Goal: Information Seeking & Learning: Learn about a topic

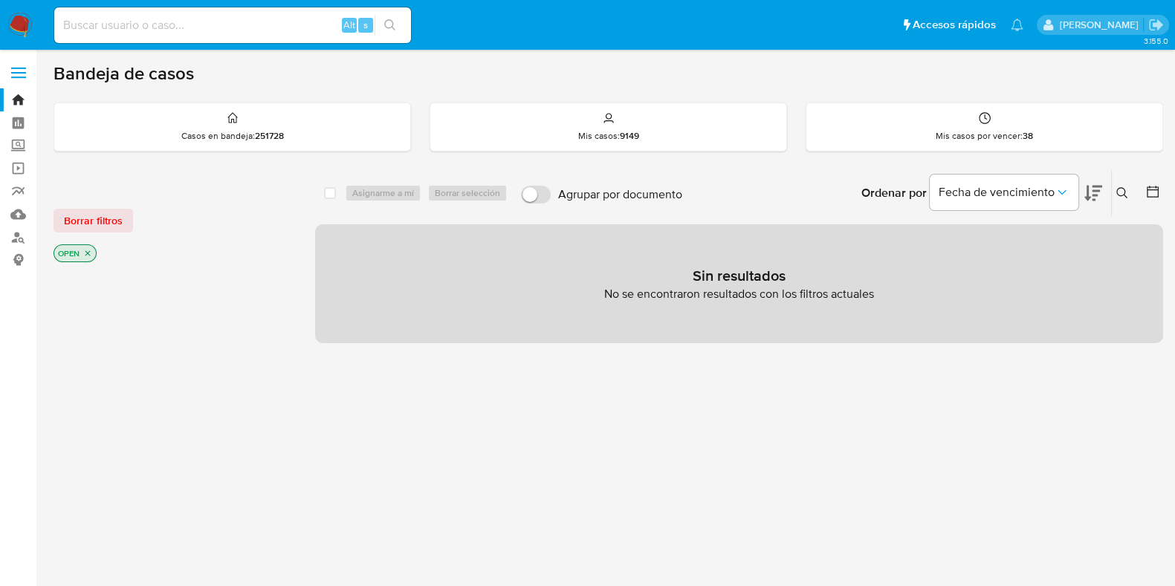
click at [1124, 197] on icon at bounding box center [1122, 193] width 12 height 12
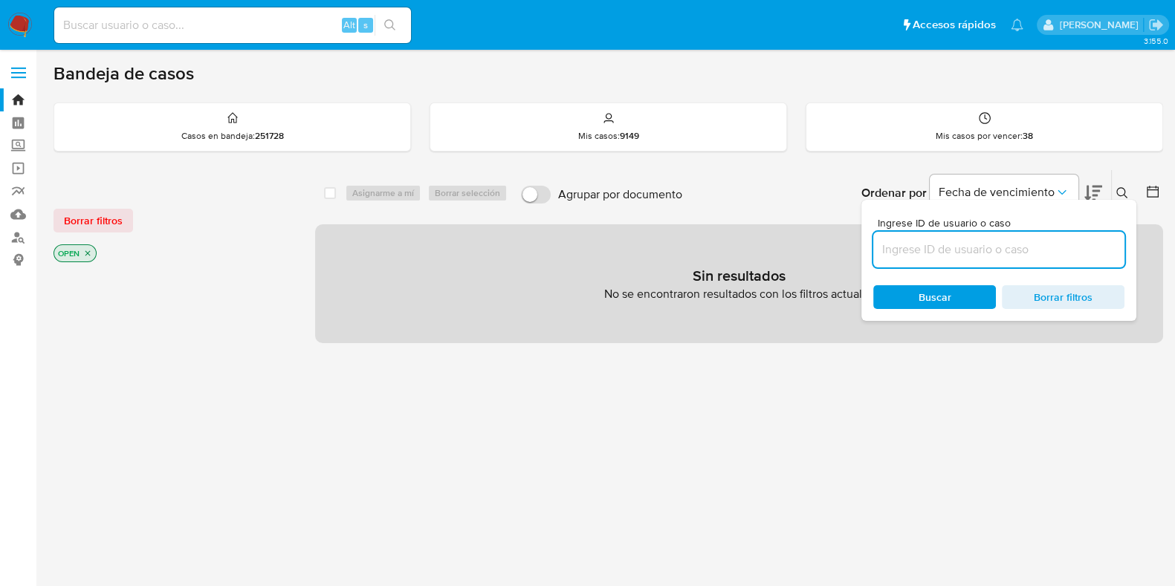
click at [975, 247] on input at bounding box center [998, 249] width 251 height 19
type input "329253900"
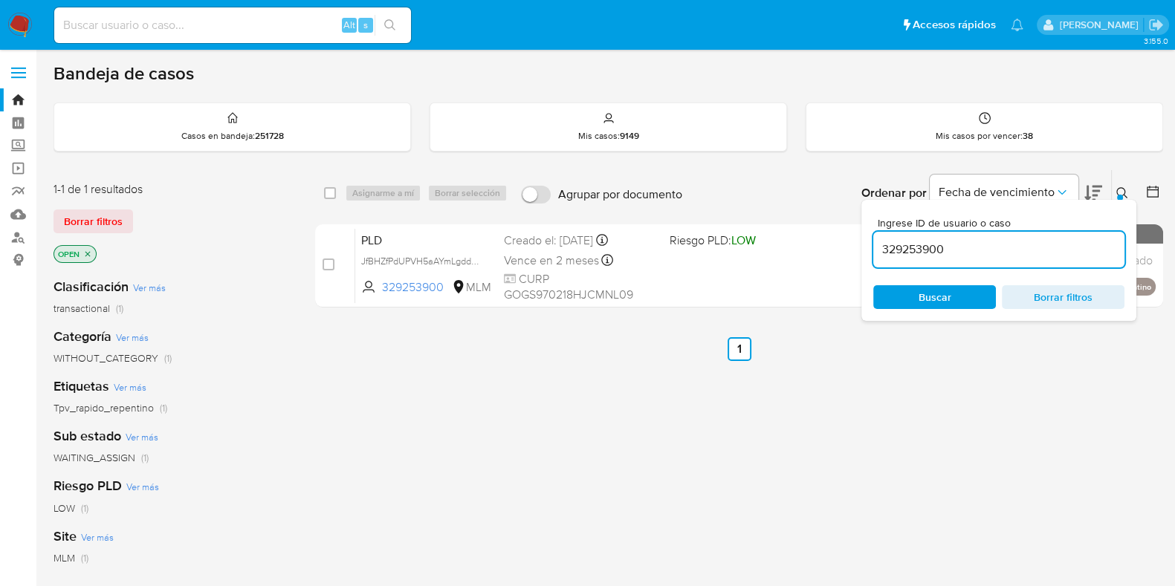
click at [1125, 188] on icon at bounding box center [1122, 193] width 12 height 12
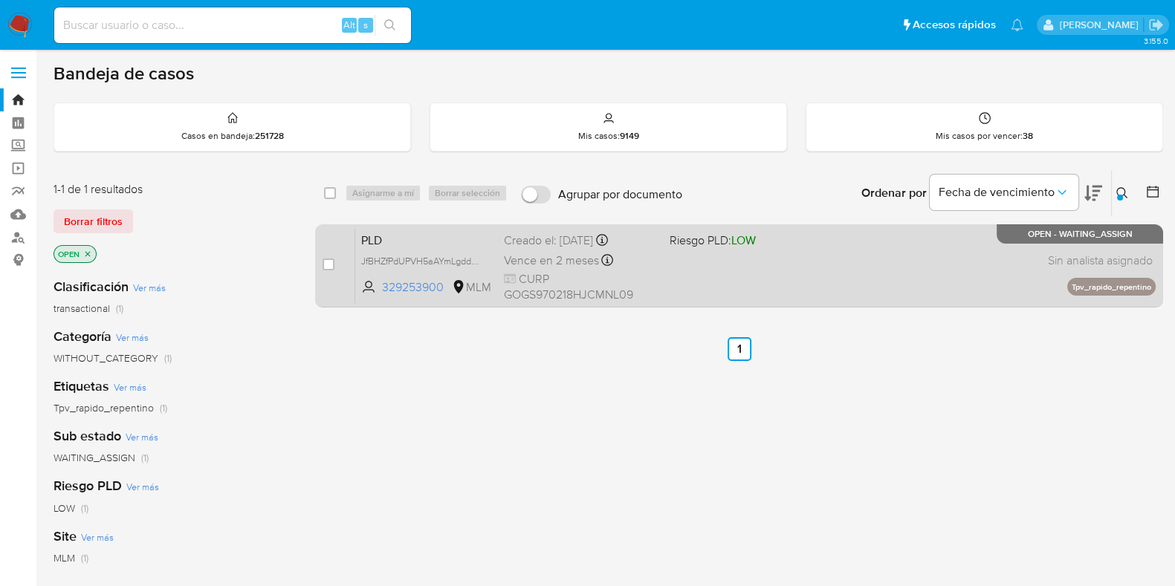
click at [908, 257] on div "PLD JfBHZfPdUPVH5aAYmLgdduqj 329253900 MLM Riesgo PLD: LOW Creado el: 12/08/202…" at bounding box center [755, 265] width 801 height 75
click at [783, 288] on div "PLD JfBHZfPdUPVH5aAYmLgdduqj 329253900 MLM Riesgo PLD: LOW Creado el: 12/08/202…" at bounding box center [755, 265] width 801 height 75
click at [811, 276] on div "PLD JfBHZfPdUPVH5aAYmLgdduqj 329253900 MLM Riesgo PLD: LOW Creado el: 12/08/202…" at bounding box center [755, 265] width 801 height 75
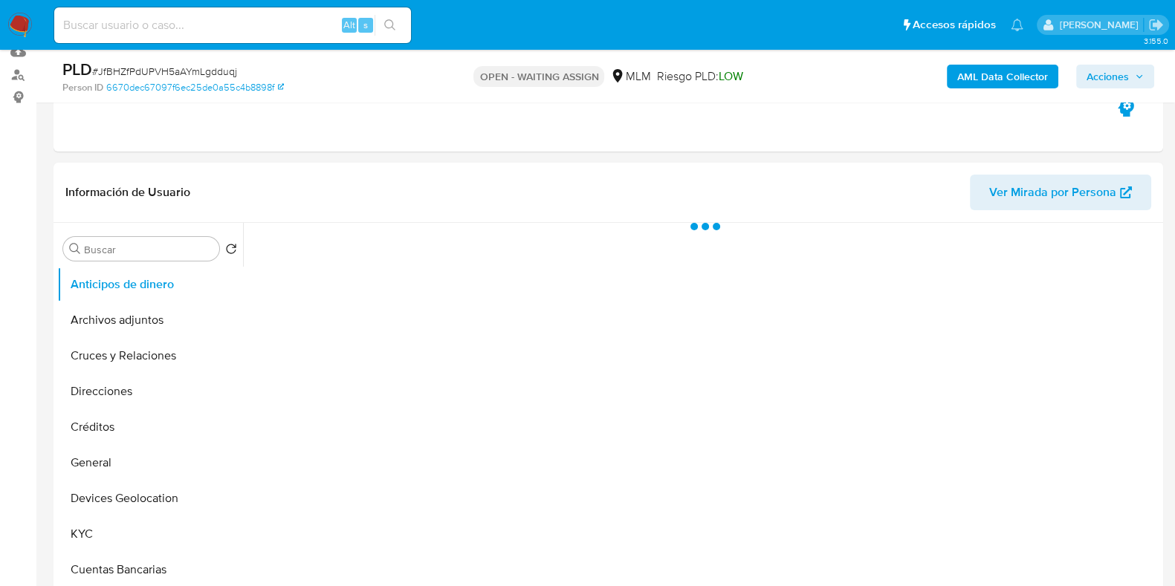
scroll to position [185, 0]
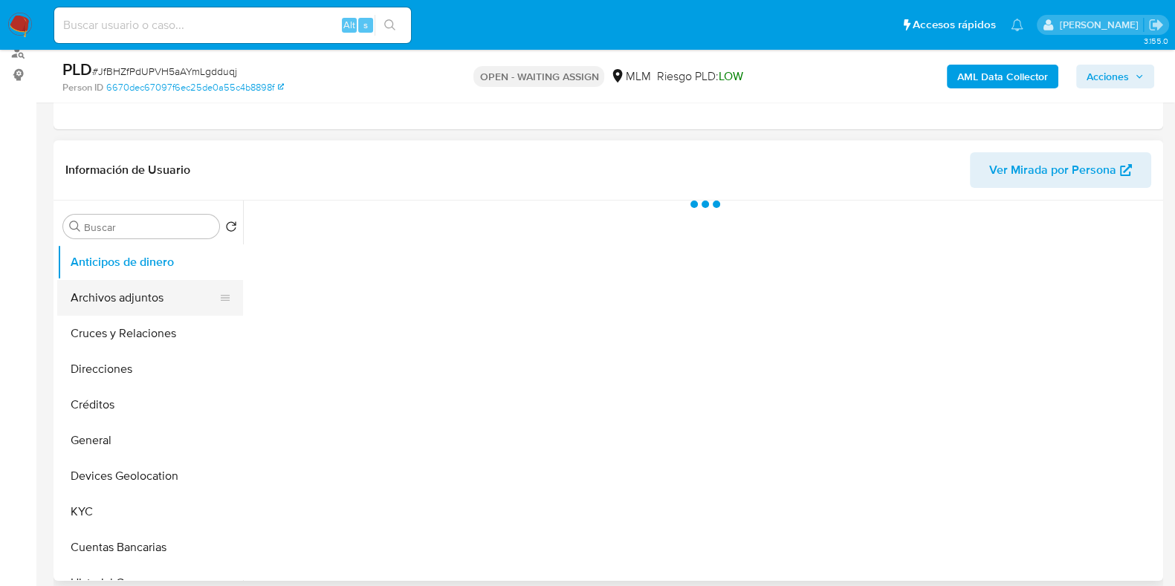
click at [108, 287] on button "Archivos adjuntos" at bounding box center [144, 298] width 174 height 36
select select "10"
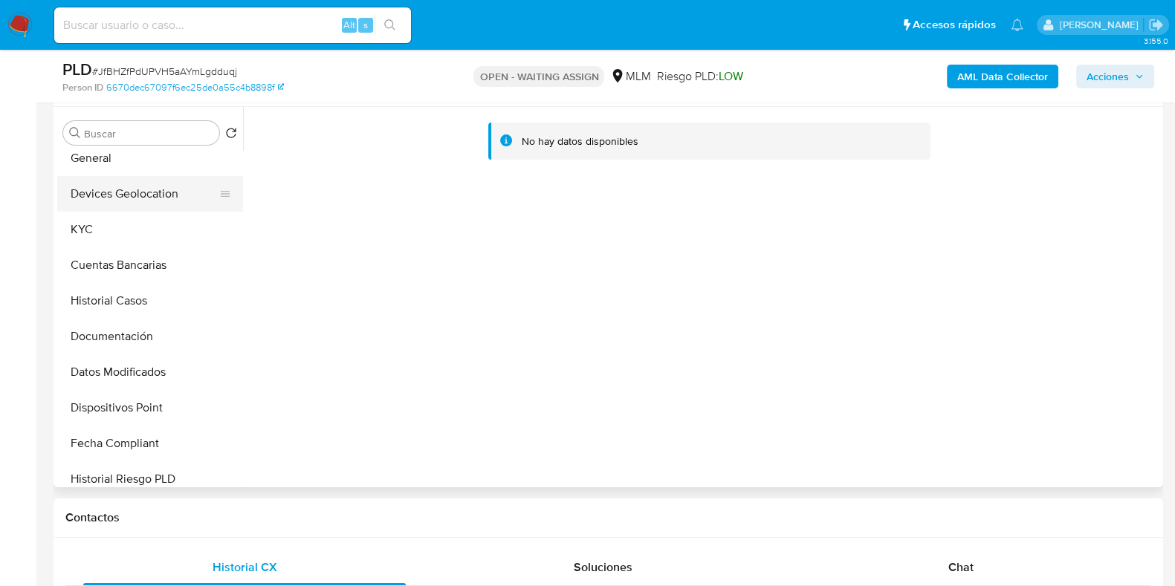
scroll to position [278, 0]
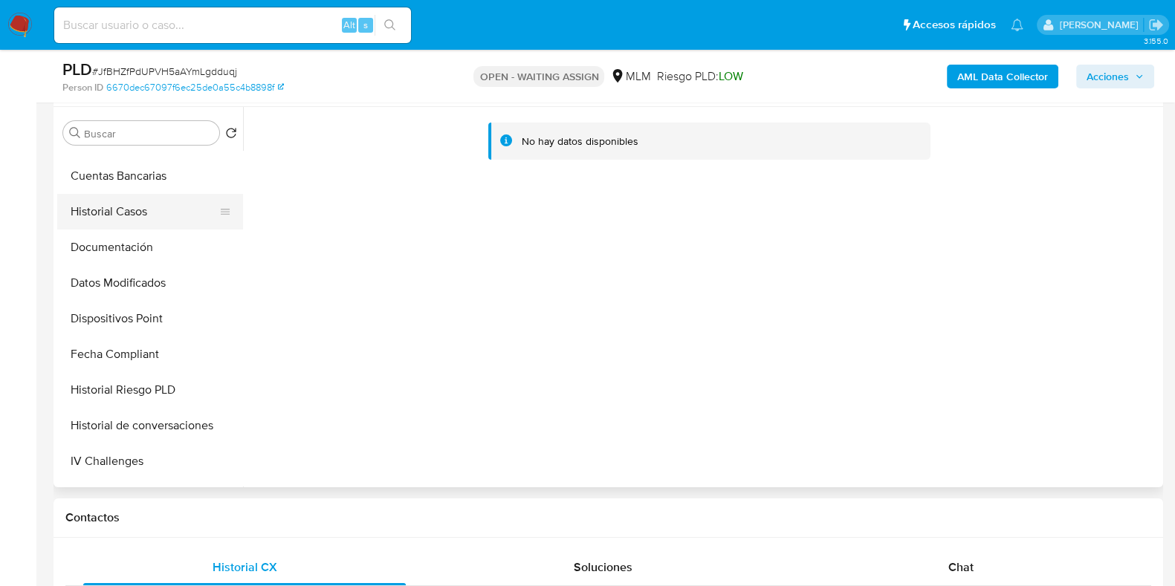
click at [129, 215] on button "Historial Casos" at bounding box center [144, 212] width 174 height 36
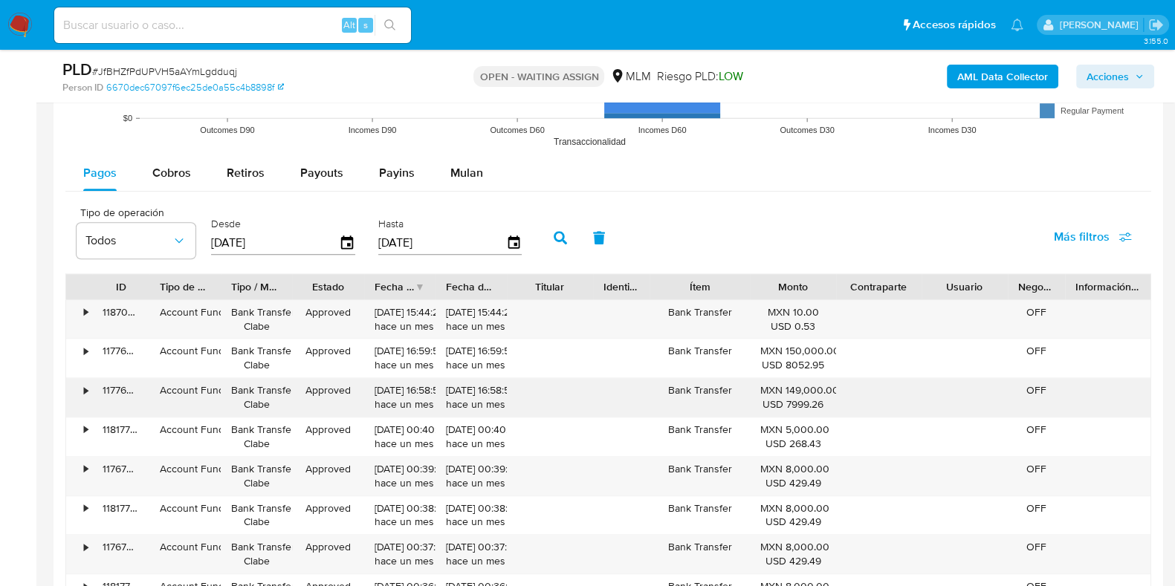
scroll to position [1579, 0]
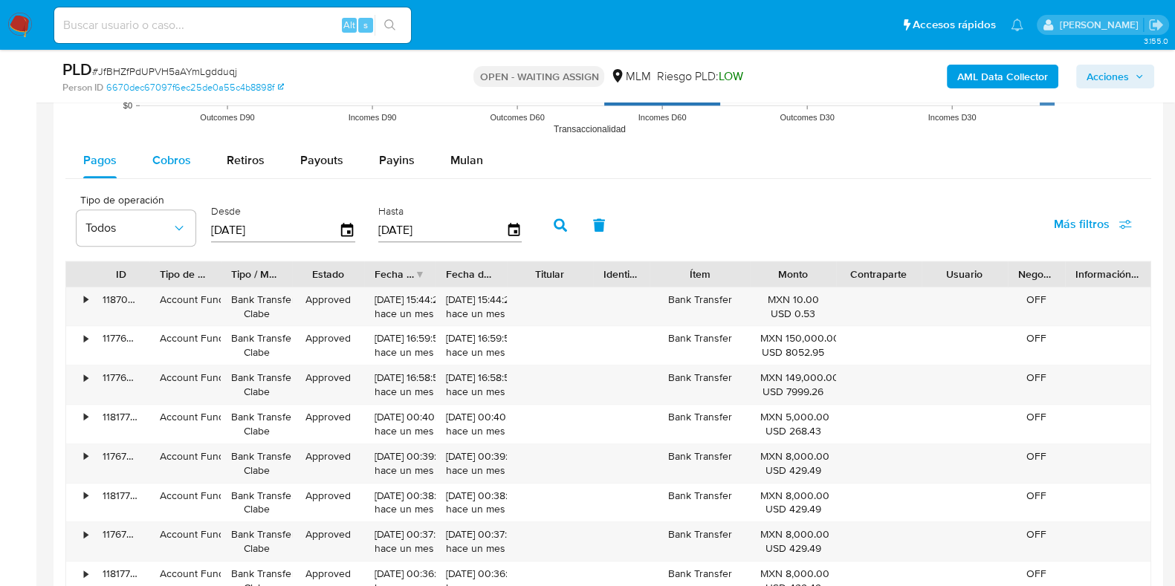
click at [187, 167] on span "Cobros" at bounding box center [171, 160] width 39 height 17
select select "10"
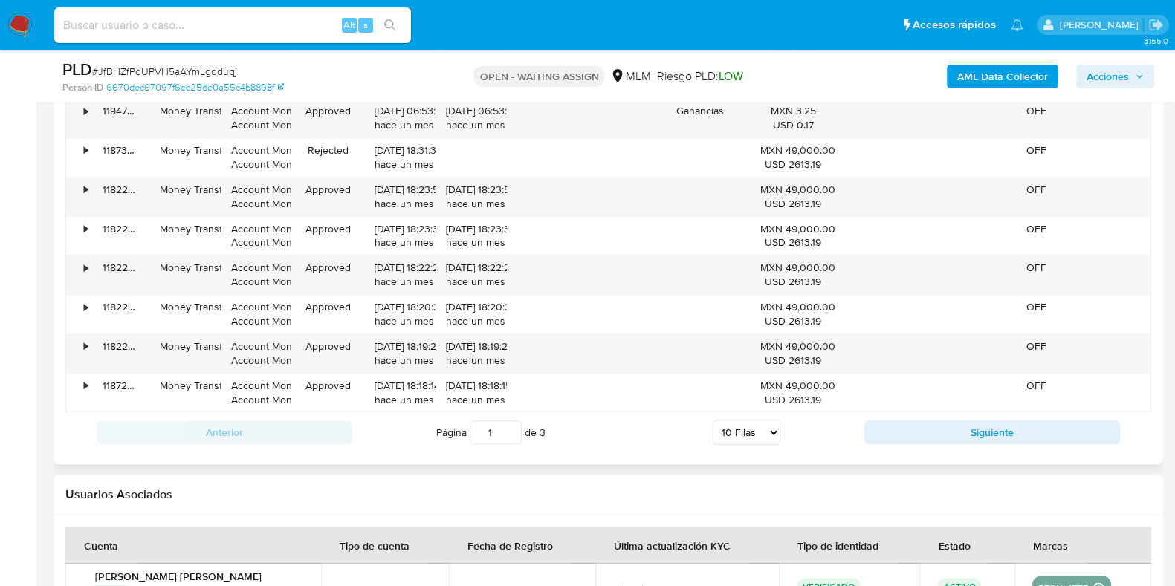
scroll to position [1858, 0]
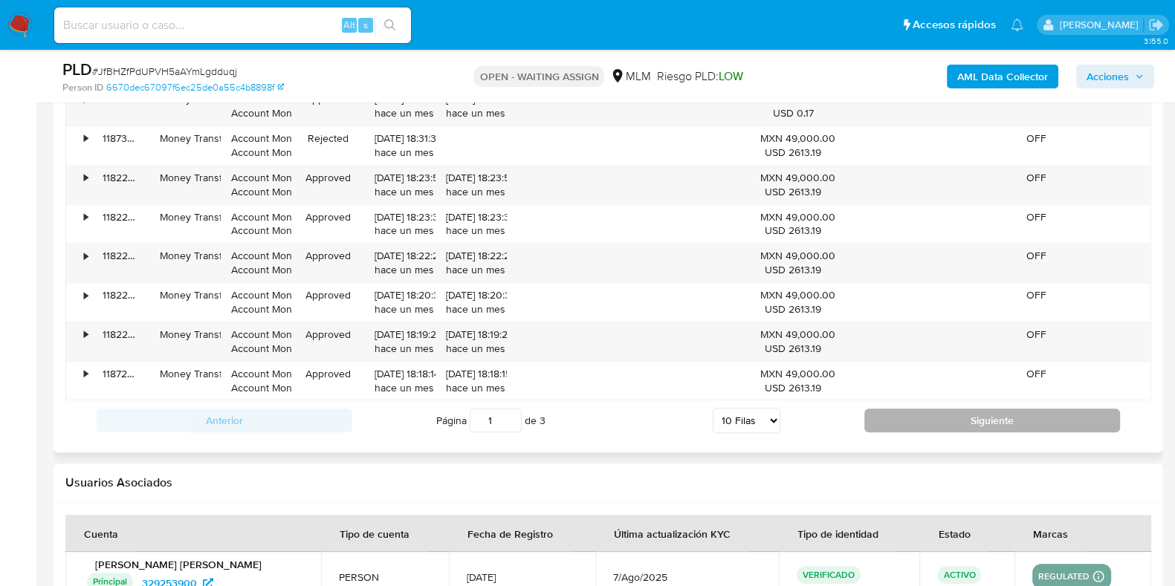
click at [895, 425] on button "Siguiente" at bounding box center [992, 421] width 256 height 24
type input "2"
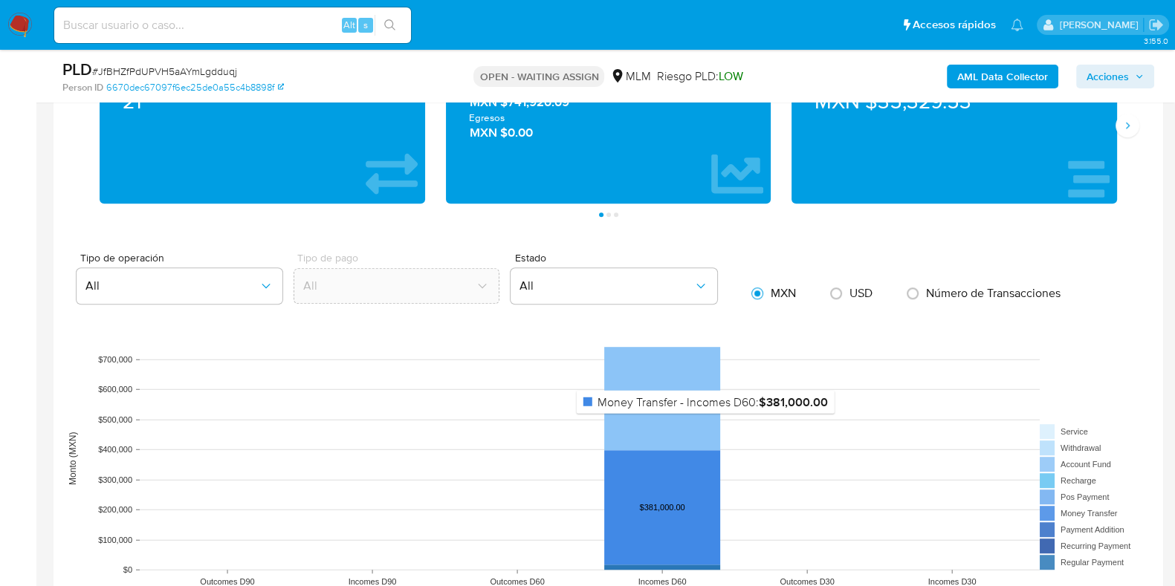
scroll to position [1393, 0]
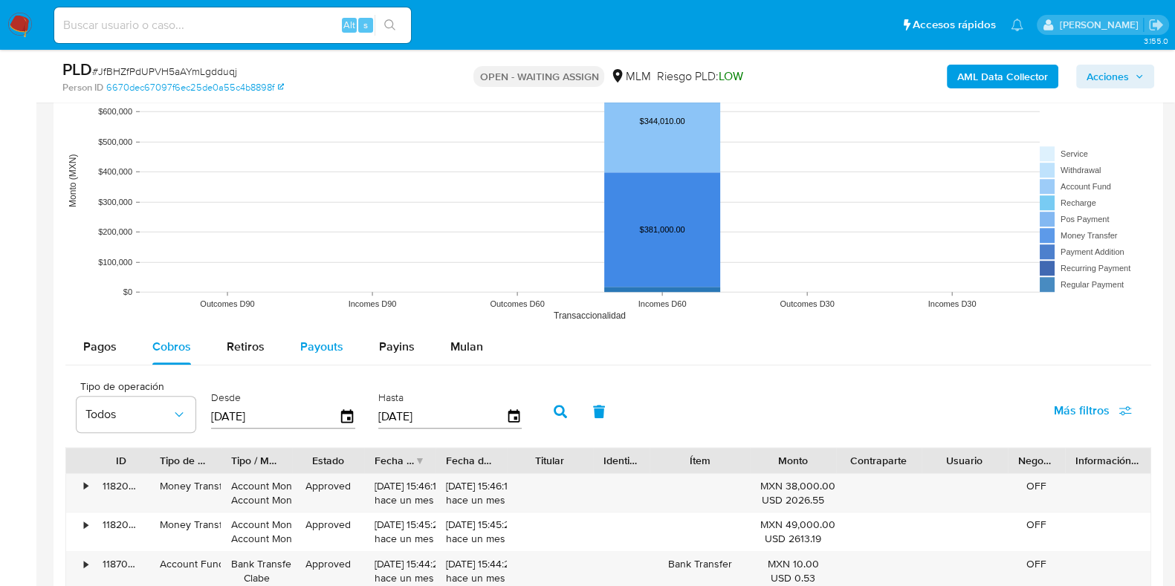
click at [311, 355] on div "Payouts" at bounding box center [321, 347] width 43 height 36
select select "10"
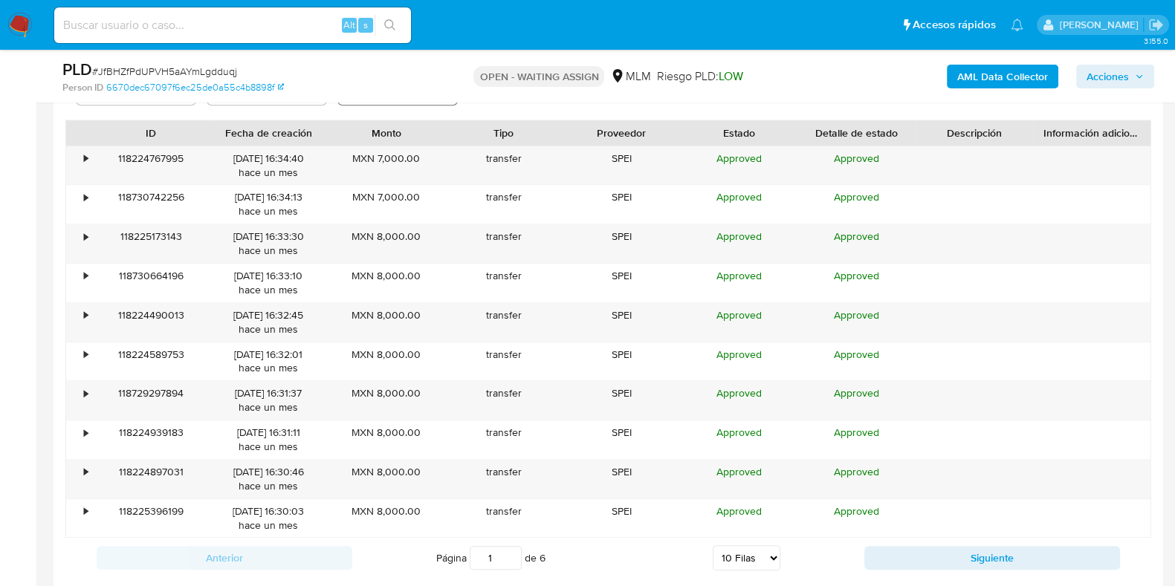
scroll to position [1765, 0]
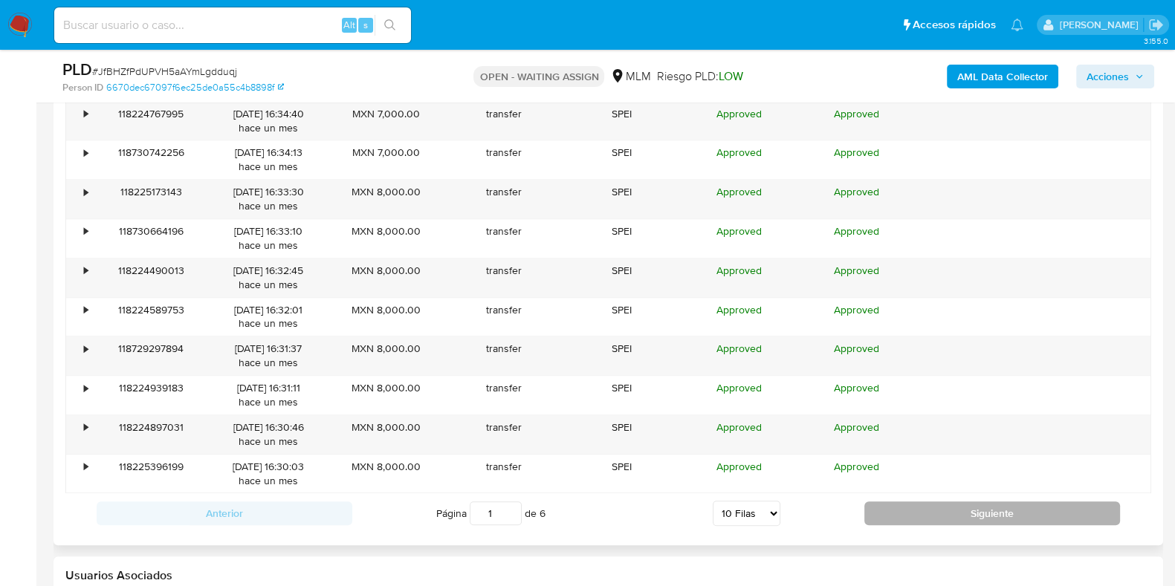
click at [947, 518] on button "Siguiente" at bounding box center [992, 514] width 256 height 24
type input "3"
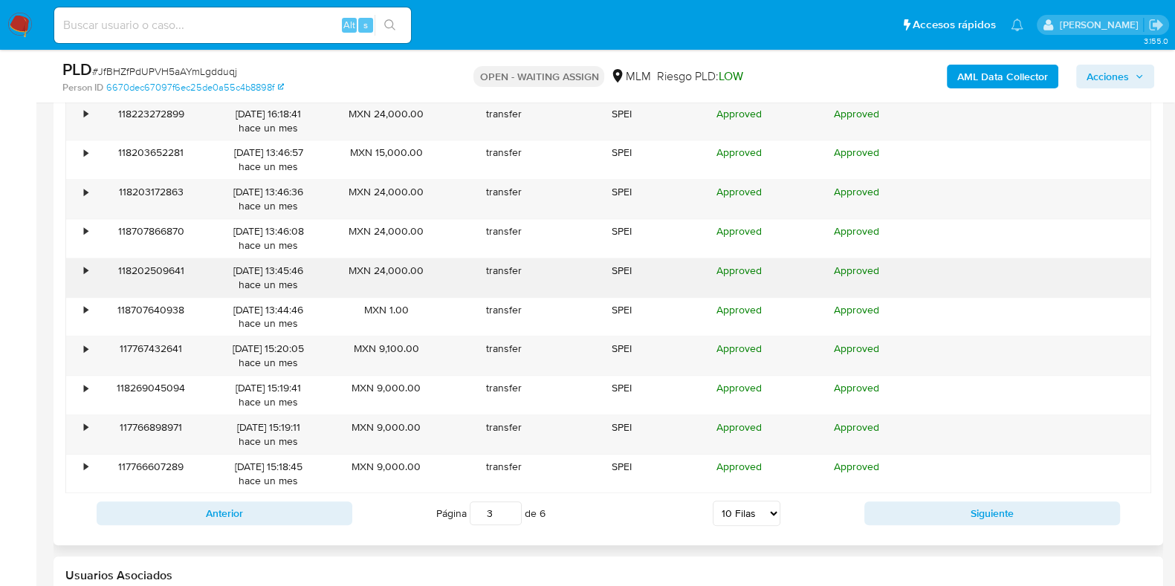
click at [85, 274] on div "•" at bounding box center [86, 271] width 4 height 14
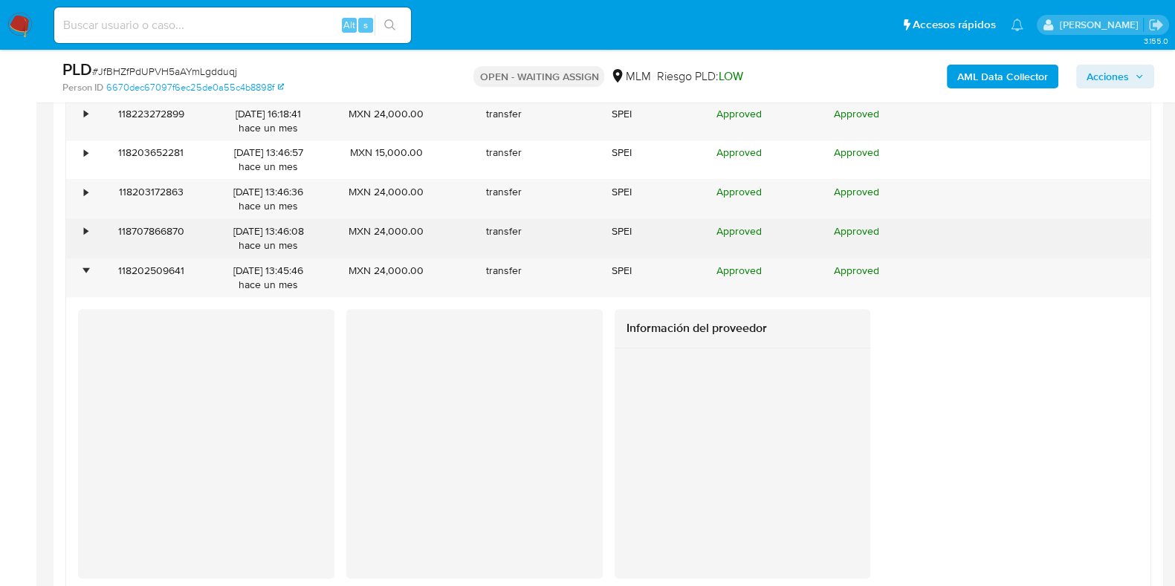
click at [83, 243] on div "•" at bounding box center [79, 238] width 26 height 39
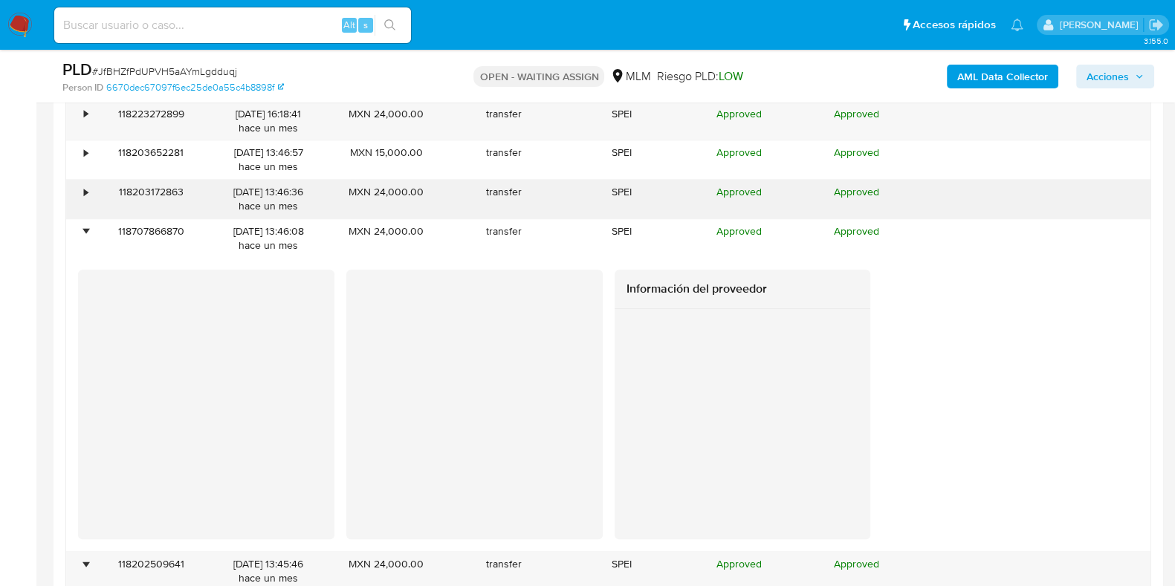
click at [92, 198] on div "118203172863" at bounding box center [150, 199] width 117 height 39
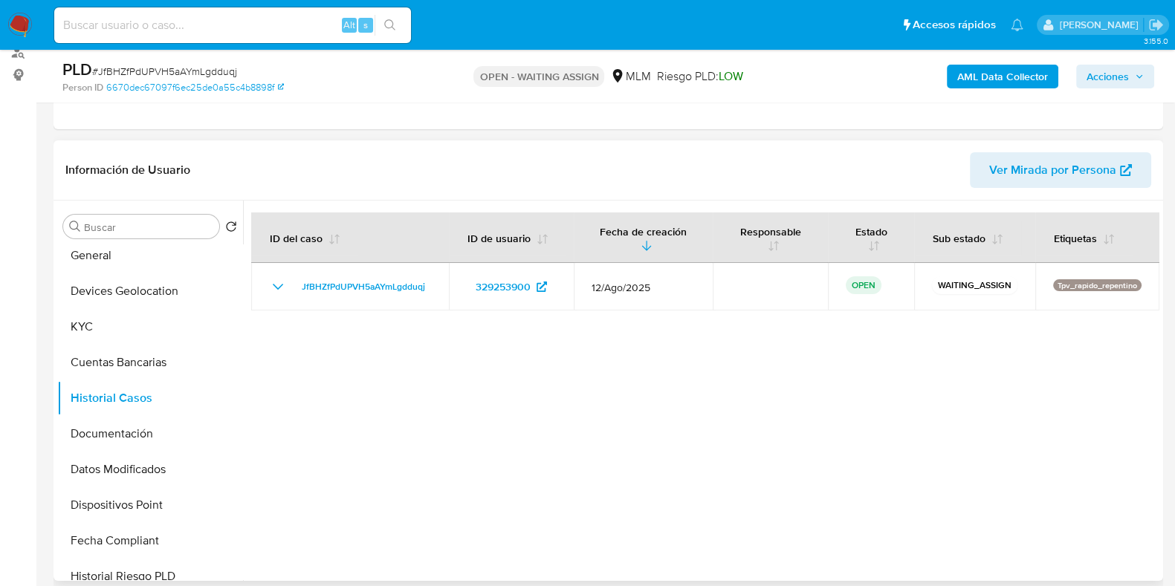
scroll to position [0, 0]
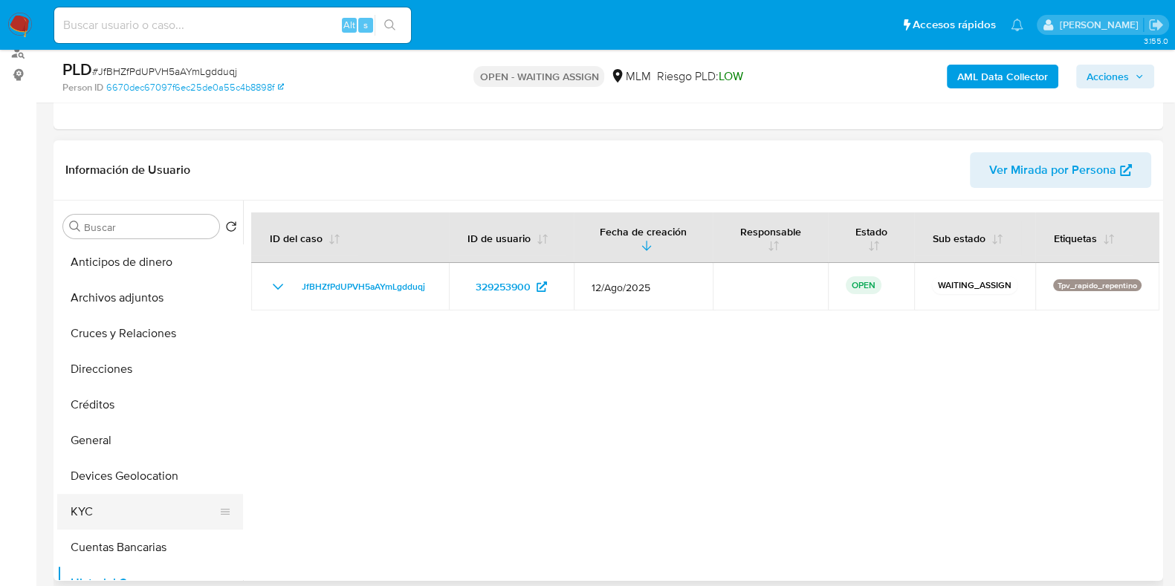
click at [93, 497] on button "KYC" at bounding box center [144, 512] width 174 height 36
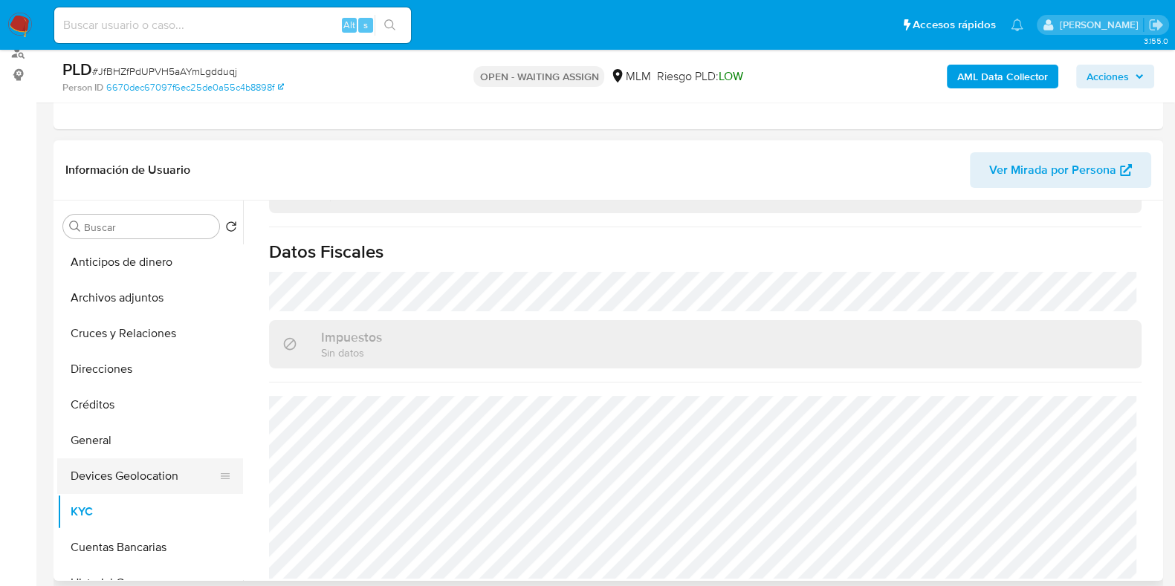
scroll to position [185, 0]
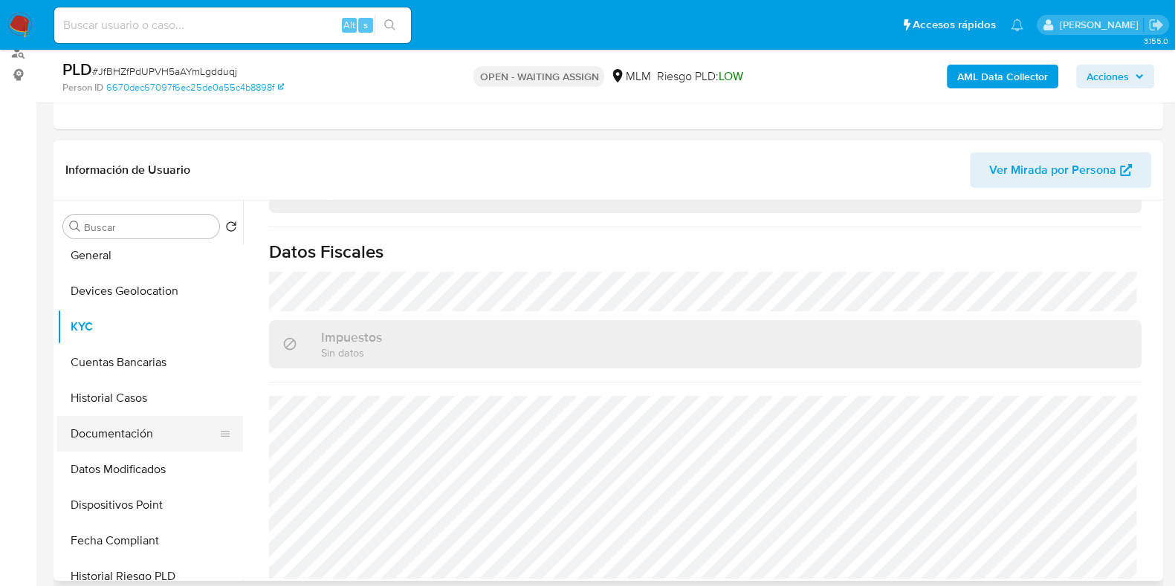
click at [136, 433] on button "Documentación" at bounding box center [144, 434] width 174 height 36
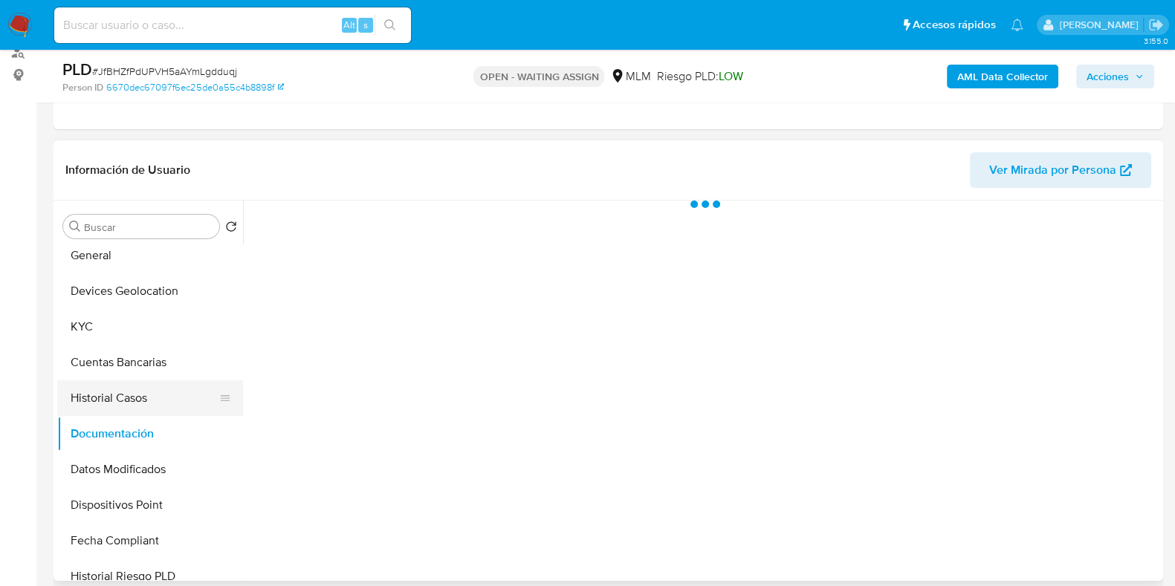
scroll to position [0, 0]
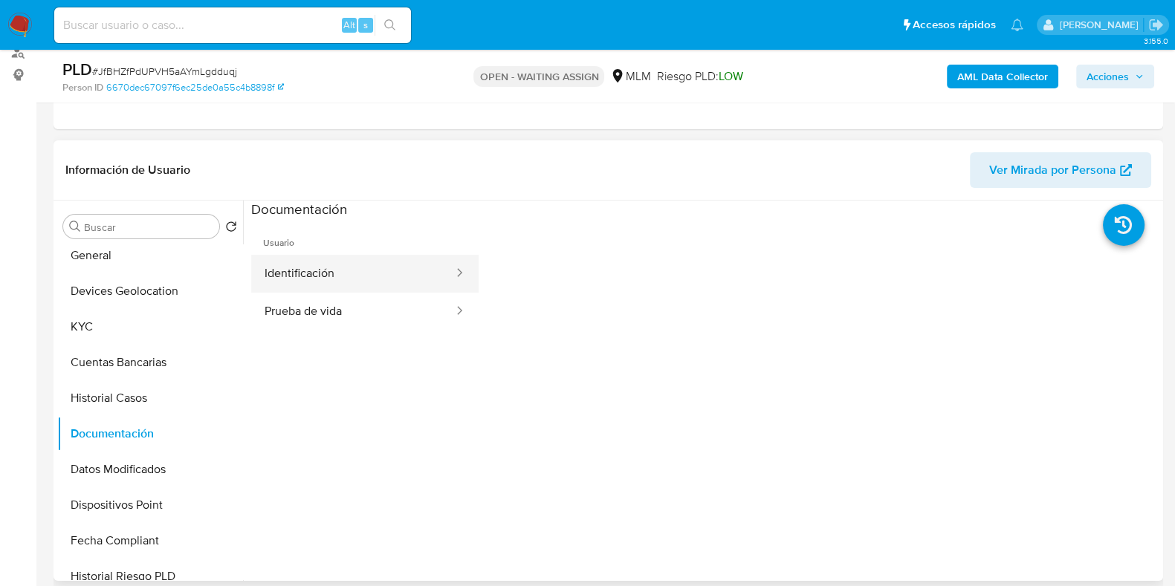
click at [364, 265] on button "Identificación" at bounding box center [353, 274] width 204 height 38
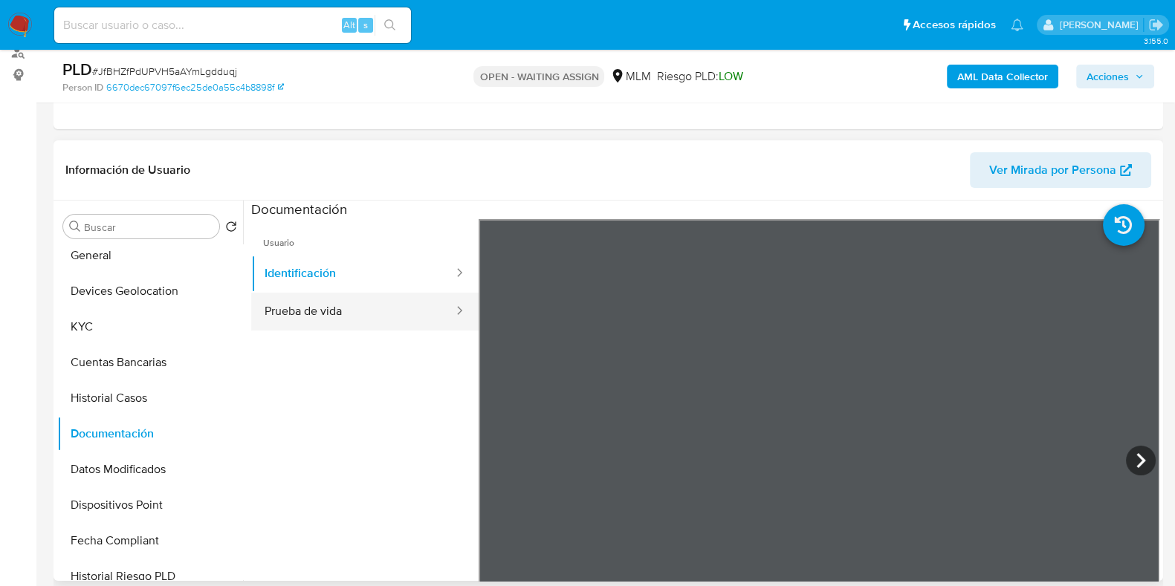
click at [338, 322] on button "Prueba de vida" at bounding box center [353, 312] width 204 height 38
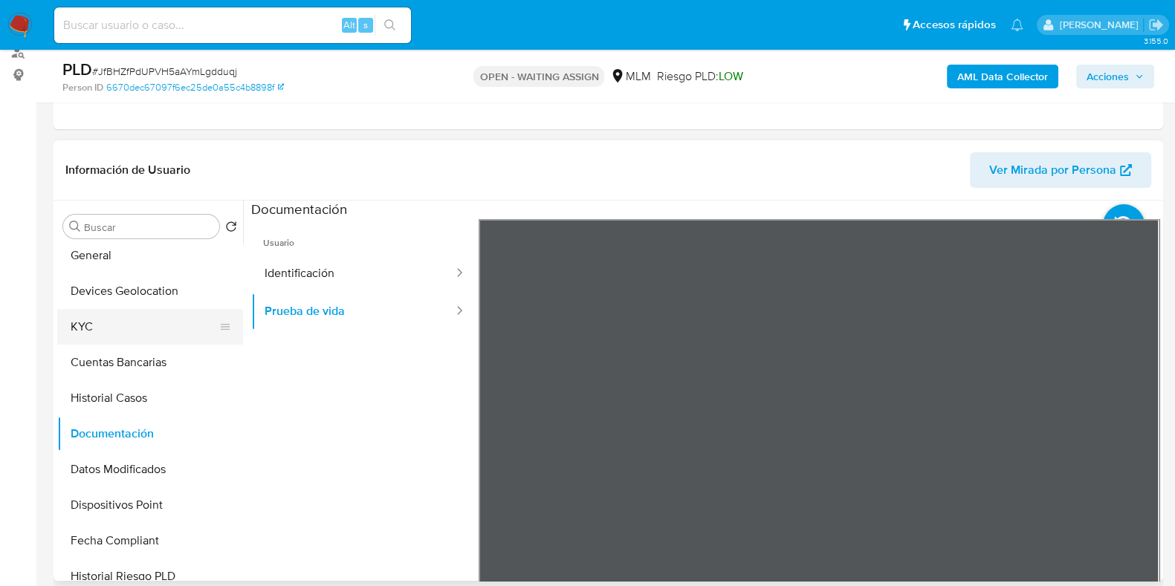
click at [109, 328] on button "KYC" at bounding box center [144, 327] width 174 height 36
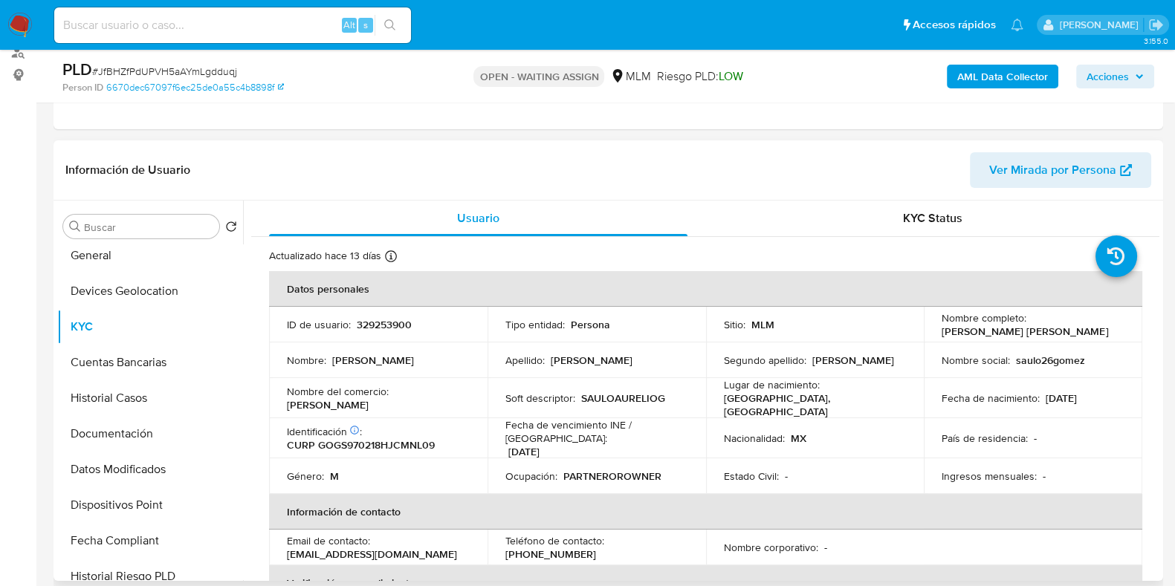
drag, startPoint x: 1084, startPoint y: 332, endPoint x: 940, endPoint y: 331, distance: 143.5
click at [942, 331] on div "Nombre completo : Saulo Aurelio Gomez Gonzalez" at bounding box center [1033, 324] width 183 height 27
copy p "[PERSON_NAME] [PERSON_NAME]"
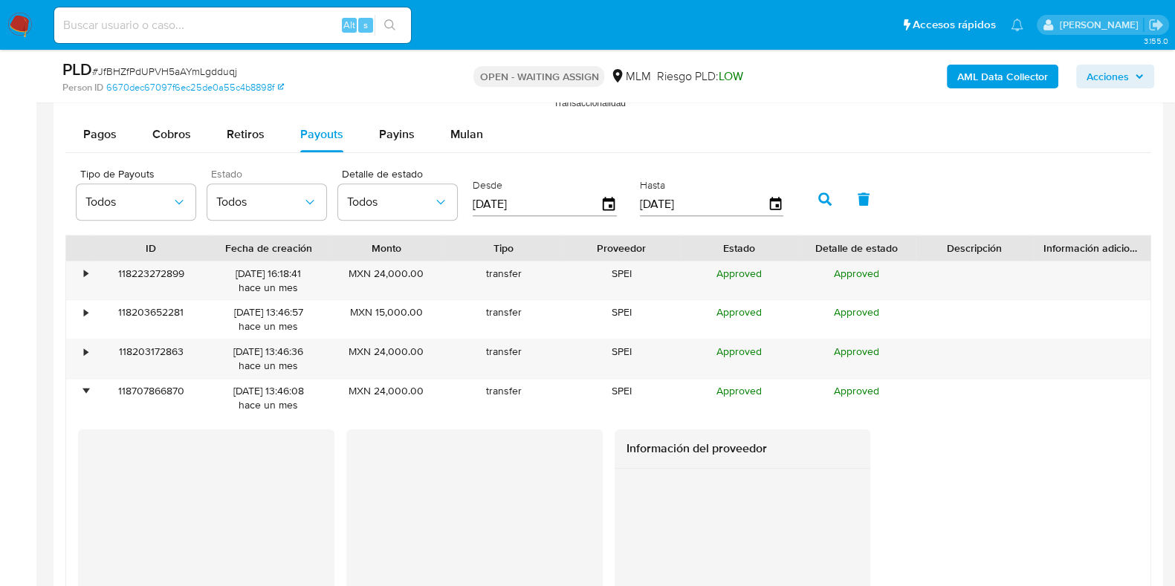
scroll to position [1486, 0]
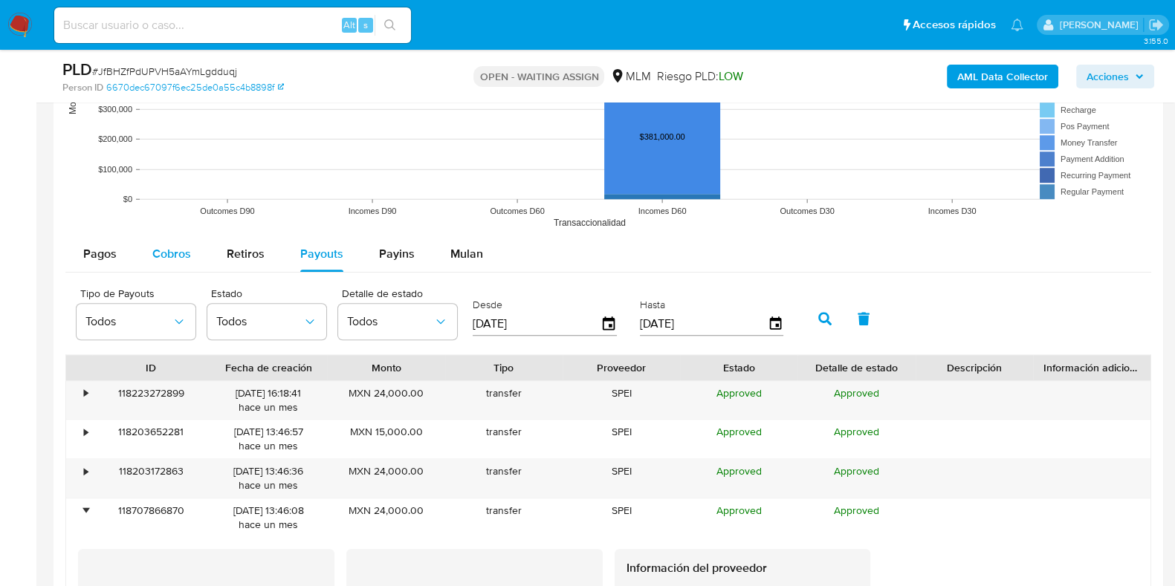
click at [148, 258] on button "Cobros" at bounding box center [172, 254] width 74 height 36
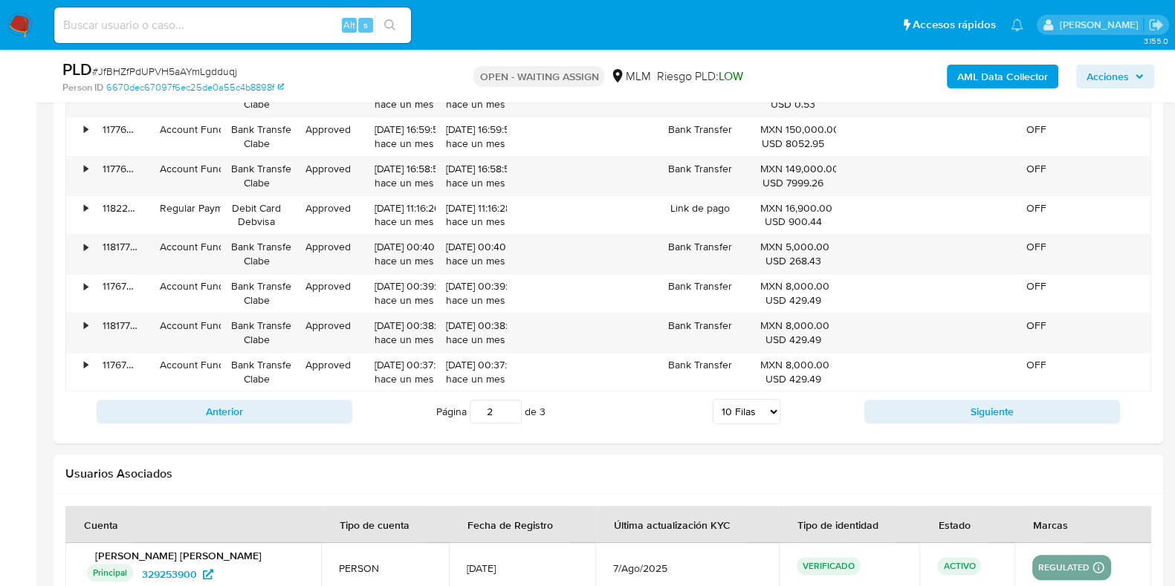
scroll to position [1950, 0]
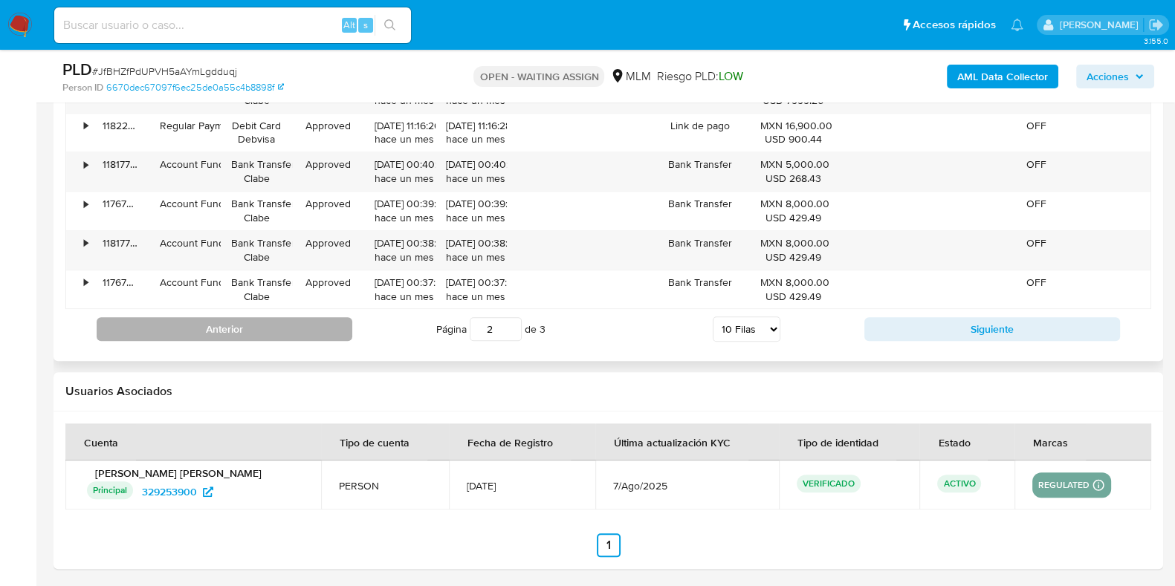
click at [330, 331] on button "Anterior" at bounding box center [225, 329] width 256 height 24
type input "1"
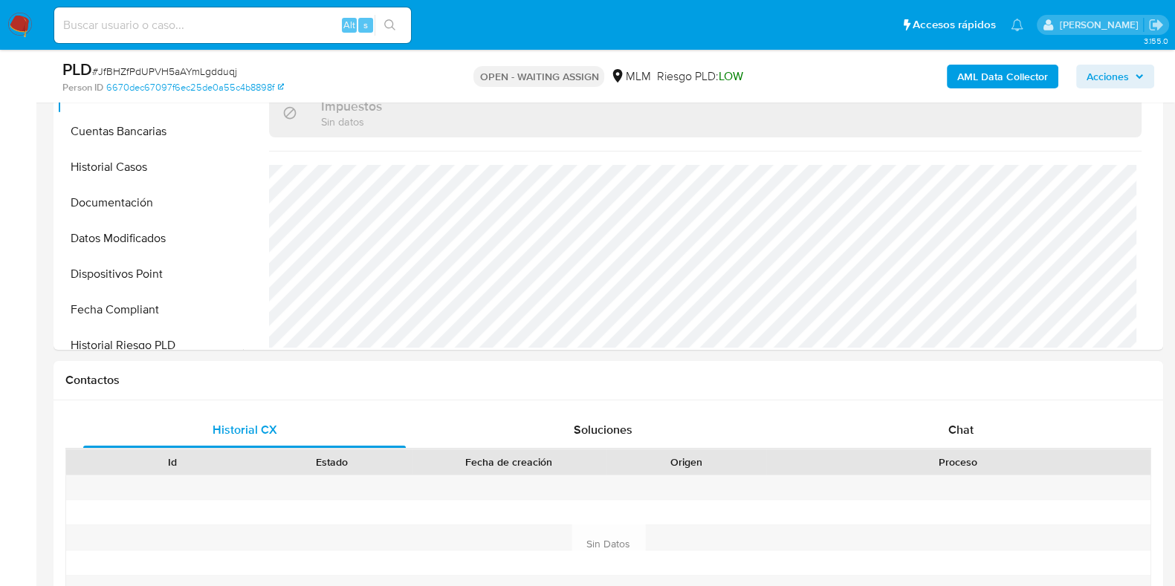
scroll to position [44, 0]
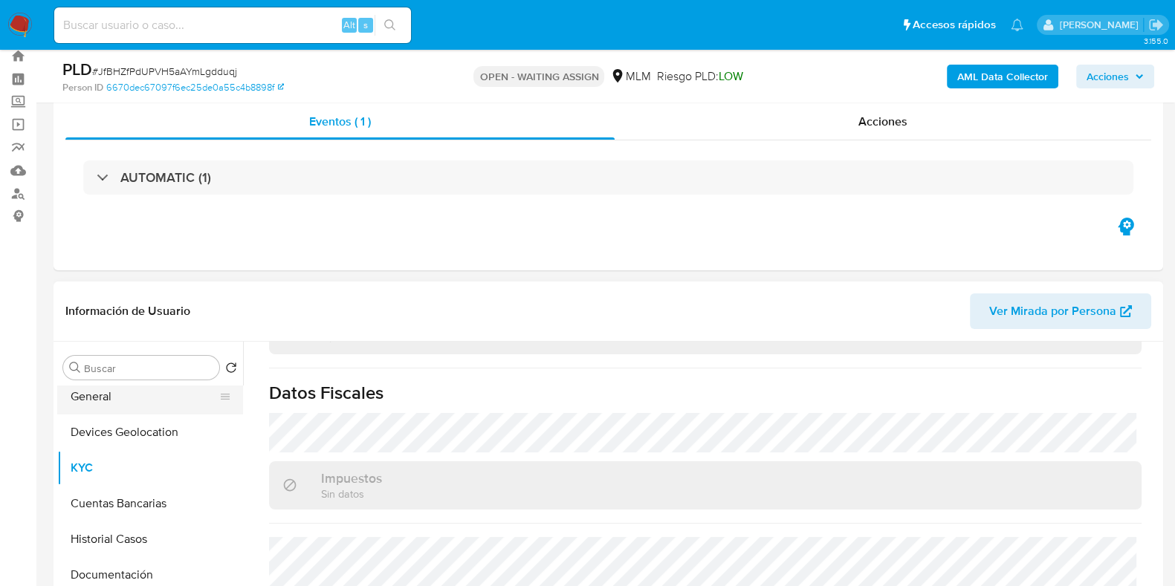
click at [114, 402] on button "General" at bounding box center [144, 397] width 174 height 36
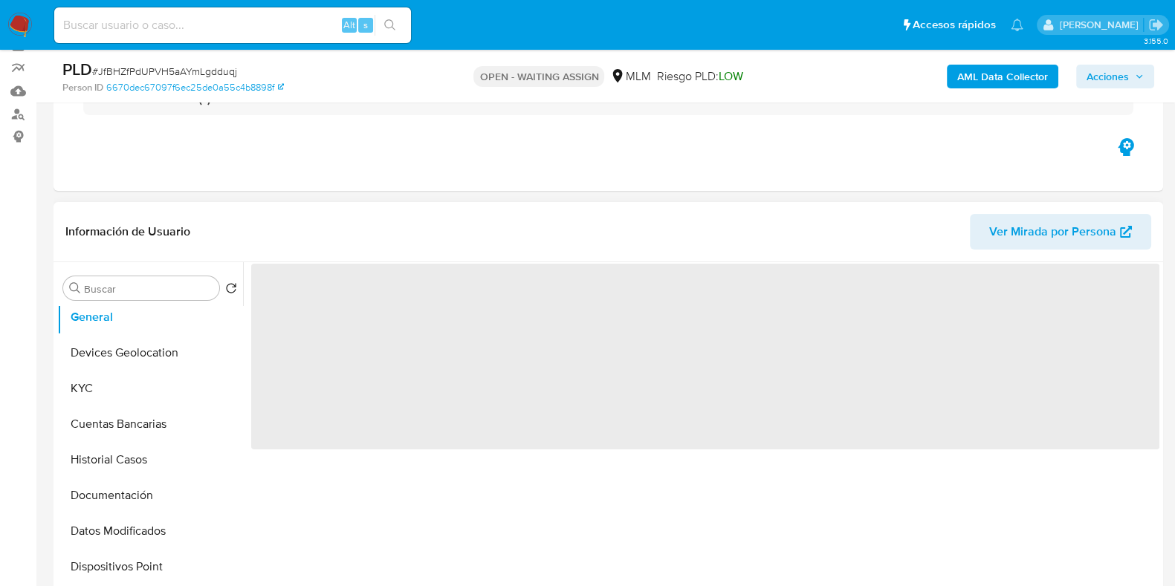
scroll to position [230, 0]
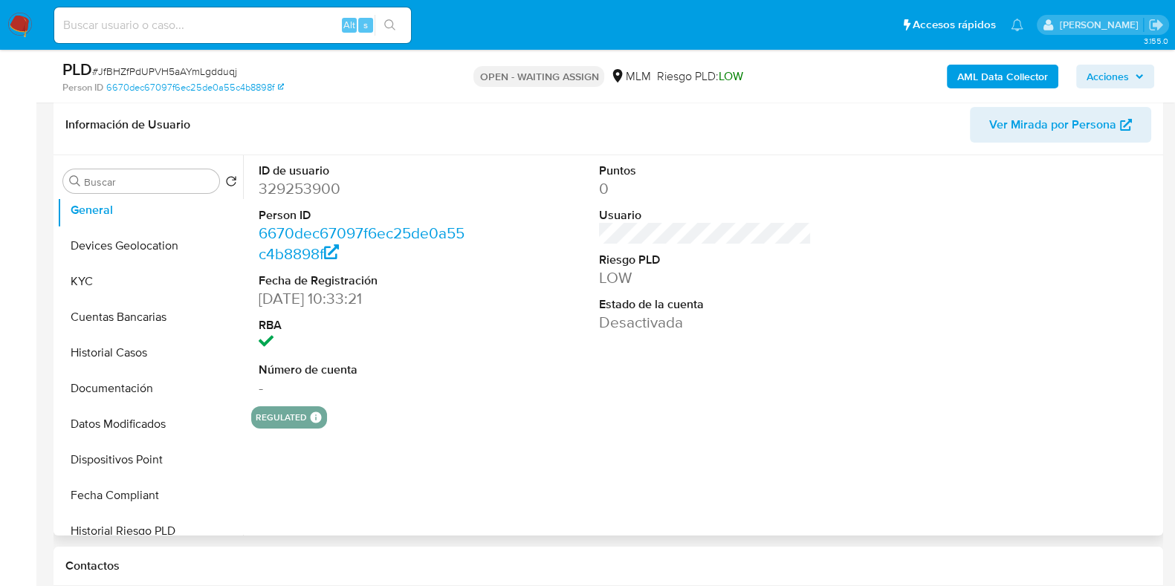
click at [318, 195] on dd "329253900" at bounding box center [365, 188] width 213 height 21
copy dd "329253900"
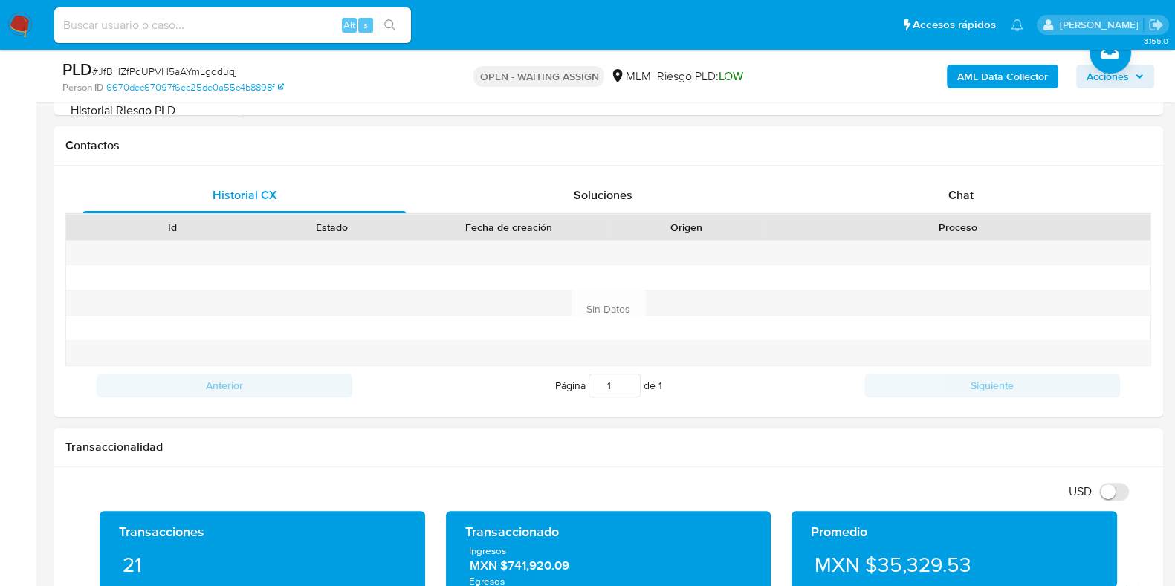
scroll to position [881, 0]
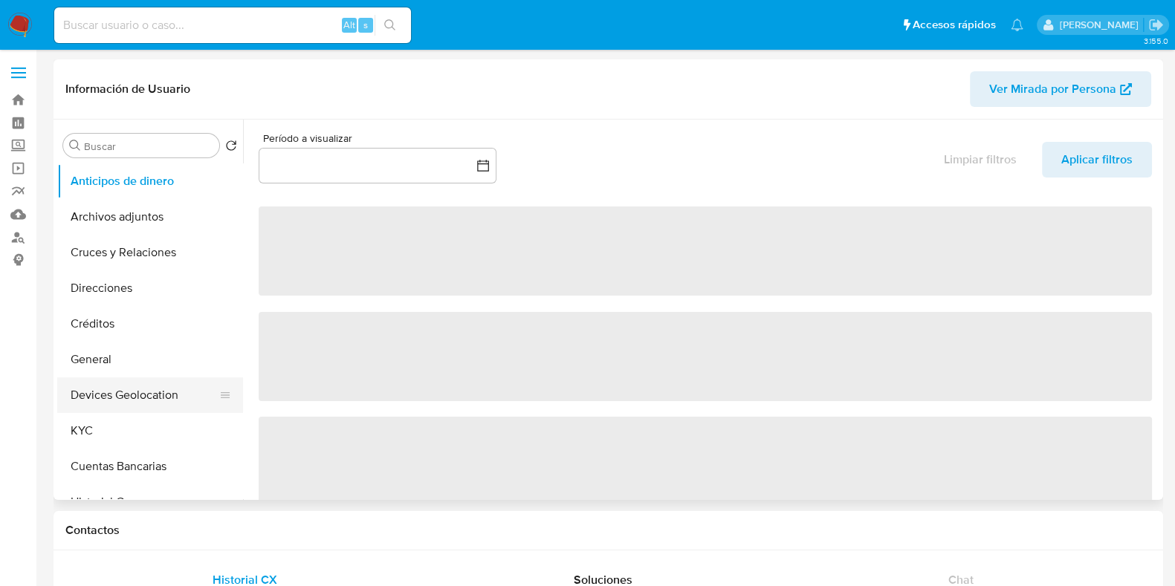
select select "10"
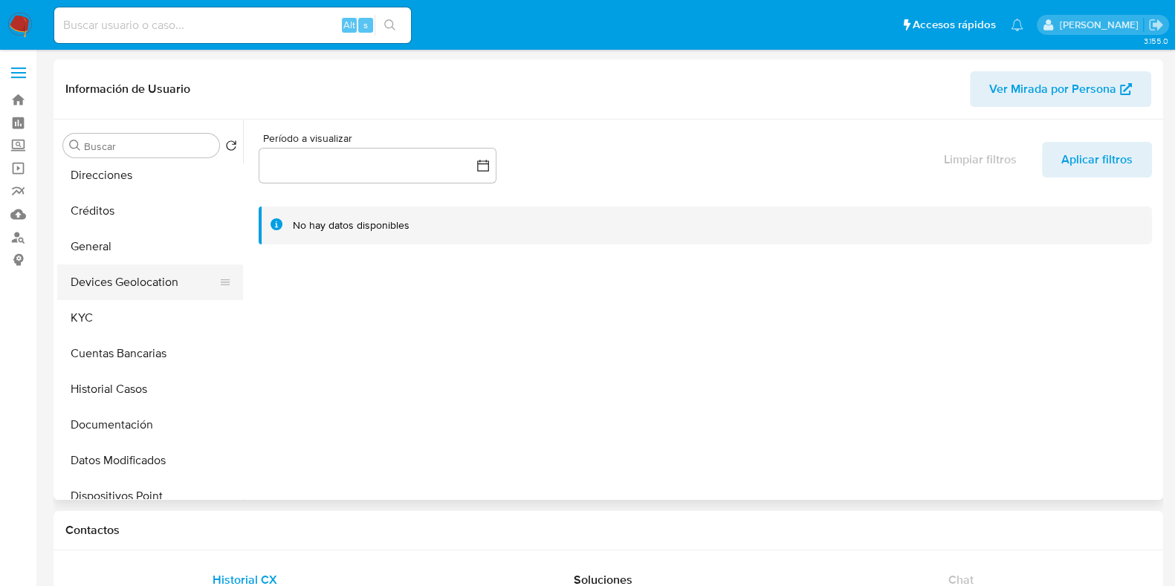
scroll to position [185, 0]
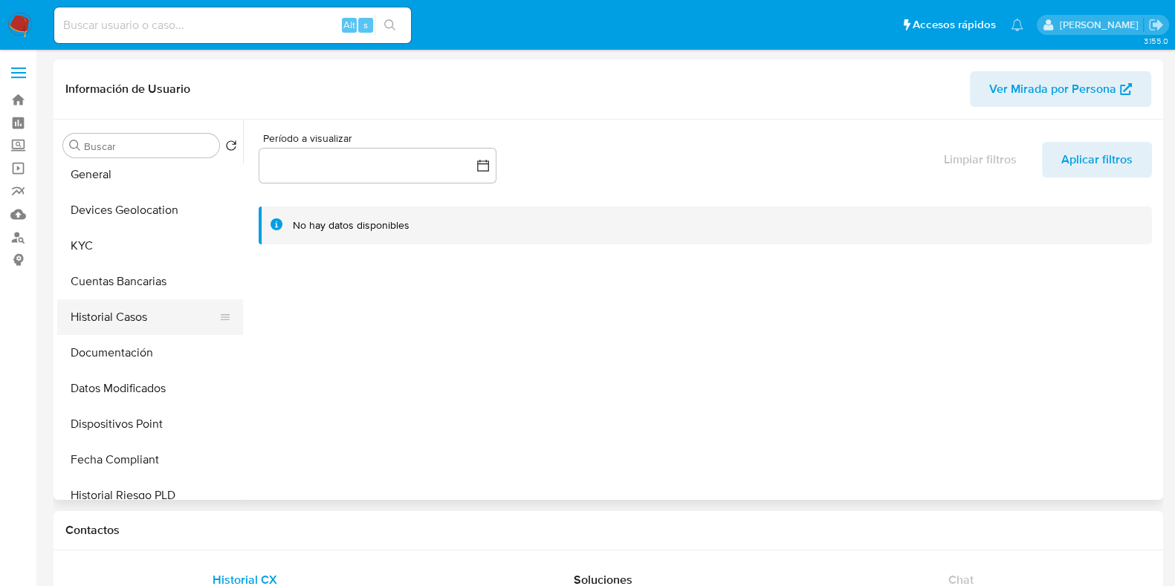
click at [108, 314] on button "Historial Casos" at bounding box center [144, 318] width 174 height 36
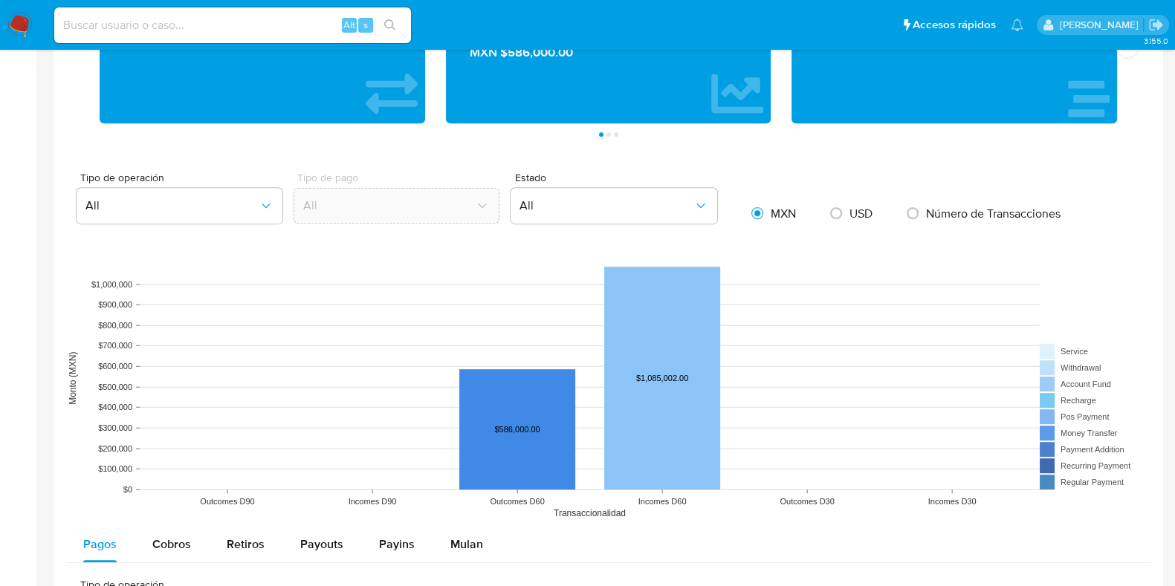
scroll to position [1300, 0]
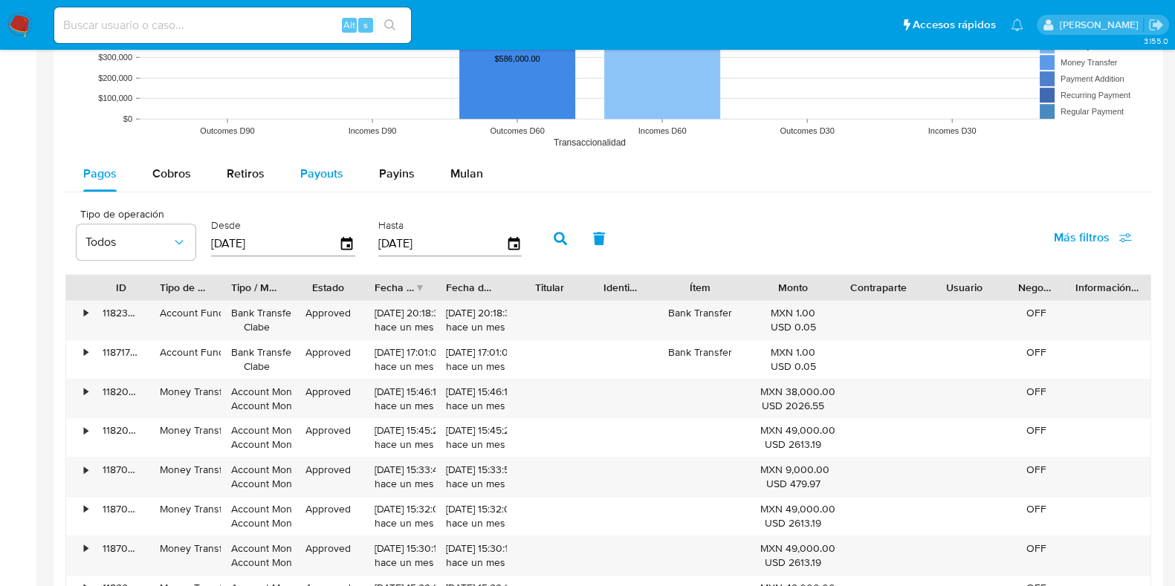
click at [305, 173] on span "Payouts" at bounding box center [321, 173] width 43 height 17
select select "10"
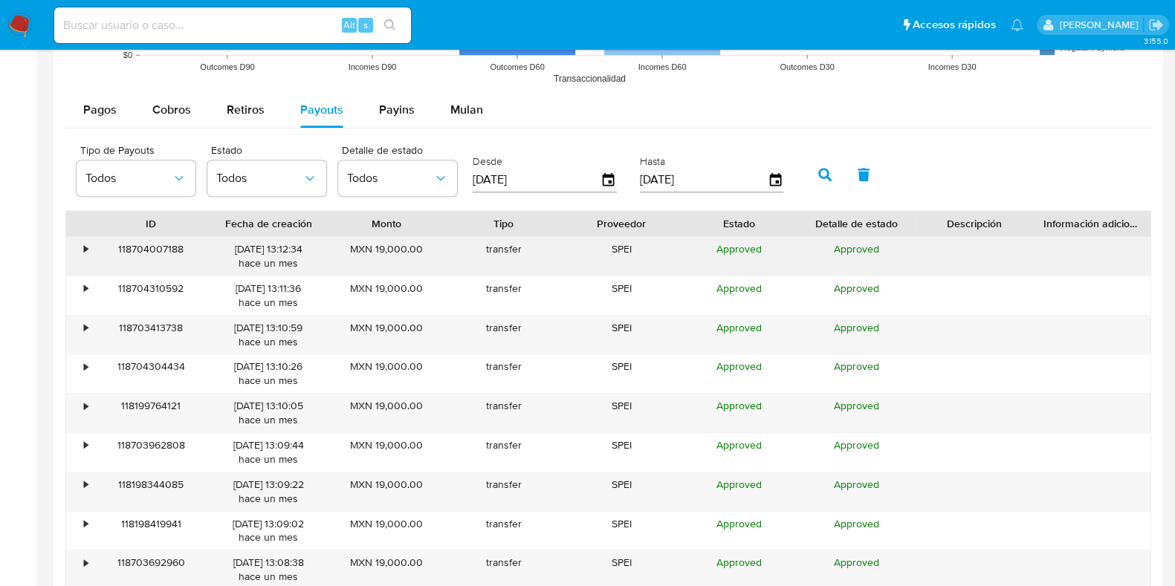
scroll to position [1393, 0]
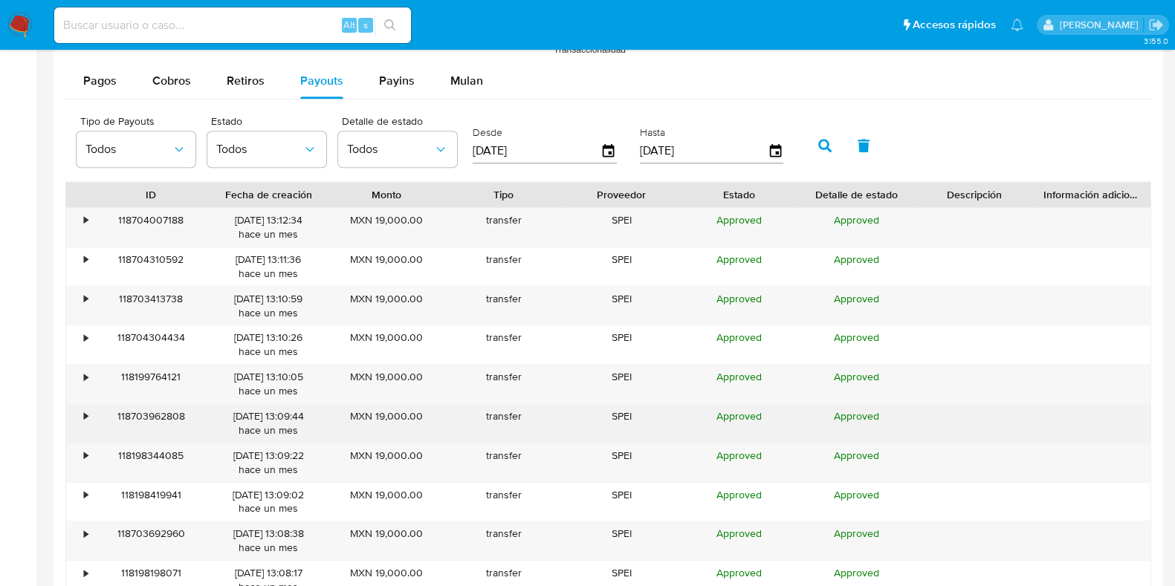
click at [86, 410] on div "•" at bounding box center [86, 417] width 4 height 14
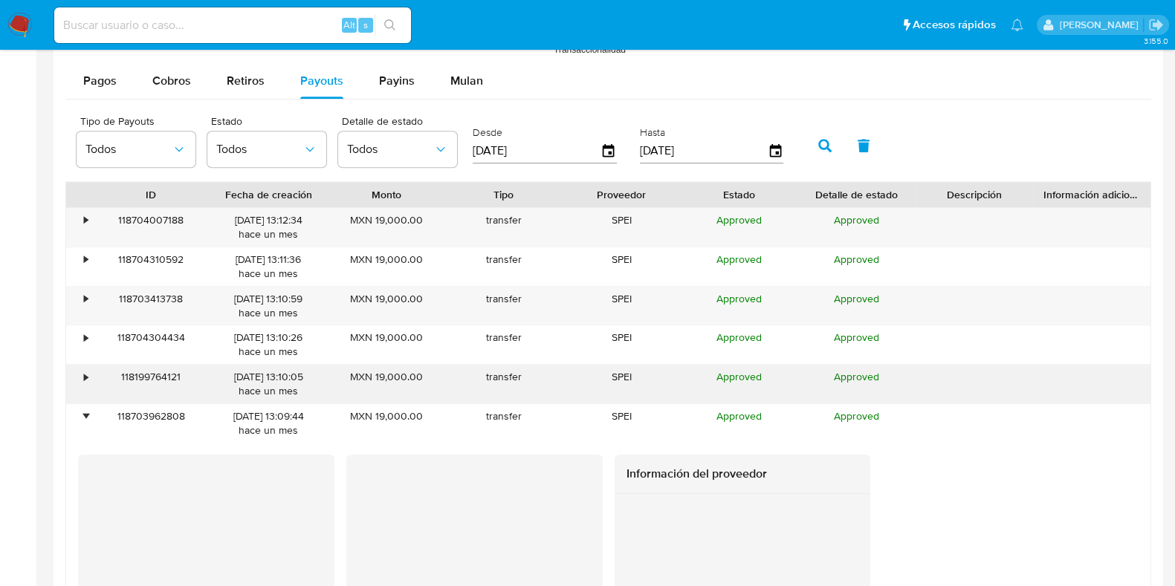
click at [86, 373] on div "•" at bounding box center [86, 377] width 4 height 14
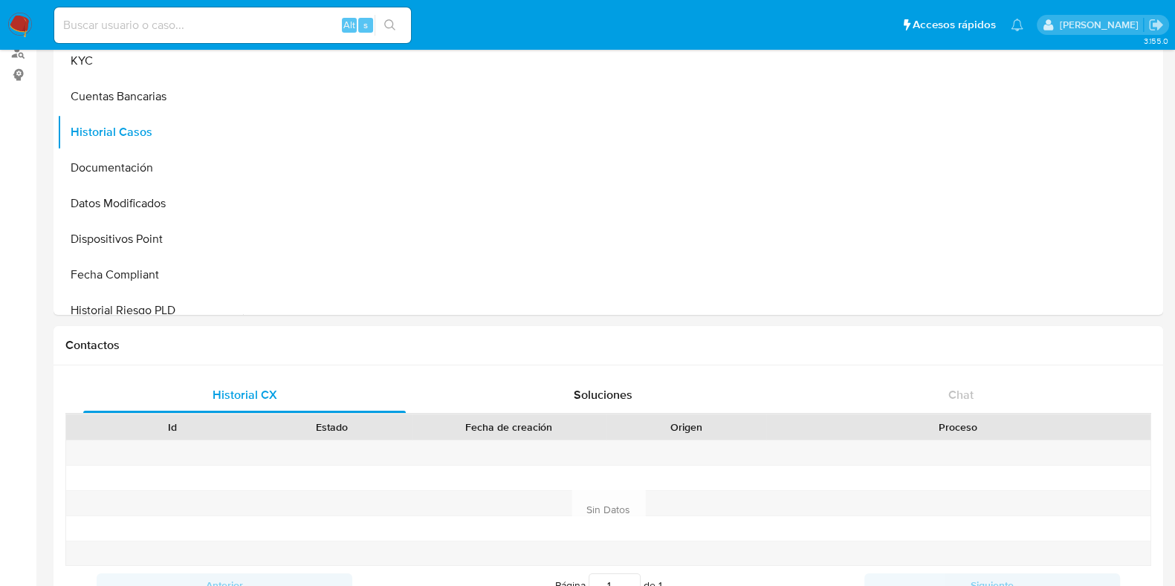
scroll to position [0, 0]
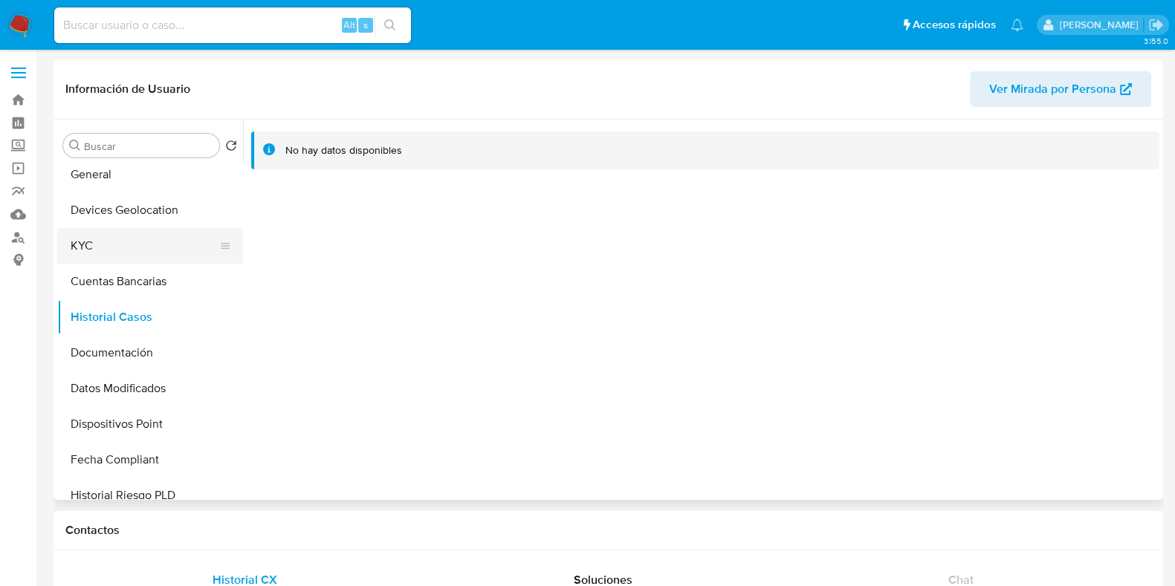
click at [120, 259] on button "KYC" at bounding box center [144, 246] width 174 height 36
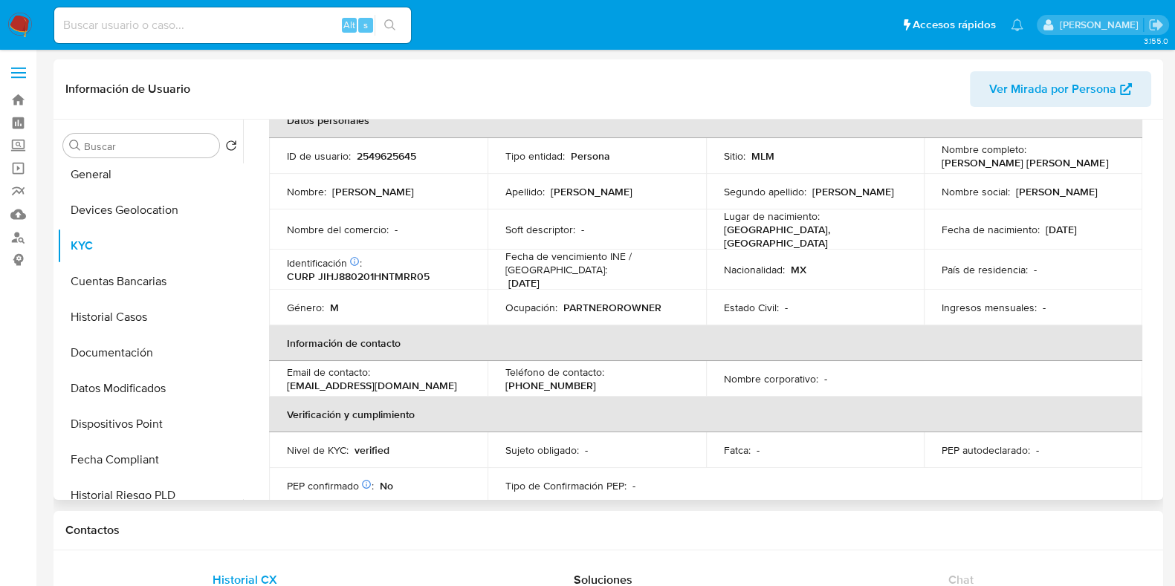
scroll to position [4, 0]
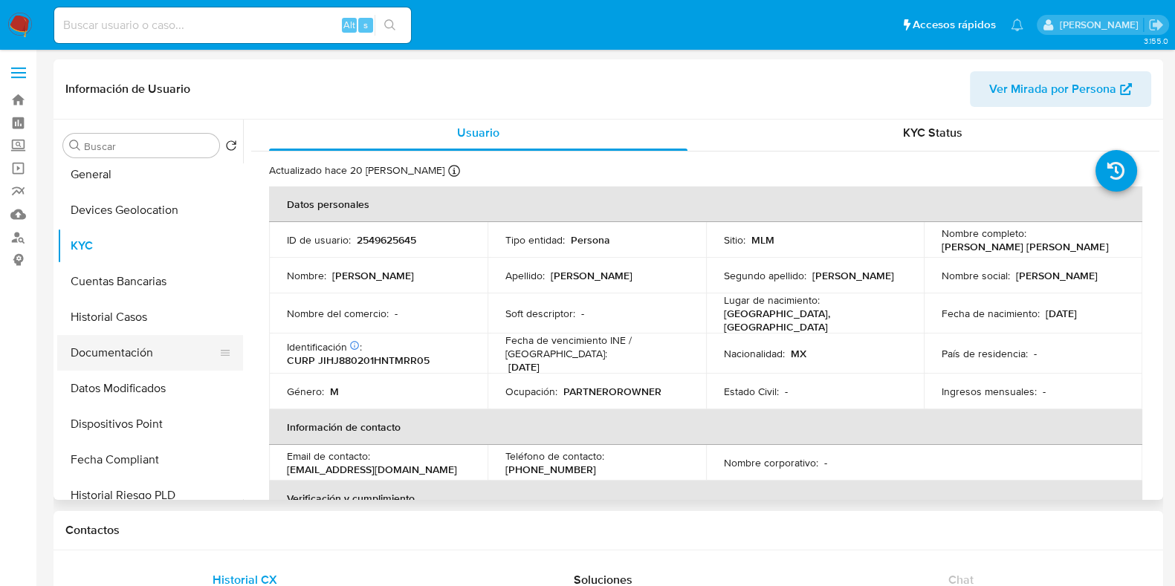
click at [123, 358] on button "Documentación" at bounding box center [144, 353] width 174 height 36
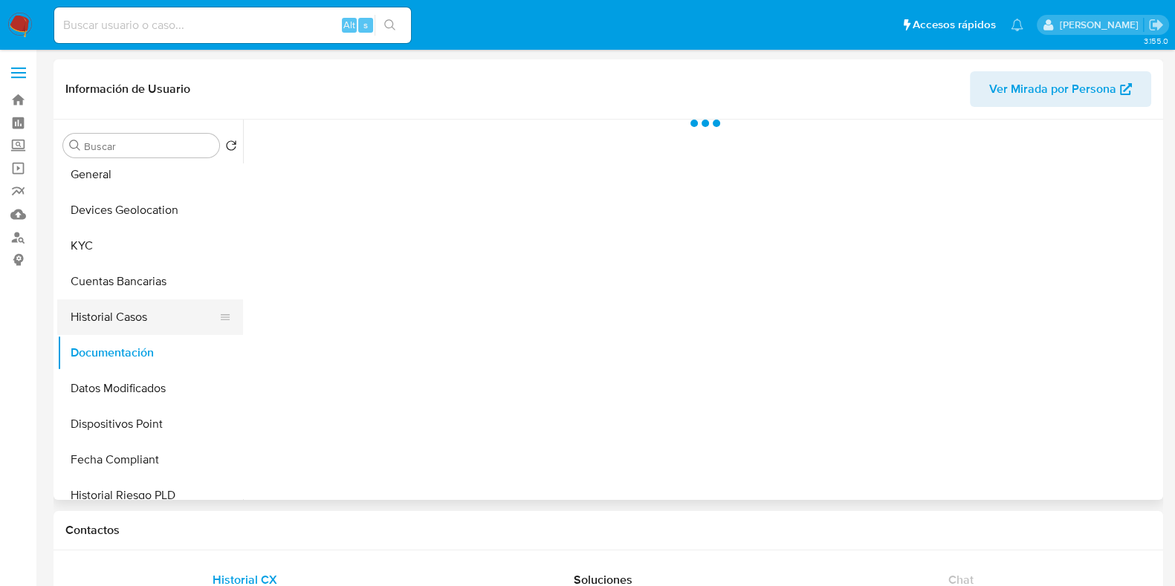
scroll to position [0, 0]
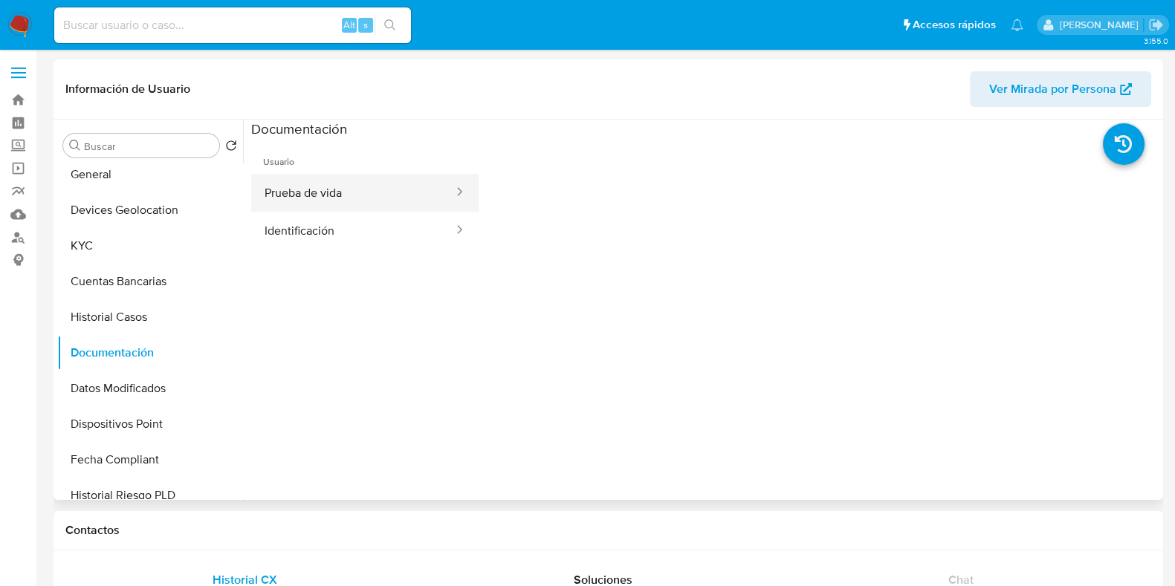
click at [314, 201] on button "Prueba de vida" at bounding box center [353, 193] width 204 height 38
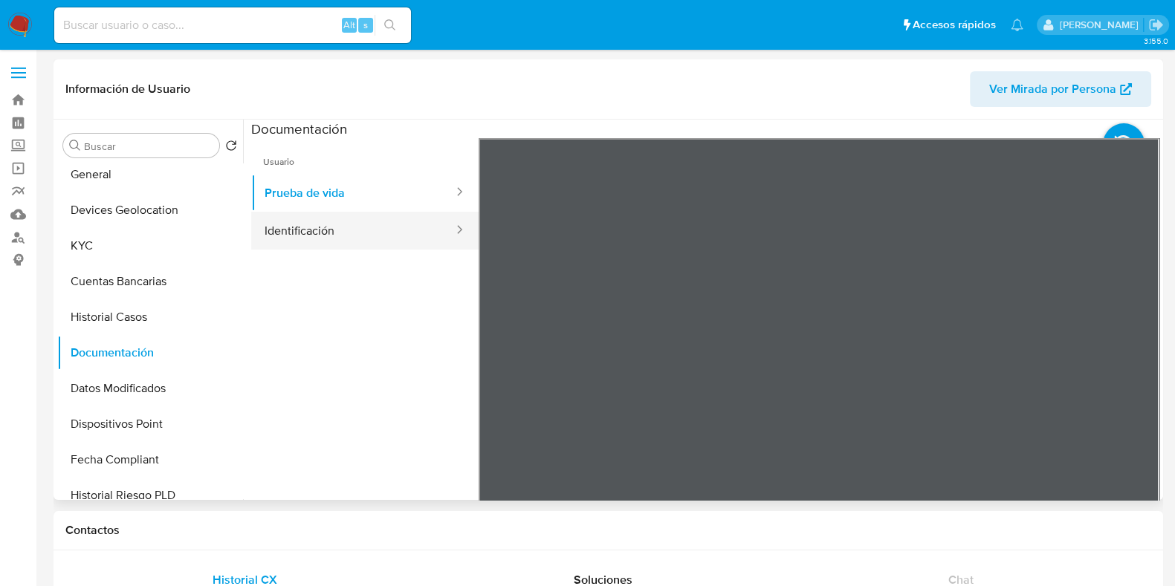
click at [293, 235] on button "Identificación" at bounding box center [353, 231] width 204 height 38
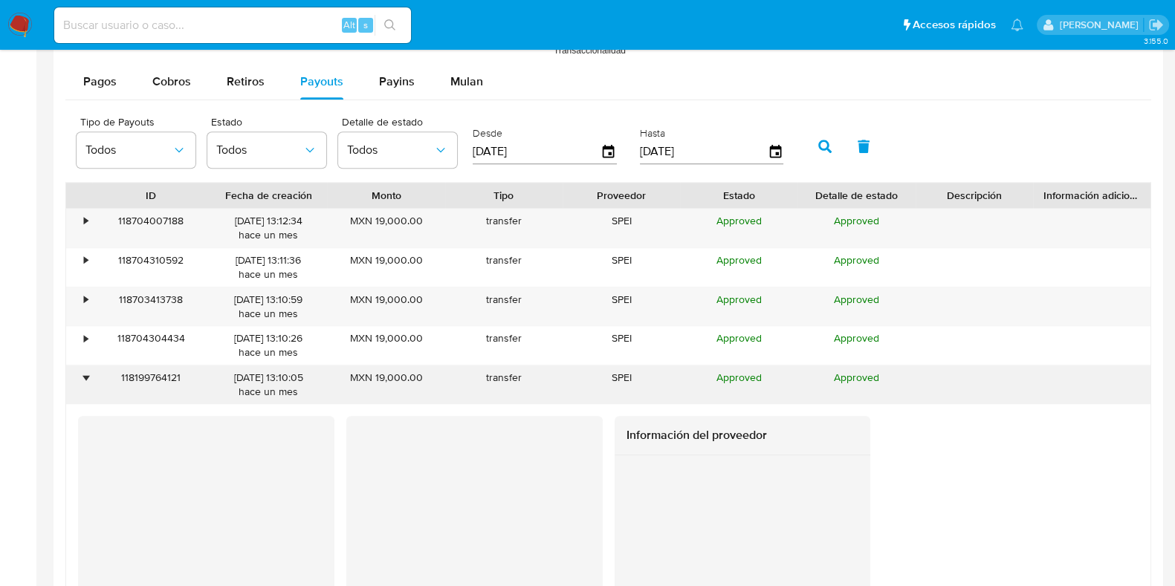
scroll to position [1393, 0]
click at [89, 378] on div "•" at bounding box center [79, 384] width 26 height 39
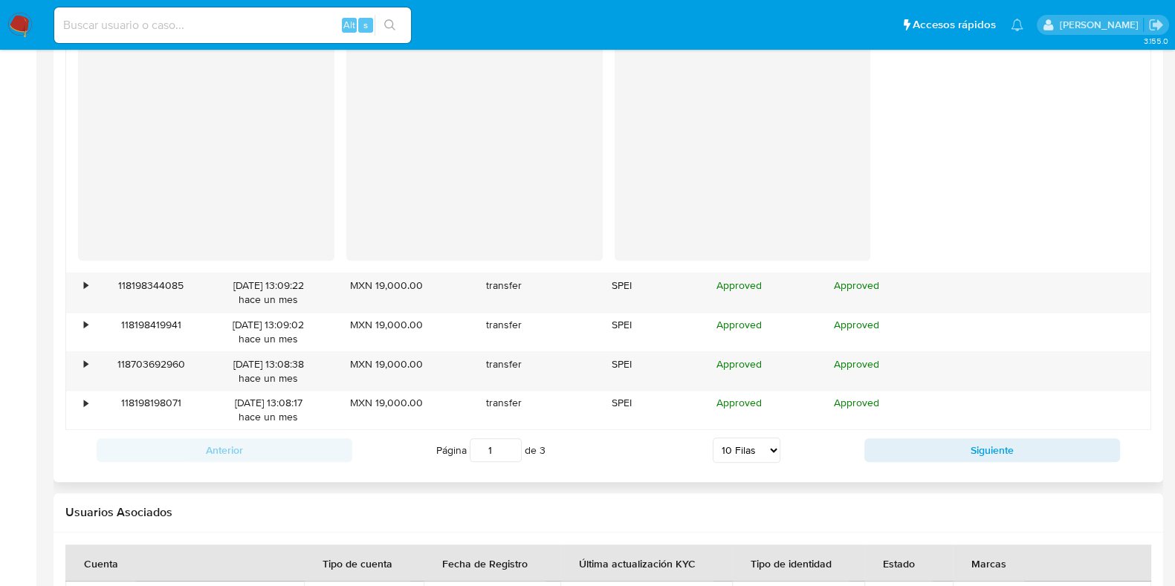
scroll to position [1858, 0]
click at [911, 450] on button "Siguiente" at bounding box center [992, 449] width 256 height 24
type input "2"
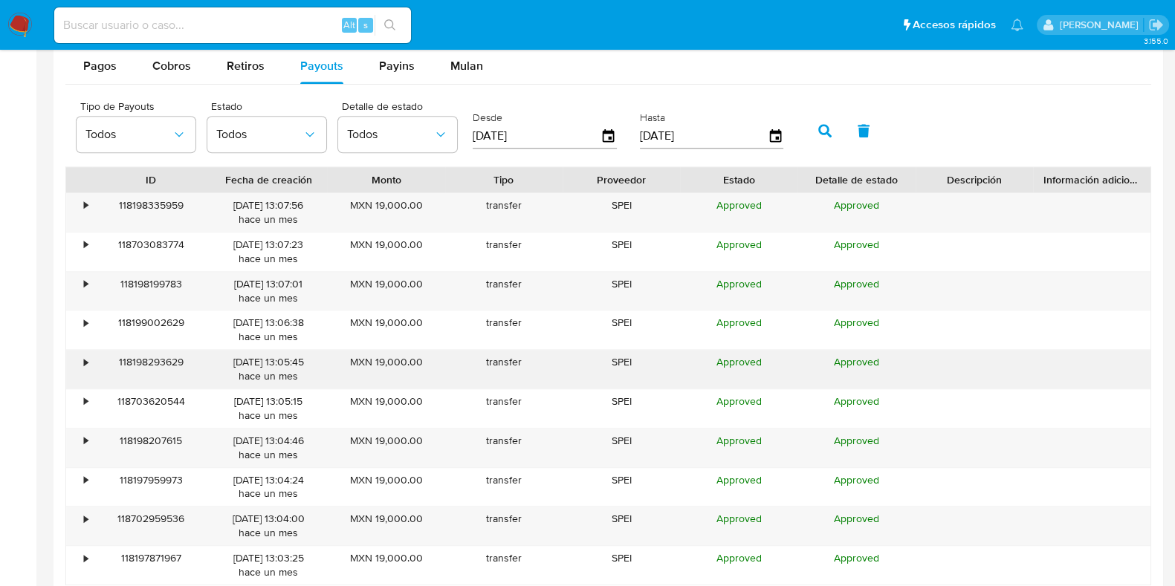
scroll to position [1405, 0]
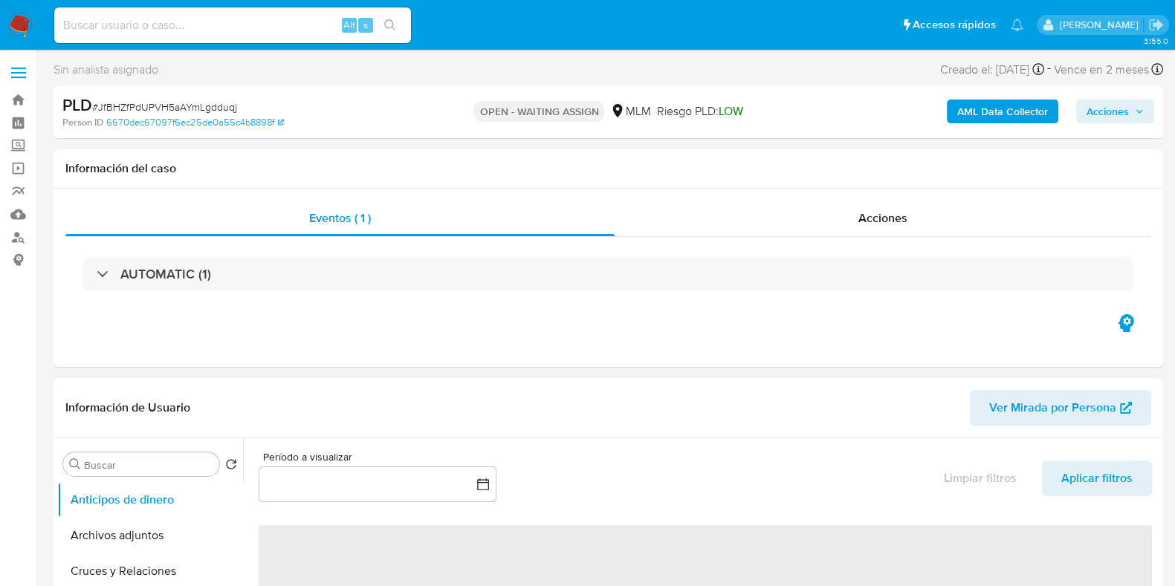
select select "10"
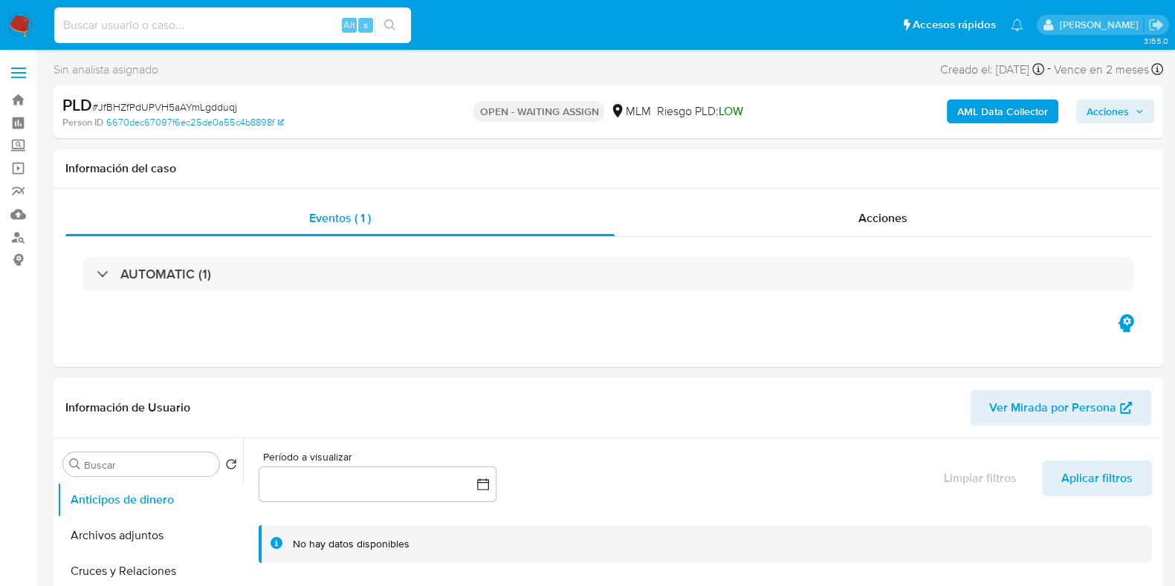
click at [223, 32] on input at bounding box center [232, 25] width 357 height 19
paste input "392479450"
type input "392479450"
click at [393, 23] on icon "search-icon" at bounding box center [389, 24] width 11 height 11
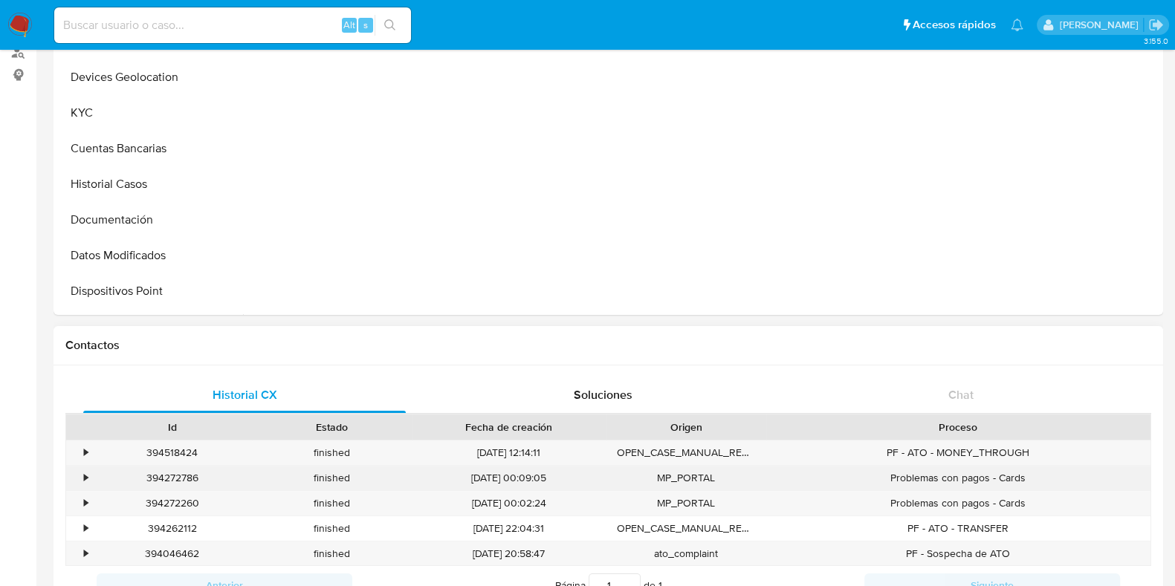
scroll to position [185, 0]
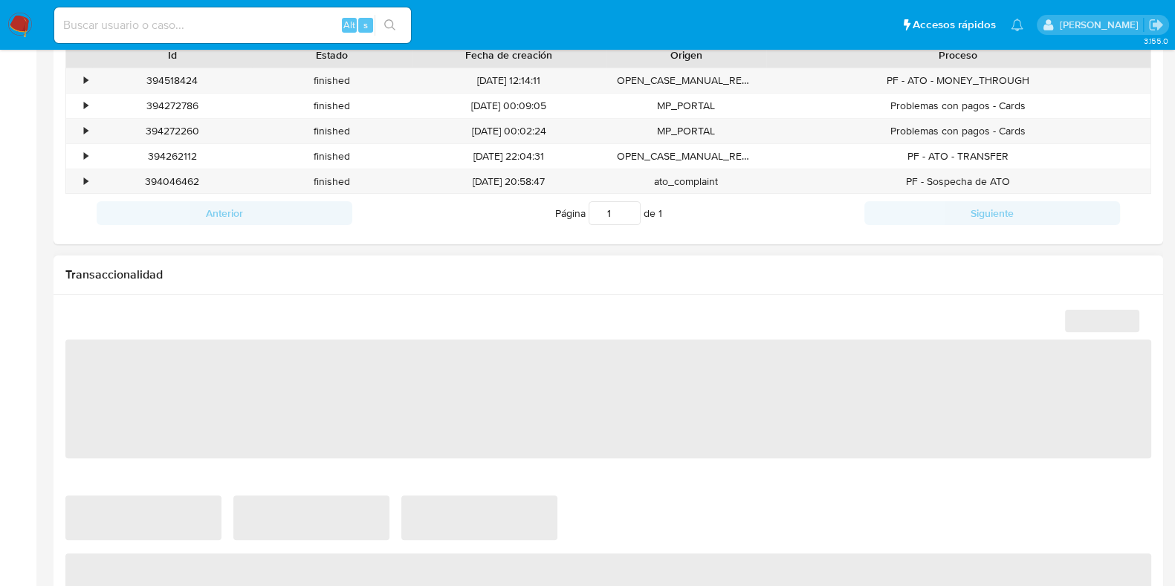
select select "10"
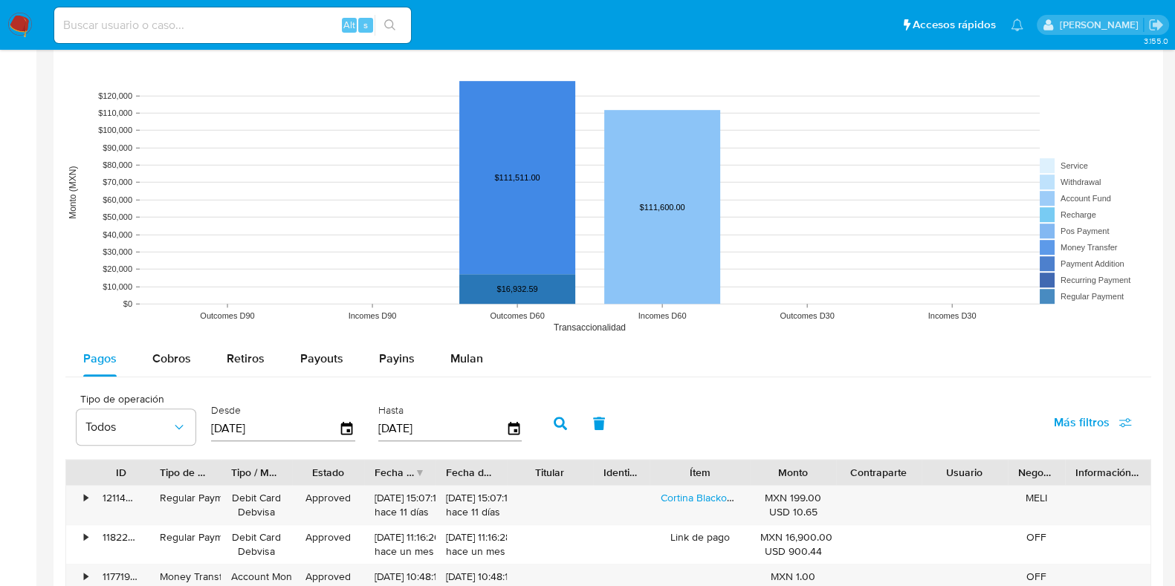
scroll to position [1393, 0]
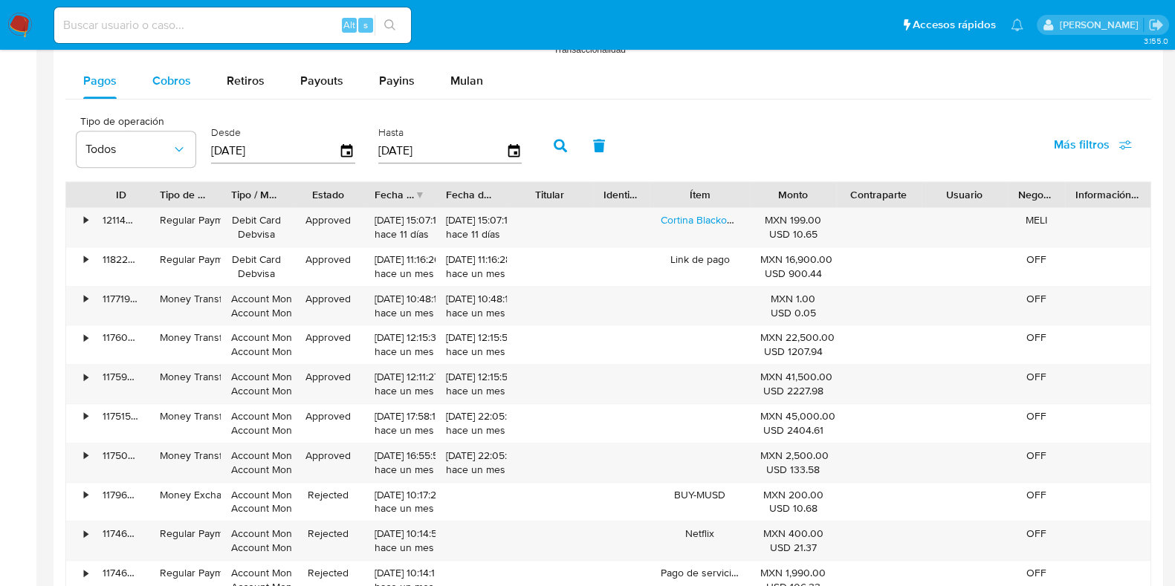
click at [181, 67] on div "Cobros" at bounding box center [171, 81] width 39 height 36
select select "10"
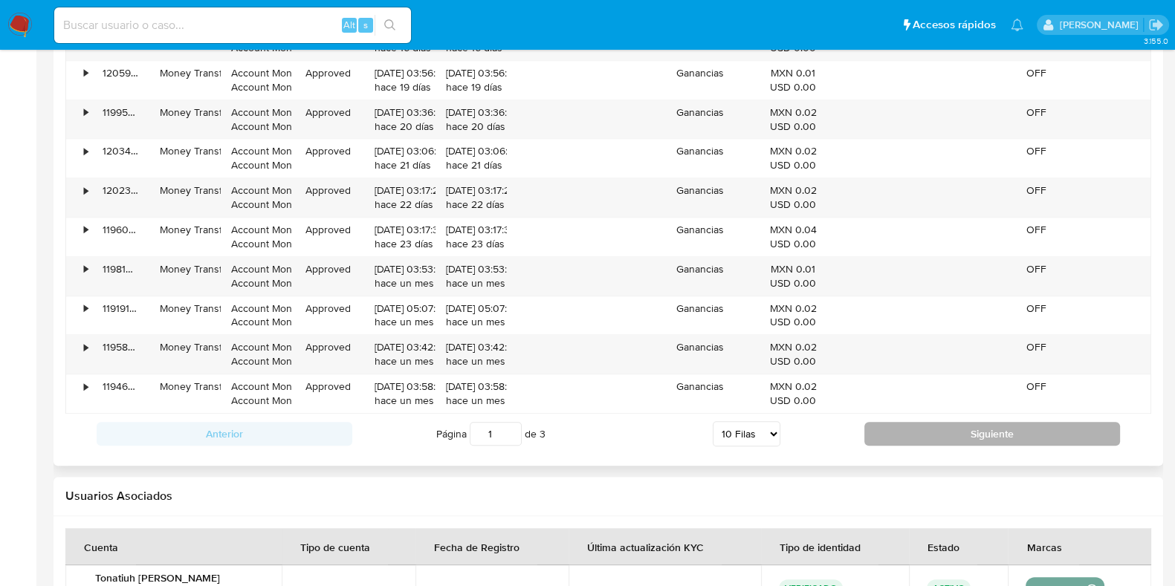
click at [899, 433] on button "Siguiente" at bounding box center [992, 434] width 256 height 24
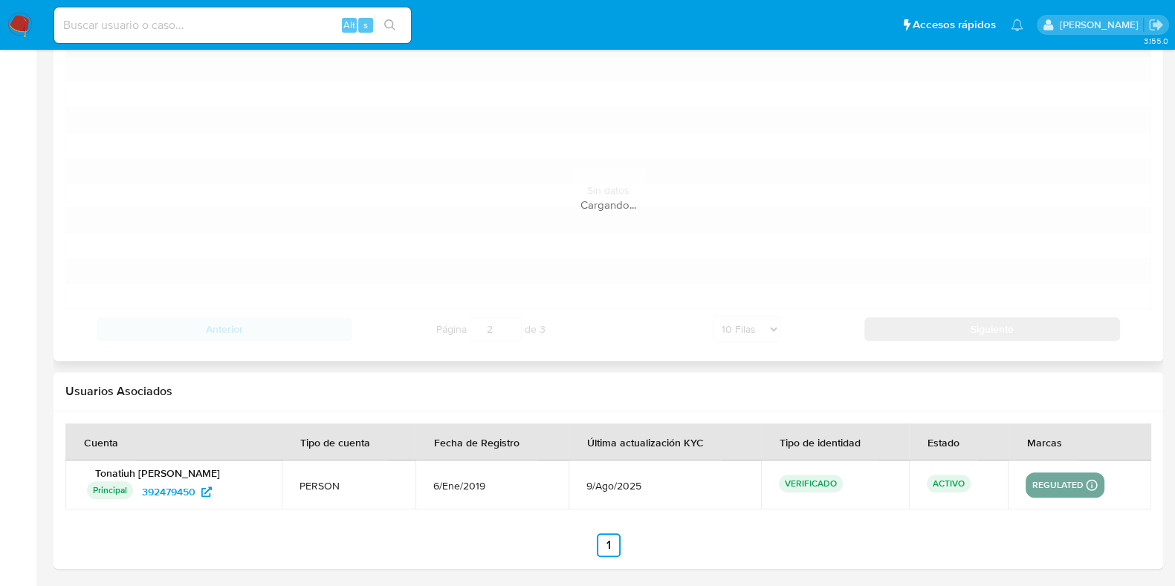
scroll to position [1579, 0]
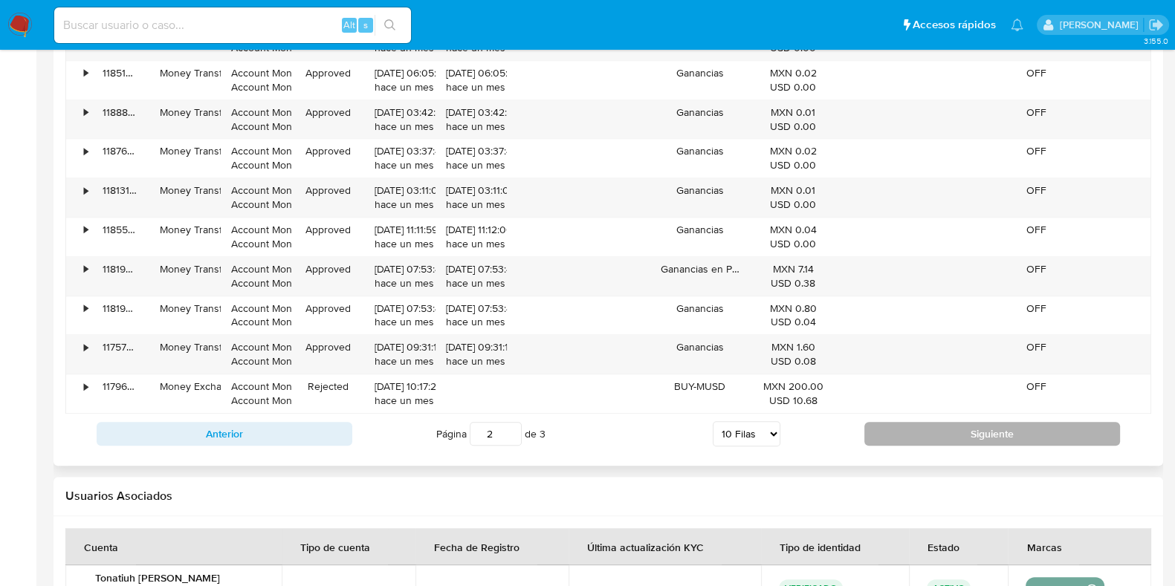
click at [899, 433] on button "Siguiente" at bounding box center [992, 434] width 256 height 24
type input "3"
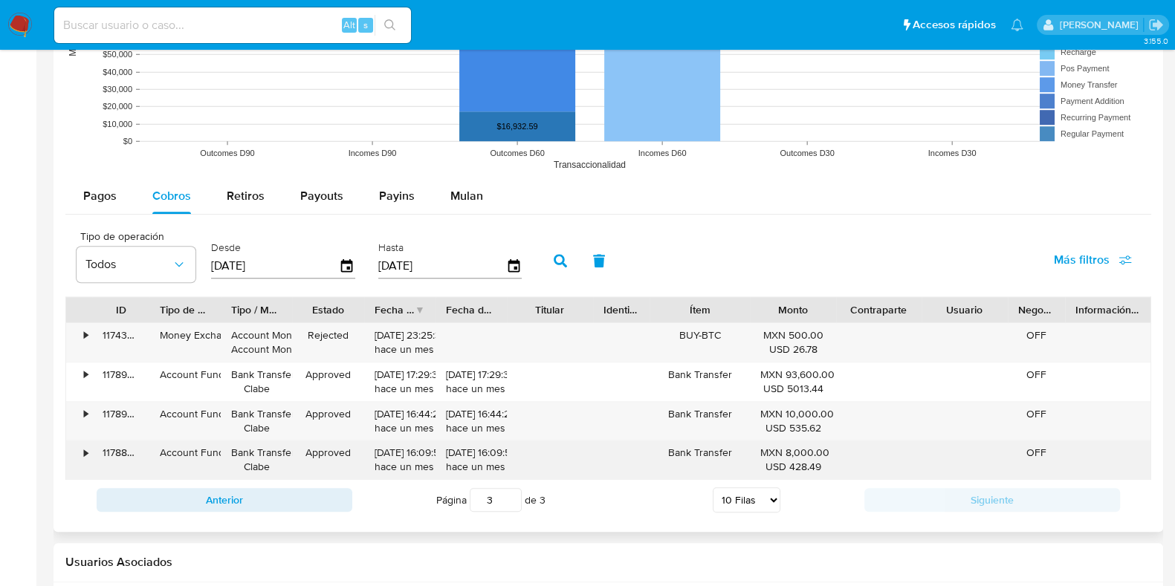
scroll to position [1264, 0]
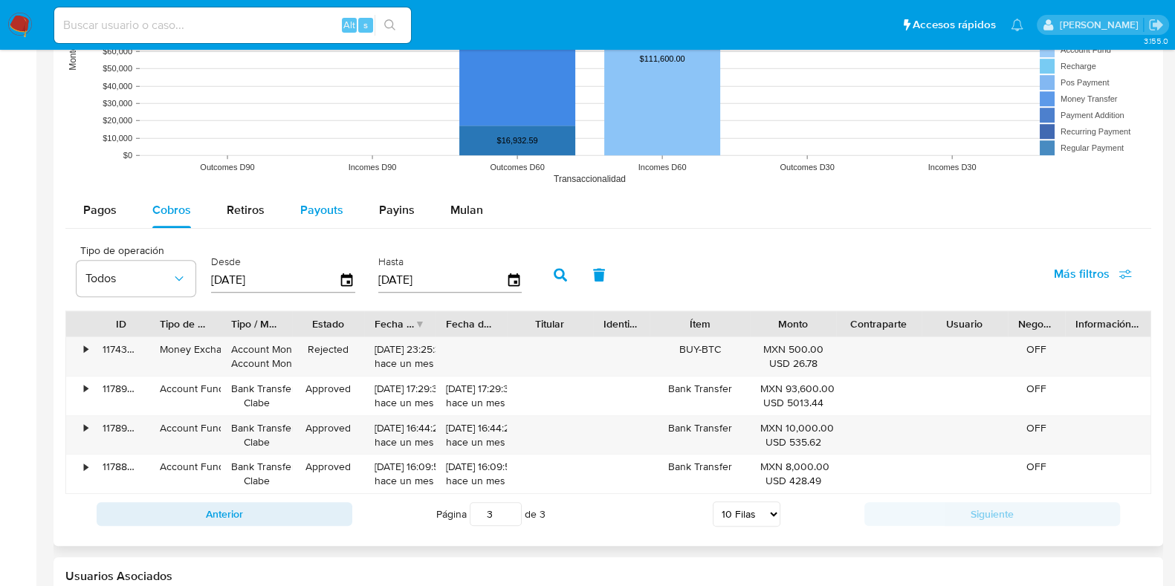
click at [323, 212] on span "Payouts" at bounding box center [321, 209] width 43 height 17
select select "10"
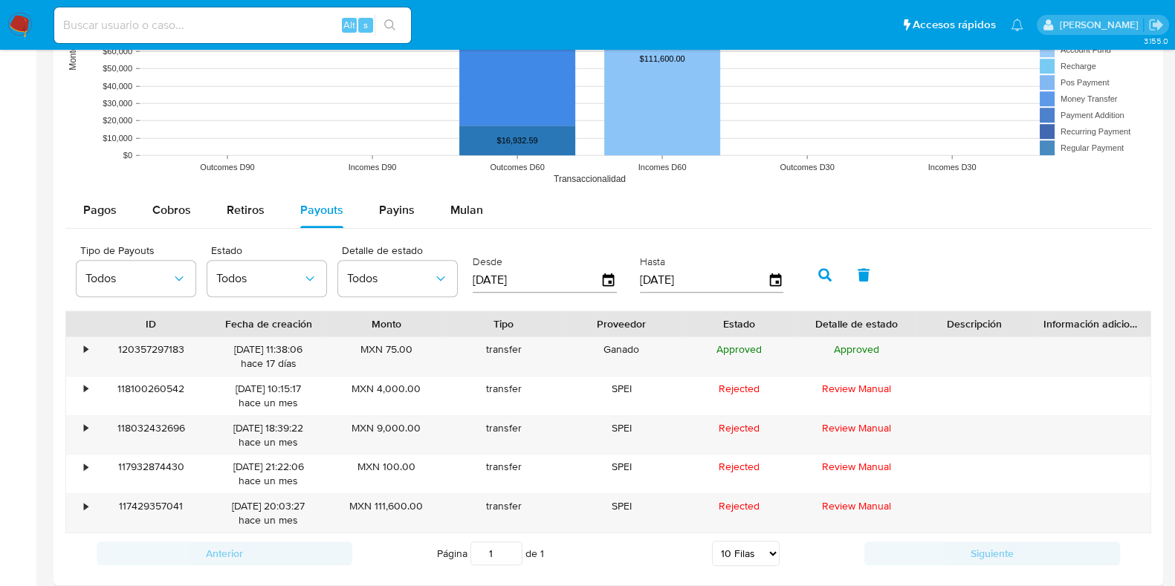
scroll to position [1356, 0]
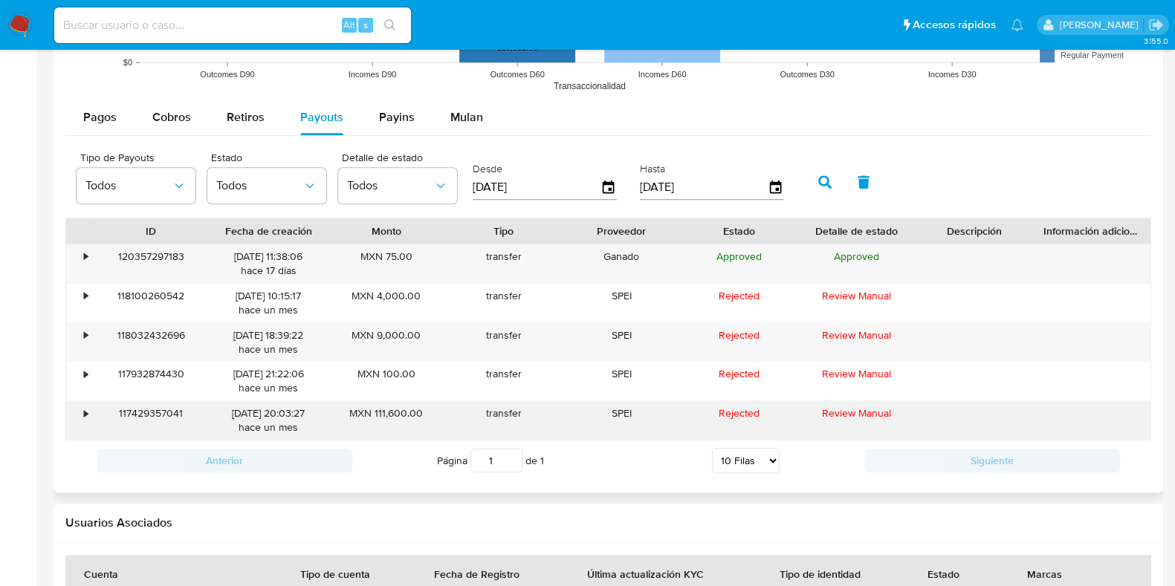
click at [78, 410] on div "•" at bounding box center [79, 420] width 26 height 39
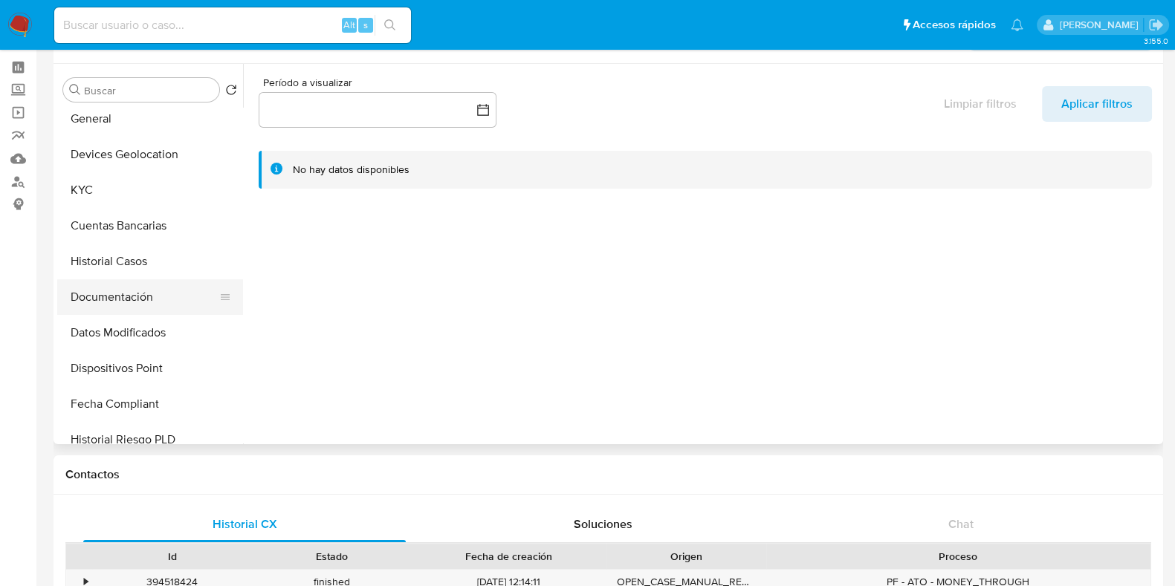
scroll to position [279, 0]
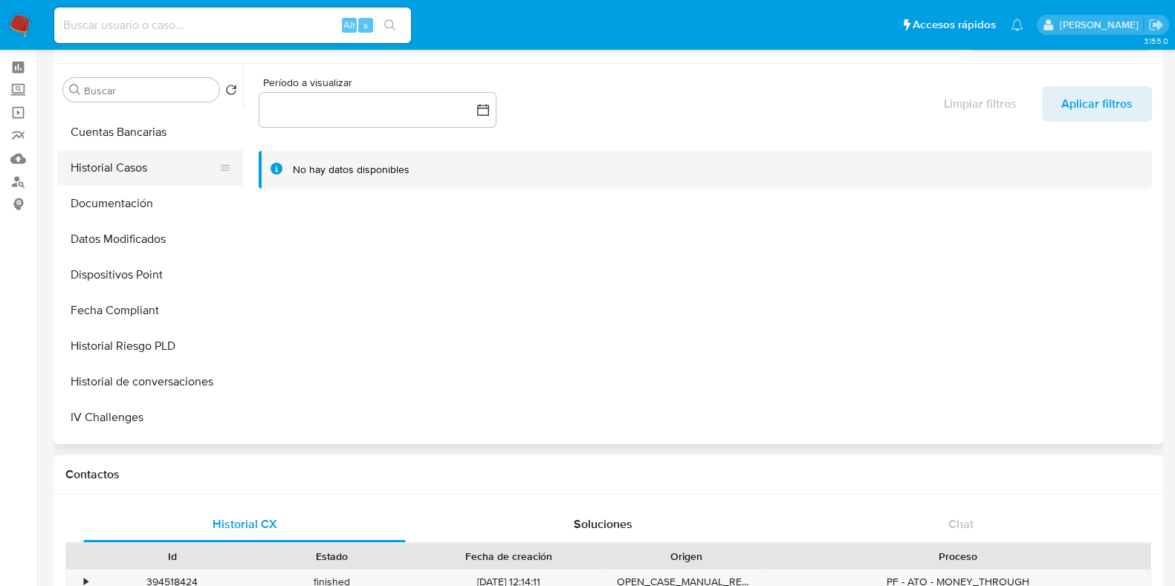
click at [126, 163] on button "Historial Casos" at bounding box center [144, 168] width 174 height 36
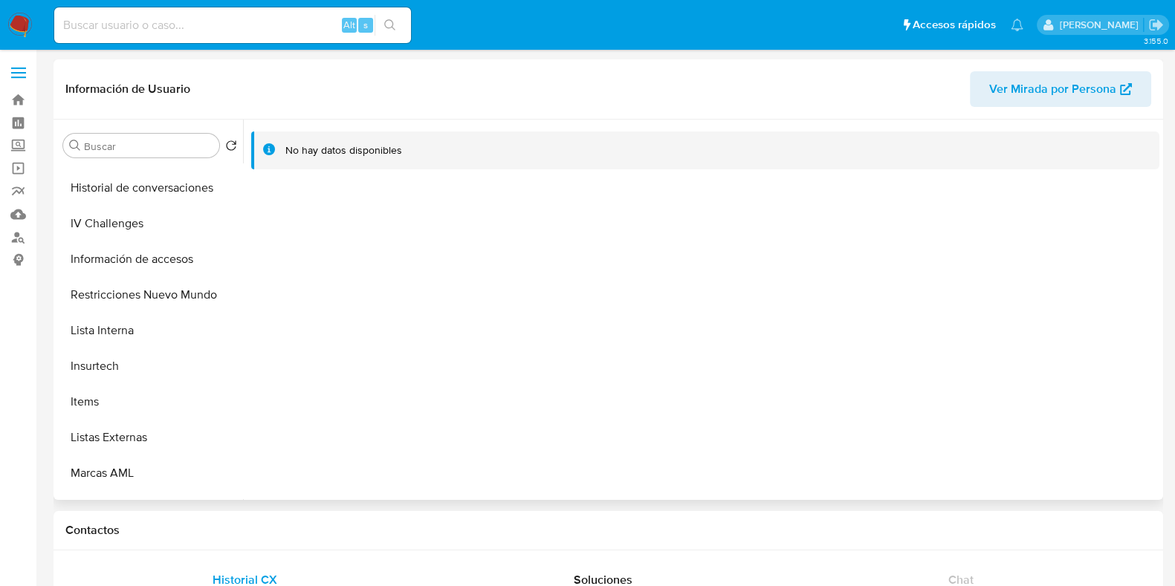
scroll to position [557, 0]
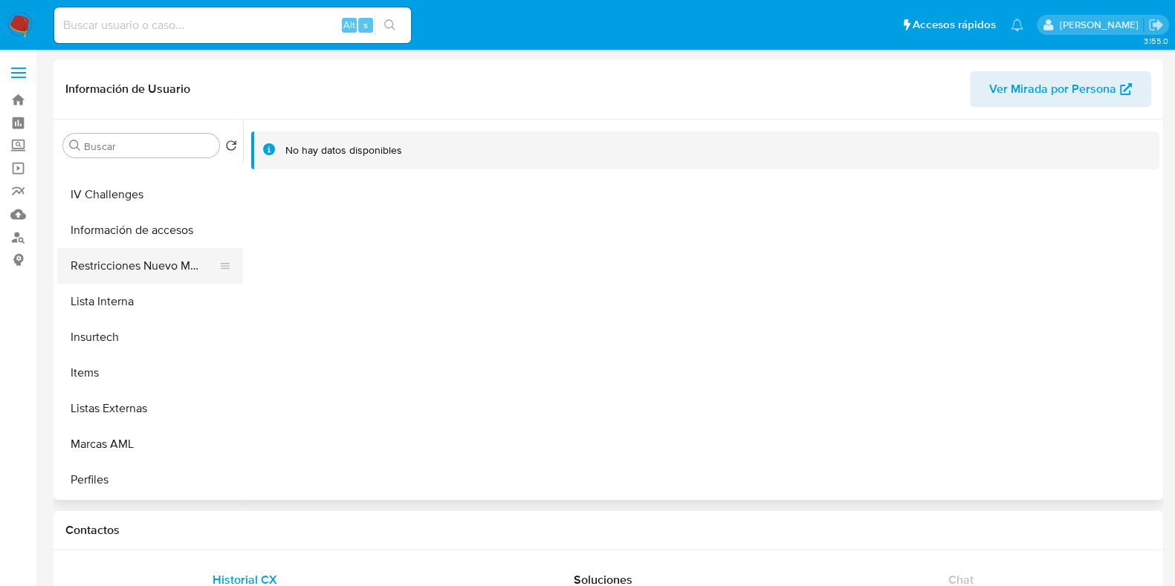
click at [165, 268] on button "Restricciones Nuevo Mundo" at bounding box center [144, 266] width 174 height 36
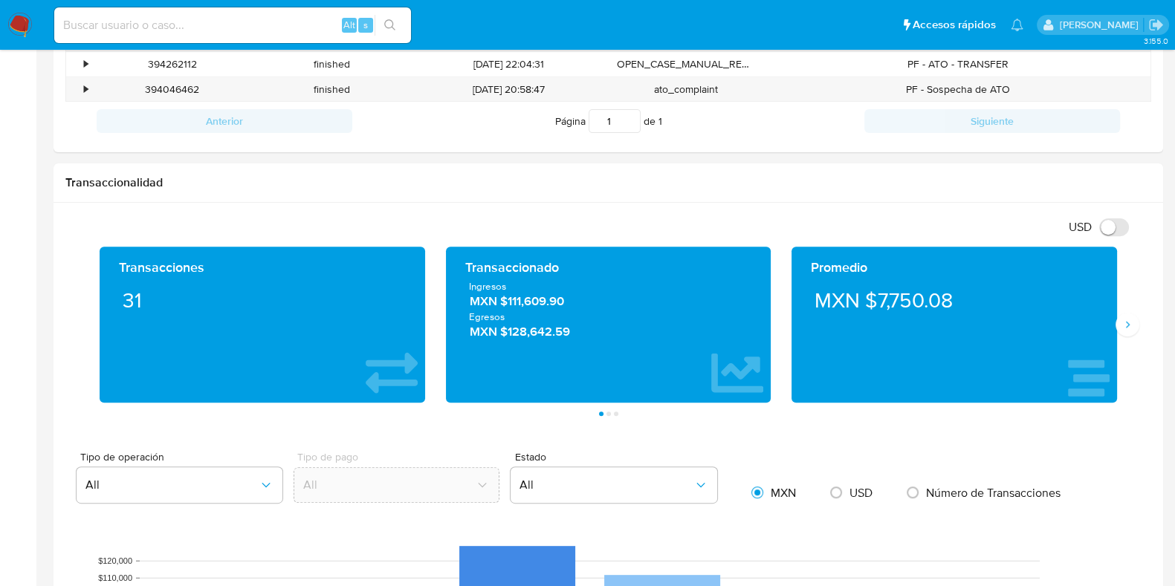
scroll to position [650, 0]
click at [1136, 329] on button "Siguiente" at bounding box center [1128, 325] width 24 height 24
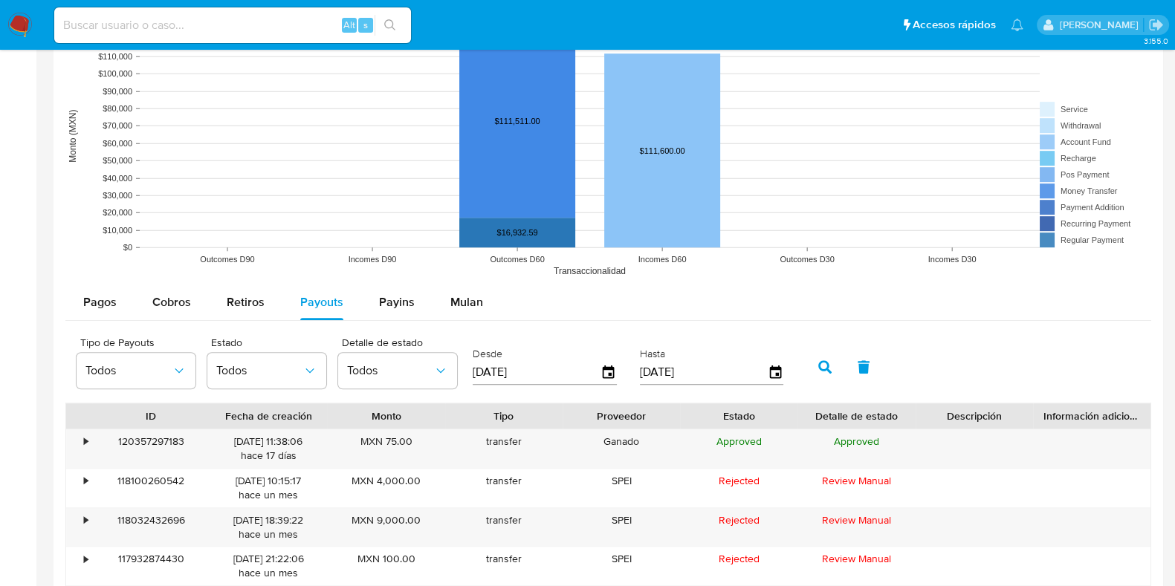
scroll to position [1300, 0]
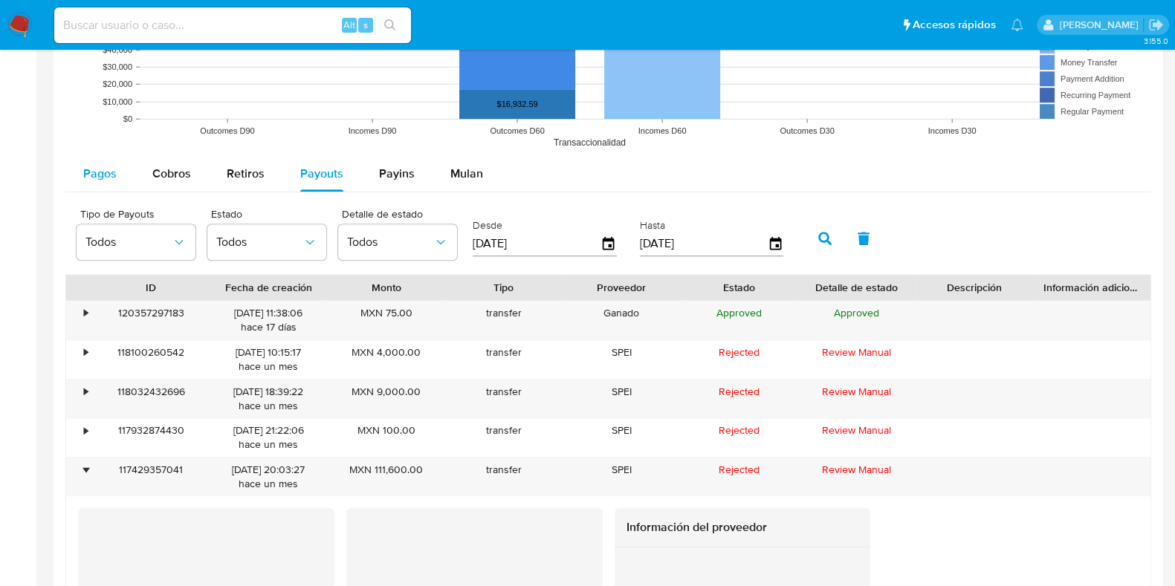
click at [101, 179] on span "Pagos" at bounding box center [99, 173] width 33 height 17
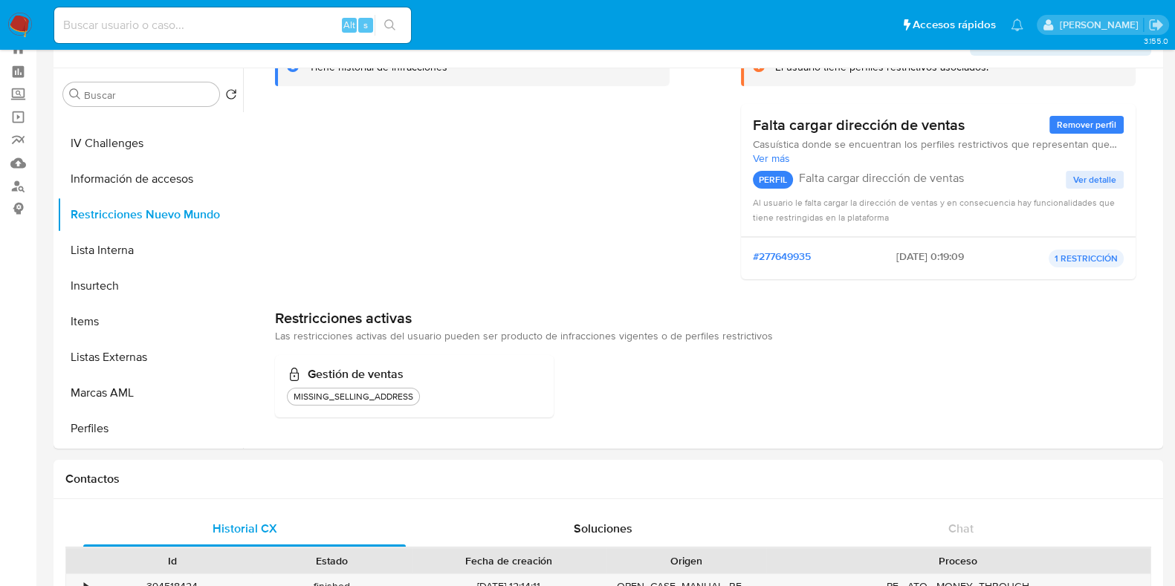
scroll to position [0, 0]
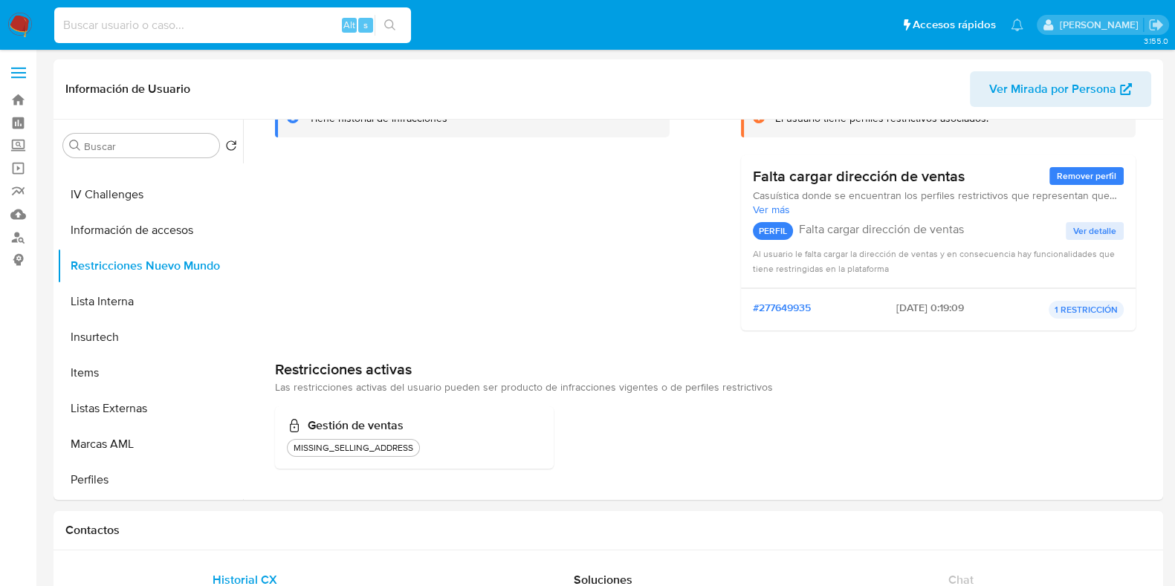
click at [152, 31] on input at bounding box center [232, 25] width 357 height 19
paste input "2542363699"
type input "2542363699"
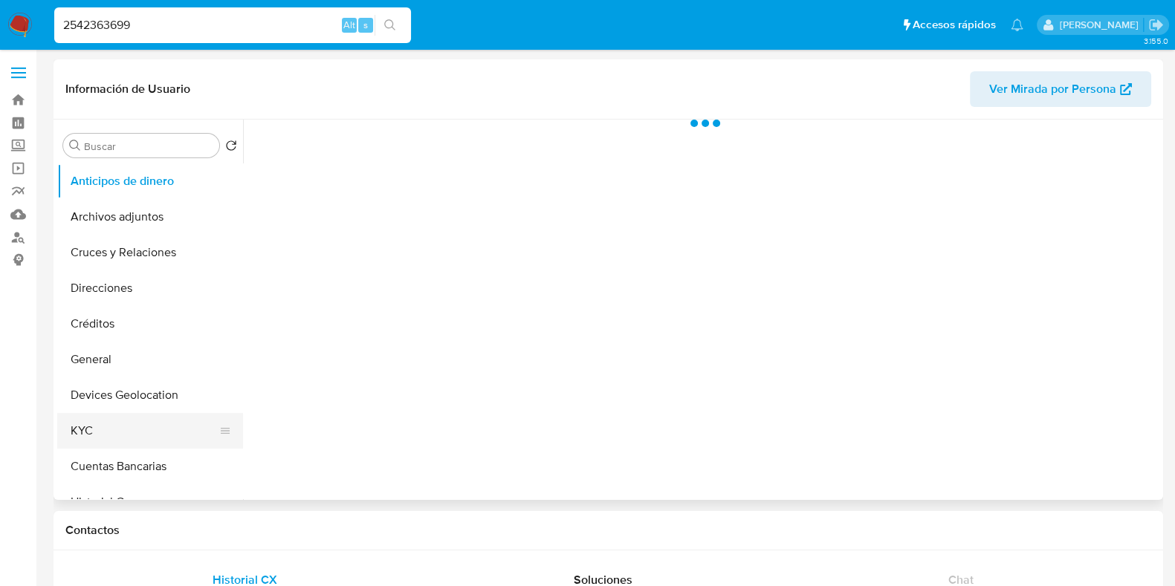
click at [97, 430] on button "KYC" at bounding box center [144, 431] width 174 height 36
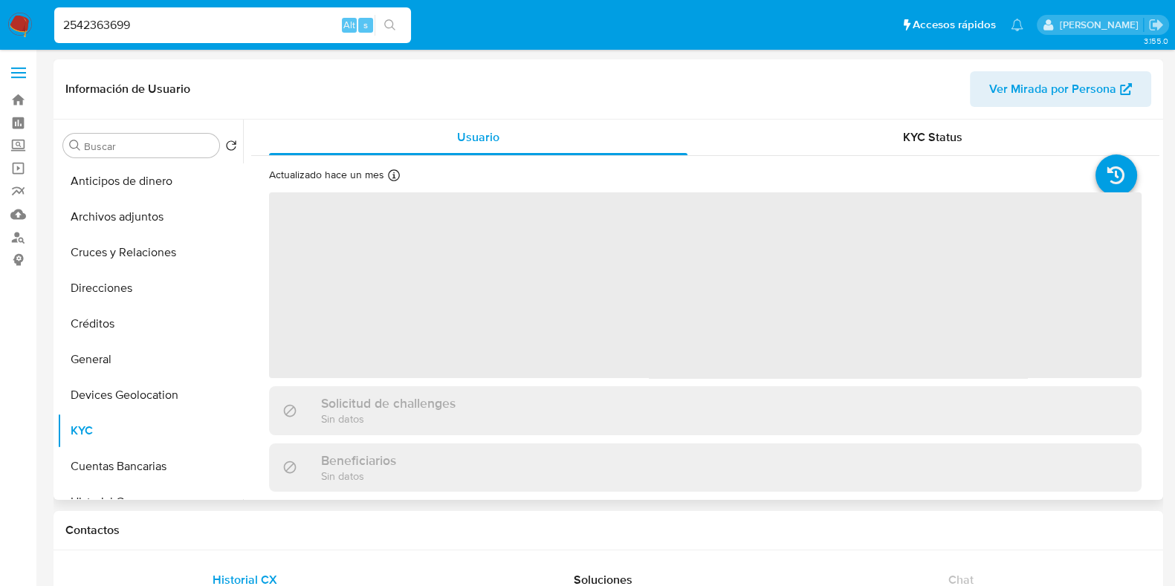
select select "10"
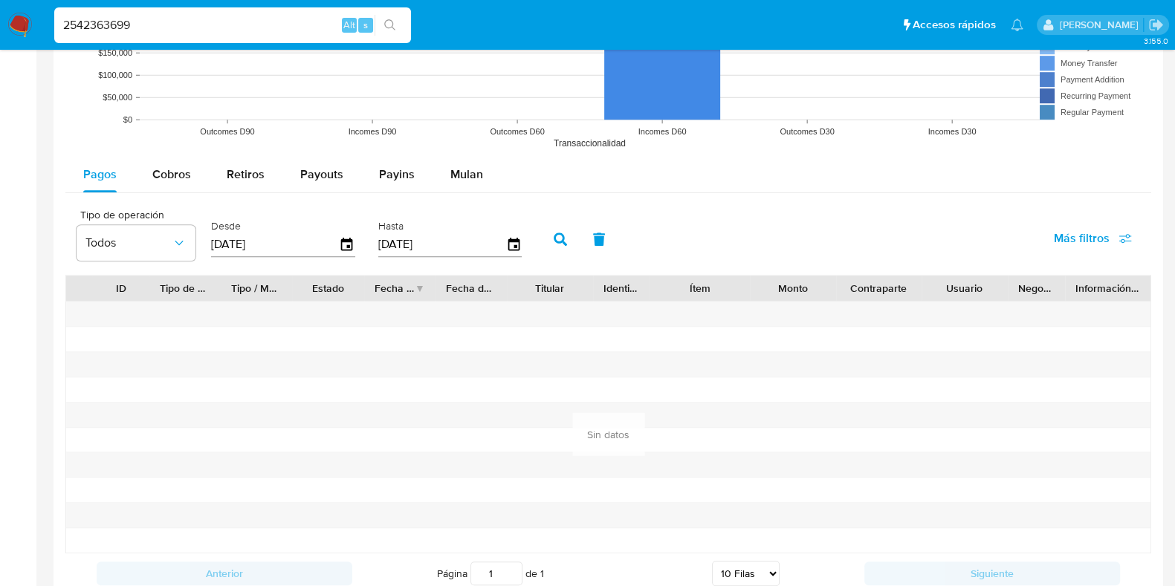
scroll to position [1300, 0]
click at [164, 165] on span "Cobros" at bounding box center [171, 173] width 39 height 17
select select "10"
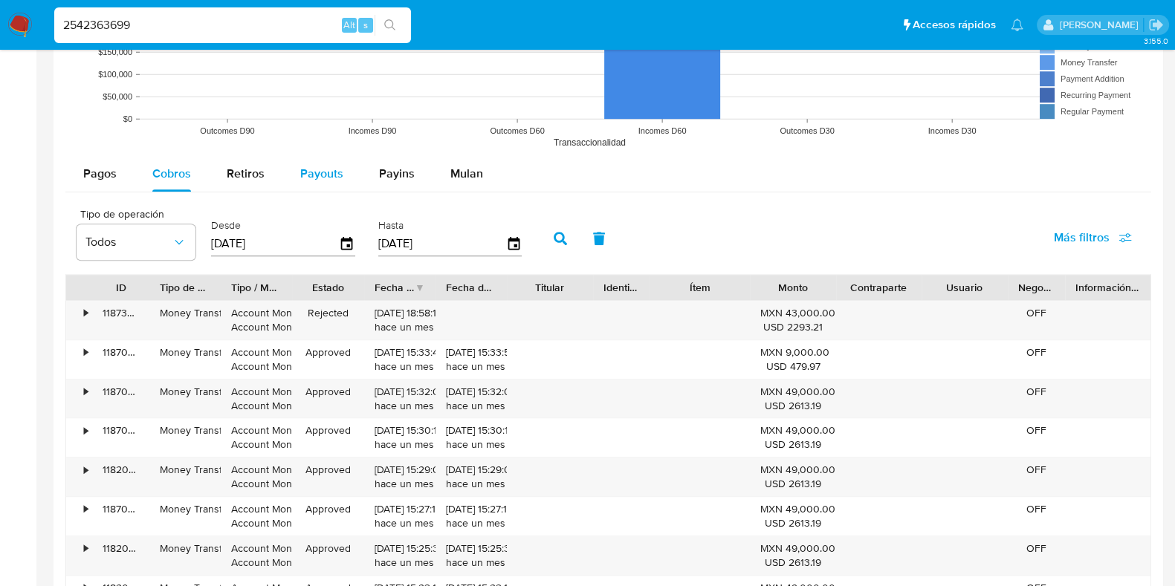
click at [338, 180] on div "Payouts" at bounding box center [321, 174] width 43 height 36
select select "10"
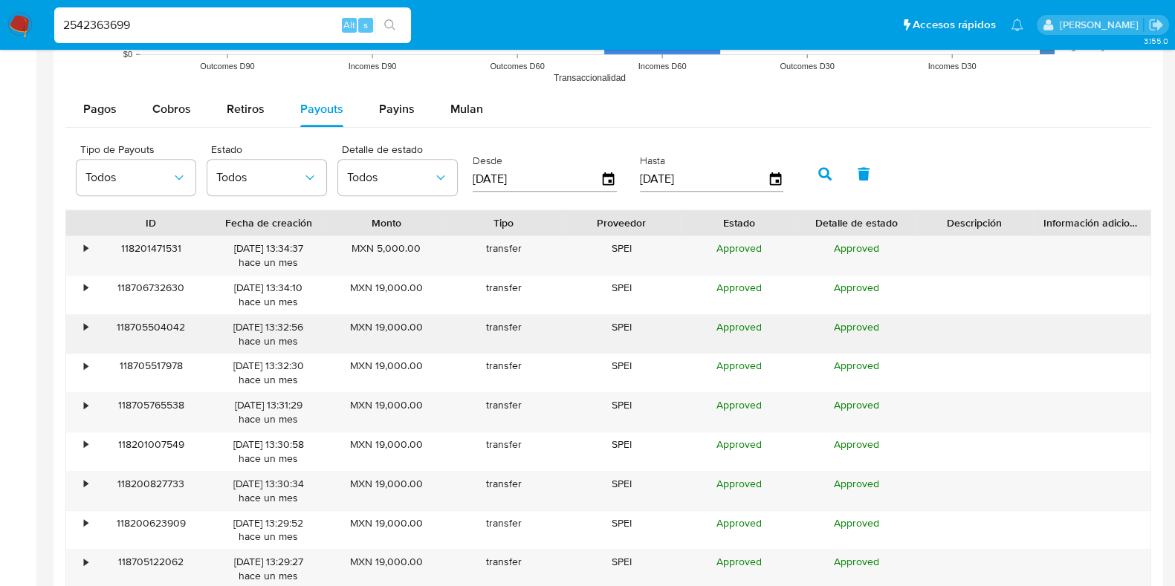
scroll to position [1393, 0]
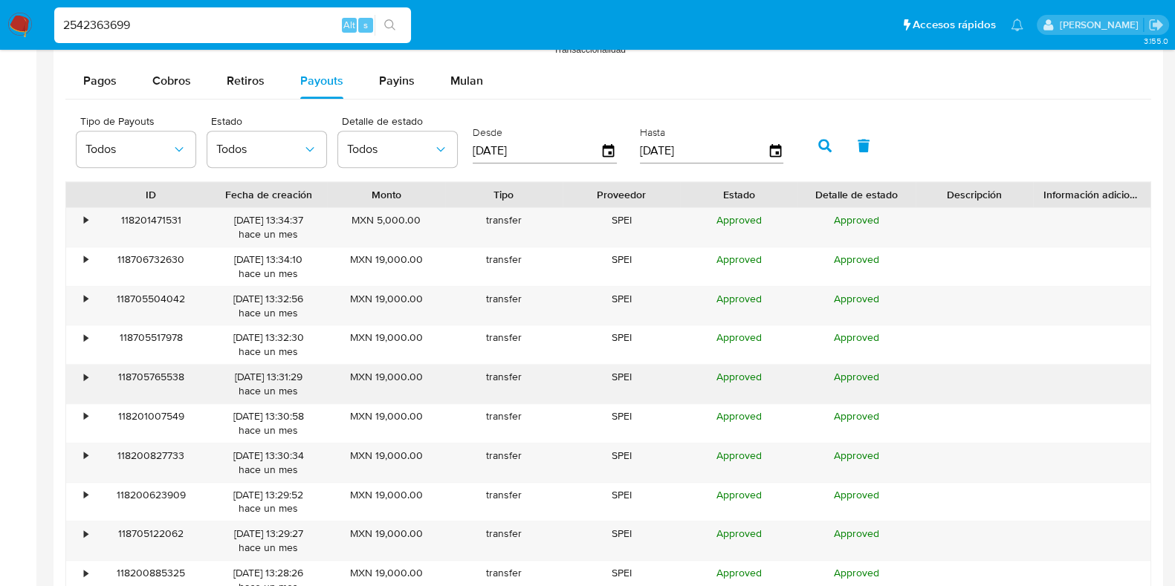
click at [85, 381] on div "•" at bounding box center [86, 377] width 4 height 14
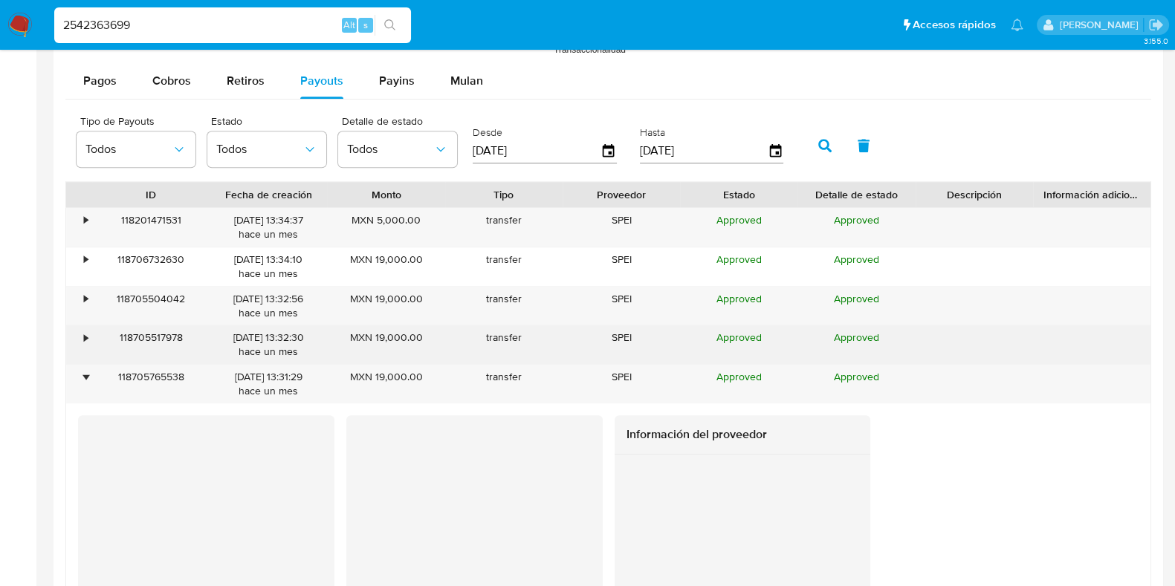
click at [92, 339] on div "118705517978" at bounding box center [150, 345] width 117 height 39
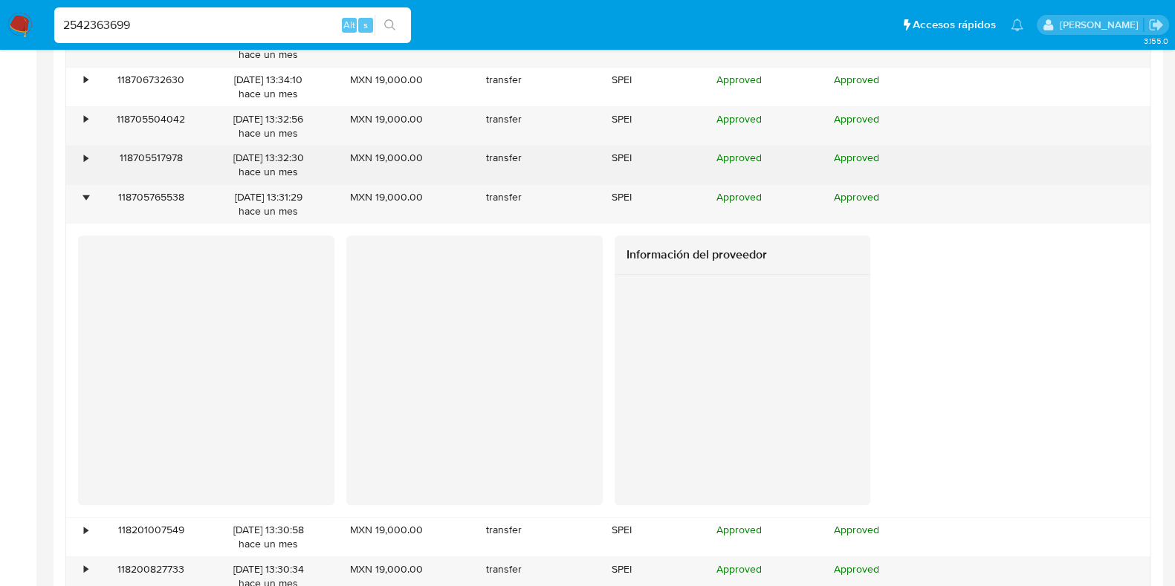
scroll to position [1579, 0]
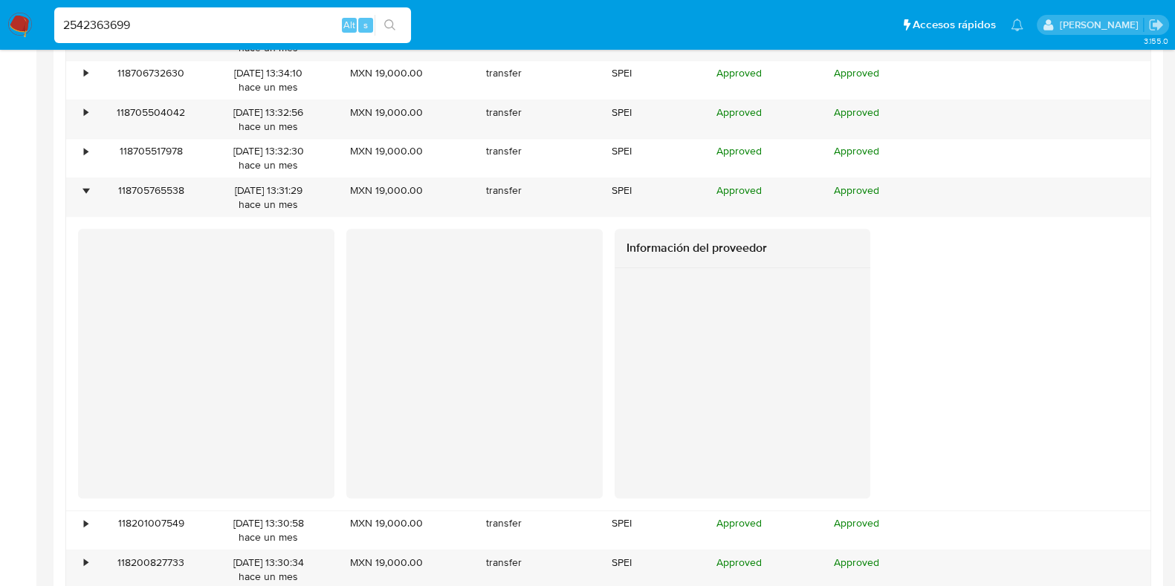
click at [85, 22] on input "2542363699" at bounding box center [232, 25] width 357 height 19
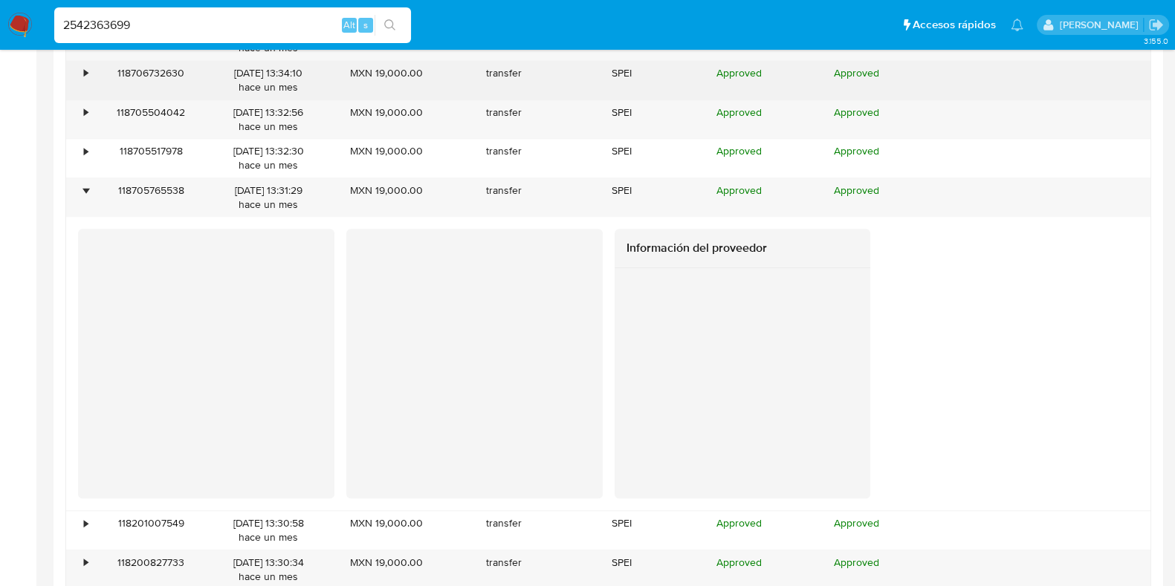
paste input "329253900"
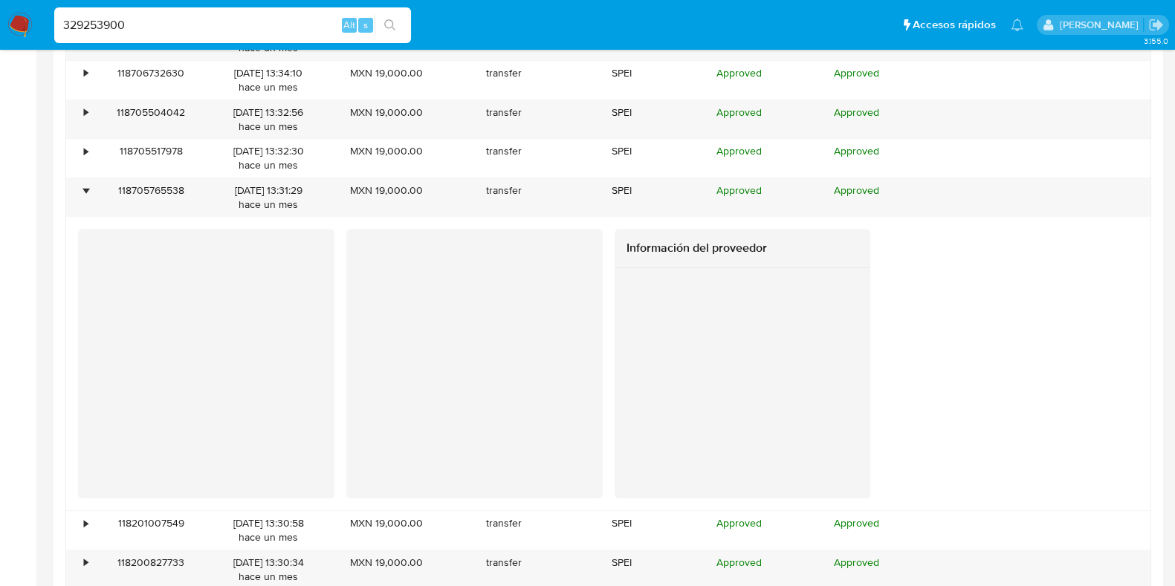
type input "329253900"
click at [385, 24] on icon "search-icon" at bounding box center [389, 24] width 11 height 11
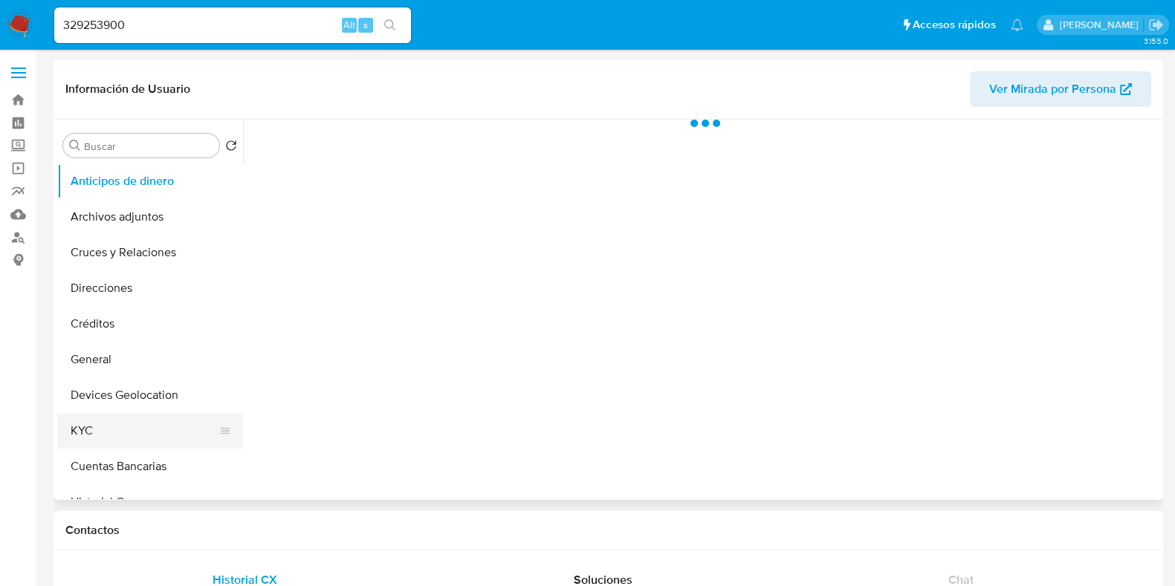
click at [95, 419] on button "KYC" at bounding box center [144, 431] width 174 height 36
select select "10"
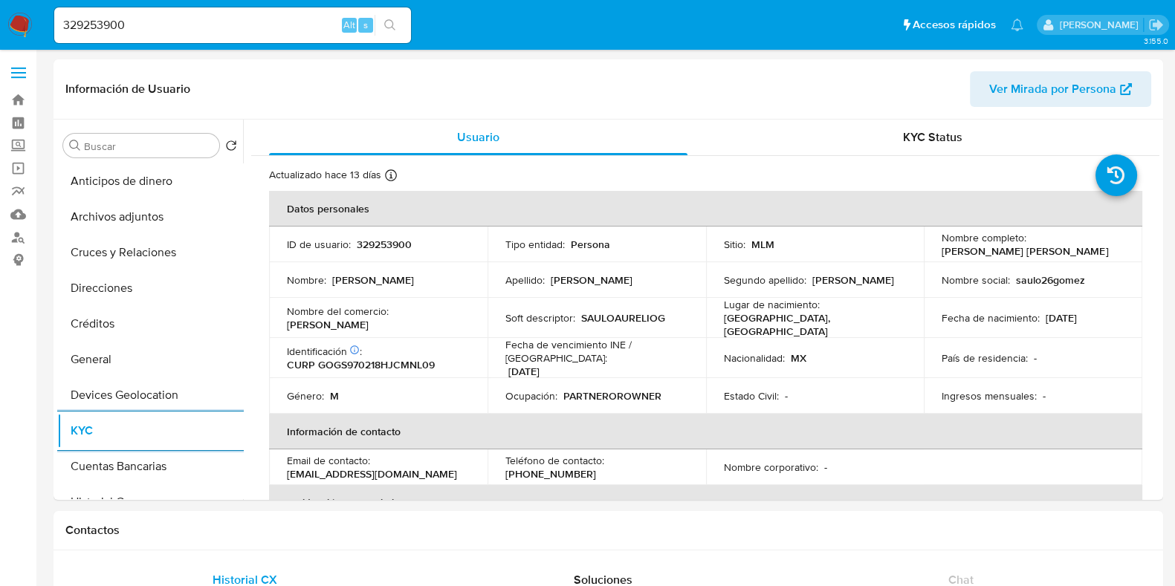
click at [79, 13] on div "329253900 Alt s" at bounding box center [232, 25] width 357 height 36
click at [80, 26] on input "329253900" at bounding box center [232, 25] width 357 height 19
click at [87, 27] on input "329253900" at bounding box center [232, 25] width 357 height 19
click at [115, 31] on input "329253900" at bounding box center [232, 25] width 357 height 19
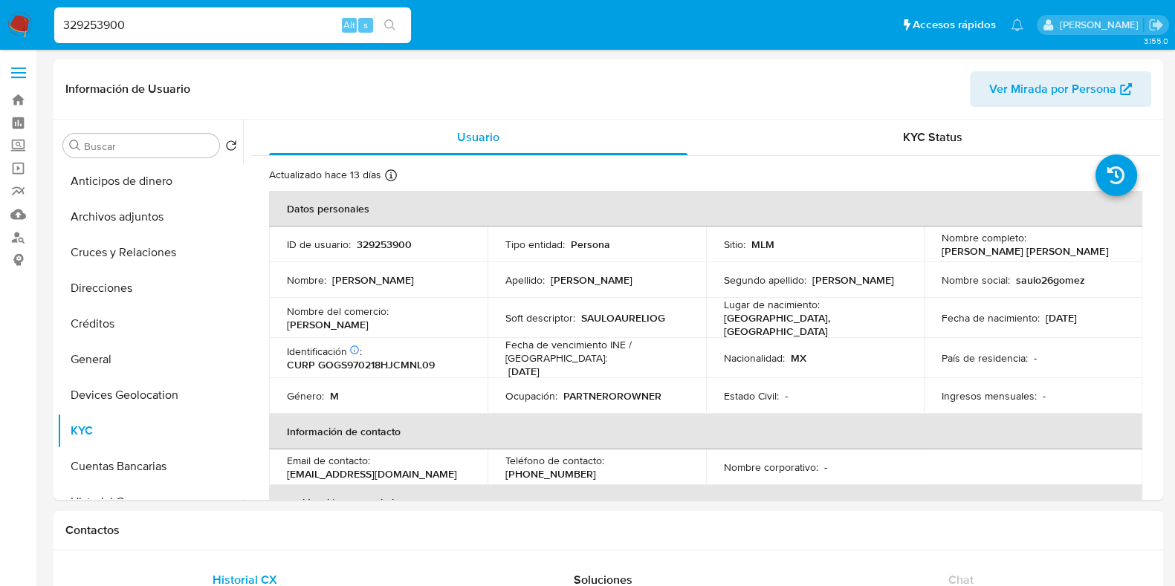
click at [115, 31] on input "329253900" at bounding box center [232, 25] width 357 height 19
paste input "1164587507"
type input "1164587507"
click at [391, 22] on icon "search-icon" at bounding box center [390, 25] width 12 height 12
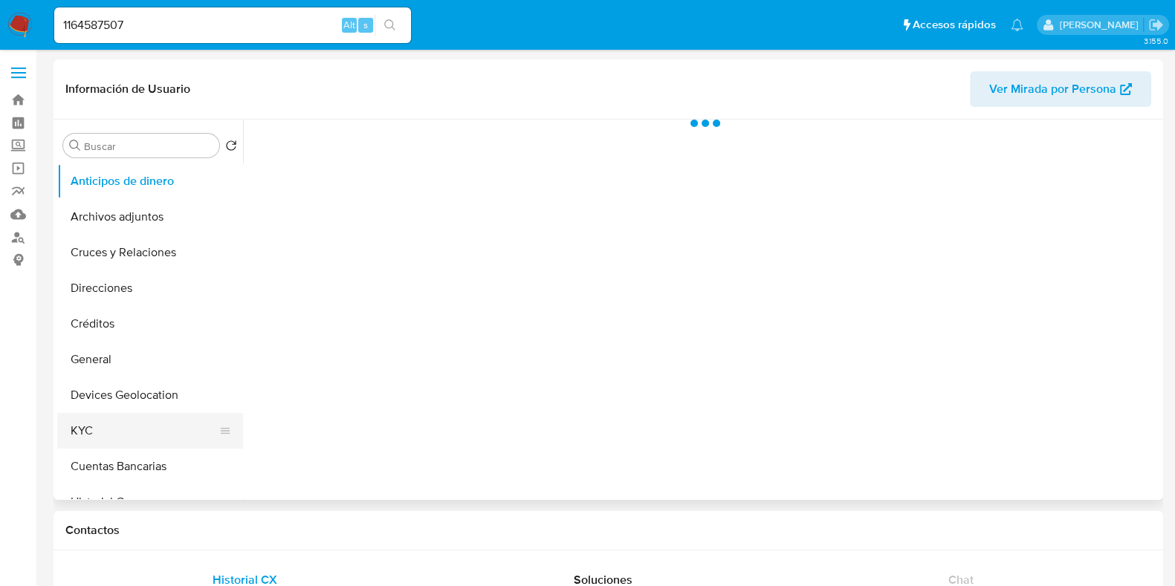
click at [148, 427] on button "KYC" at bounding box center [144, 431] width 174 height 36
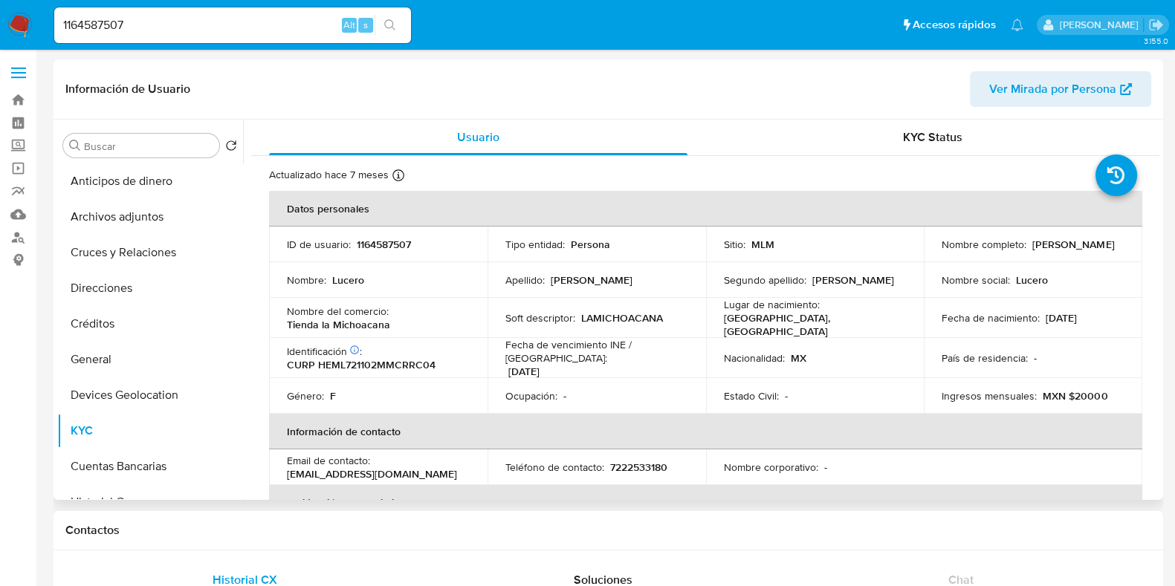
select select "10"
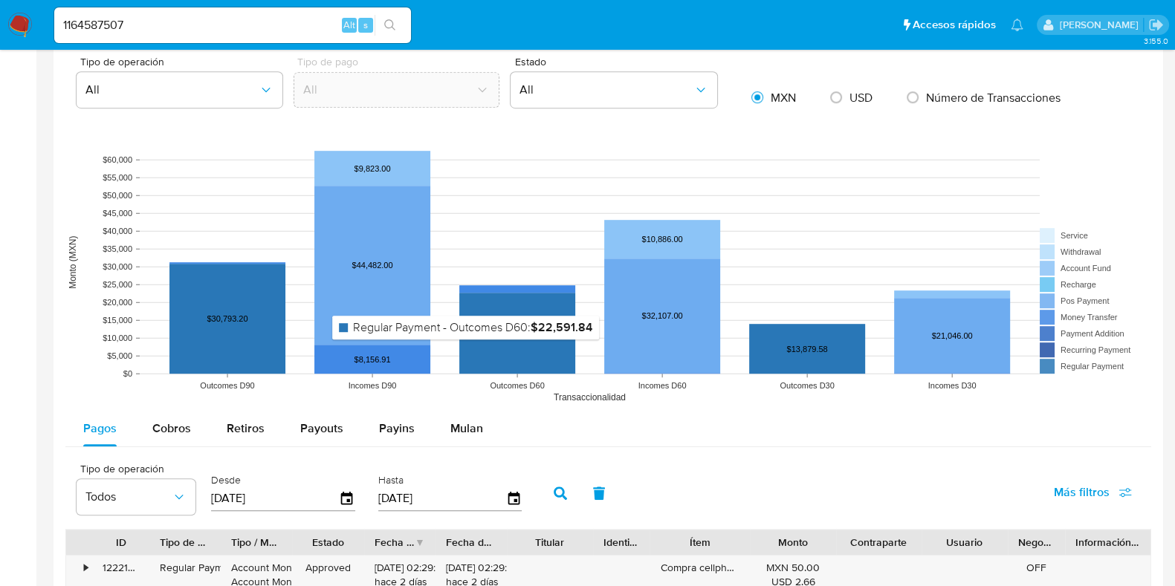
scroll to position [1207, 0]
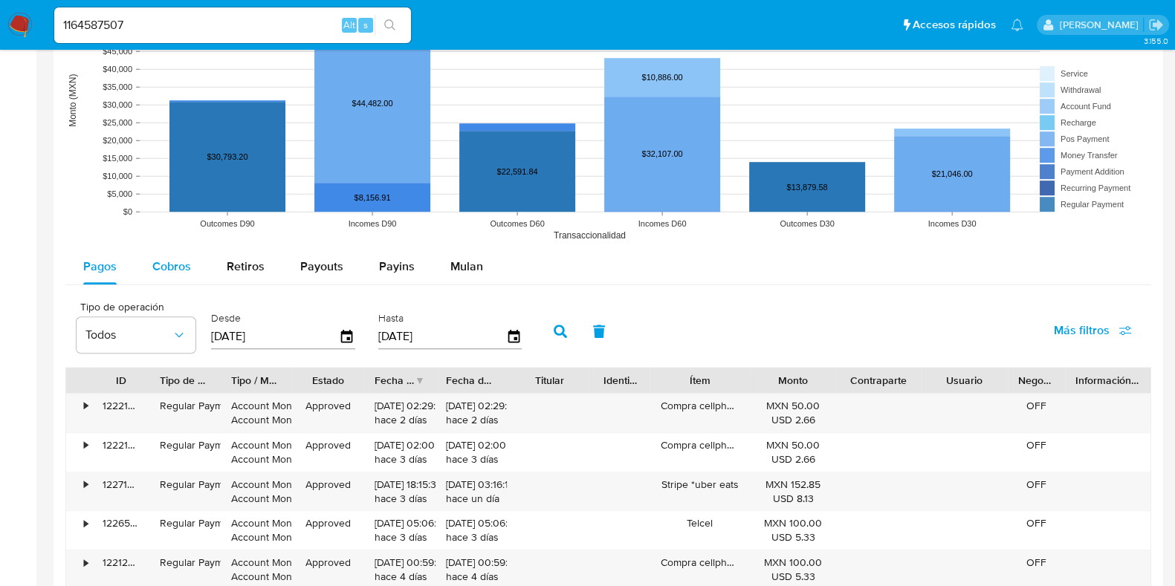
click at [178, 259] on span "Cobros" at bounding box center [171, 266] width 39 height 17
select select "10"
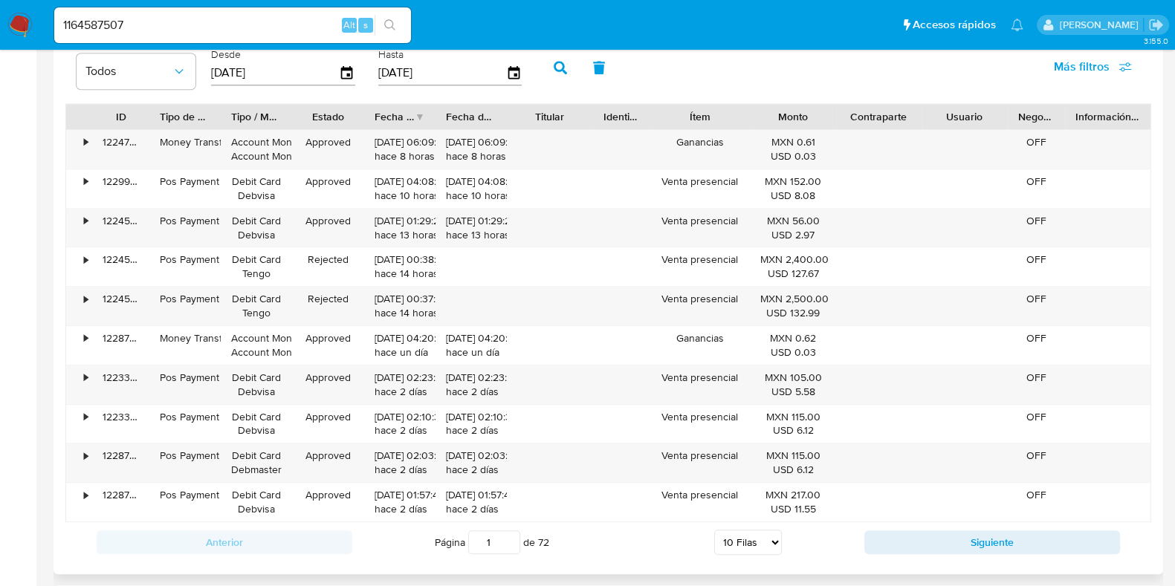
scroll to position [1579, 0]
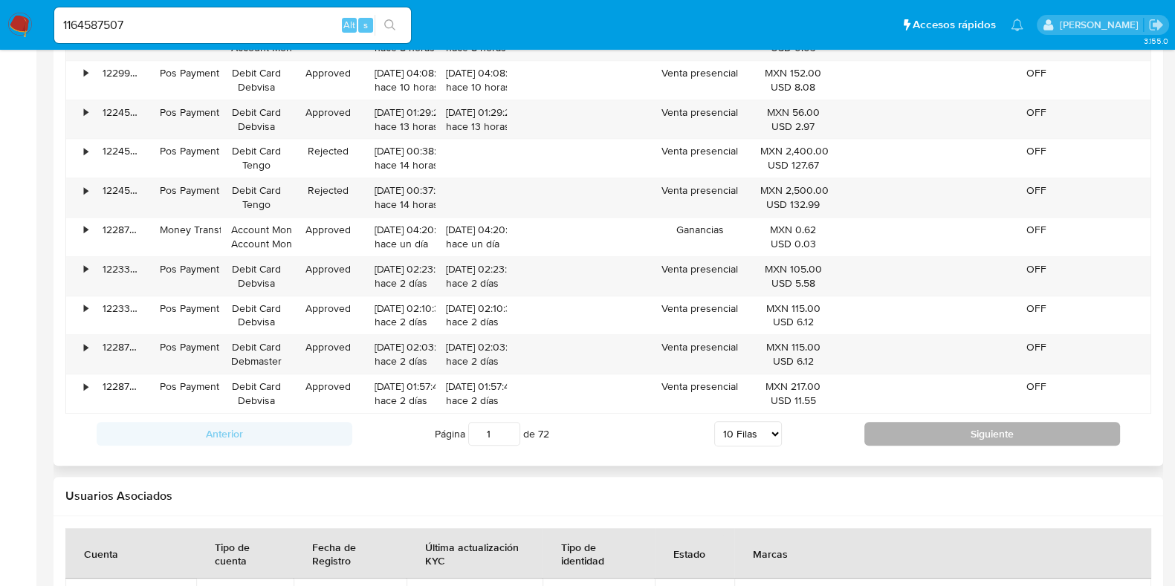
click at [922, 436] on button "Siguiente" at bounding box center [992, 434] width 256 height 24
type input "2"
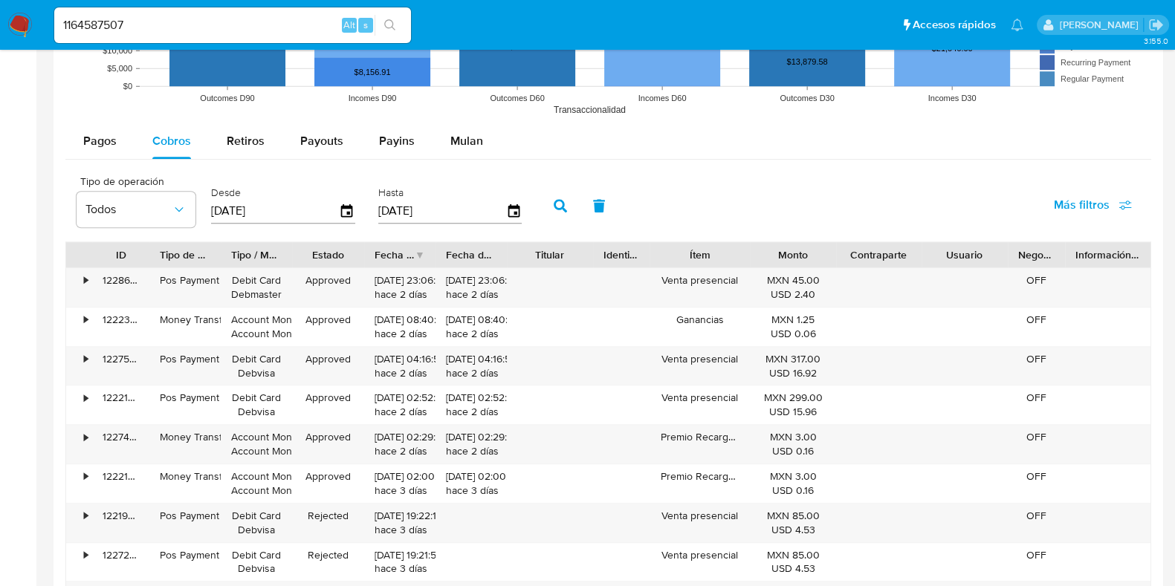
scroll to position [1300, 0]
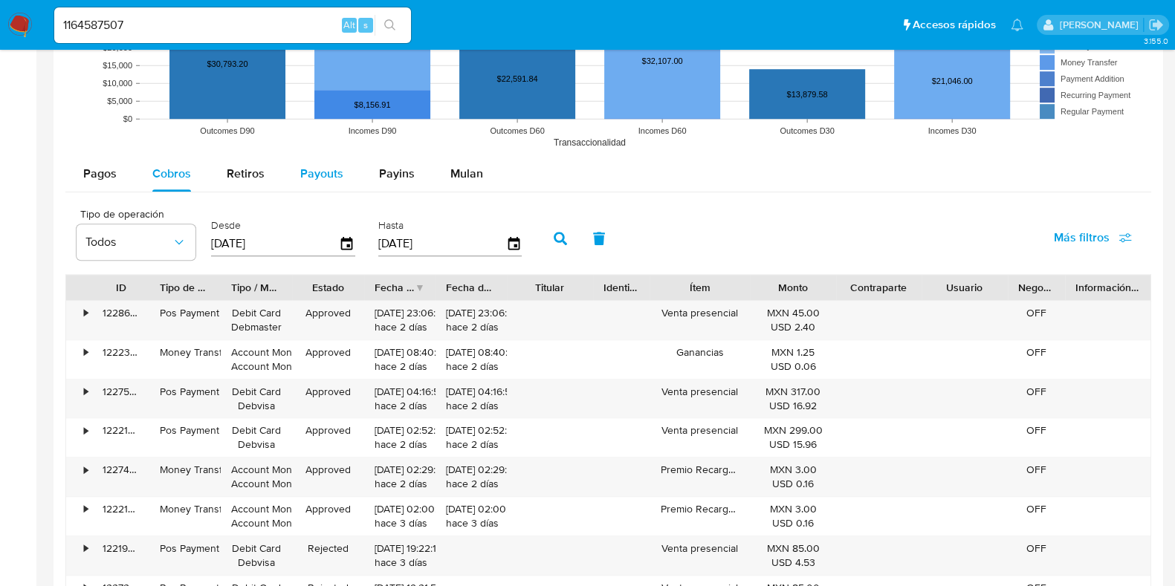
click at [333, 156] on div "Payouts" at bounding box center [321, 174] width 43 height 36
select select "10"
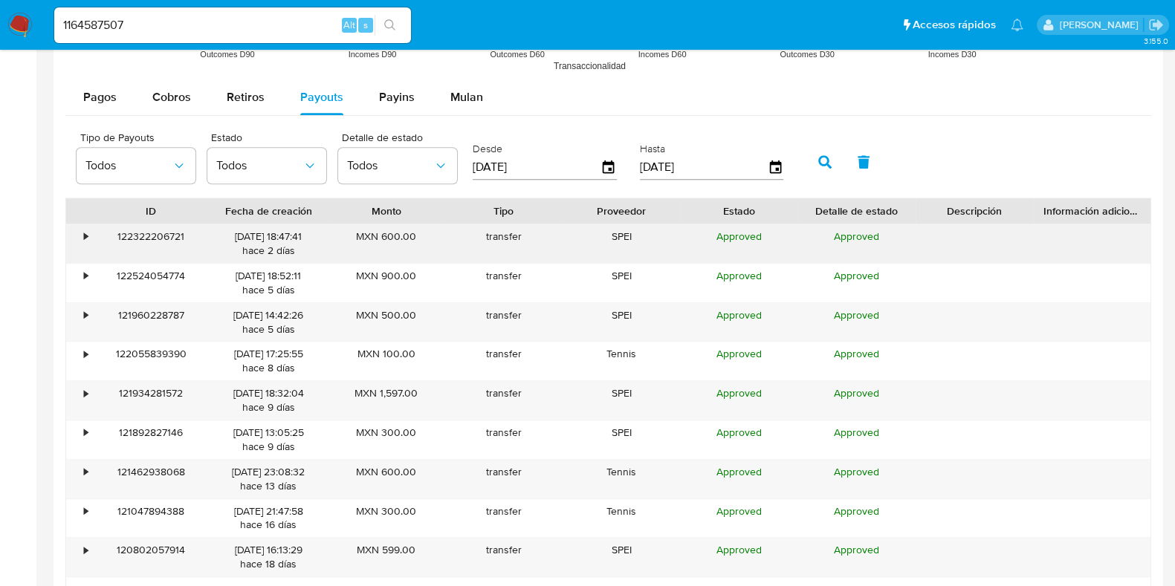
scroll to position [1486, 0]
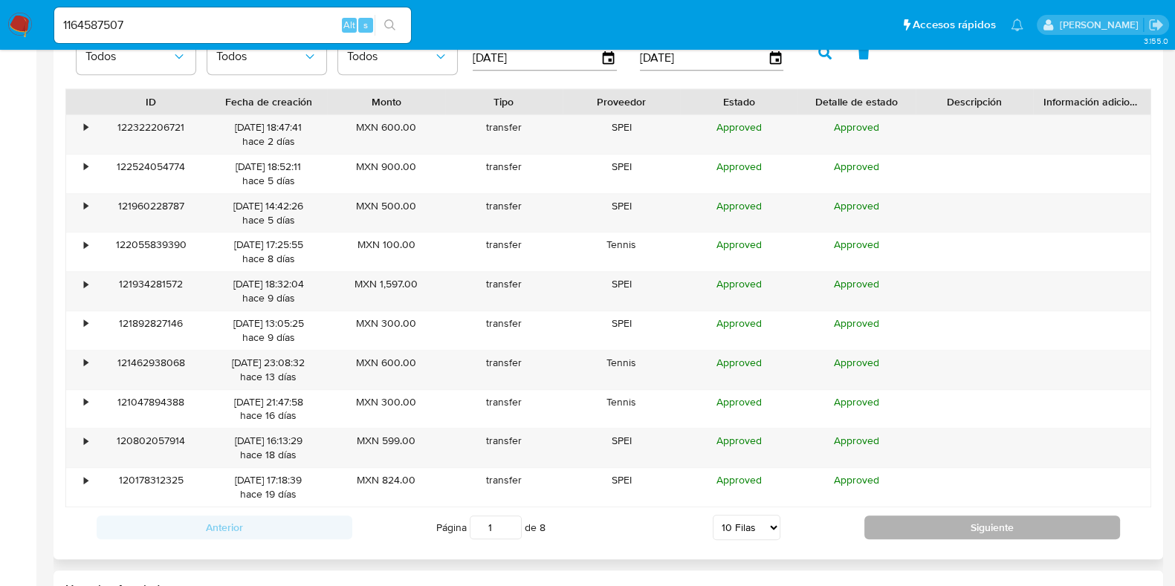
click at [890, 522] on button "Siguiente" at bounding box center [992, 528] width 256 height 24
type input "2"
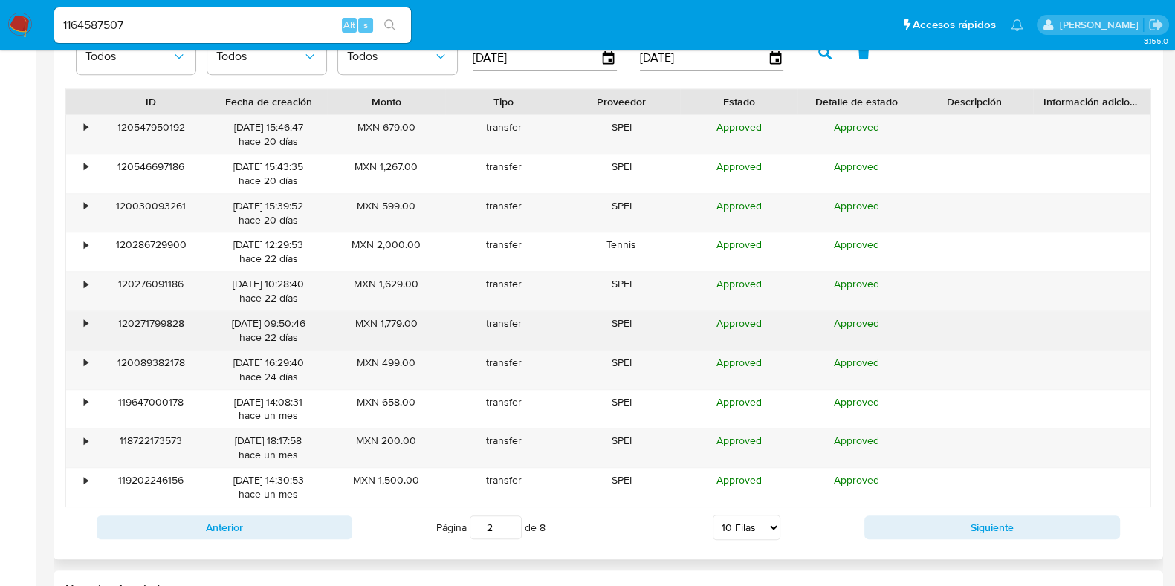
click at [92, 325] on div "120271799828" at bounding box center [150, 330] width 117 height 39
click at [89, 318] on div "•" at bounding box center [79, 330] width 26 height 39
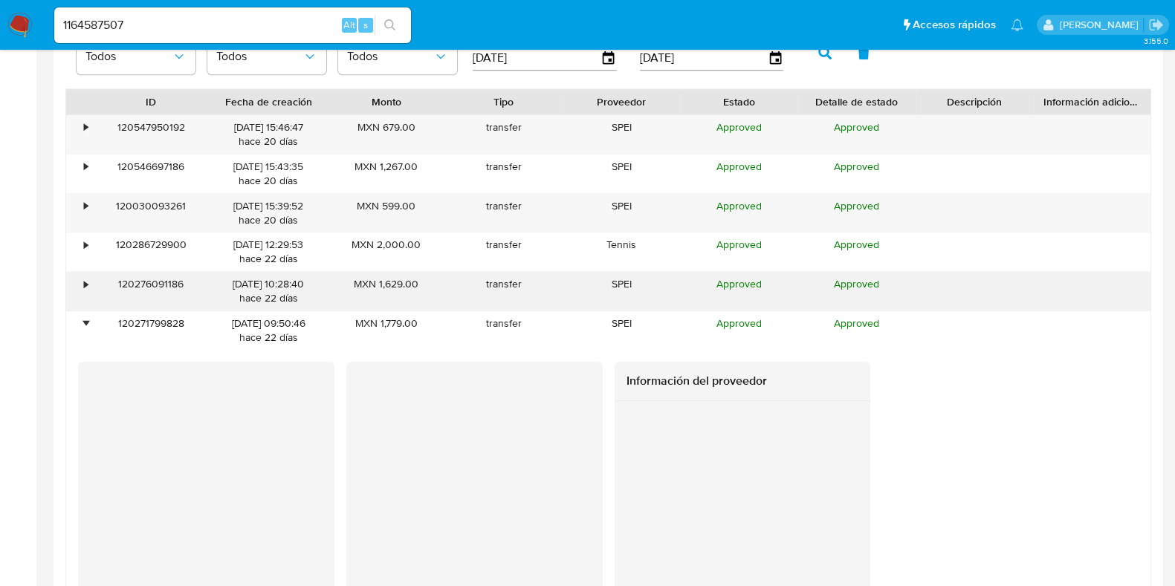
click at [90, 275] on div "•" at bounding box center [79, 291] width 26 height 39
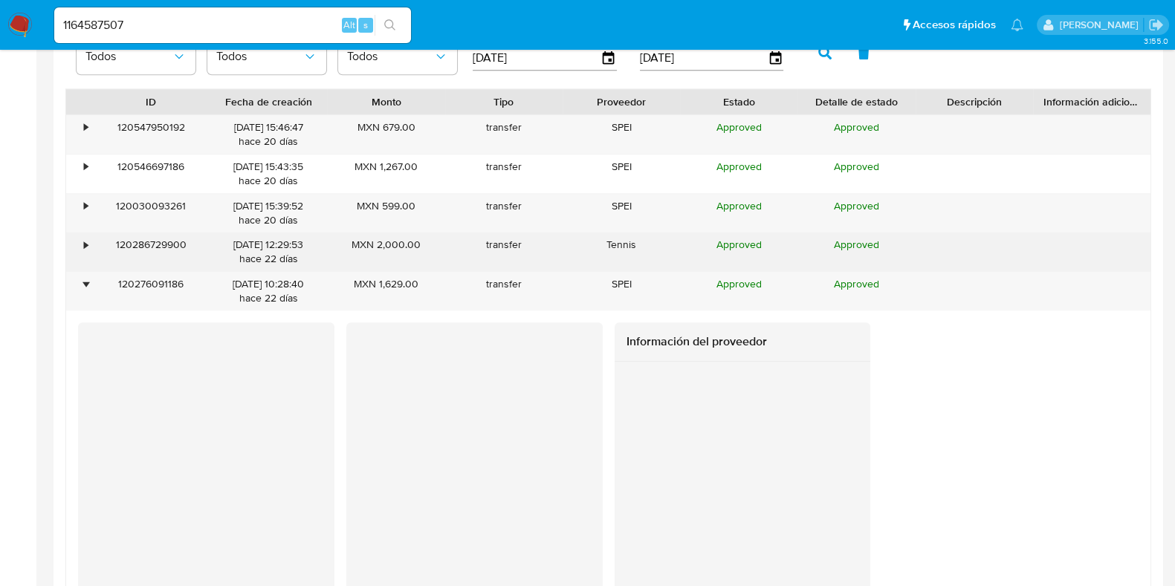
click at [89, 236] on div "•" at bounding box center [79, 252] width 26 height 39
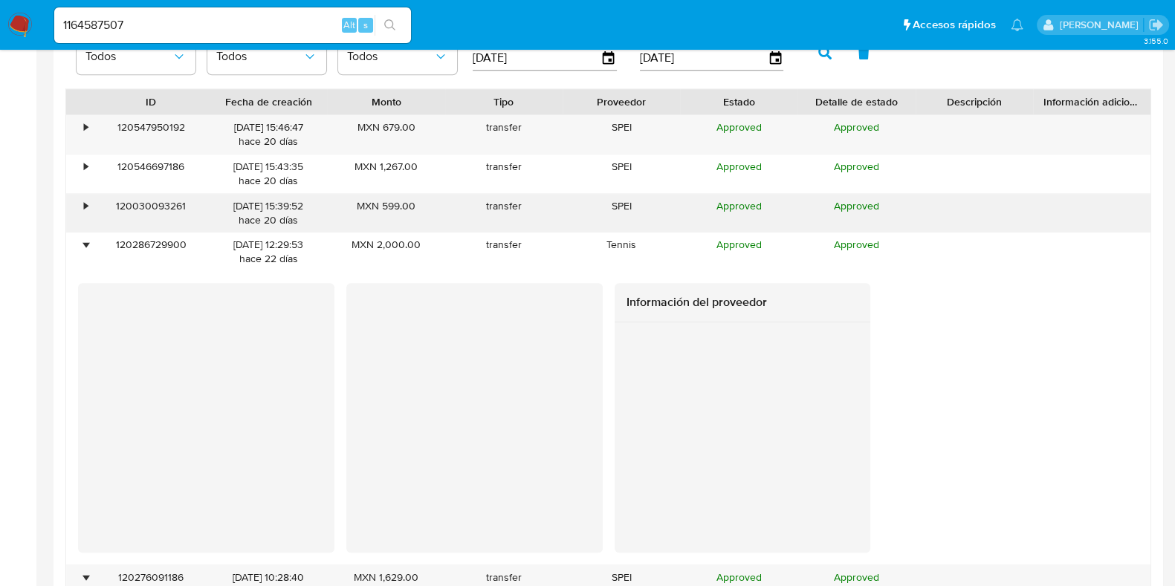
click at [89, 205] on div "•" at bounding box center [79, 213] width 26 height 39
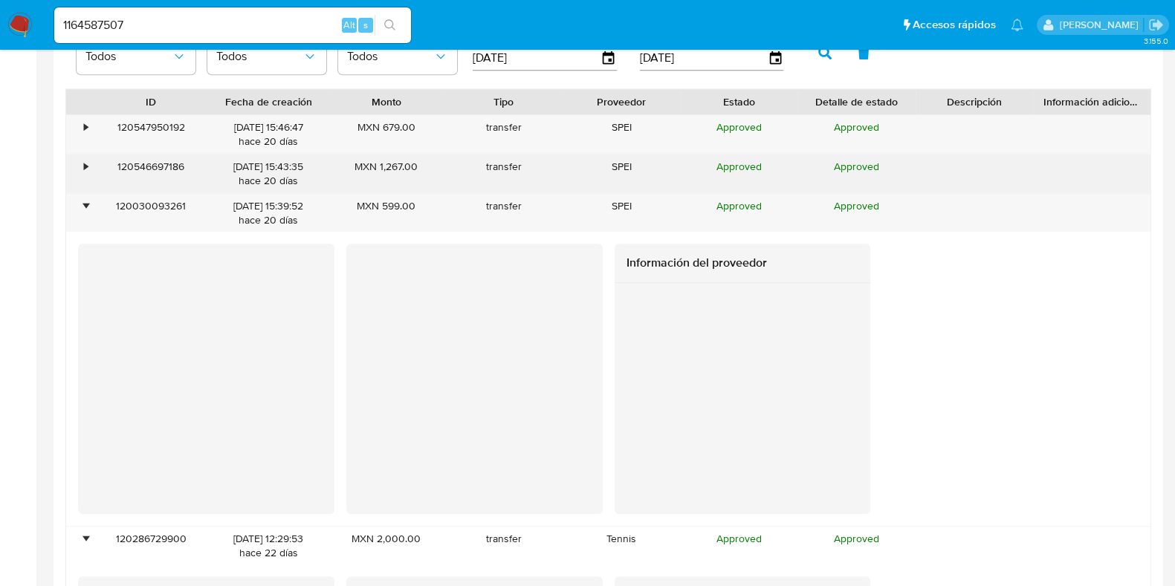
click at [82, 174] on div "•" at bounding box center [79, 174] width 26 height 39
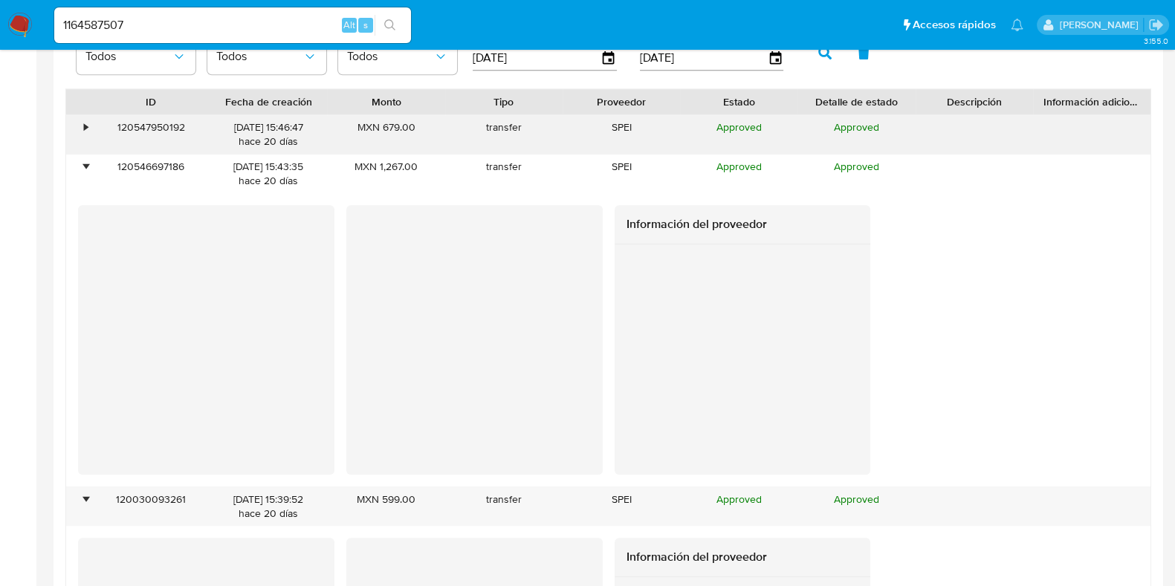
click at [82, 132] on div "•" at bounding box center [79, 134] width 26 height 39
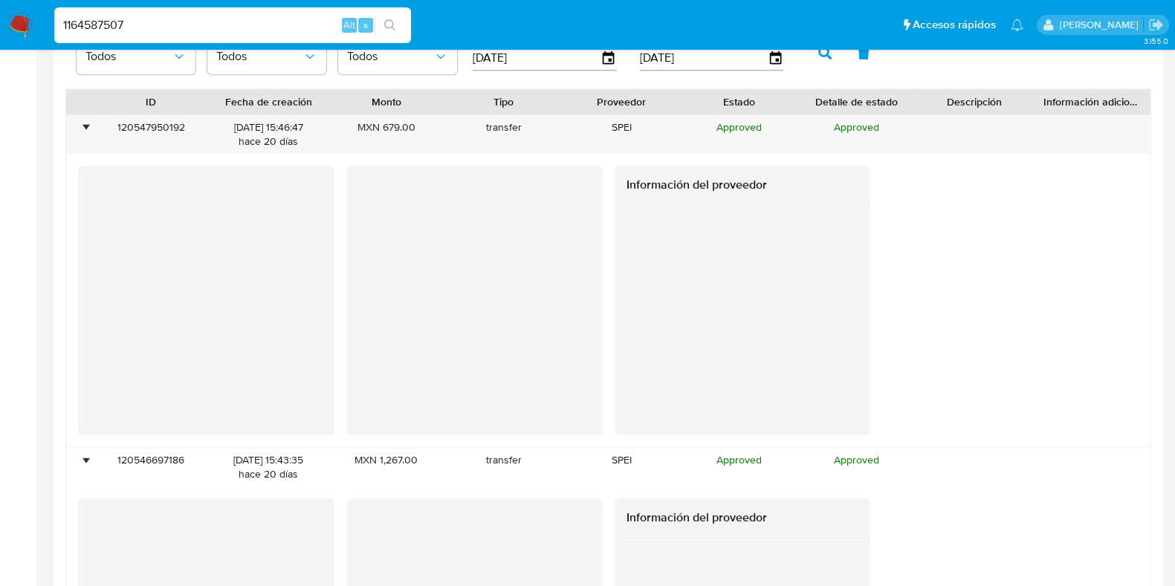
click at [109, 19] on input "1164587507" at bounding box center [232, 25] width 357 height 19
paste input "260851536"
type input "260851536"
click at [388, 21] on icon "search-icon" at bounding box center [390, 25] width 12 height 12
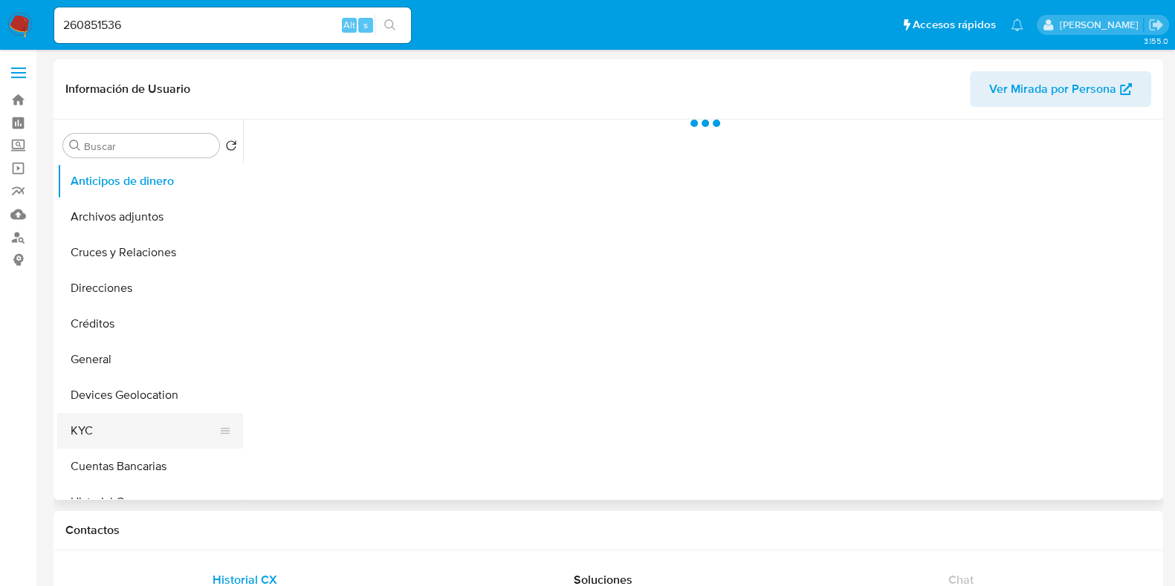
click at [103, 427] on button "KYC" at bounding box center [144, 431] width 174 height 36
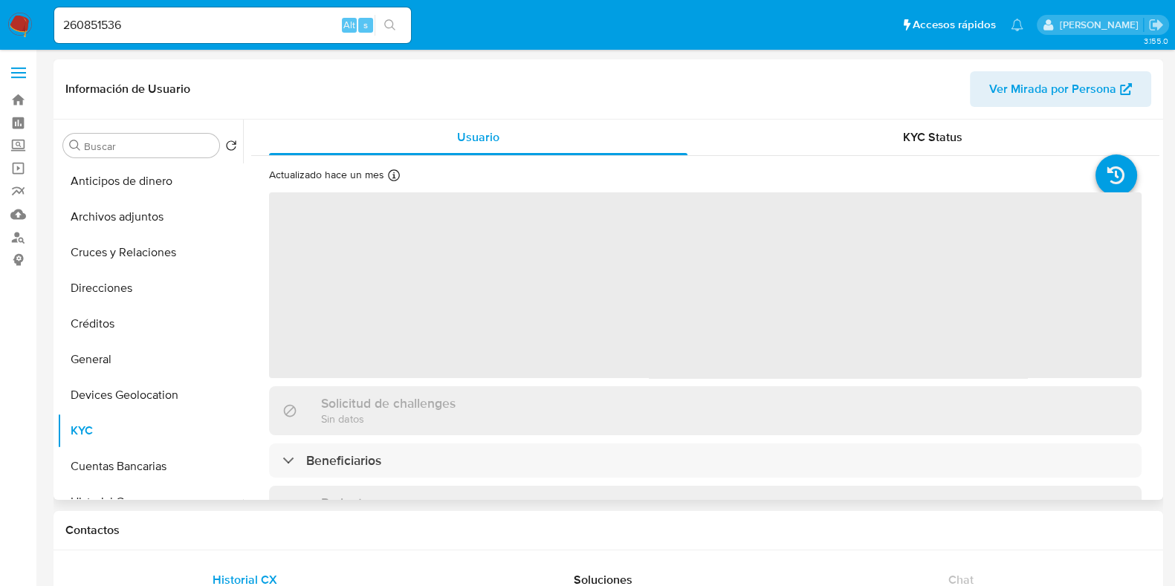
select select "10"
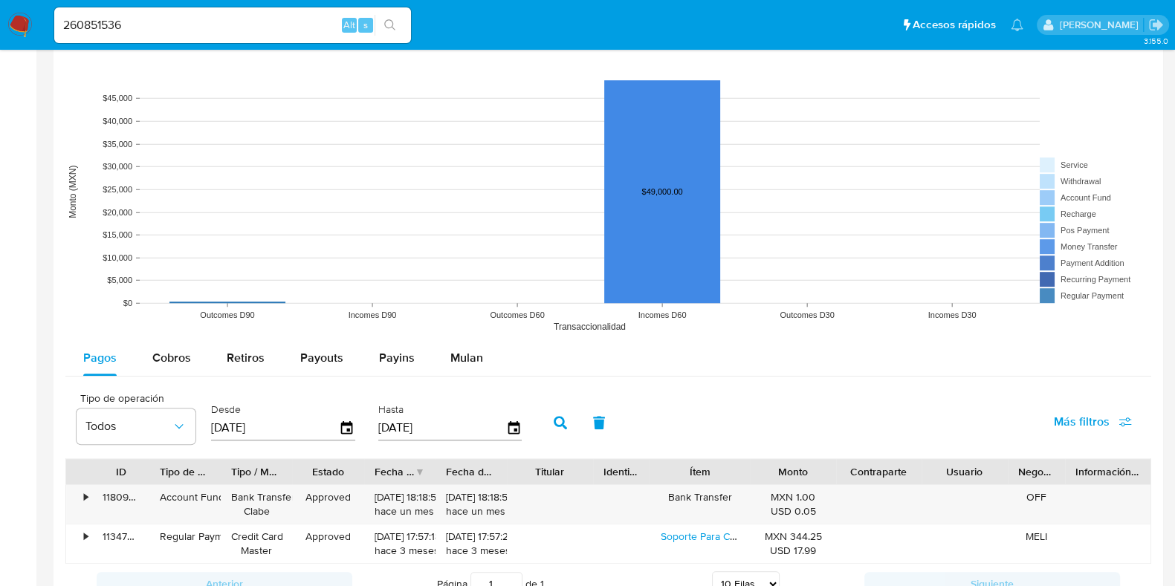
scroll to position [1207, 0]
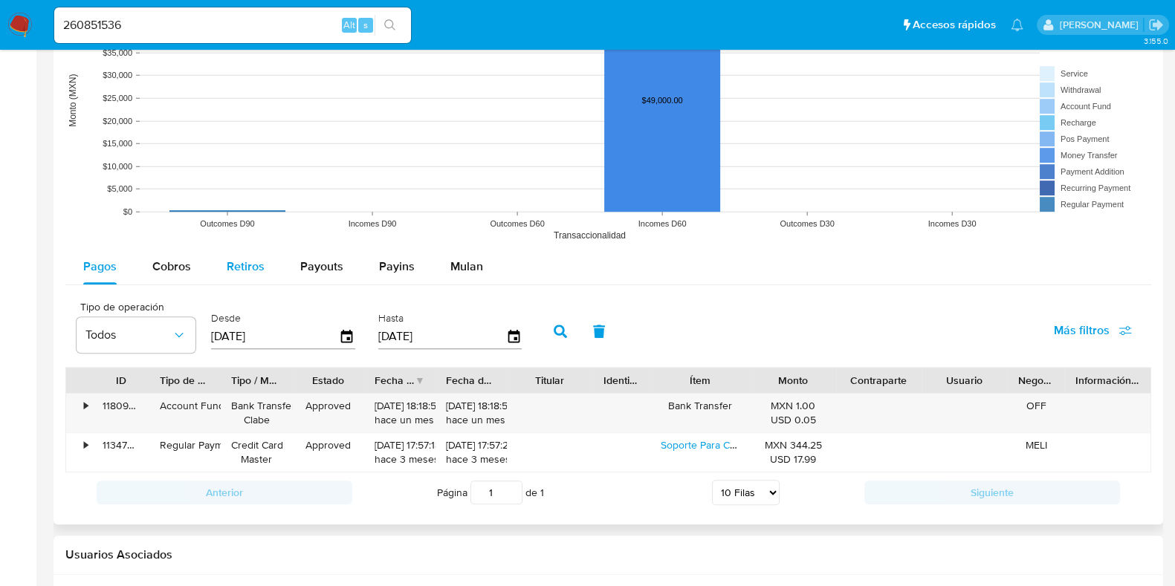
click at [242, 269] on span "Retiros" at bounding box center [246, 266] width 38 height 17
select select "10"
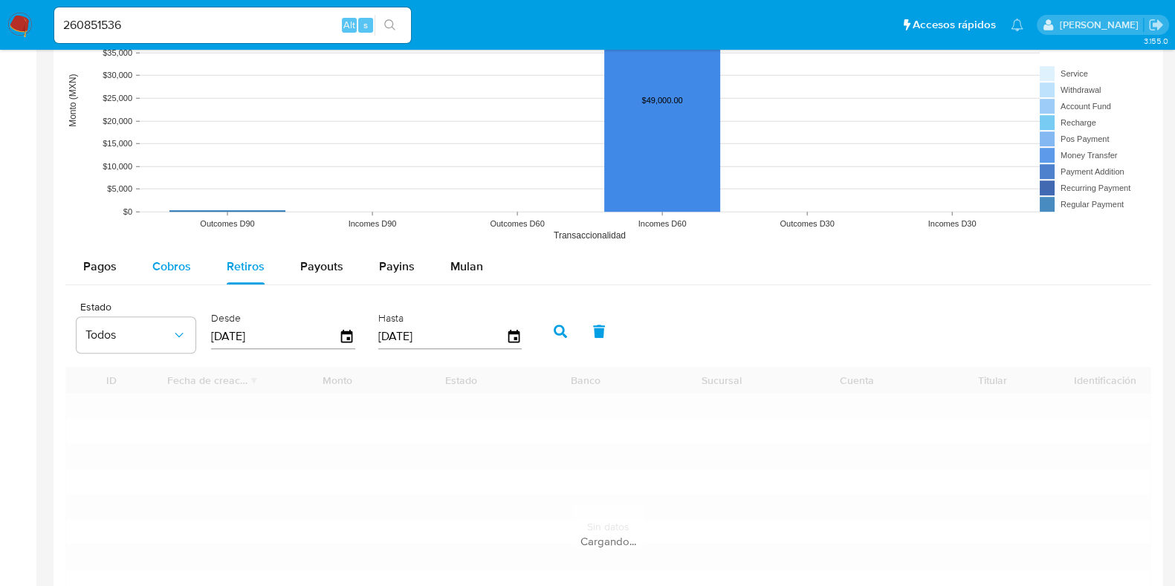
click at [201, 266] on button "Cobros" at bounding box center [172, 267] width 74 height 36
select select "10"
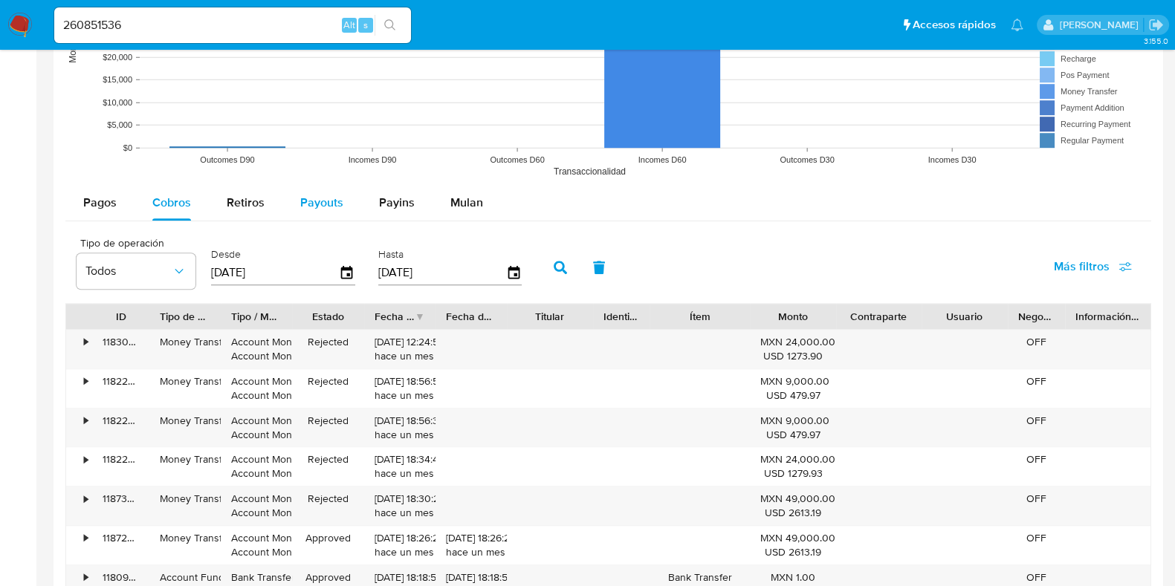
scroll to position [1300, 0]
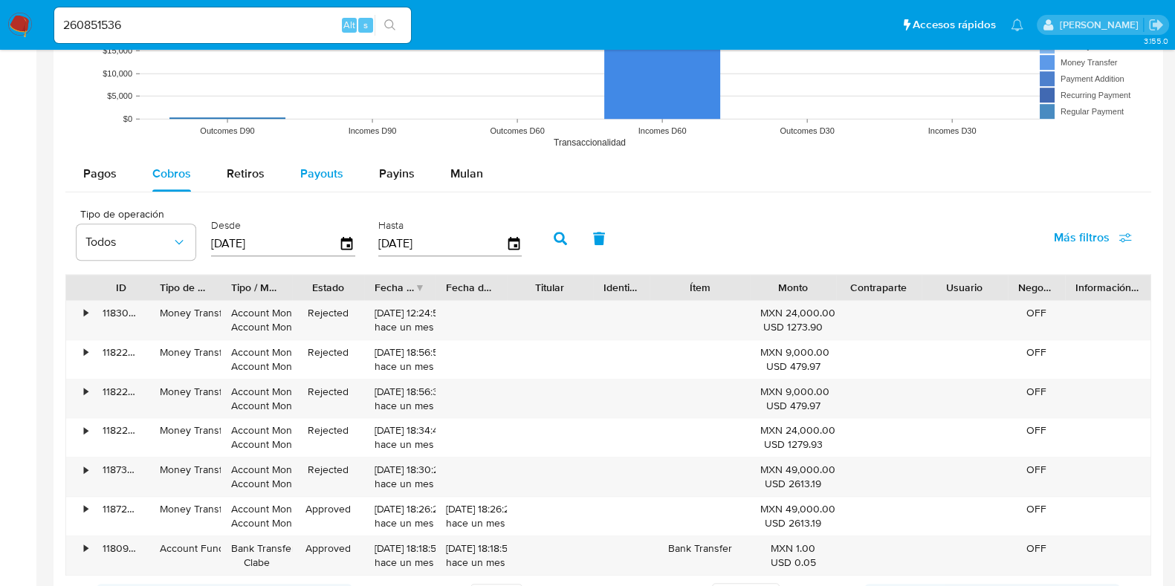
click at [326, 165] on span "Payouts" at bounding box center [321, 173] width 43 height 17
select select "10"
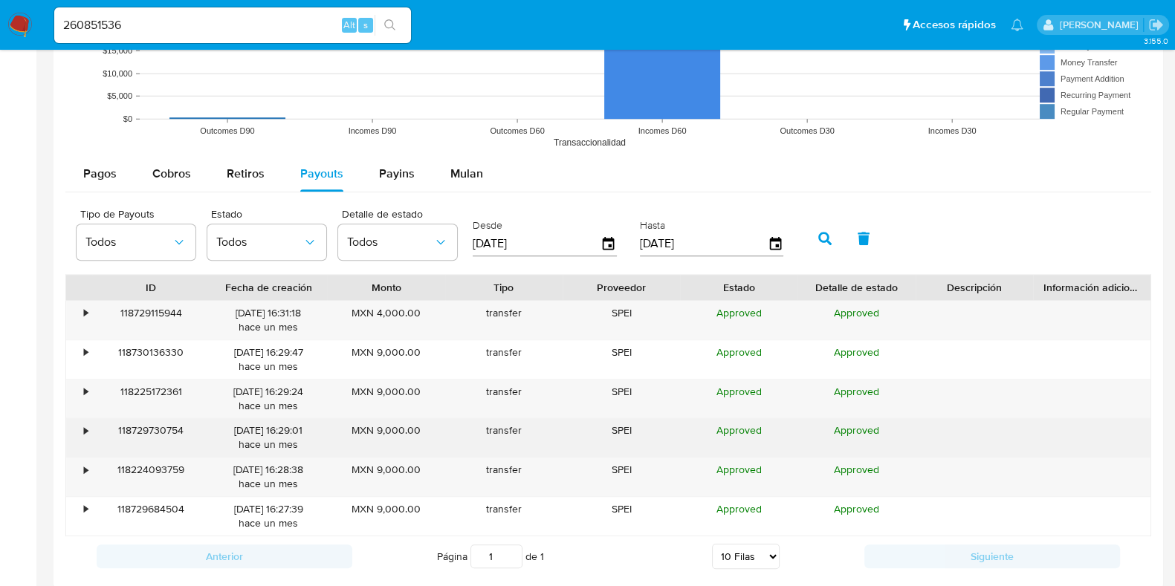
click at [81, 430] on div "•" at bounding box center [79, 437] width 26 height 39
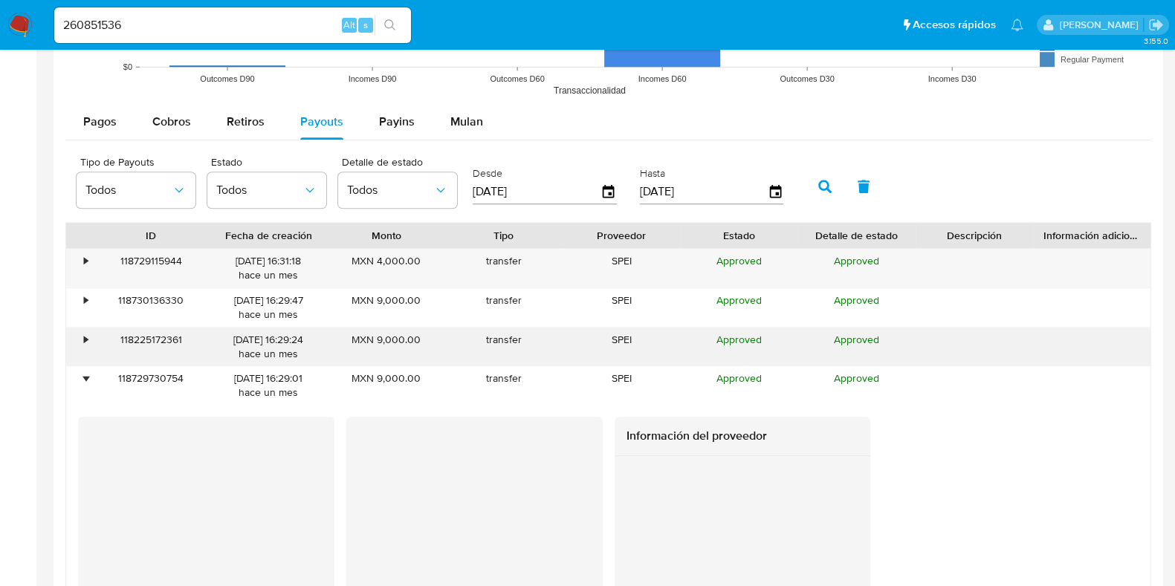
scroll to position [1393, 0]
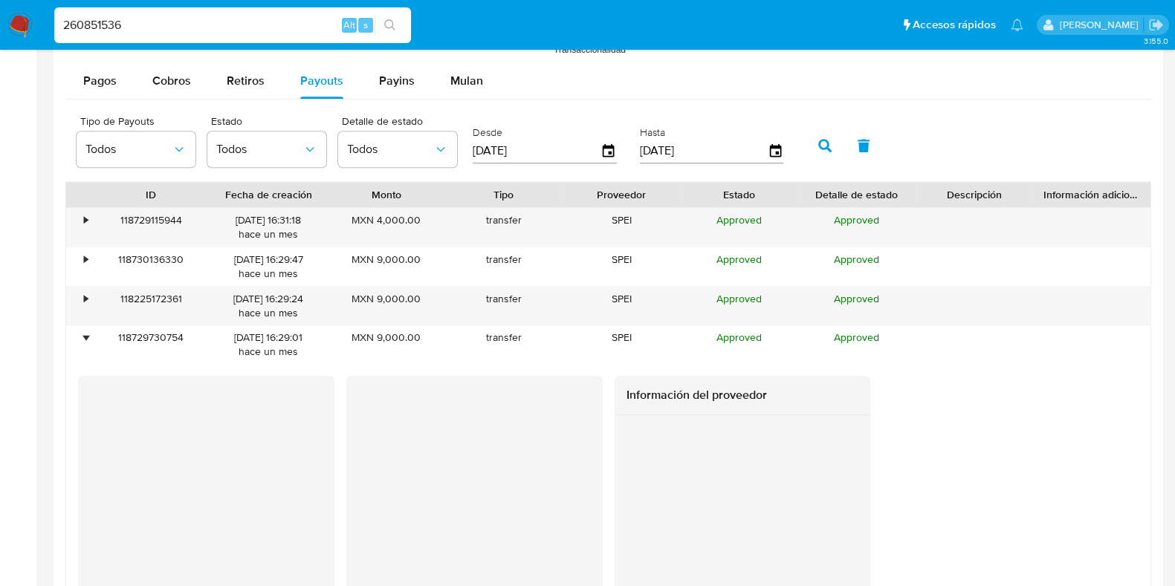
click at [93, 28] on input "260851536" at bounding box center [232, 25] width 357 height 19
paste input "550624531"
type input "2550624531"
click at [391, 35] on button "search-icon" at bounding box center [390, 25] width 30 height 21
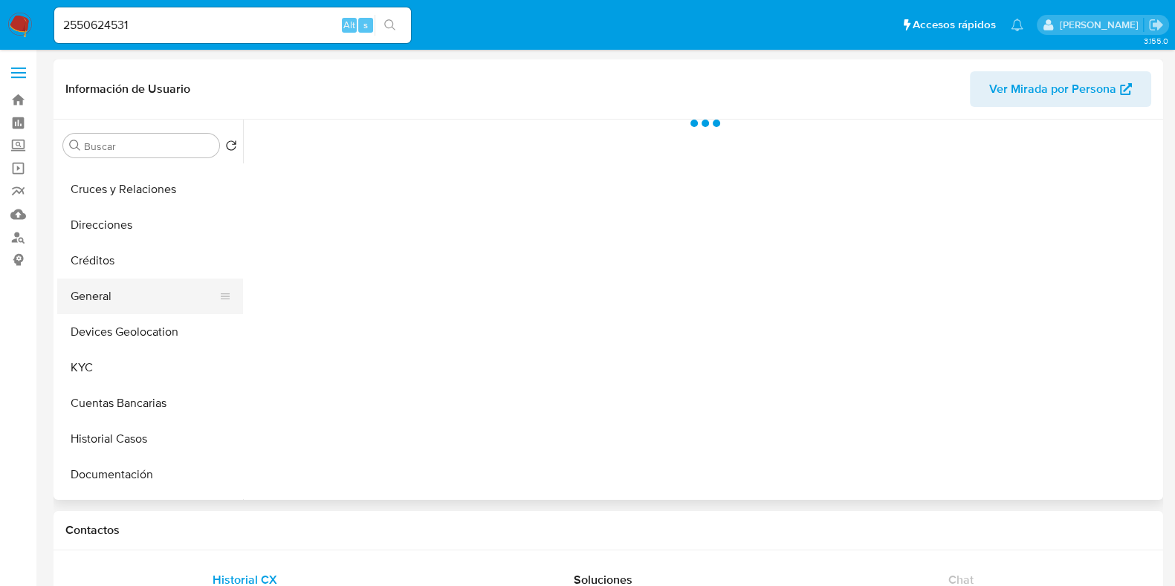
scroll to position [92, 0]
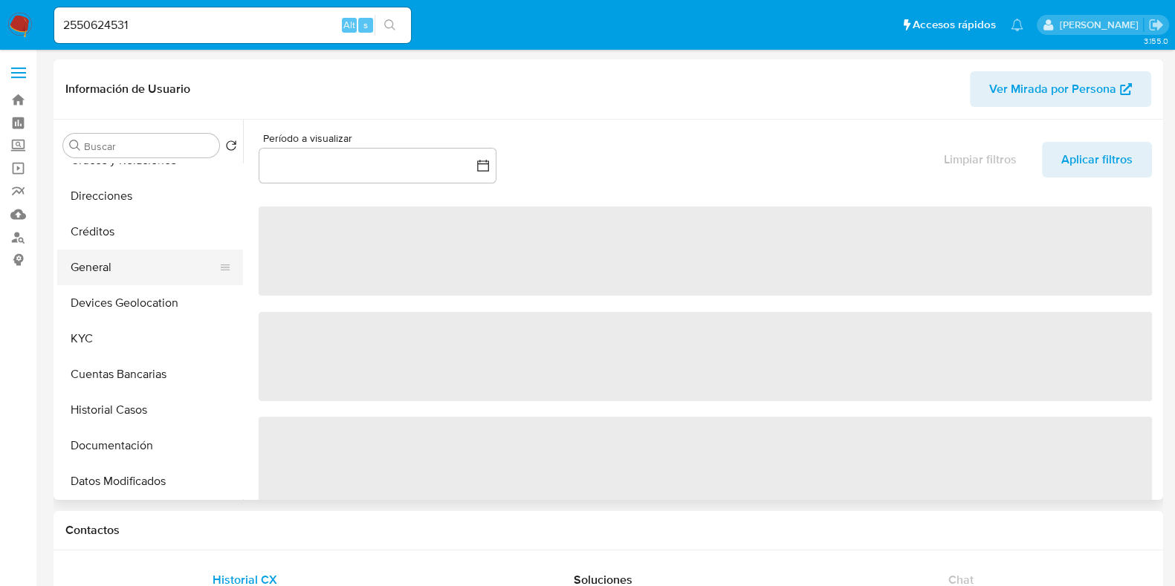
click at [104, 263] on button "General" at bounding box center [144, 268] width 174 height 36
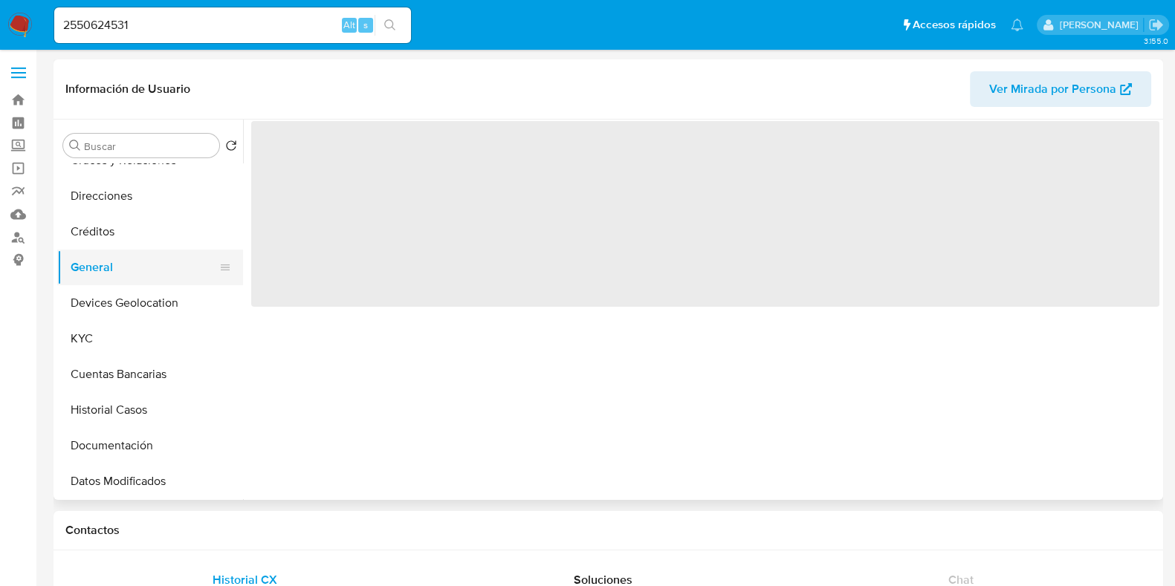
select select "10"
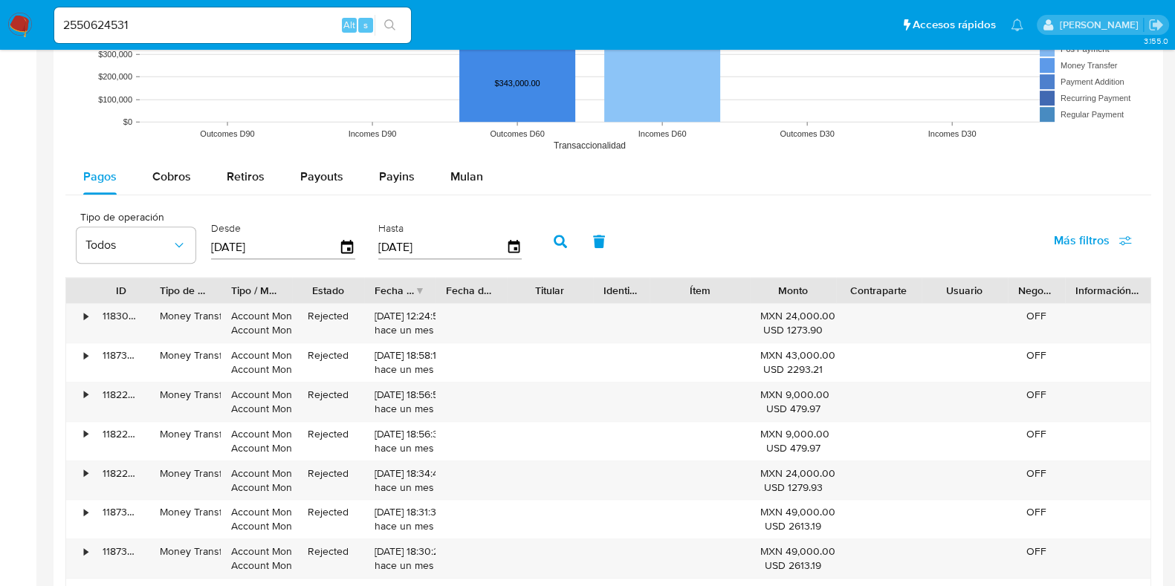
scroll to position [1207, 0]
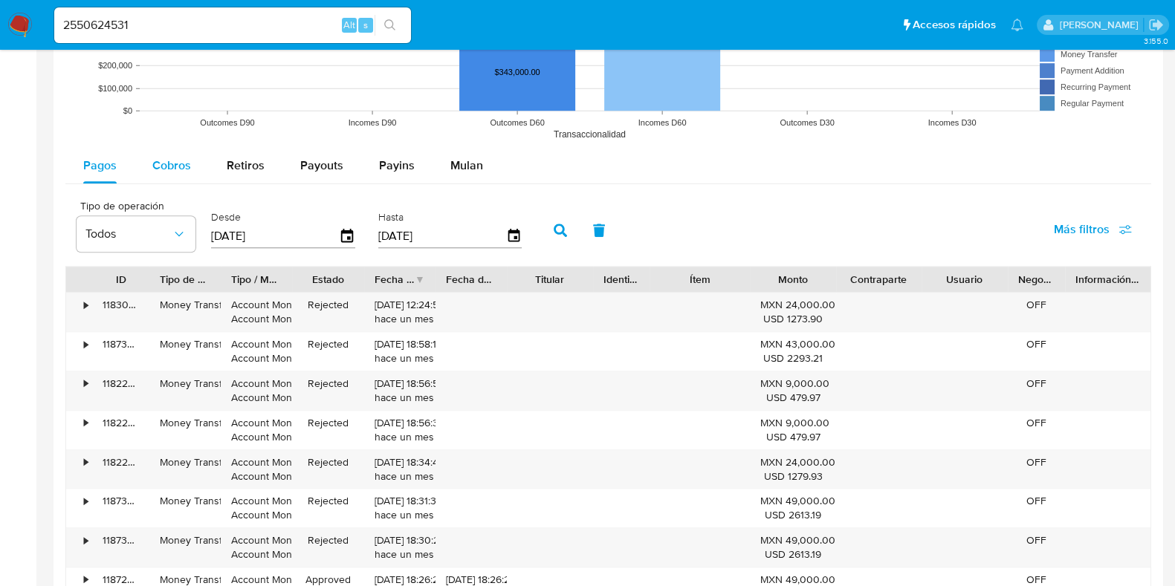
click at [178, 169] on span "Cobros" at bounding box center [171, 165] width 39 height 17
select select "10"
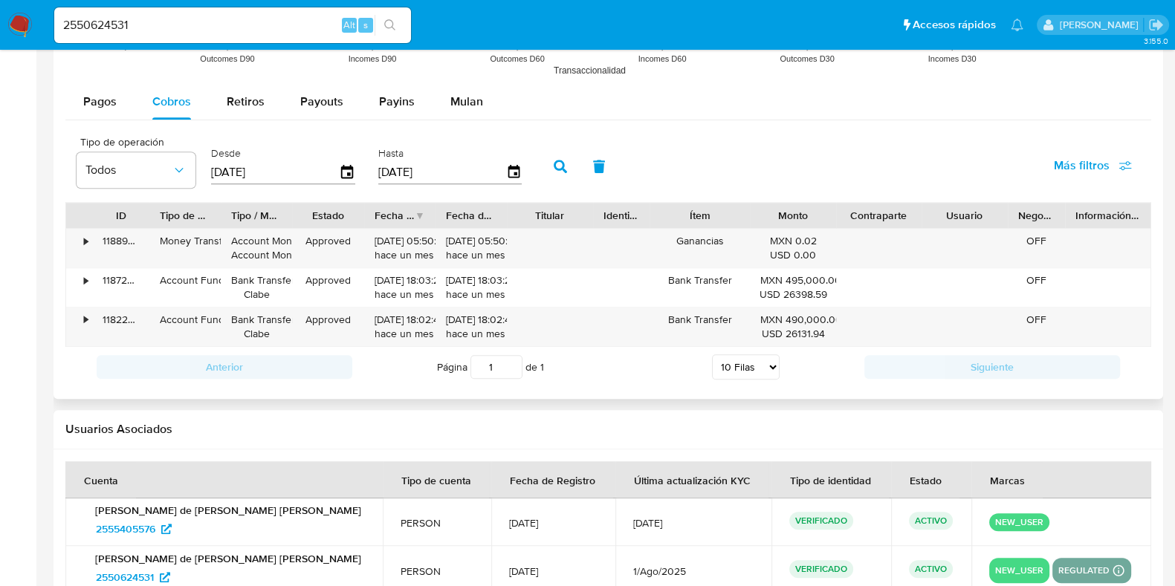
scroll to position [1300, 0]
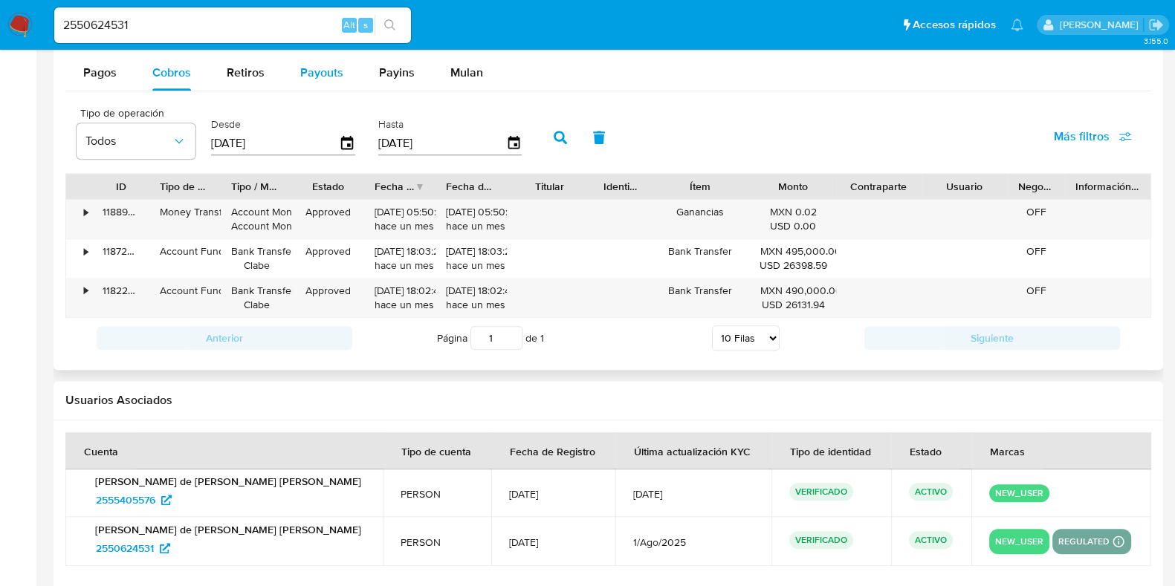
click at [320, 85] on div "Payouts" at bounding box center [321, 73] width 43 height 36
select select "10"
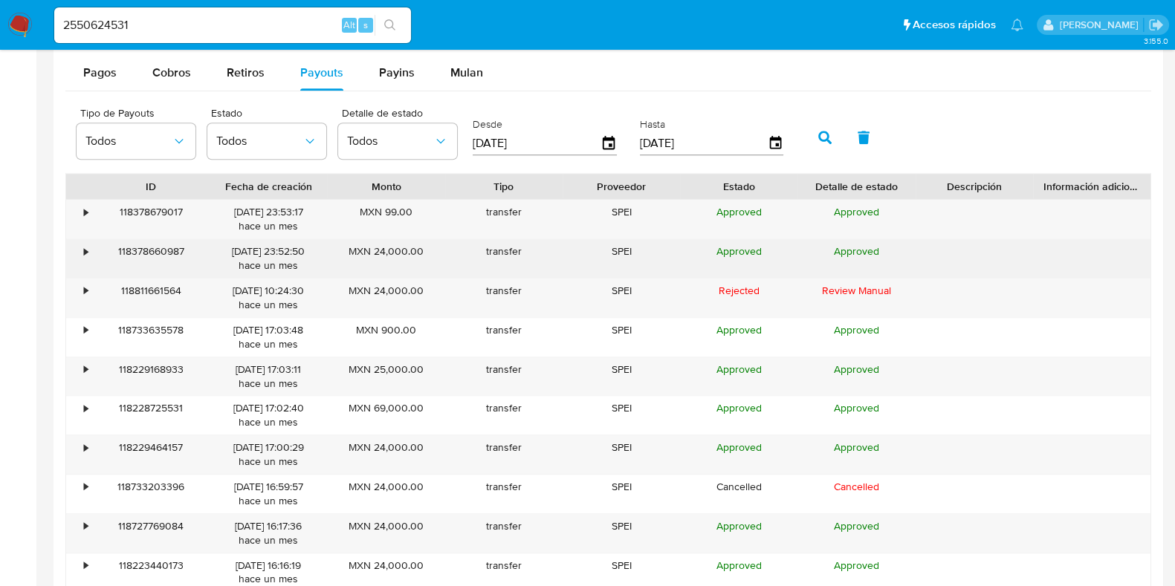
scroll to position [1393, 0]
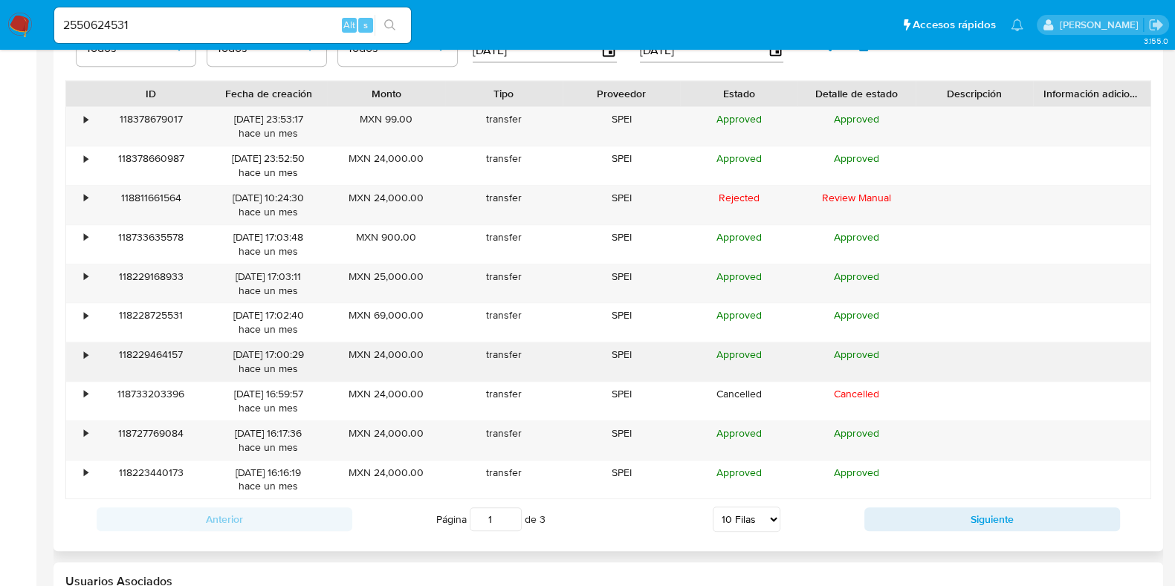
click at [89, 358] on div "•" at bounding box center [79, 362] width 26 height 39
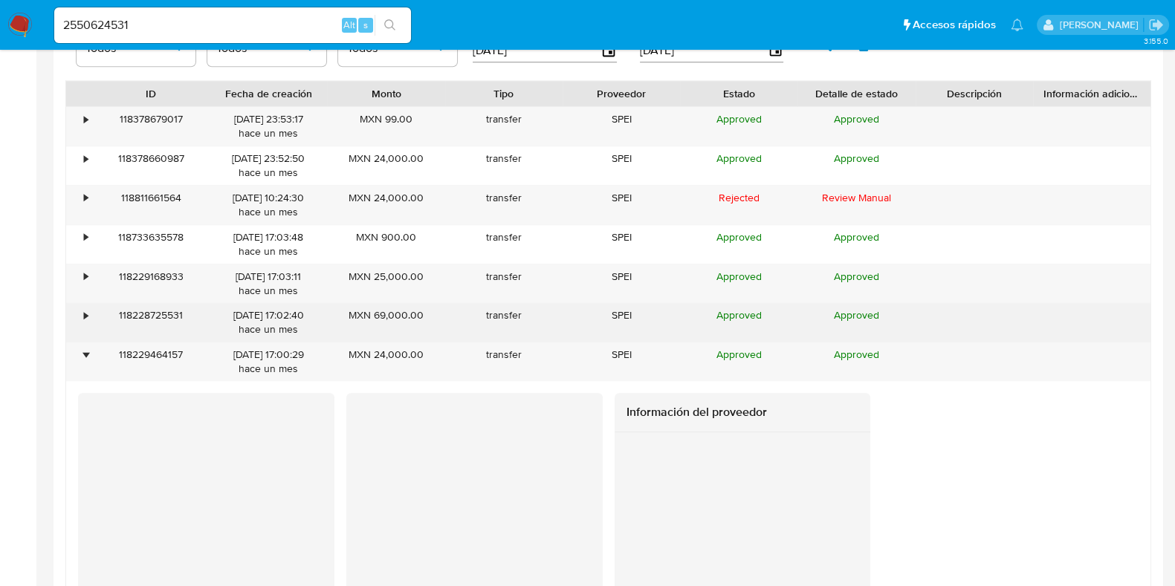
click at [85, 322] on div "•" at bounding box center [79, 322] width 26 height 39
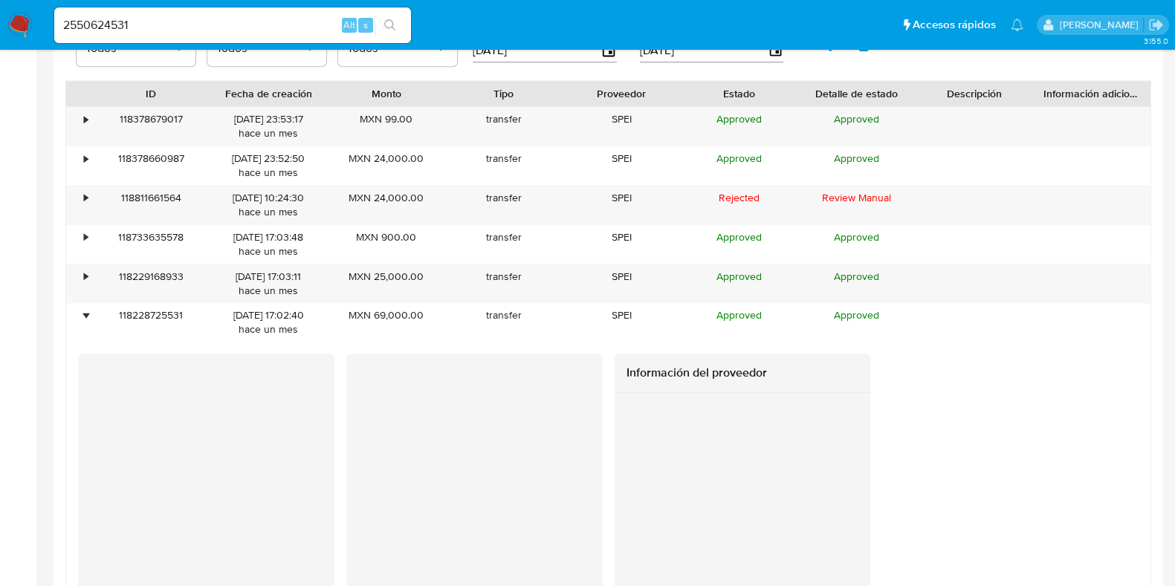
click at [112, 24] on input "2550624531" at bounding box center [232, 25] width 357 height 19
paste input "529837076"
type input "529837076"
click at [392, 26] on icon "search-icon" at bounding box center [390, 25] width 12 height 12
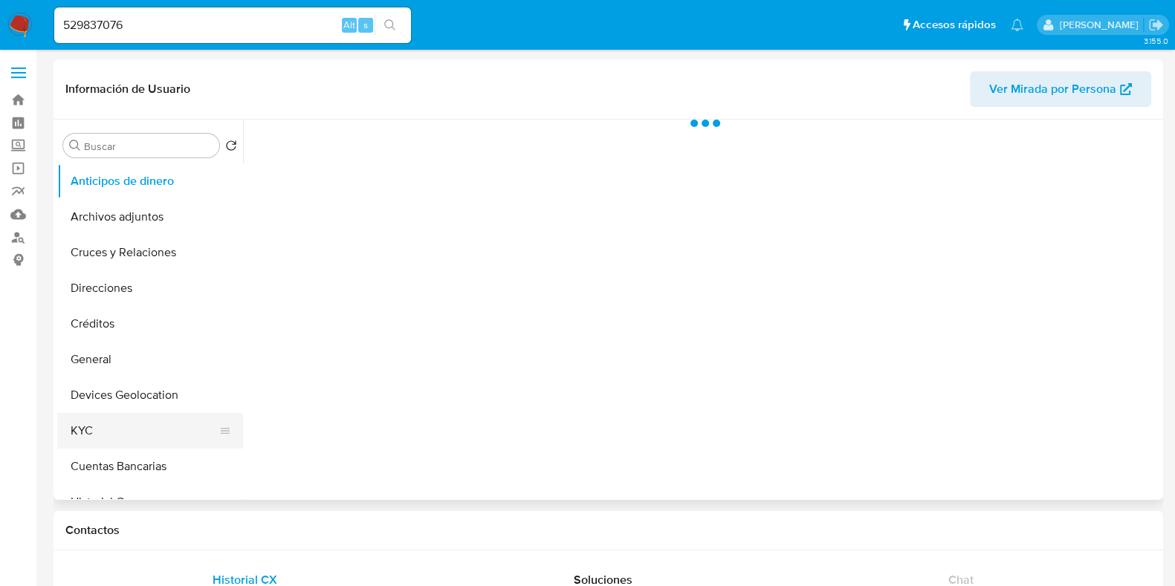
click at [83, 430] on button "KYC" at bounding box center [144, 431] width 174 height 36
select select "10"
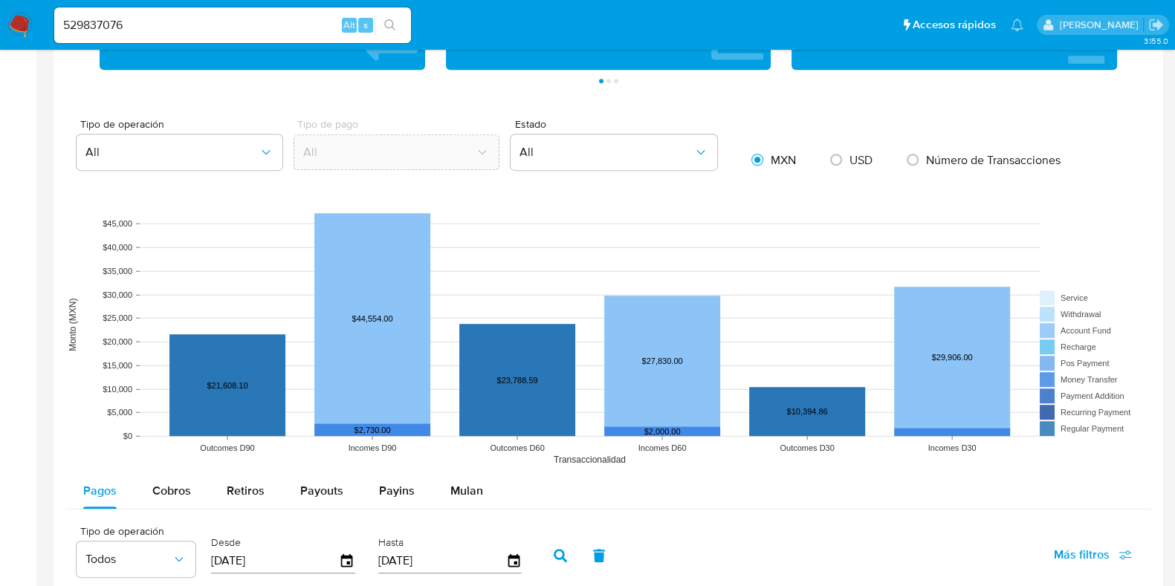
scroll to position [1207, 0]
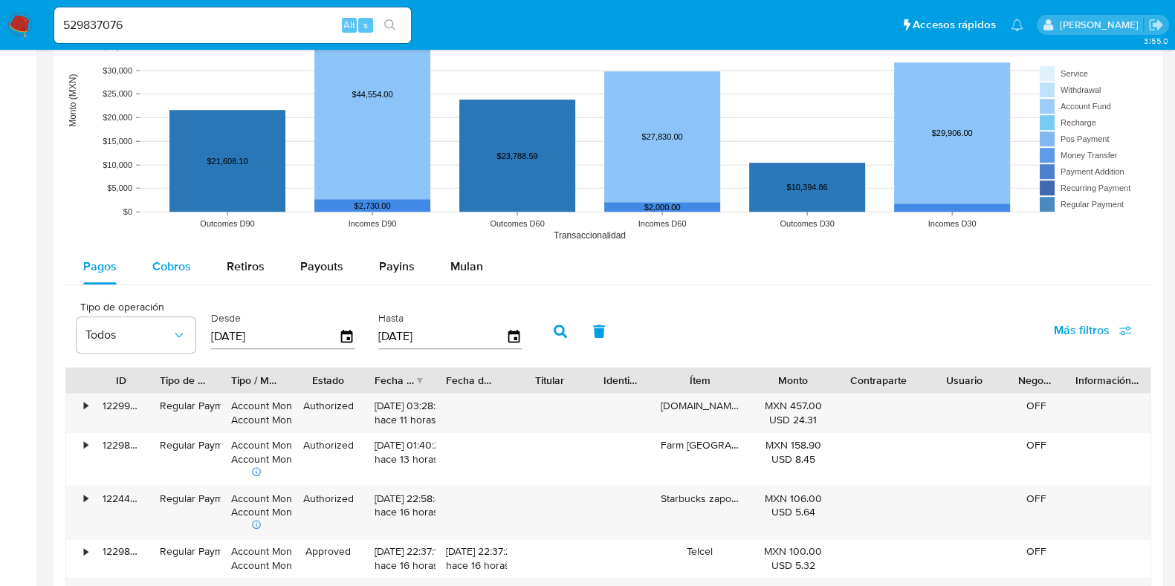
click at [186, 273] on span "Cobros" at bounding box center [171, 266] width 39 height 17
select select "10"
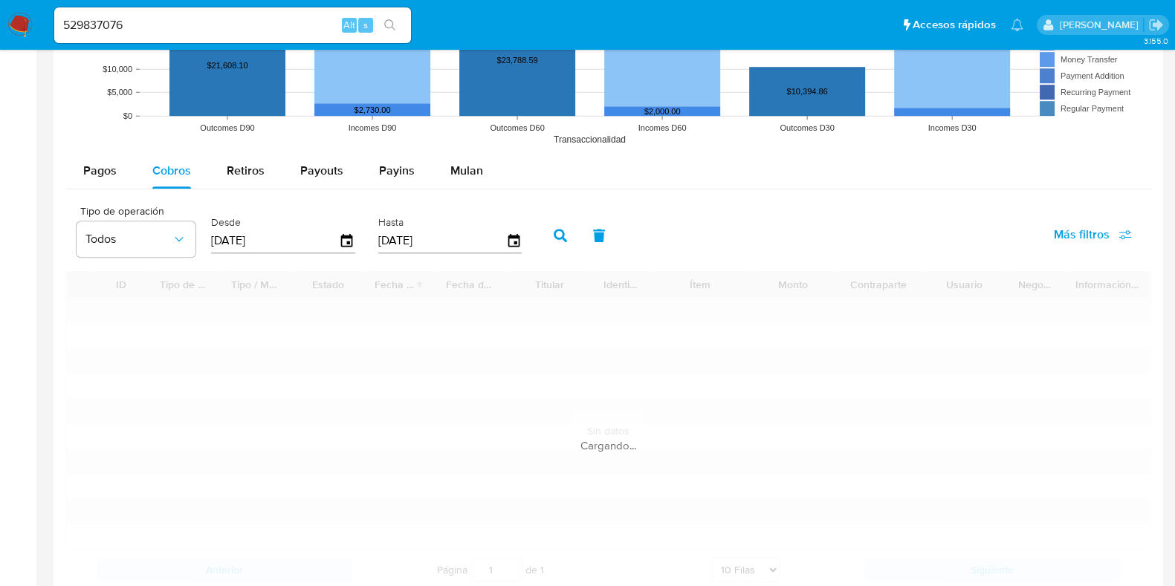
scroll to position [1393, 0]
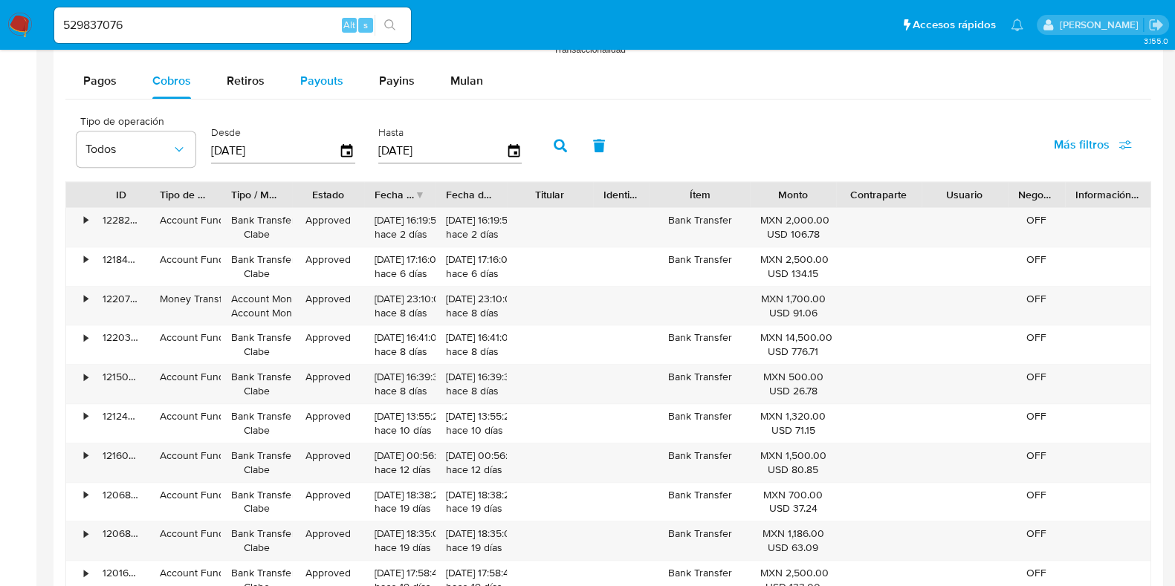
click at [336, 73] on span "Payouts" at bounding box center [321, 80] width 43 height 17
select select "10"
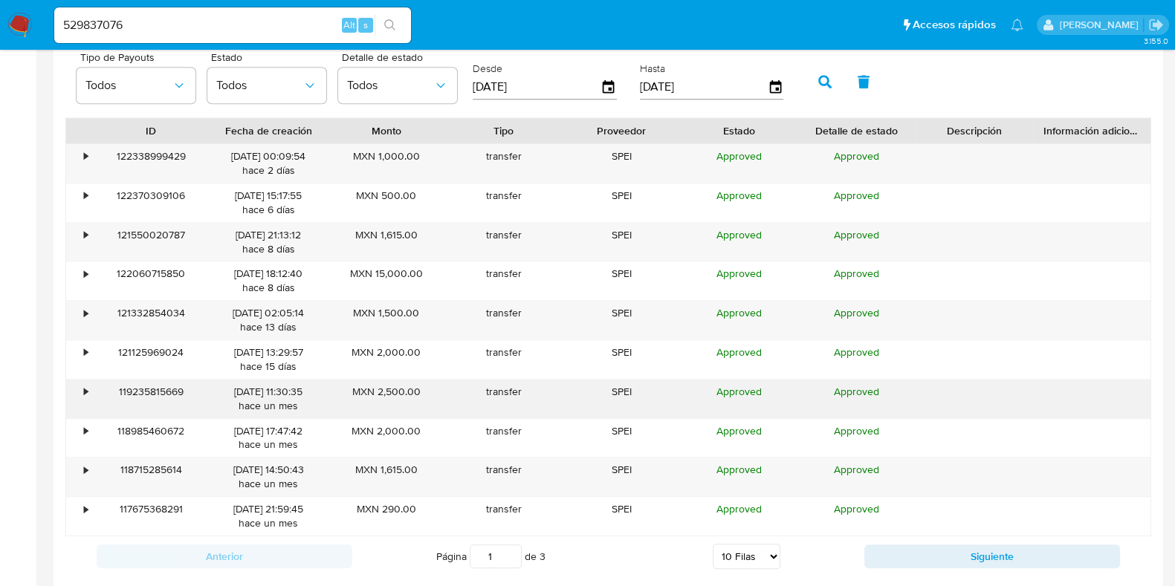
scroll to position [1486, 0]
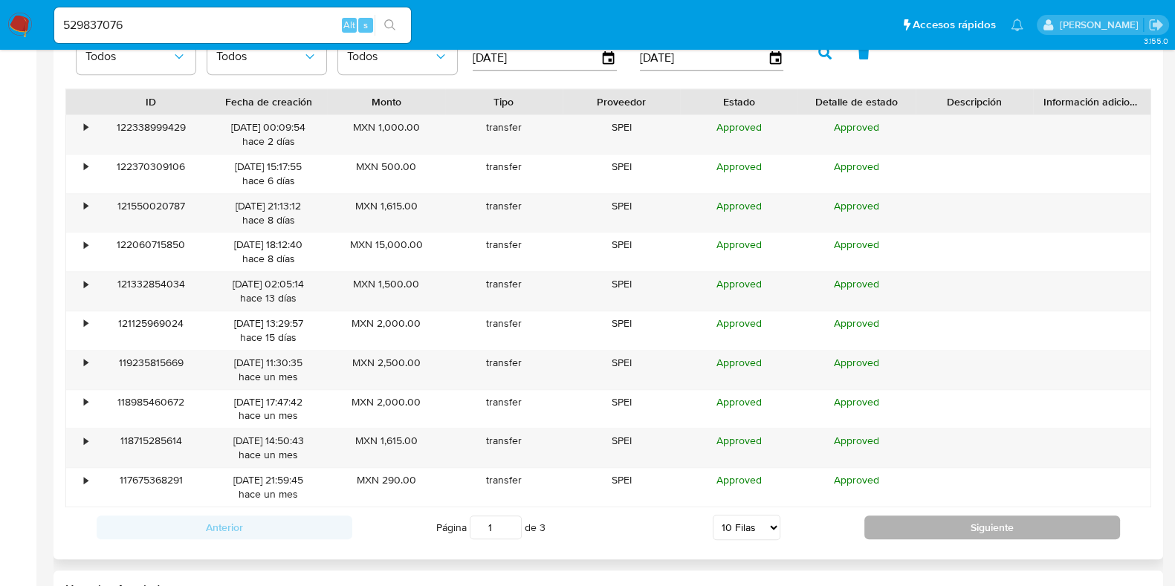
drag, startPoint x: 864, startPoint y: 507, endPoint x: 875, endPoint y: 512, distance: 12.3
click at [865, 508] on div "Anterior Página 1 de 3 5 Filas 10 Filas 20 Filas 25 Filas 50 Filas 100 Filas Si…" at bounding box center [608, 528] width 1086 height 40
click at [876, 516] on button "Siguiente" at bounding box center [992, 528] width 256 height 24
type input "2"
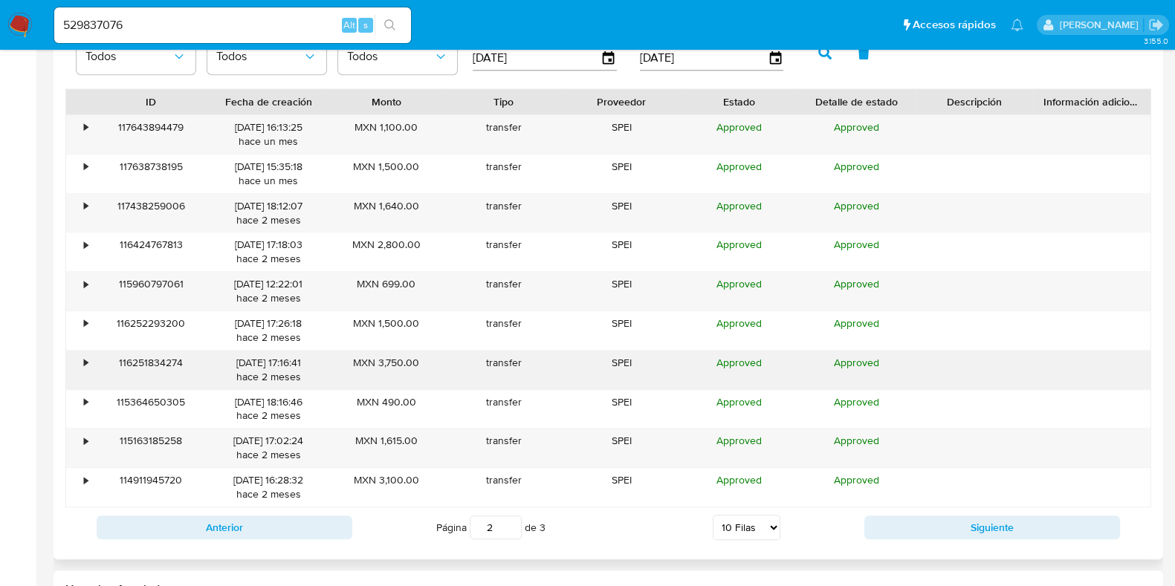
click at [85, 362] on div "•" at bounding box center [86, 363] width 4 height 14
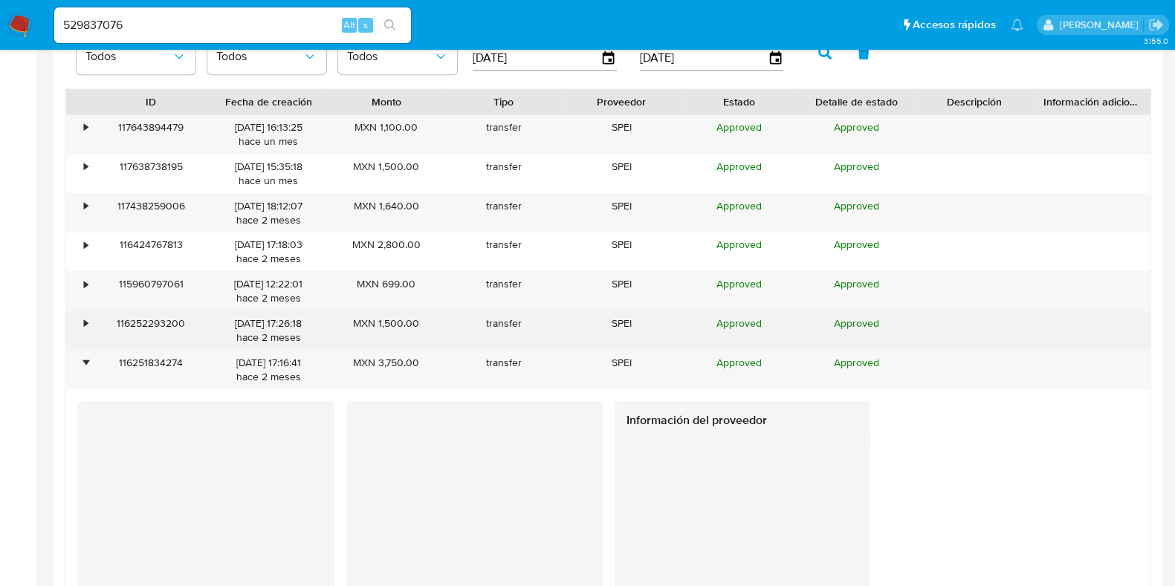
click at [80, 321] on div "•" at bounding box center [79, 330] width 26 height 39
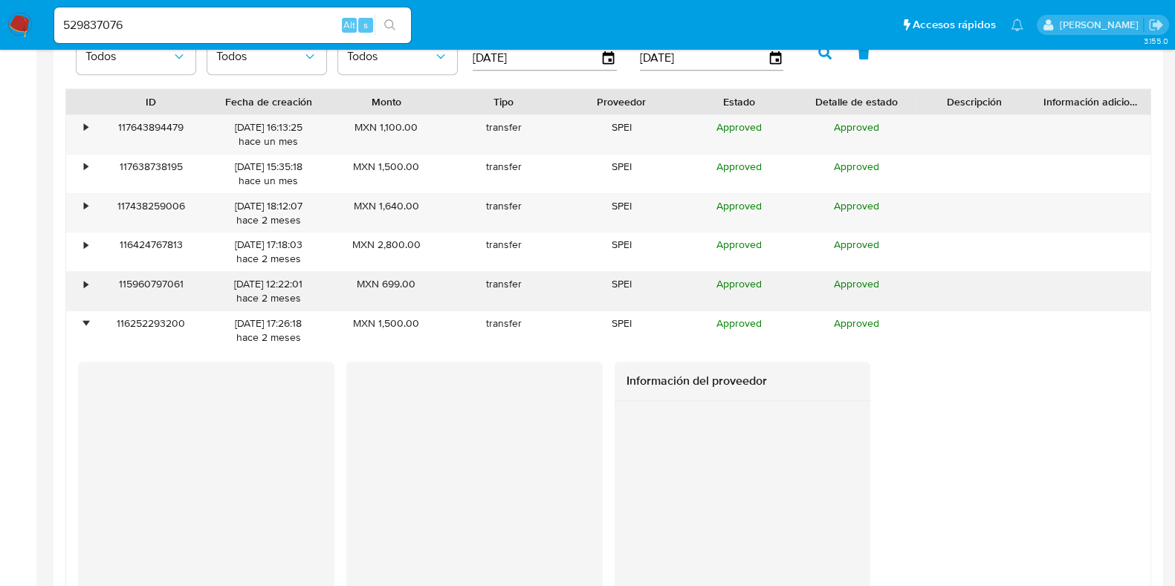
click at [84, 283] on div "•" at bounding box center [86, 284] width 4 height 14
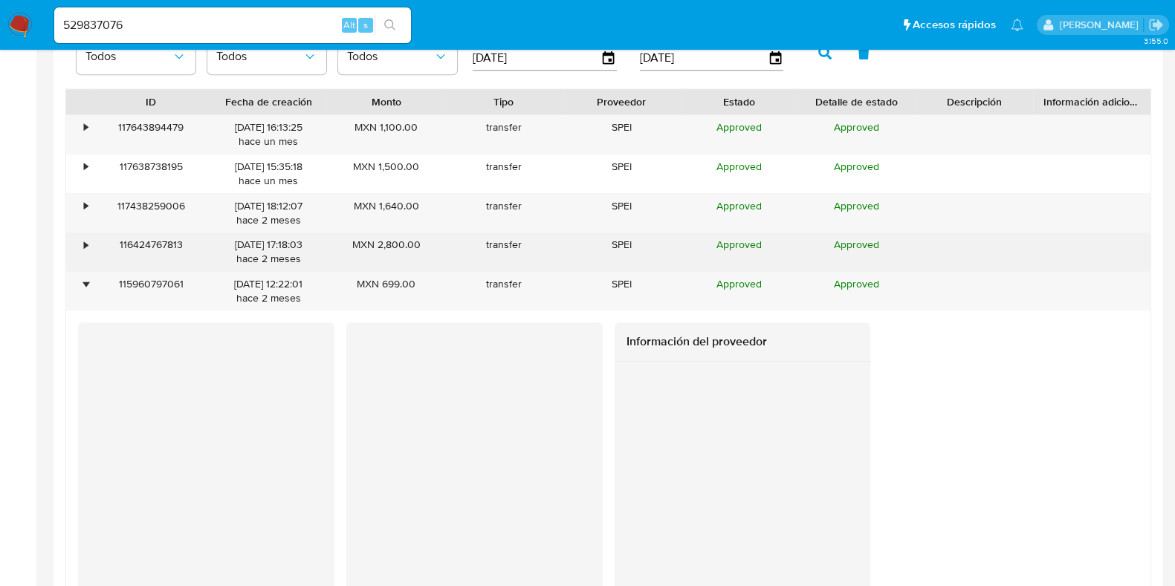
click at [83, 236] on div "•" at bounding box center [79, 252] width 26 height 39
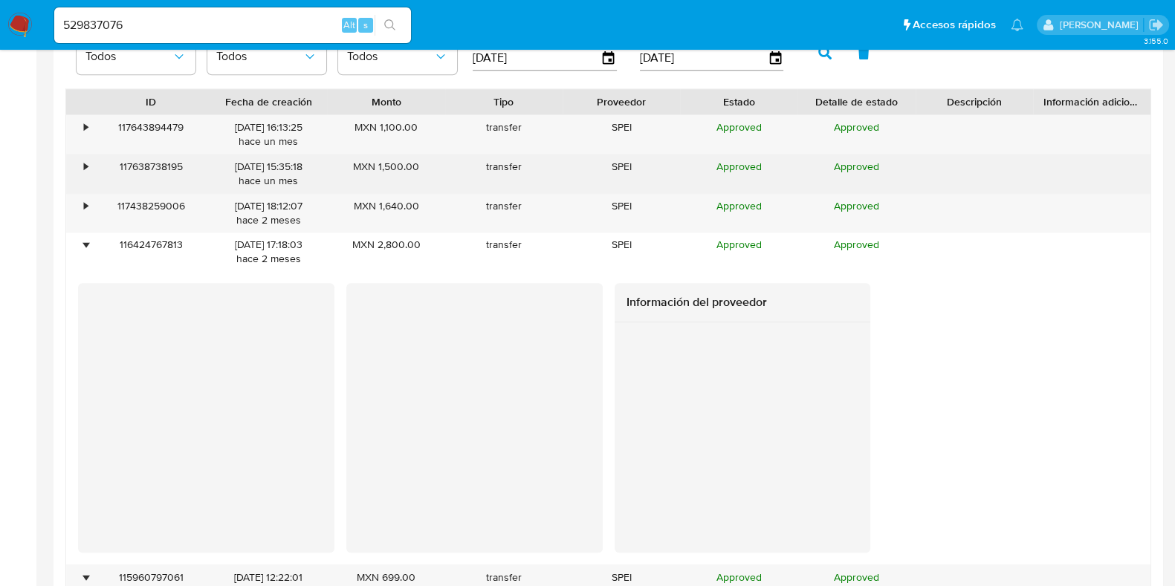
click at [85, 175] on div "•" at bounding box center [79, 174] width 26 height 39
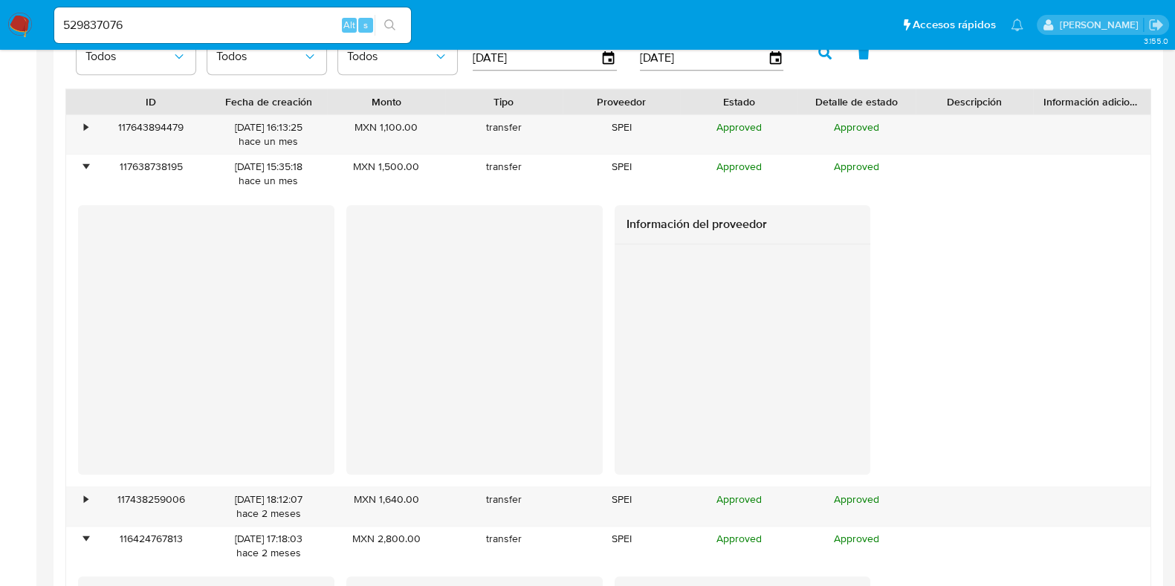
click at [83, 27] on input "529837076" at bounding box center [232, 25] width 357 height 19
paste input "732592204"
type input "732592204"
click at [395, 28] on icon "search-icon" at bounding box center [390, 25] width 12 height 12
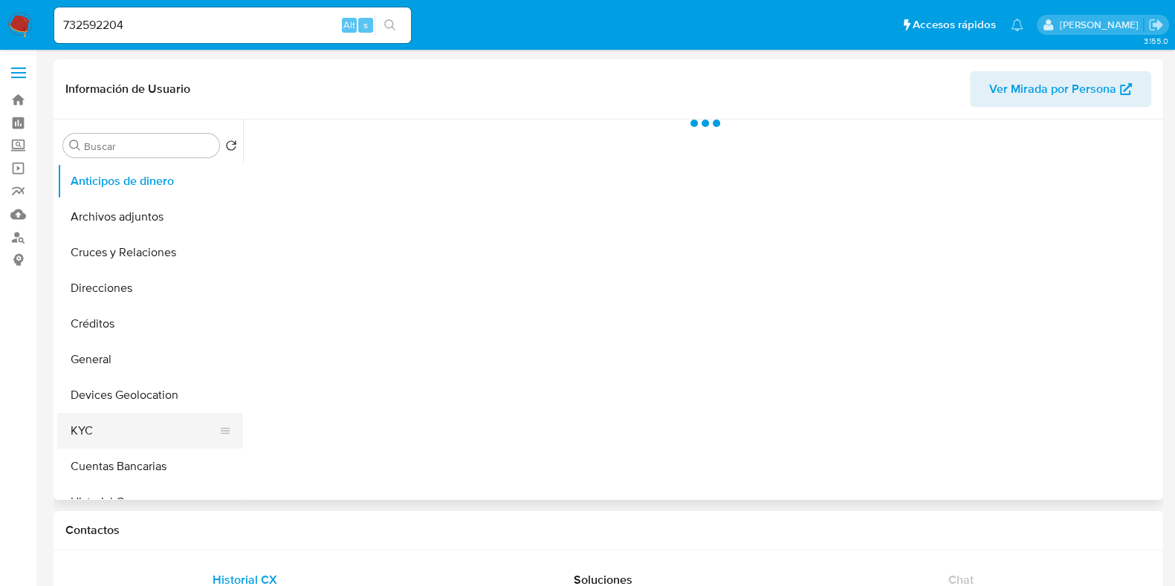
click at [99, 430] on button "KYC" at bounding box center [144, 431] width 174 height 36
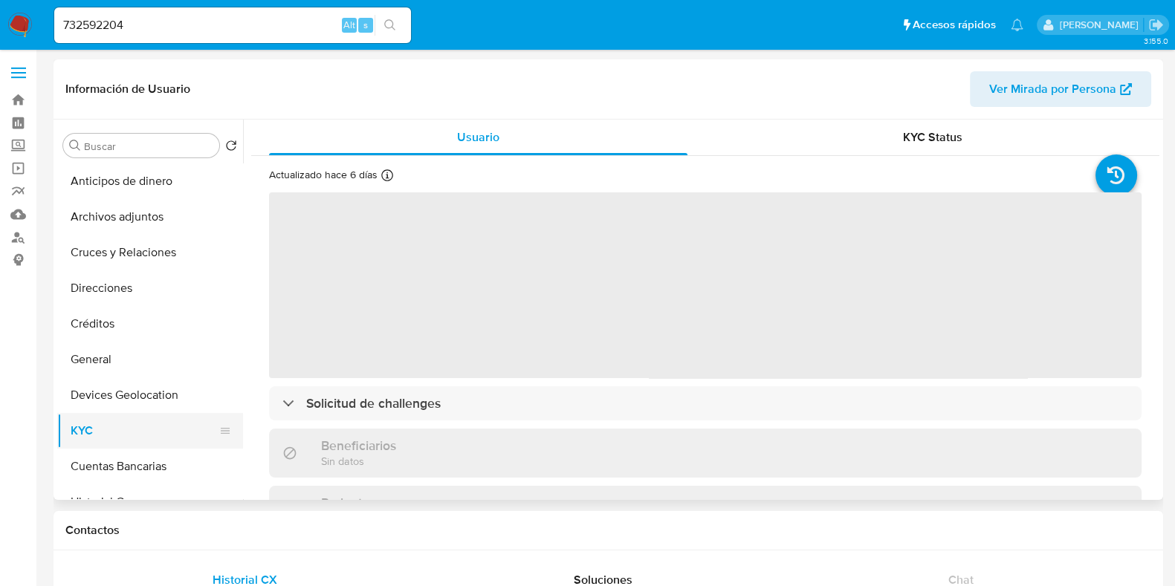
select select "10"
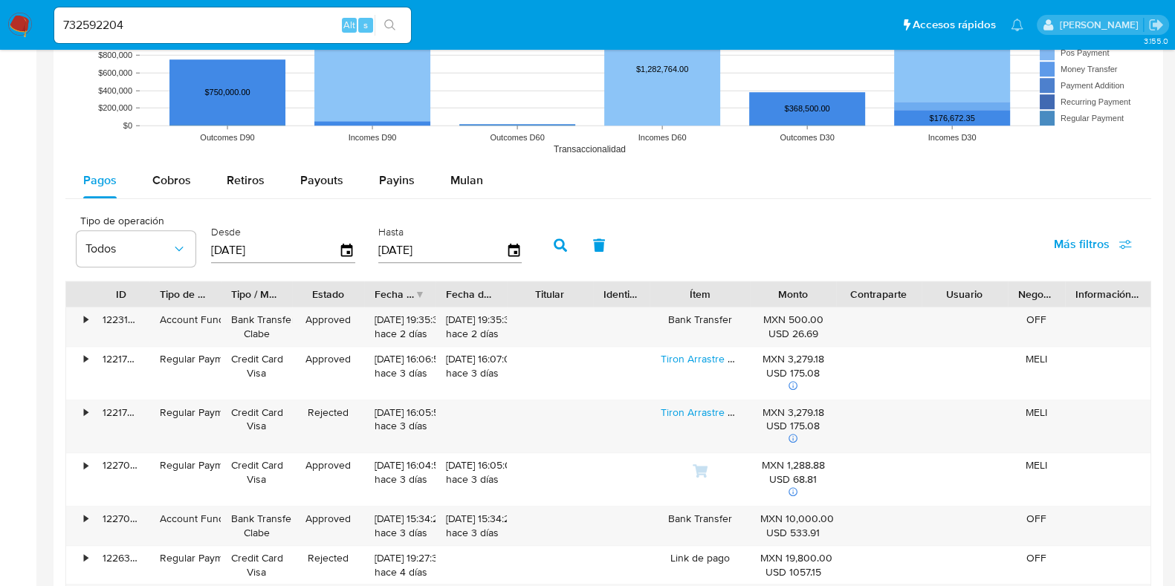
scroll to position [1300, 0]
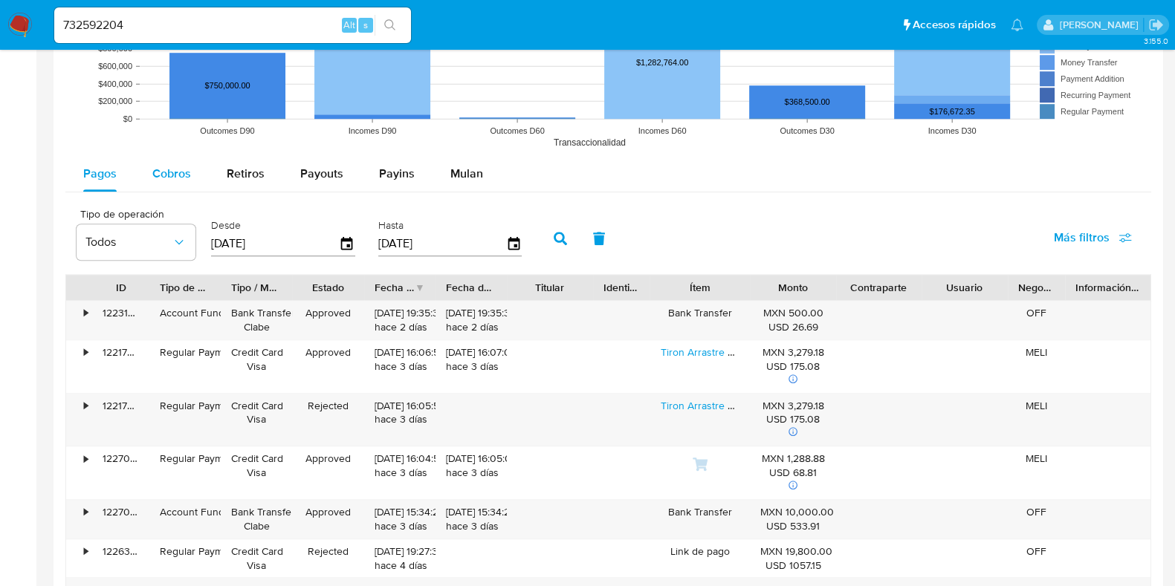
click at [162, 171] on span "Cobros" at bounding box center [171, 173] width 39 height 17
select select "10"
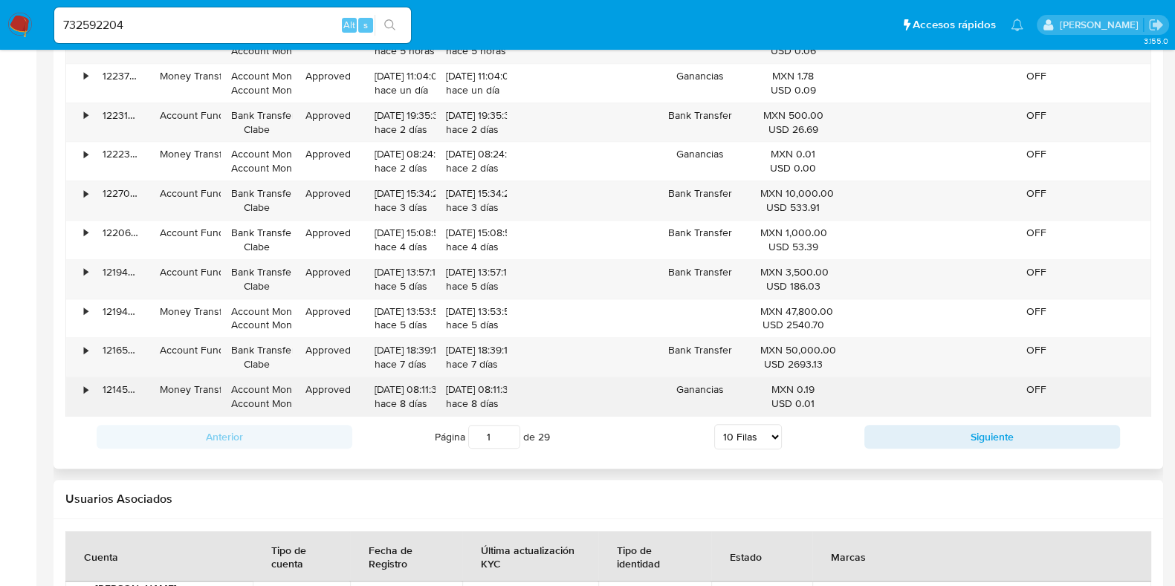
scroll to position [1486, 0]
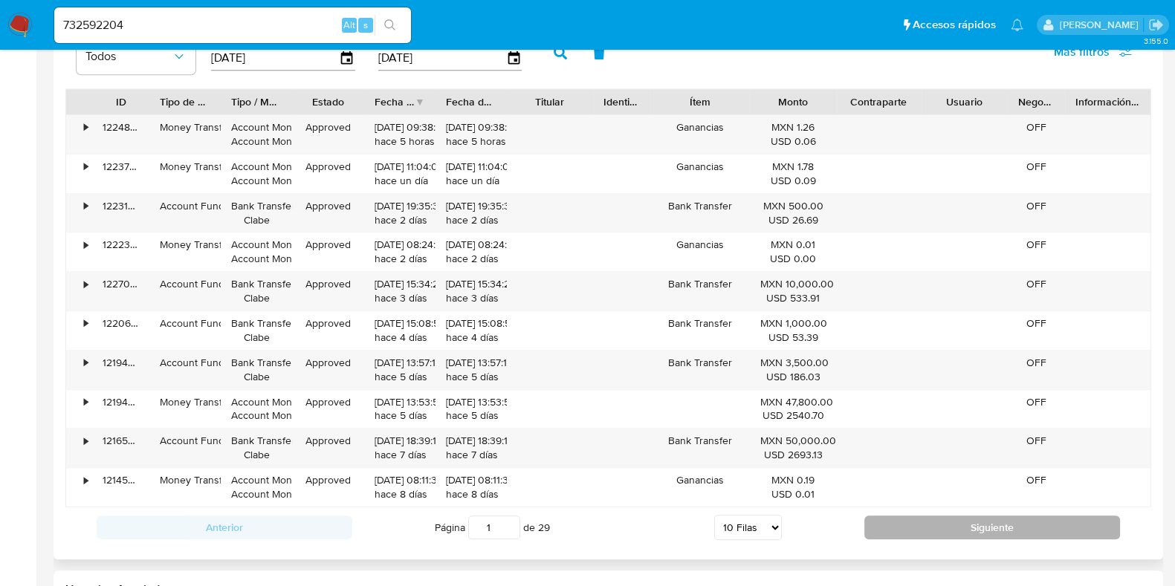
click at [920, 526] on button "Siguiente" at bounding box center [992, 528] width 256 height 24
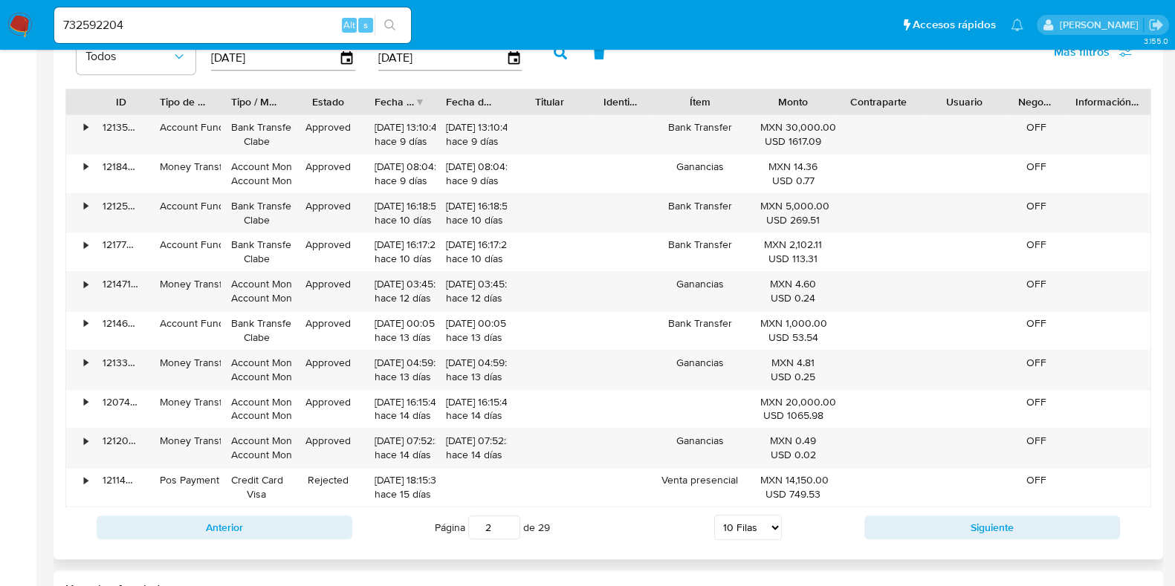
click at [929, 511] on div "Anterior Página 2 de 29 5 Filas 10 Filas 20 Filas 25 Filas 50 Filas 100 Filas S…" at bounding box center [608, 528] width 1086 height 40
click at [902, 522] on button "Siguiente" at bounding box center [992, 528] width 256 height 24
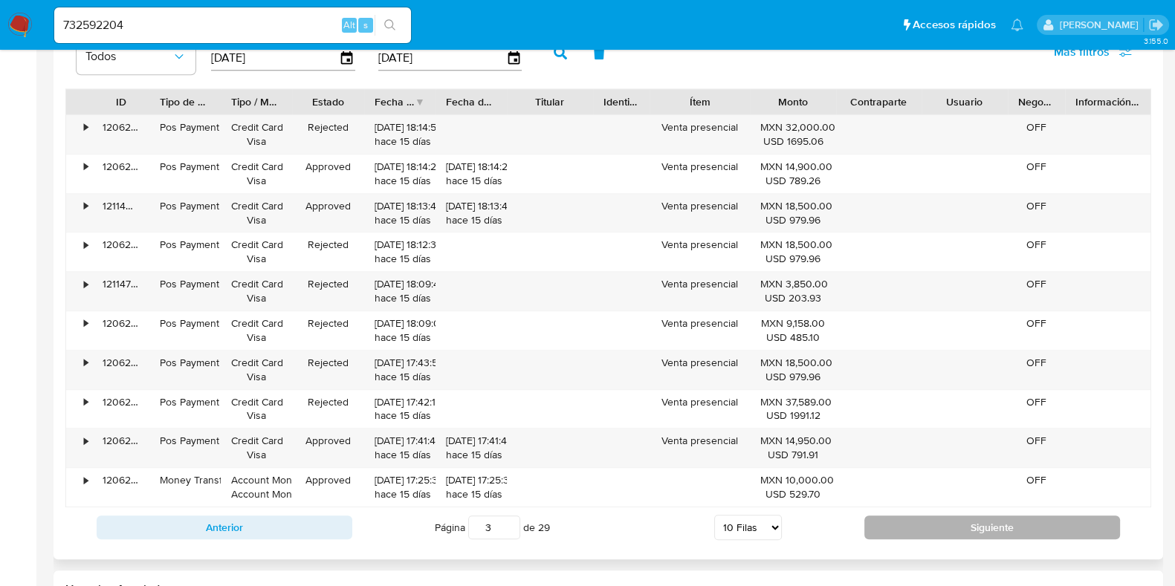
click at [902, 522] on button "Siguiente" at bounding box center [992, 528] width 256 height 24
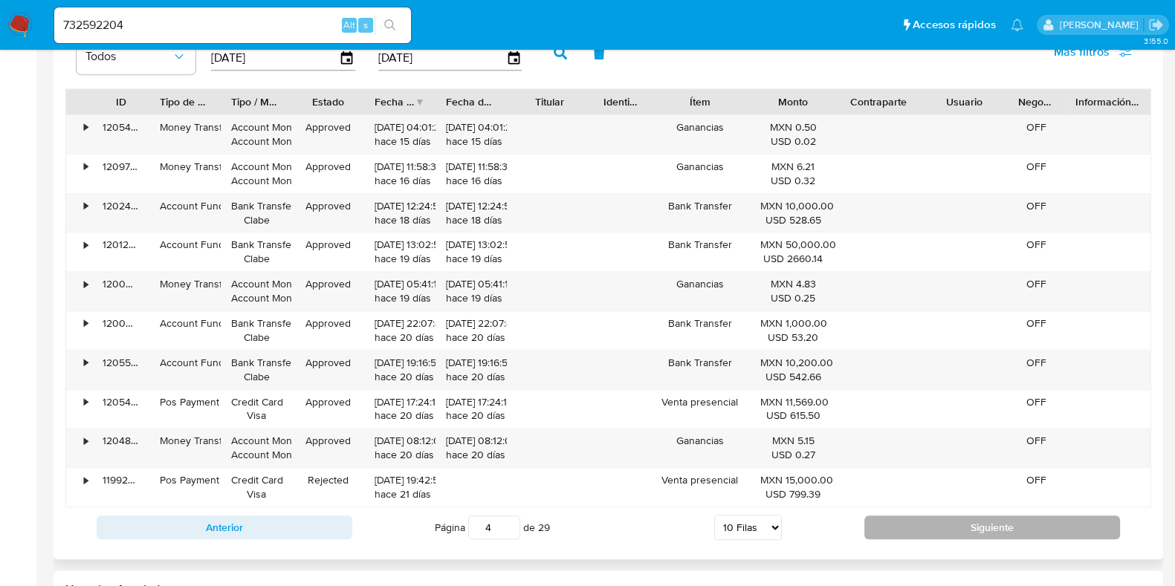
click at [902, 522] on button "Siguiente" at bounding box center [992, 528] width 256 height 24
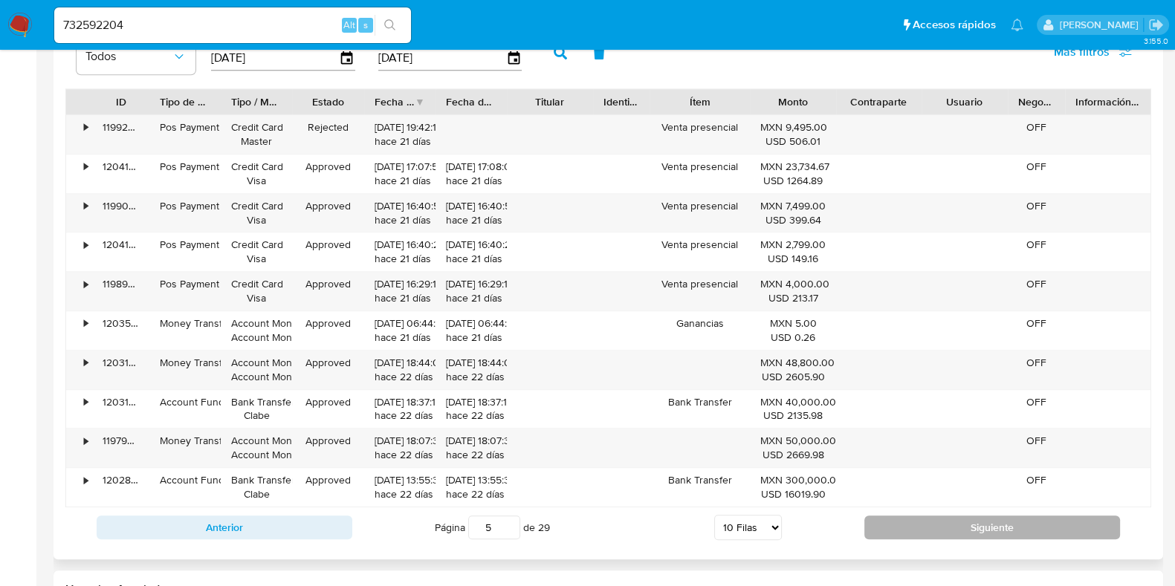
click at [902, 522] on button "Siguiente" at bounding box center [992, 528] width 256 height 24
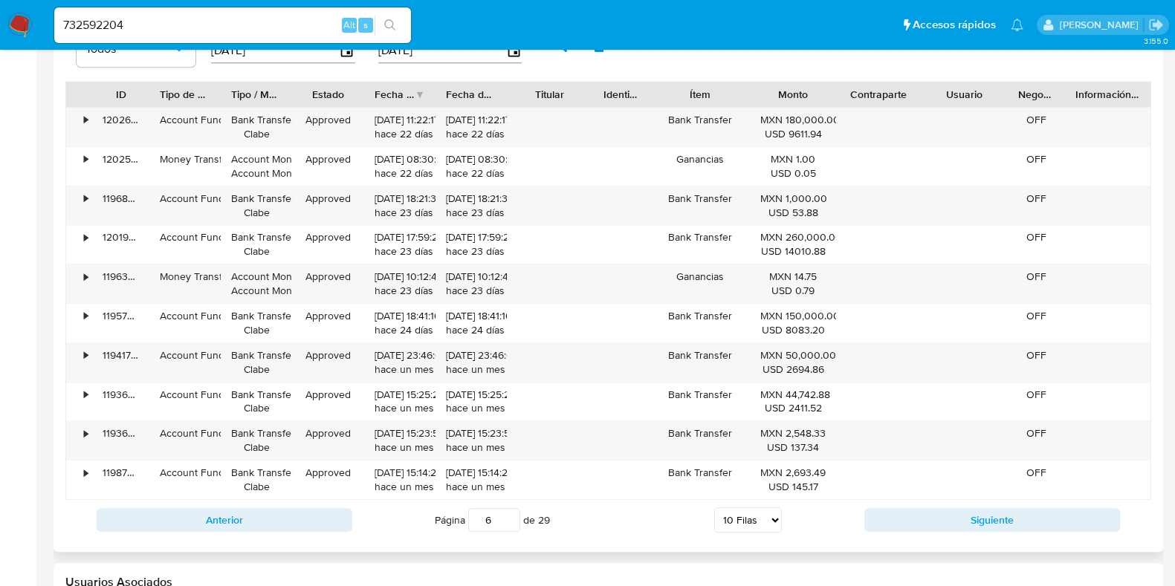
scroll to position [1579, 0]
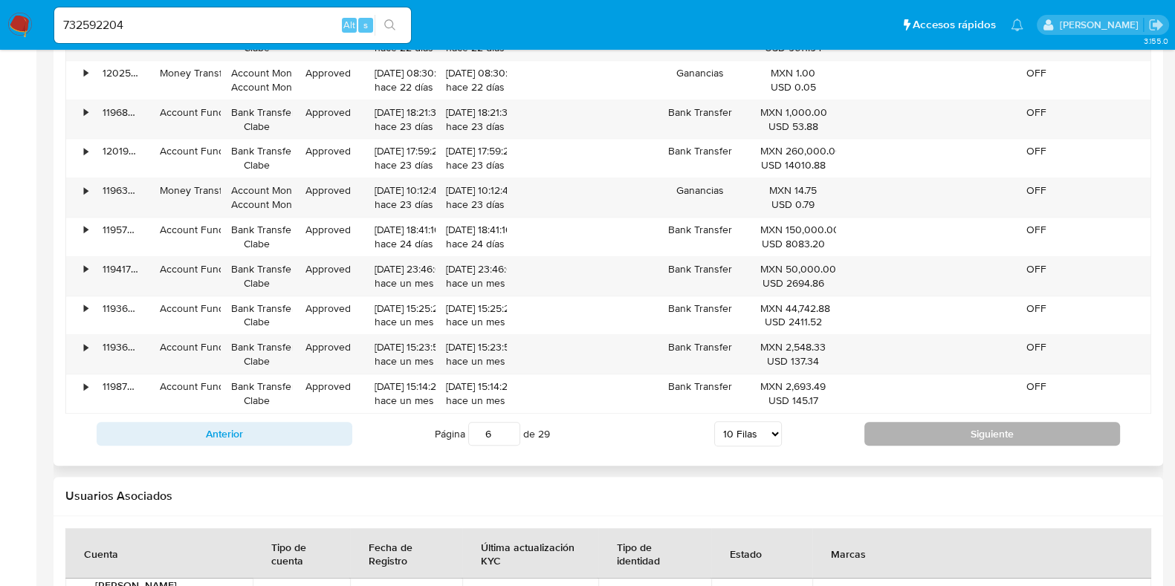
click at [893, 422] on button "Siguiente" at bounding box center [992, 434] width 256 height 24
type input "7"
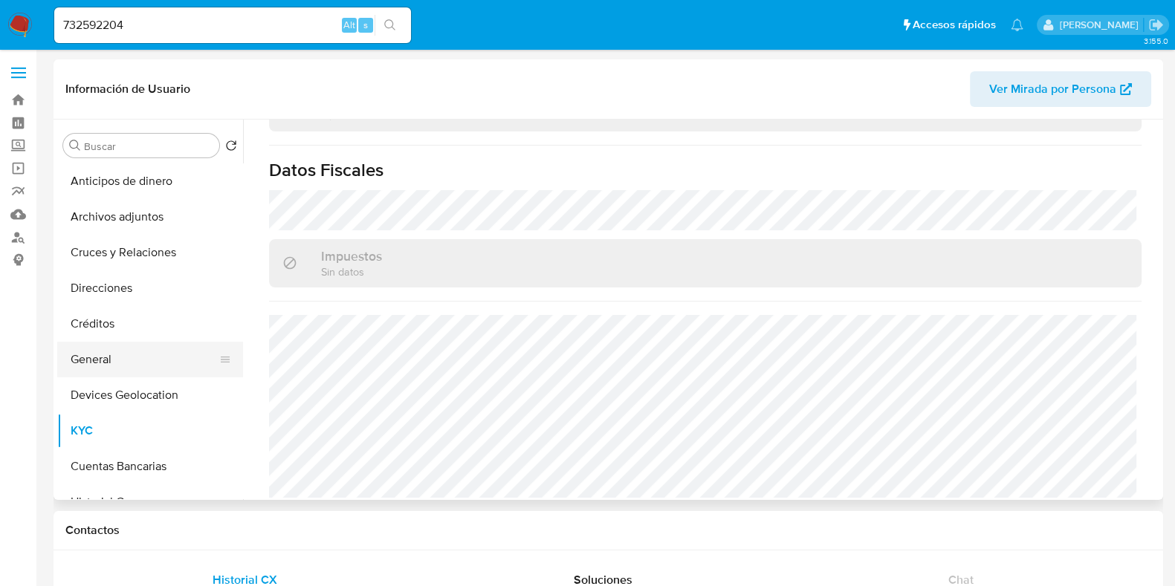
scroll to position [185, 0]
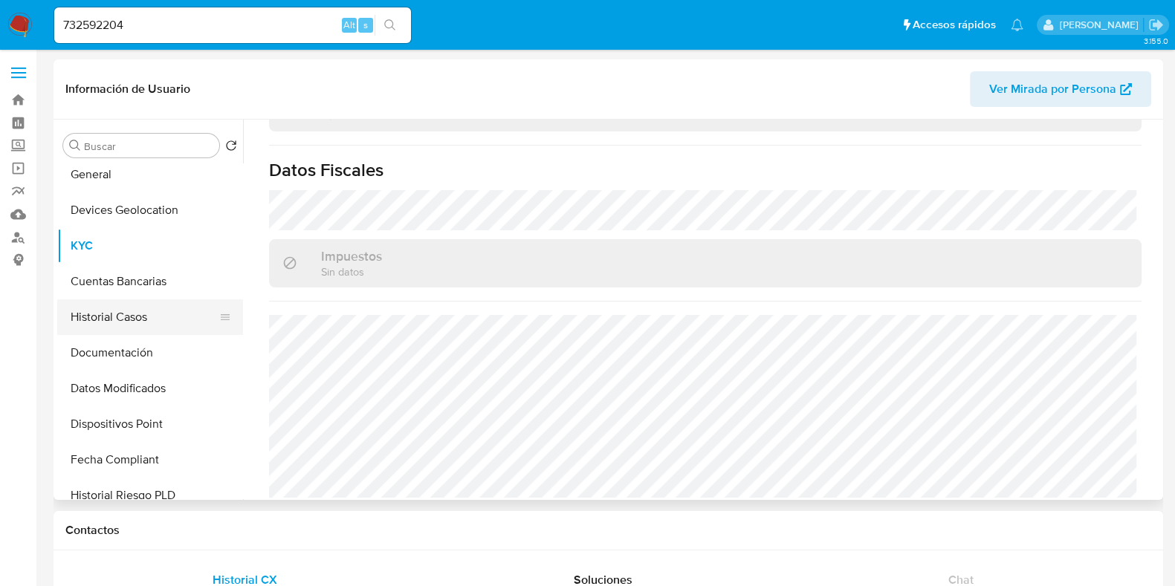
click at [125, 314] on button "Historial Casos" at bounding box center [144, 318] width 174 height 36
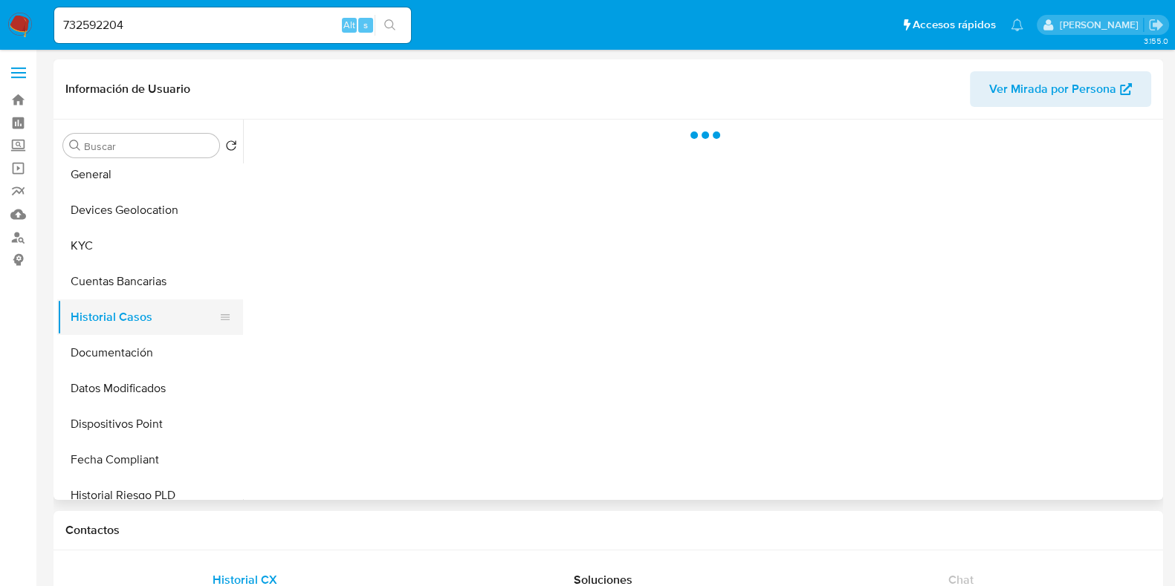
scroll to position [0, 0]
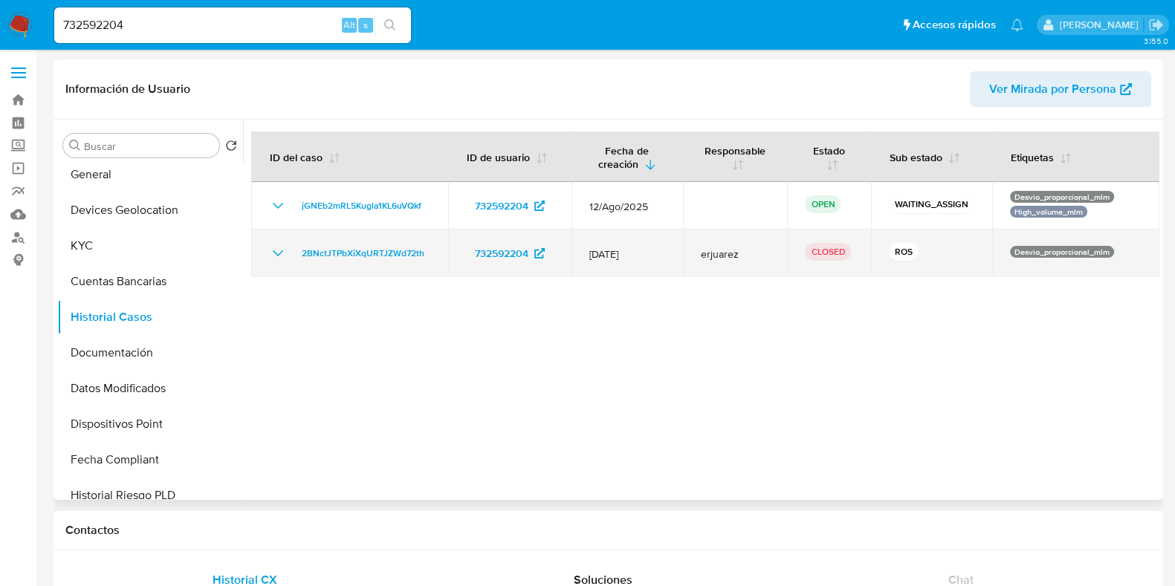
click at [270, 252] on icon "Mostrar/Ocultar" at bounding box center [278, 254] width 18 height 18
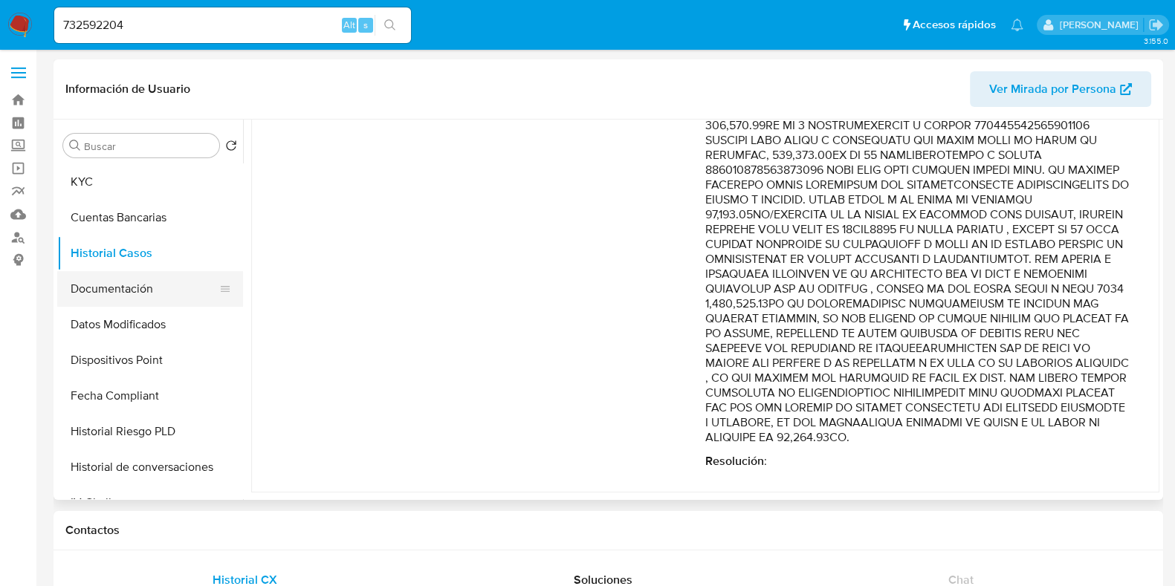
scroll to position [279, 0]
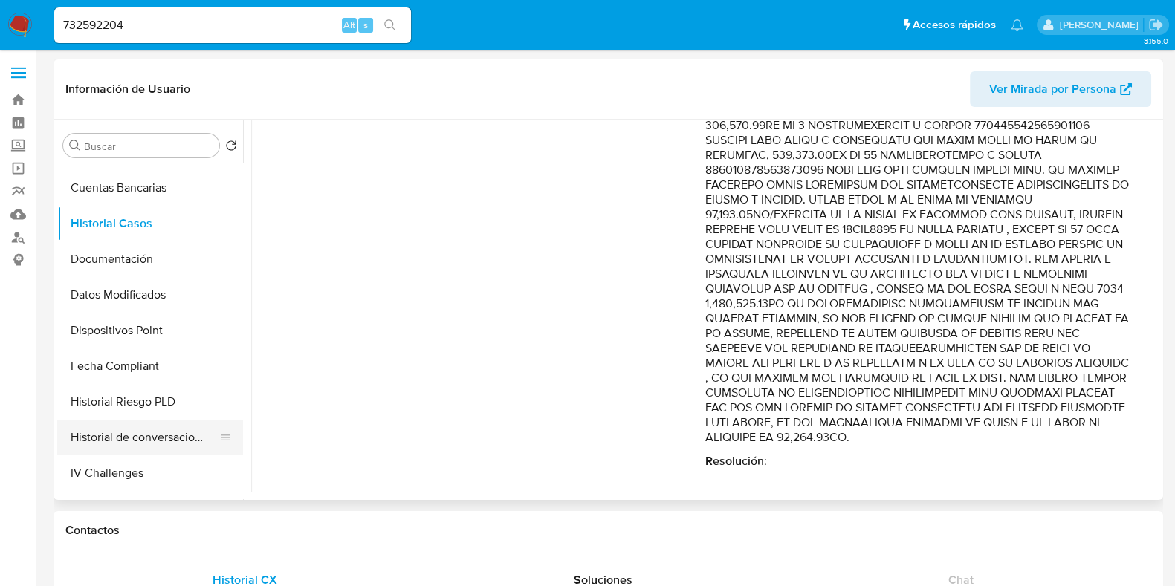
click at [122, 436] on button "Historial de conversaciones" at bounding box center [144, 438] width 174 height 36
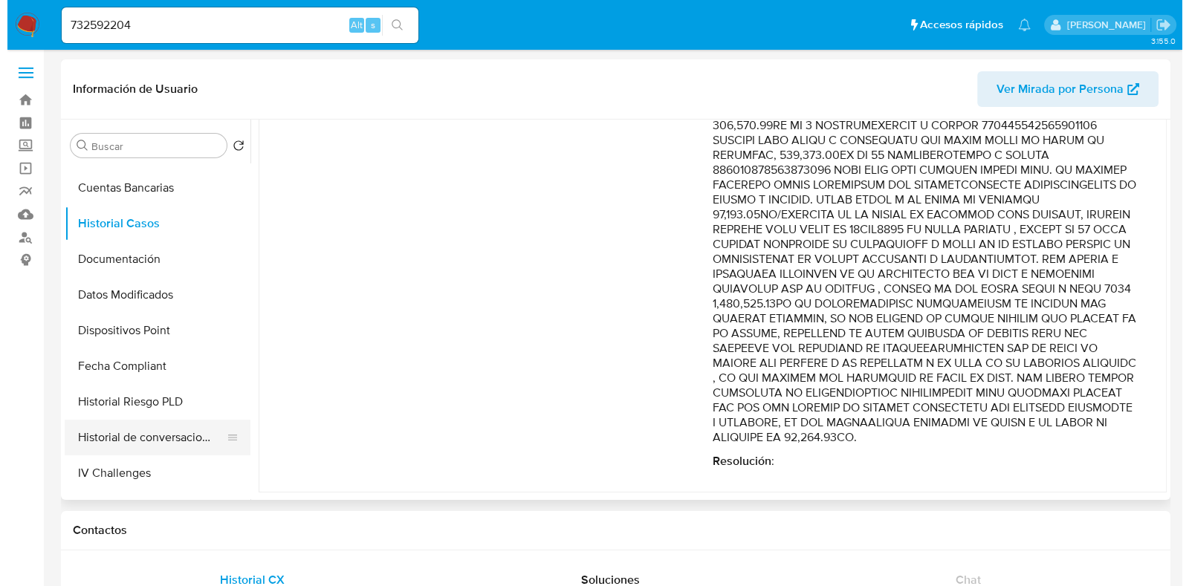
scroll to position [0, 0]
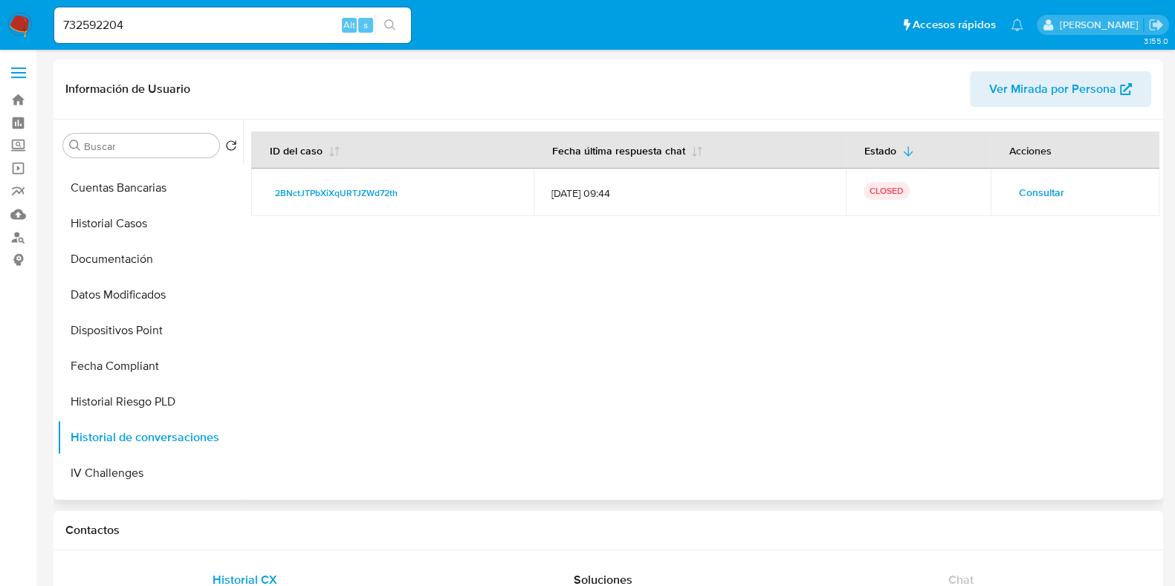
click at [1036, 198] on span "Consultar" at bounding box center [1041, 192] width 45 height 21
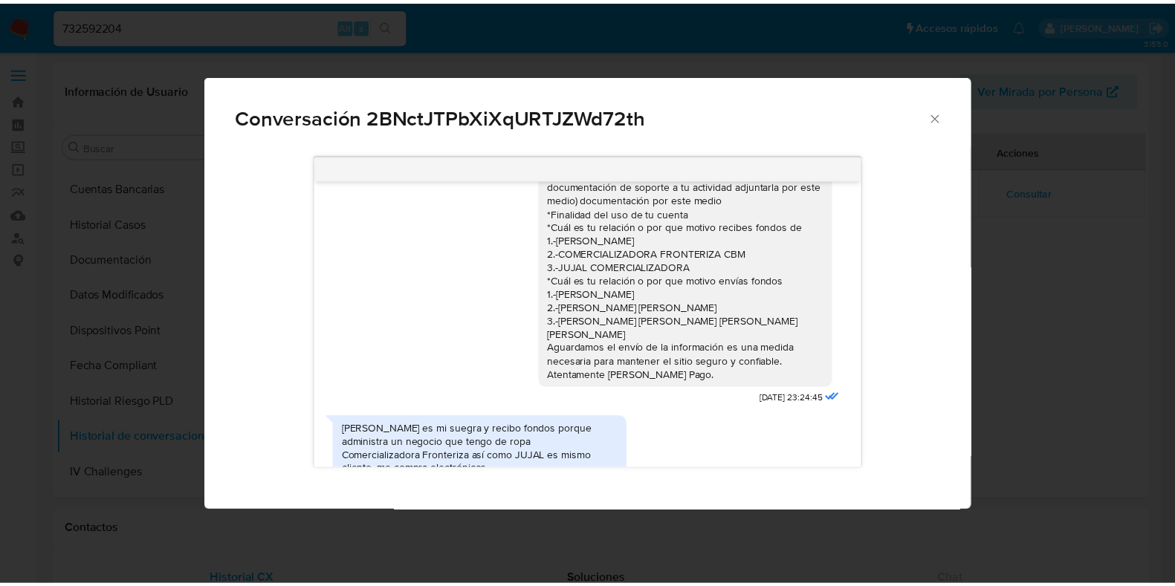
scroll to position [185, 0]
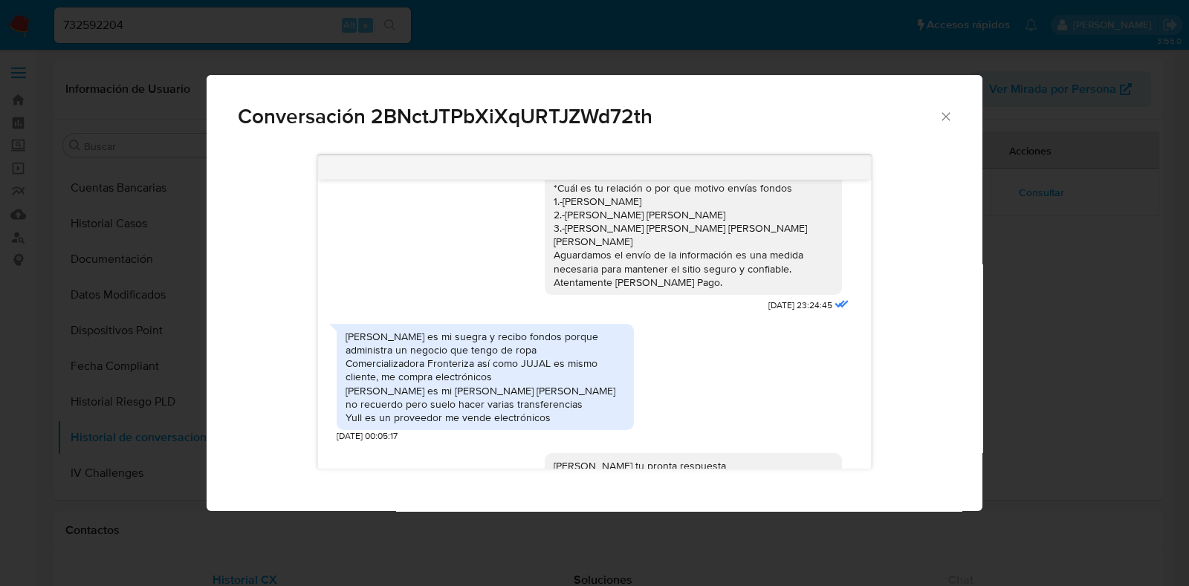
click at [944, 121] on icon "Cerrar" at bounding box center [946, 116] width 15 height 15
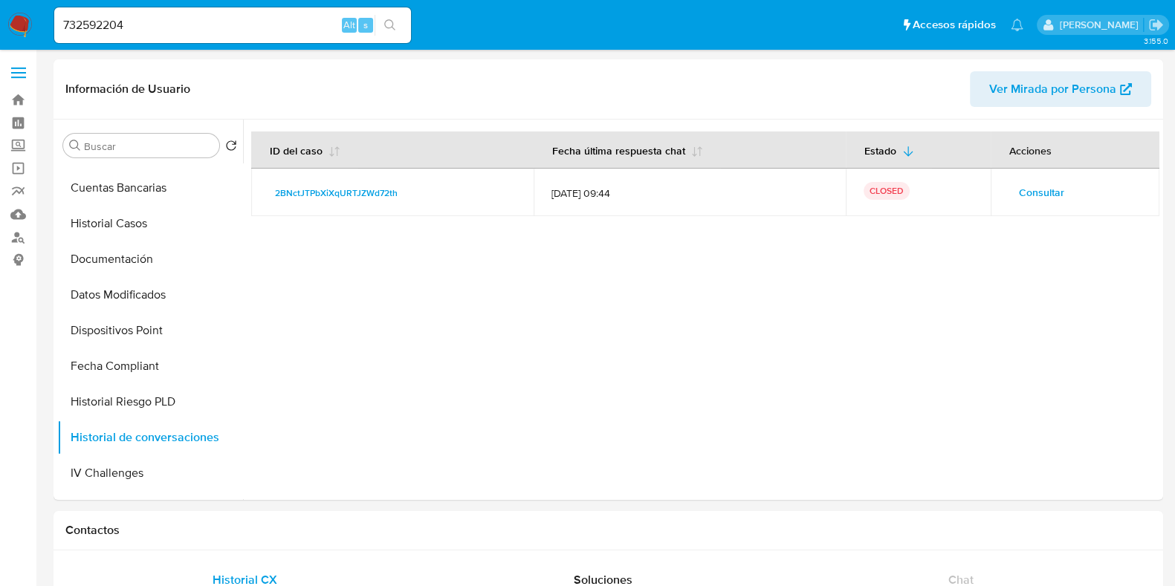
click at [103, 22] on input "732592204" at bounding box center [232, 25] width 357 height 19
paste input "2566756758"
type input "2566756758"
click at [387, 27] on icon "search-icon" at bounding box center [389, 24] width 11 height 11
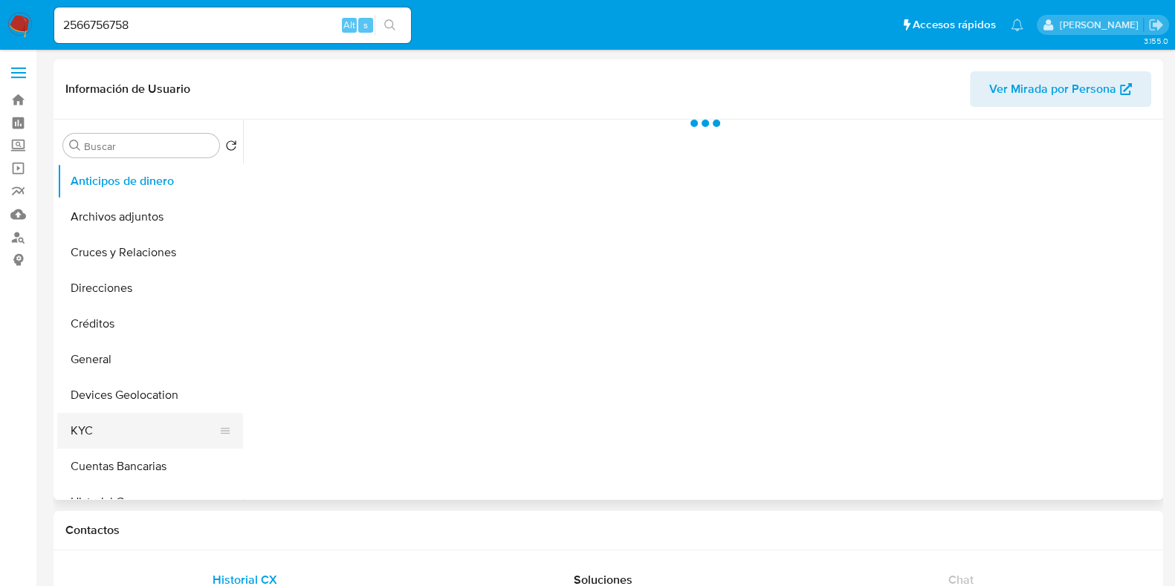
click at [115, 426] on button "KYC" at bounding box center [144, 431] width 174 height 36
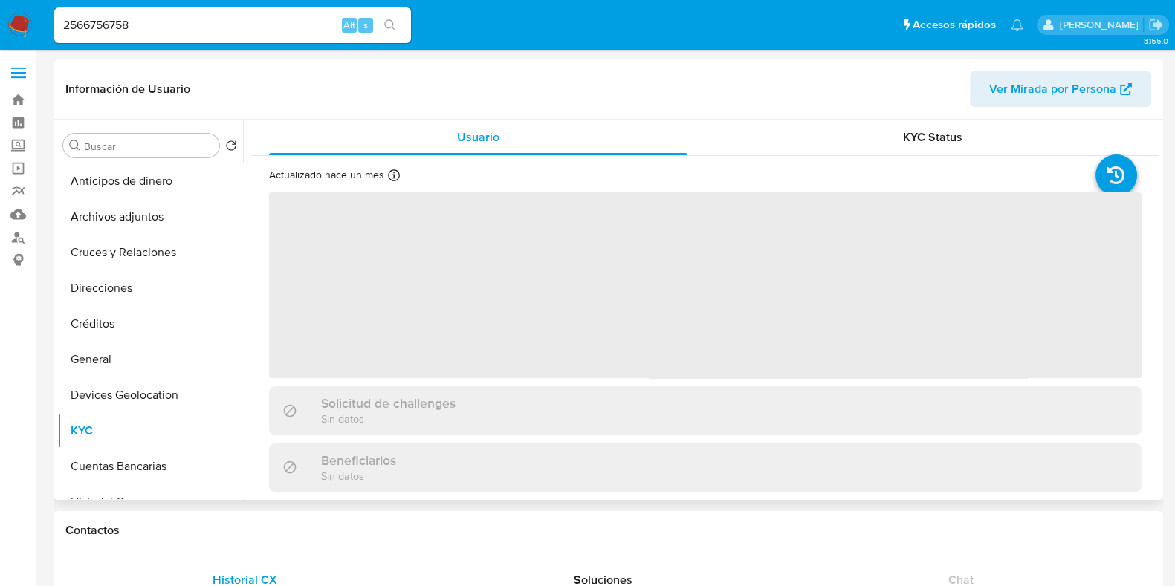
select select "10"
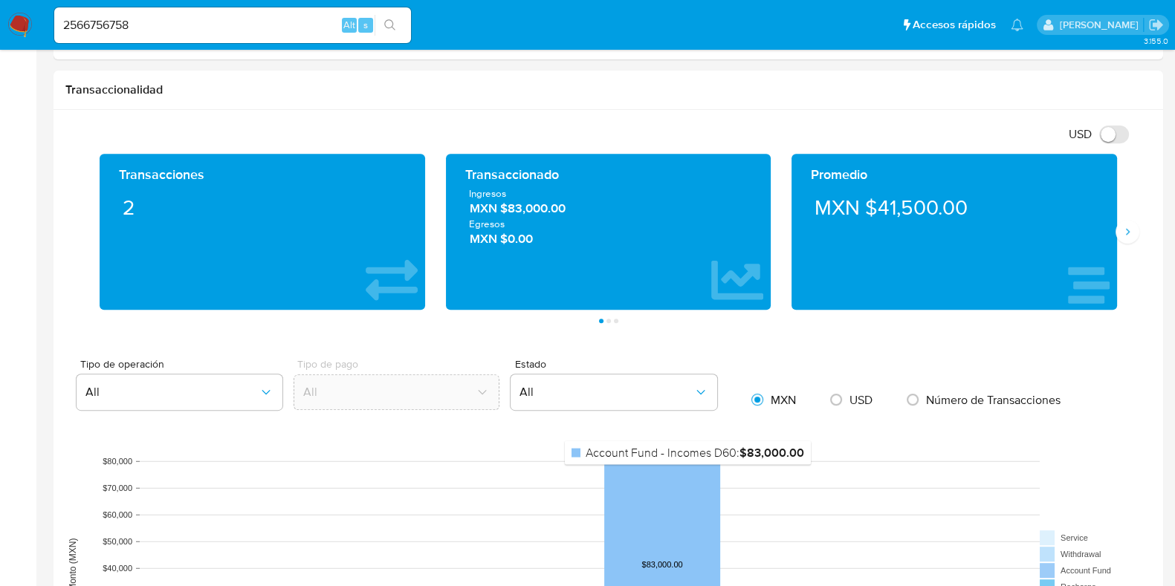
scroll to position [1207, 0]
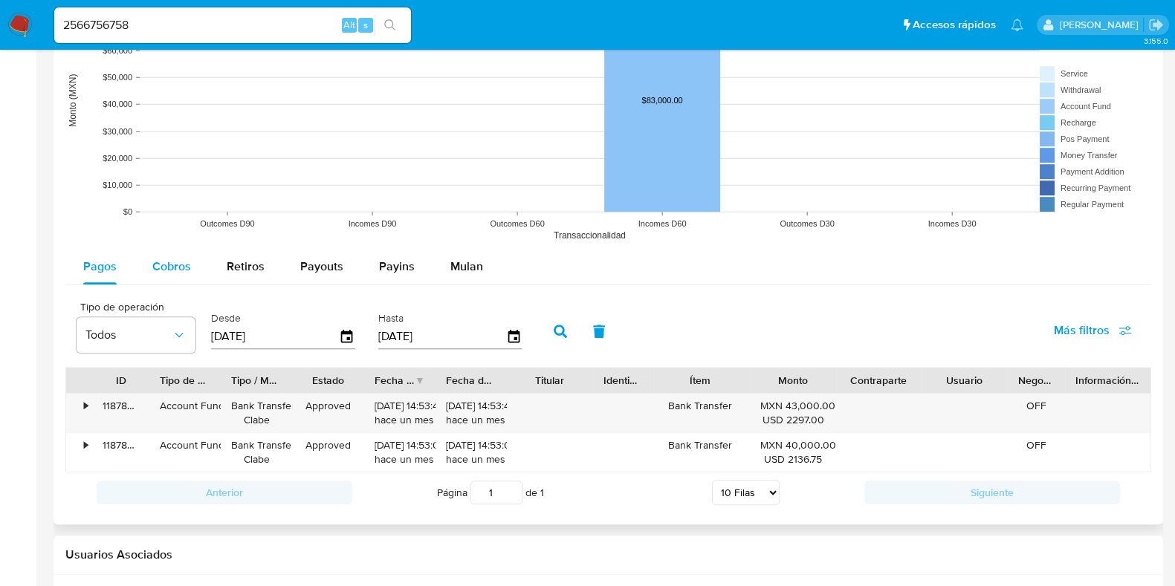
click at [201, 268] on button "Cobros" at bounding box center [172, 267] width 74 height 36
select select "10"
click at [337, 271] on span "Payouts" at bounding box center [321, 266] width 43 height 17
select select "10"
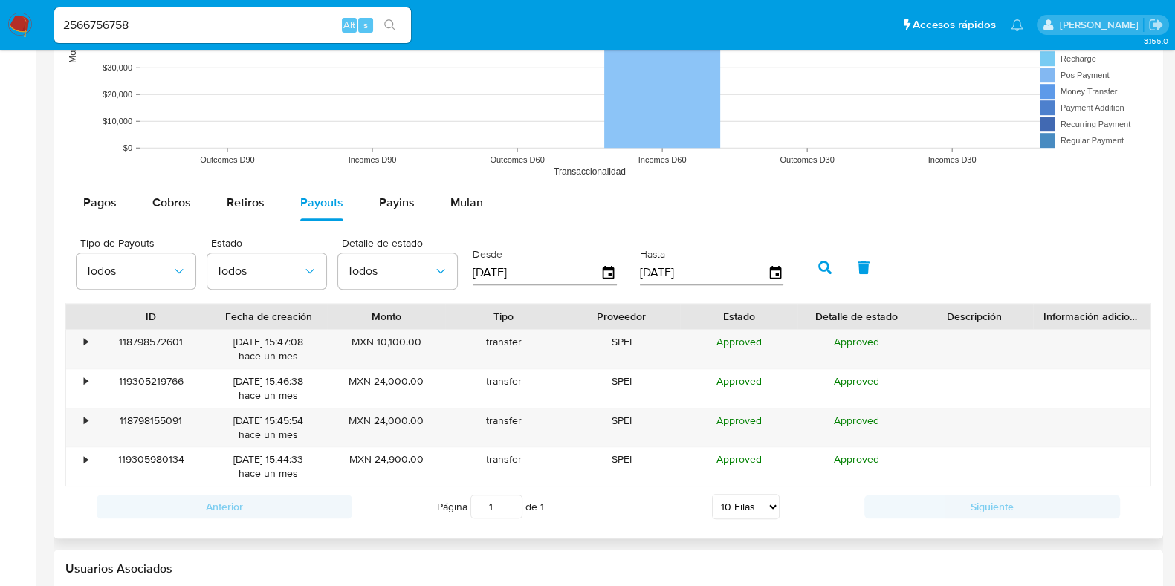
scroll to position [1300, 0]
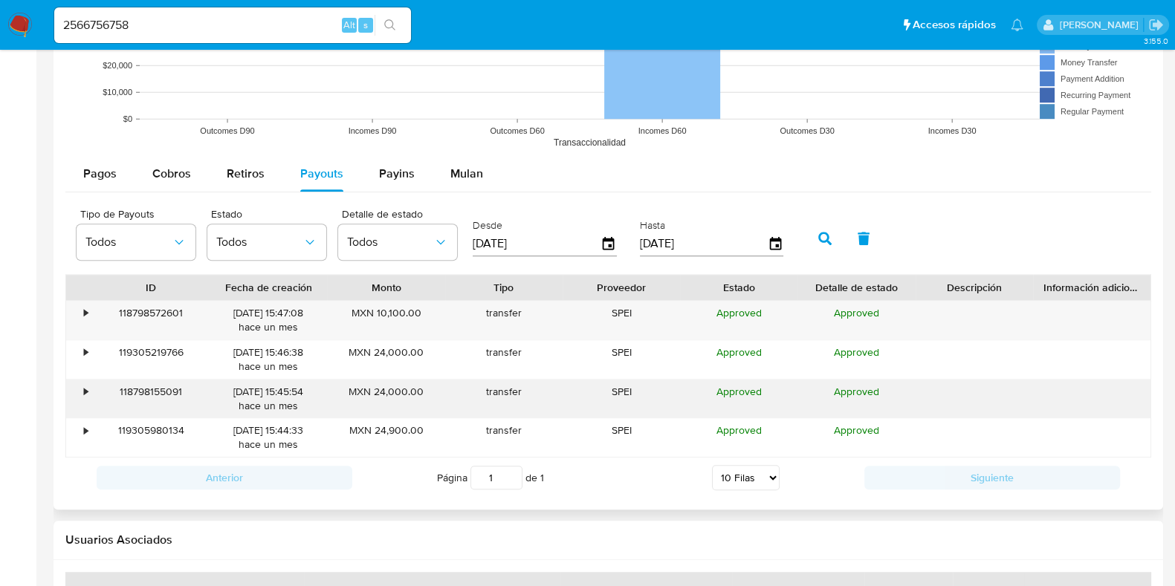
click at [87, 387] on div "•" at bounding box center [86, 392] width 4 height 14
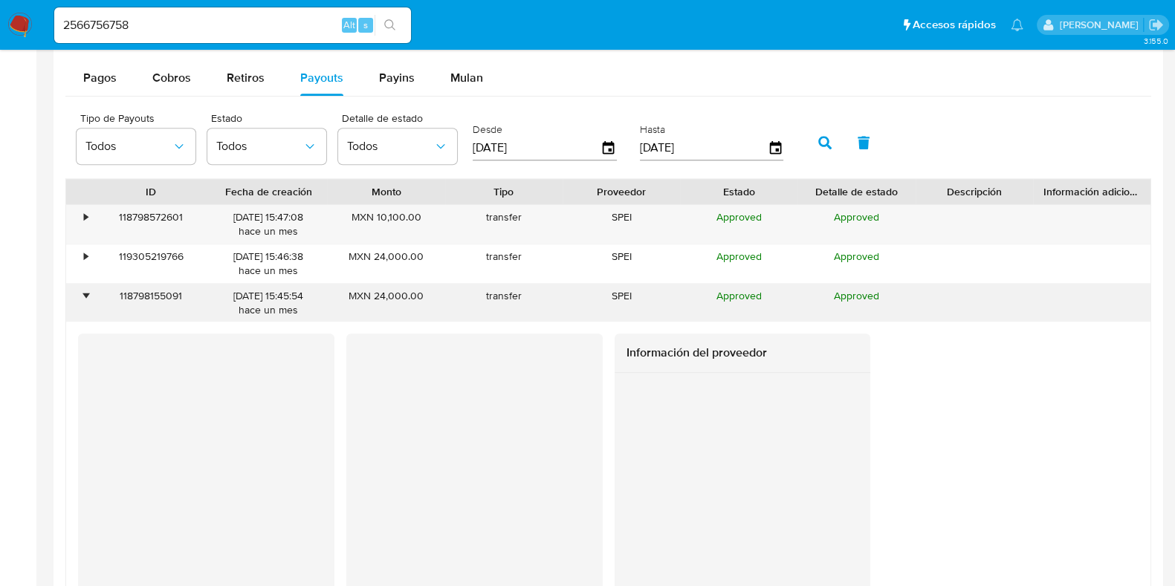
scroll to position [1486, 0]
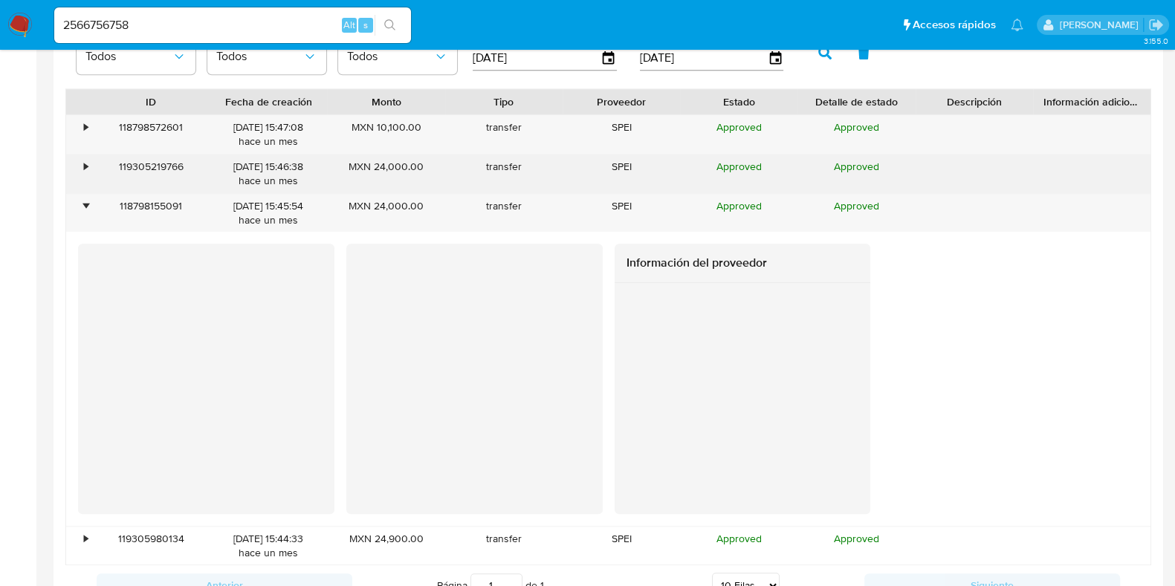
click at [94, 170] on div "119305219766" at bounding box center [150, 174] width 117 height 39
click at [89, 167] on div "• 119305219766 20/07/2025 15:46:38 hace un mes MXN 24,000.00 transfer SPEI Appr…" at bounding box center [608, 174] width 1084 height 39
click at [86, 168] on div "•" at bounding box center [86, 167] width 4 height 14
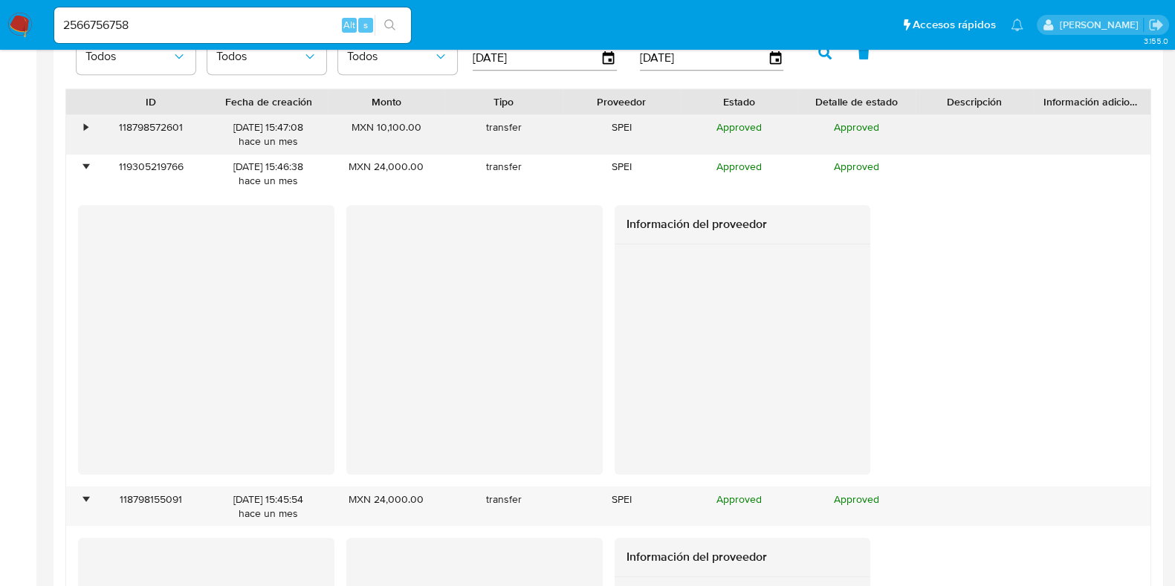
click at [88, 129] on div "•" at bounding box center [79, 134] width 26 height 39
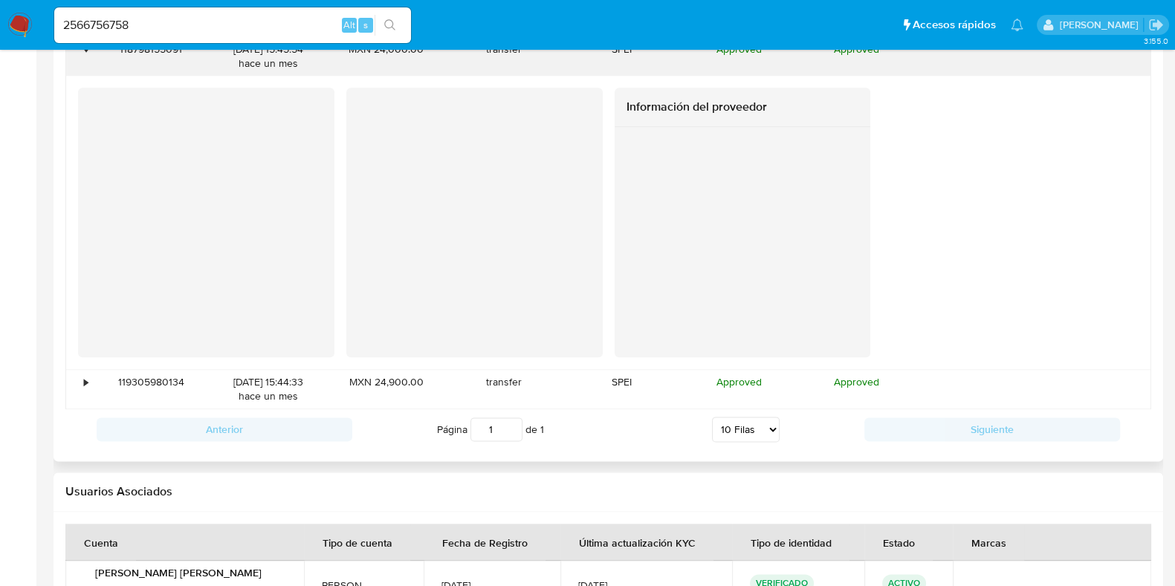
scroll to position [2378, 0]
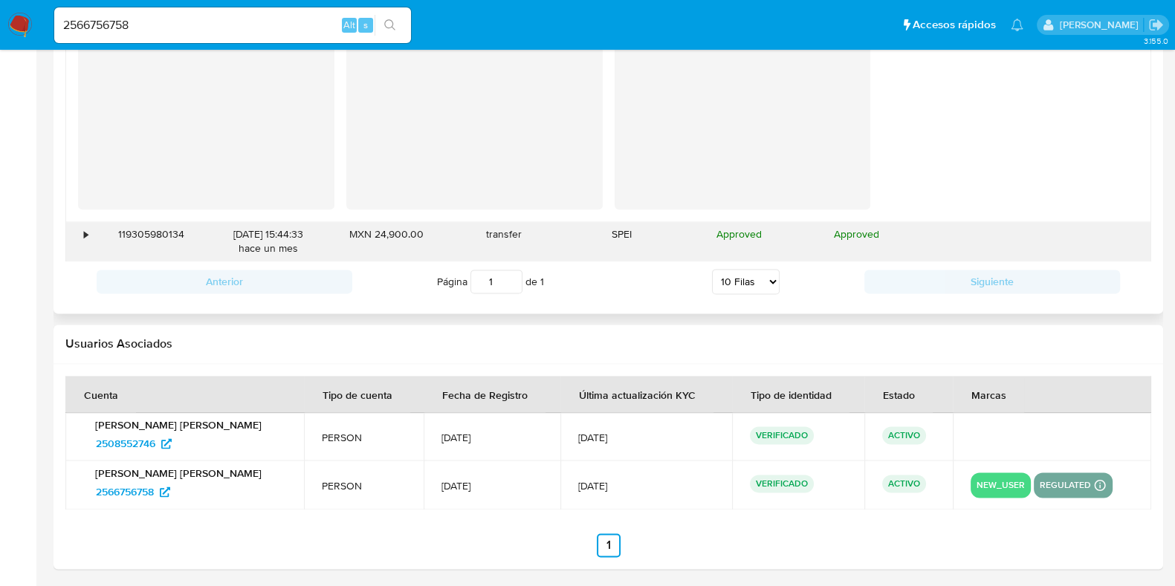
click at [85, 233] on div "•" at bounding box center [86, 234] width 4 height 14
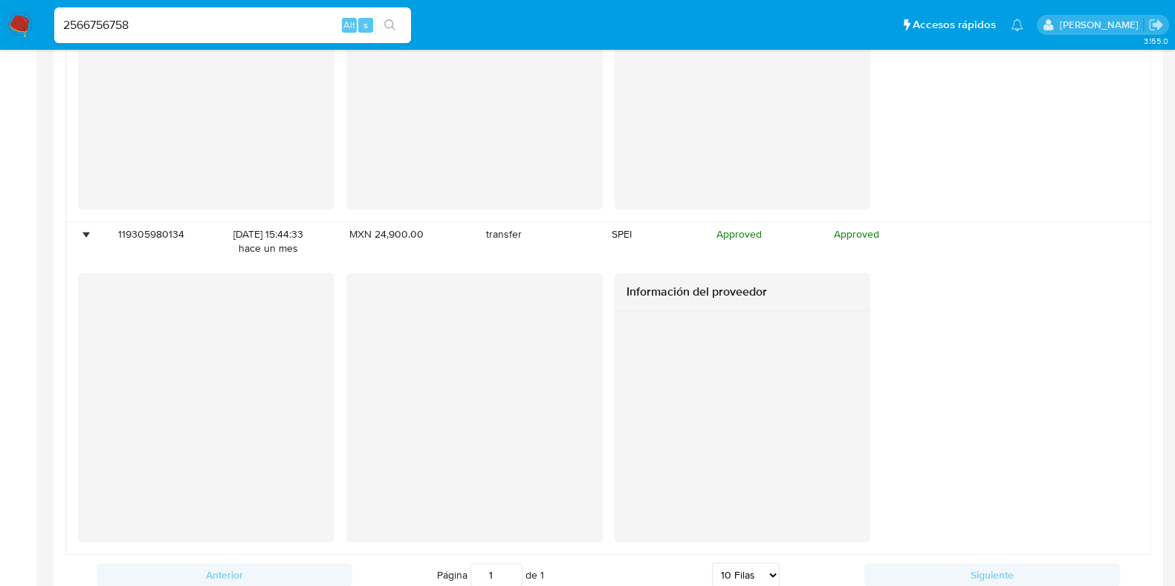
click at [101, 16] on input "2566756758" at bounding box center [232, 25] width 357 height 19
click at [100, 16] on input "2566756758" at bounding box center [232, 25] width 357 height 19
paste input "49625645"
type input "2549625645"
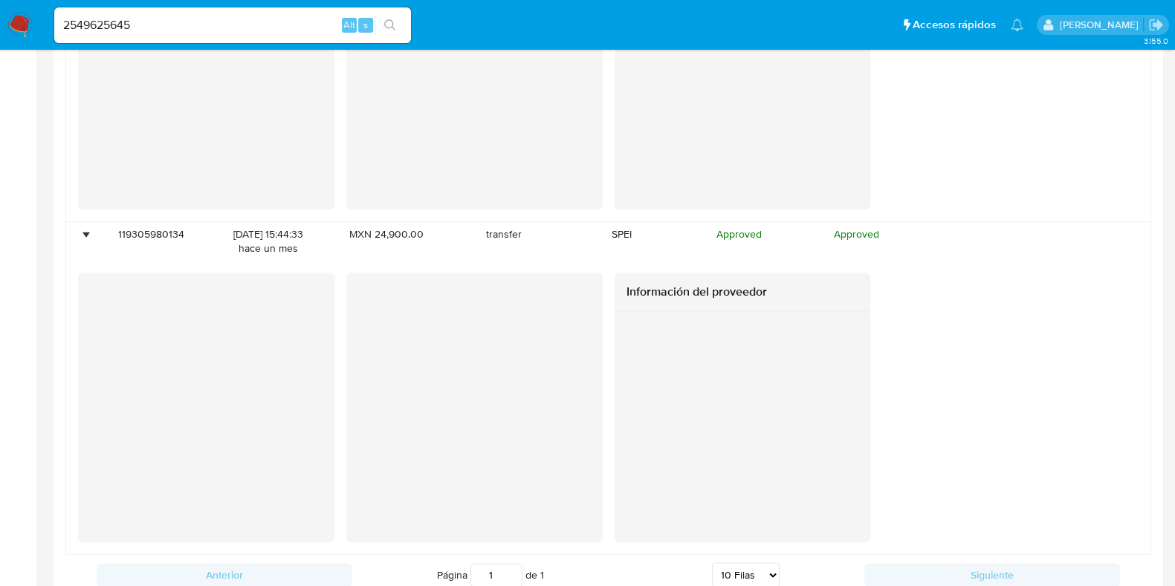
click at [386, 33] on button "search-icon" at bounding box center [390, 25] width 30 height 21
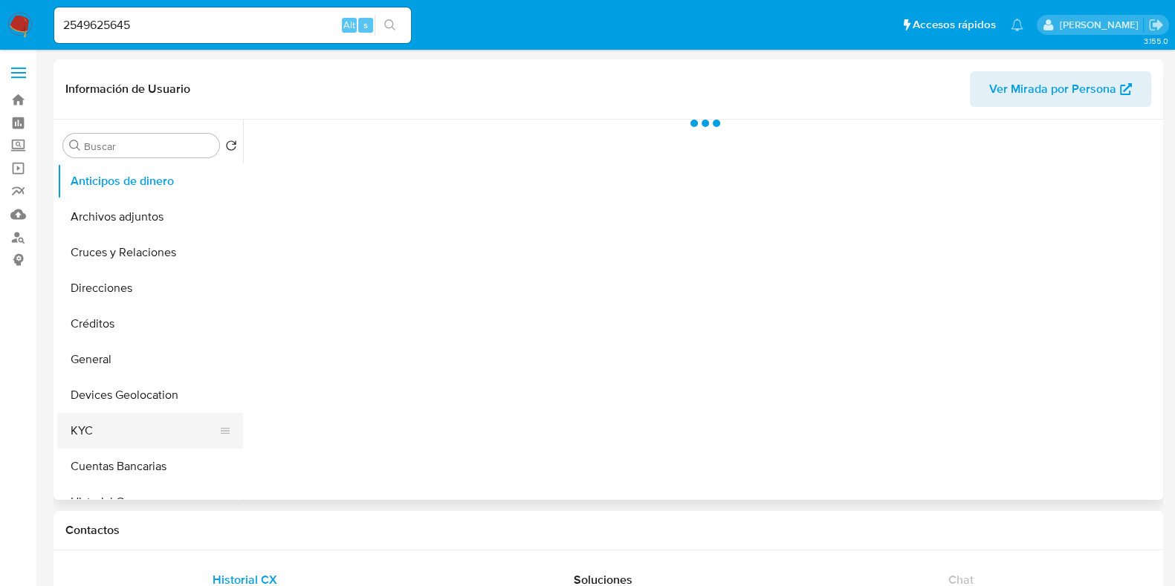
click at [93, 418] on button "KYC" at bounding box center [144, 431] width 174 height 36
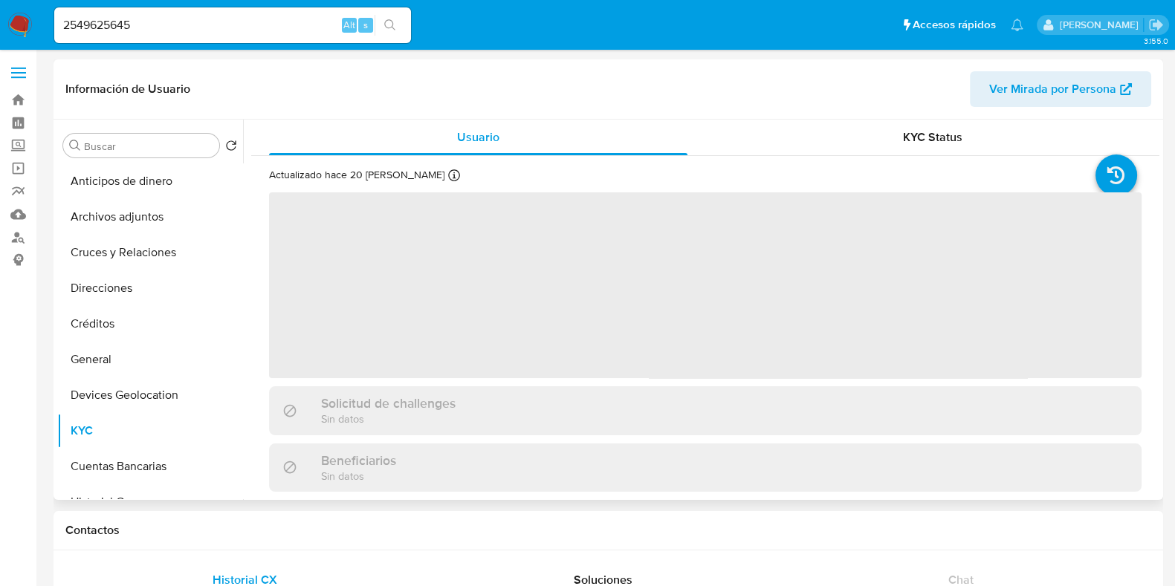
select select "10"
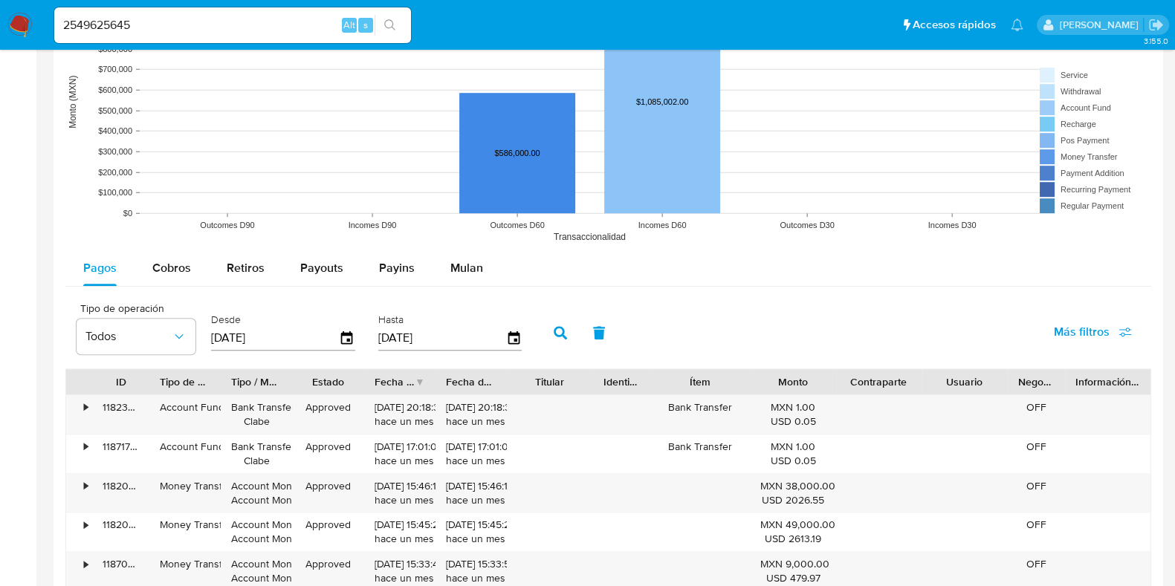
scroll to position [1207, 0]
click at [155, 268] on span "Cobros" at bounding box center [171, 266] width 39 height 17
select select "10"
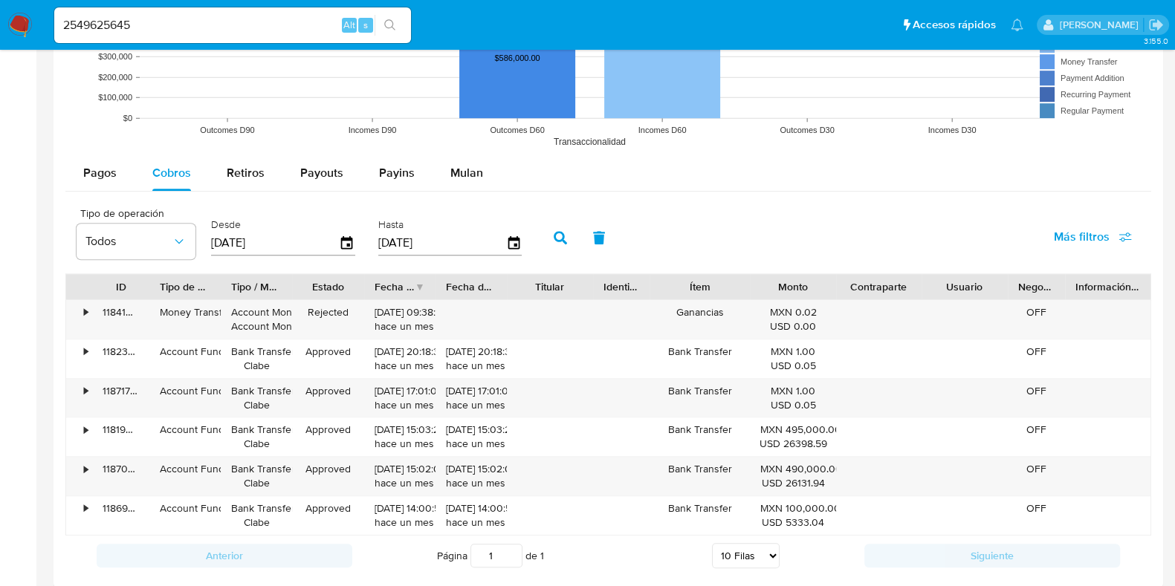
scroll to position [1300, 0]
click at [338, 180] on div "Payouts" at bounding box center [321, 174] width 43 height 36
select select "10"
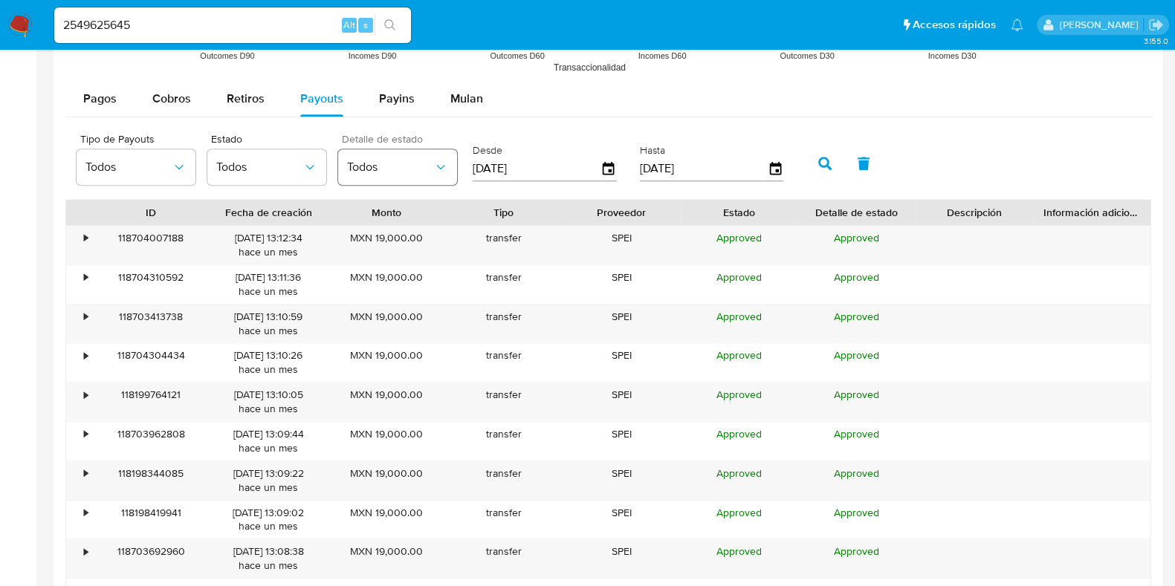
scroll to position [1393, 0]
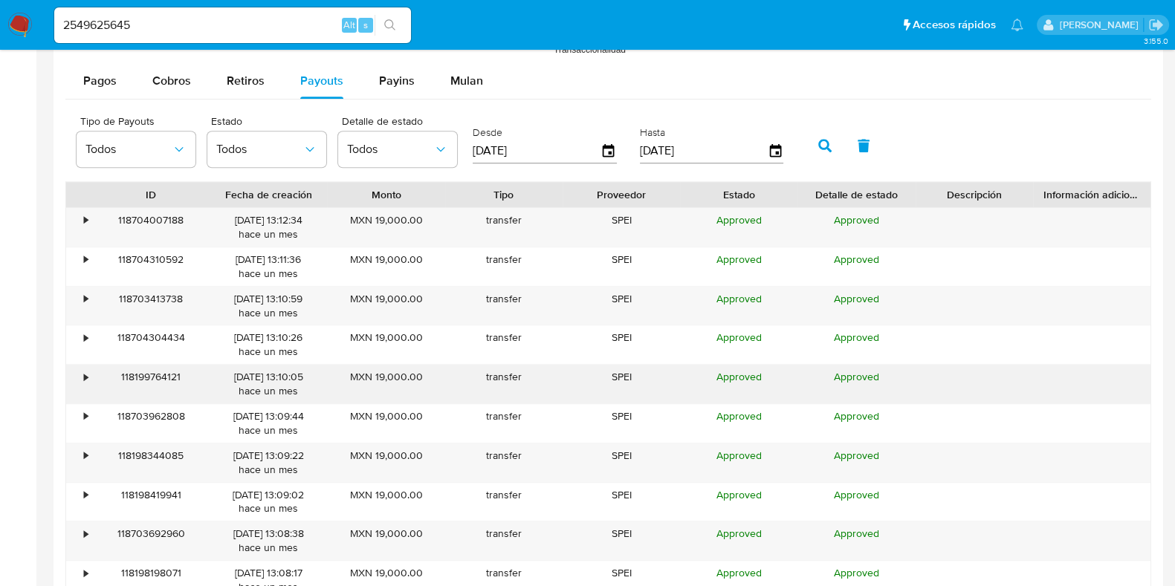
click at [88, 377] on div "•" at bounding box center [79, 384] width 26 height 39
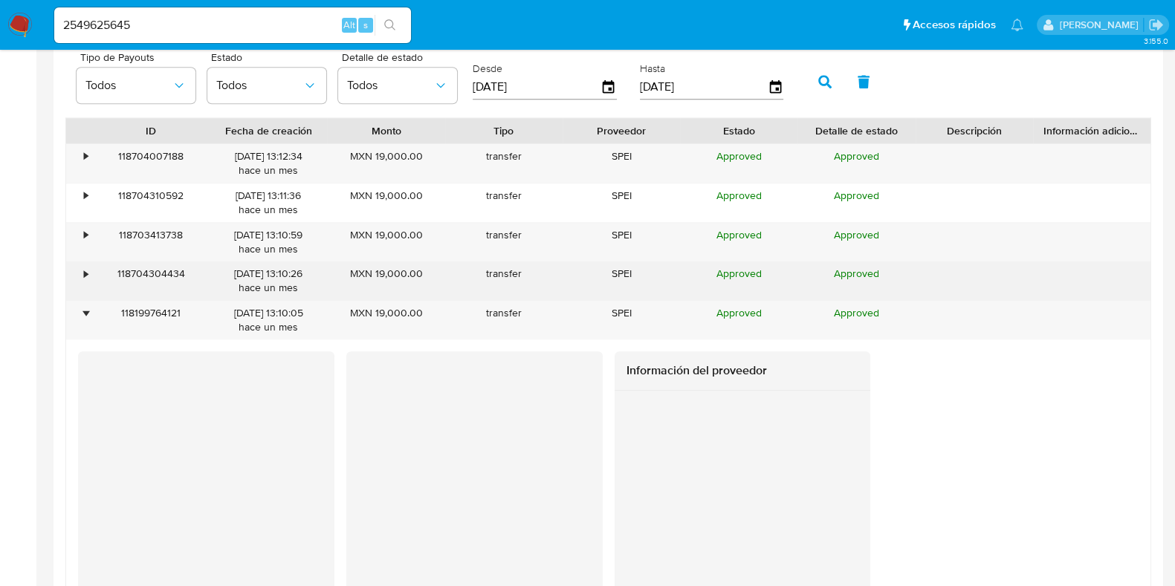
scroll to position [1486, 0]
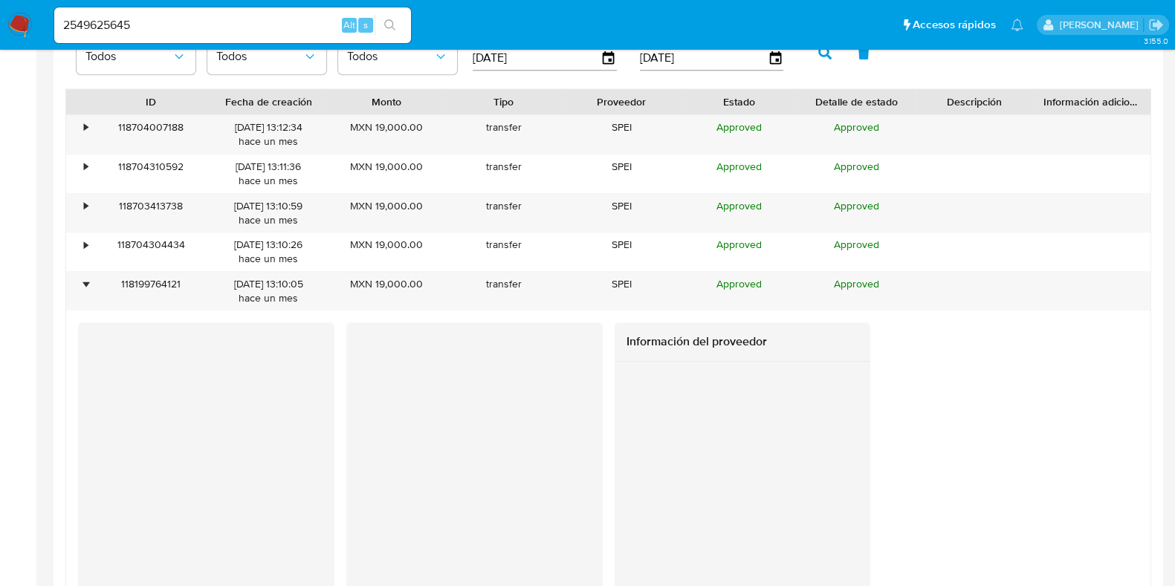
click at [109, 27] on input "2549625645" at bounding box center [232, 25] width 357 height 19
paste input "1471300137"
type input "1471300137"
click at [390, 26] on icon "search-icon" at bounding box center [390, 25] width 12 height 12
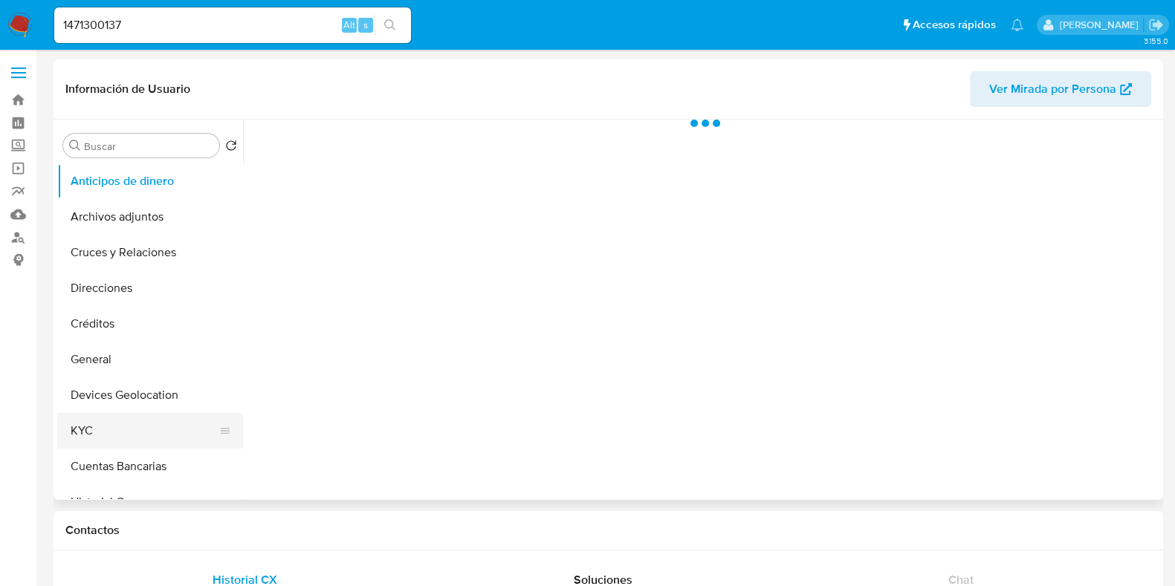
click at [103, 424] on button "KYC" at bounding box center [144, 431] width 174 height 36
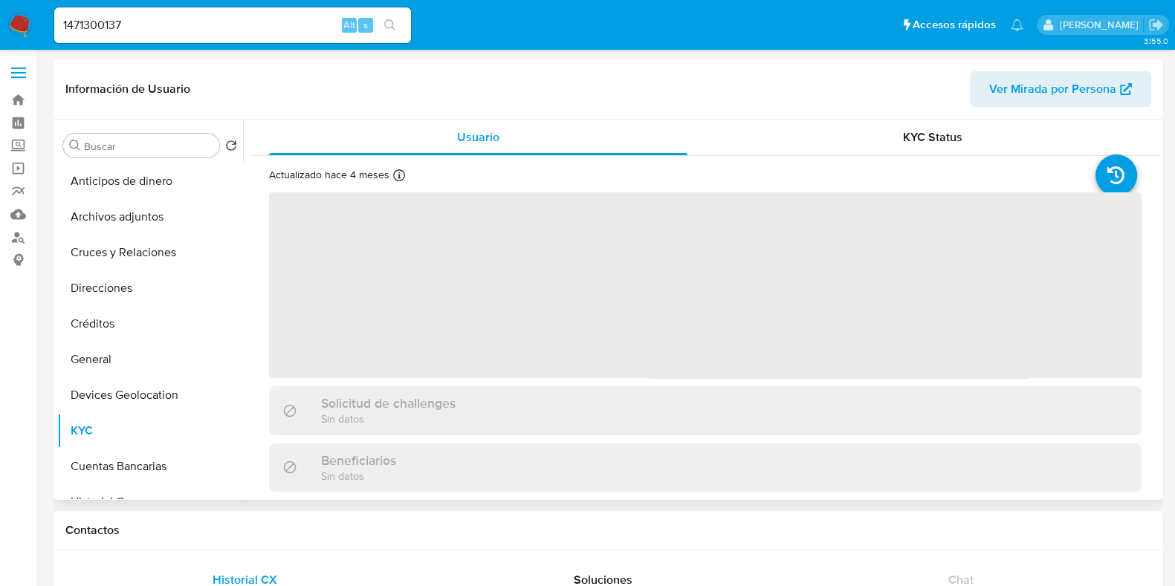
select select "10"
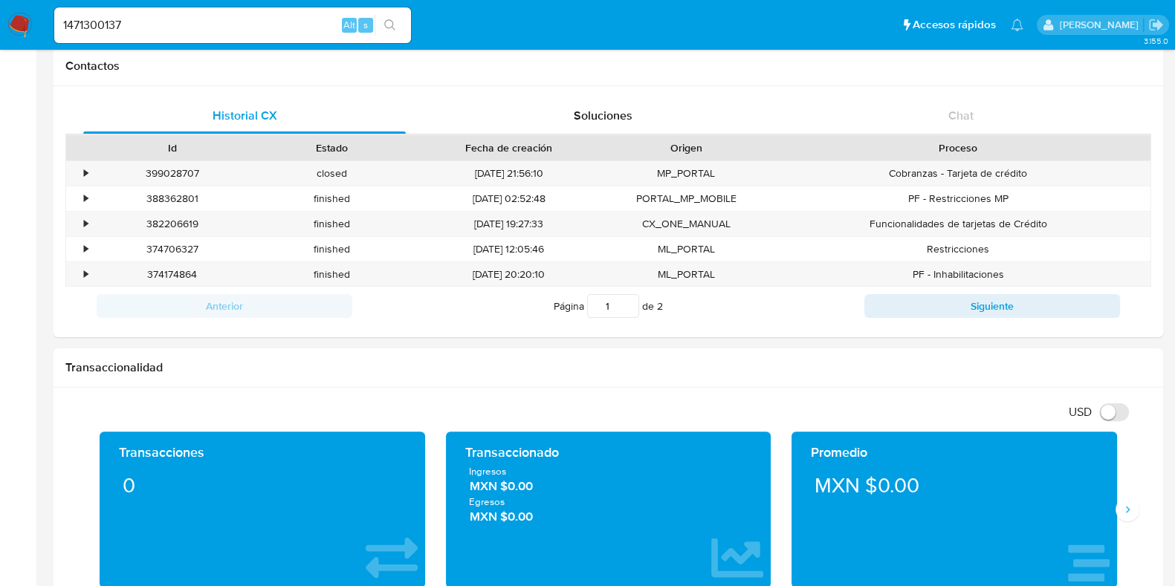
scroll to position [92, 0]
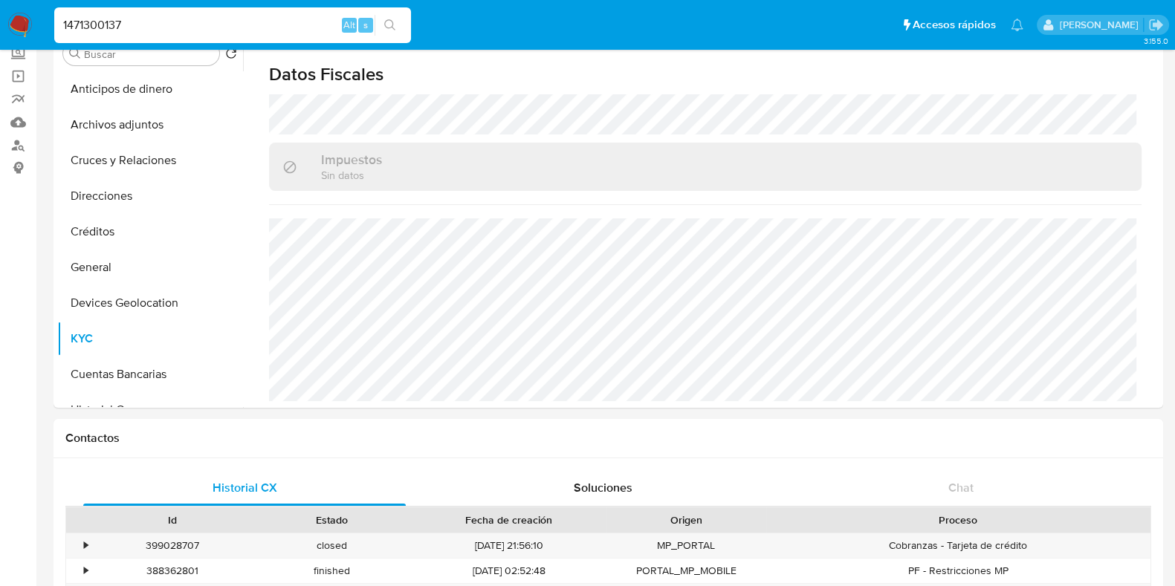
click at [117, 25] on input "1471300137" at bounding box center [232, 25] width 357 height 19
paste input "90076020"
type input "190076020"
click at [394, 25] on icon "search-icon" at bounding box center [390, 25] width 12 height 12
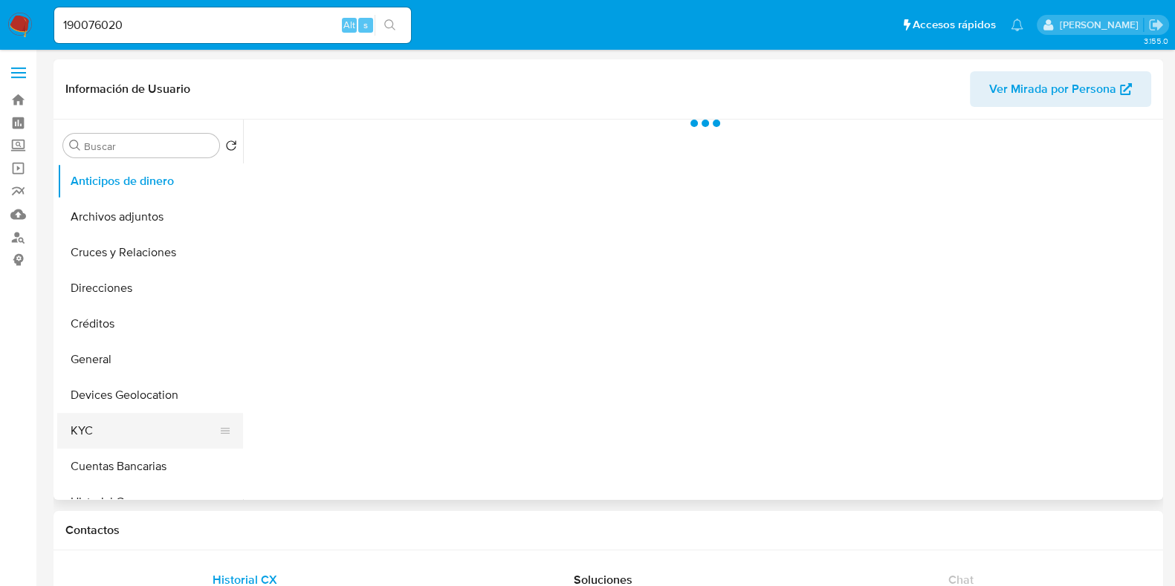
click at [100, 427] on button "KYC" at bounding box center [144, 431] width 174 height 36
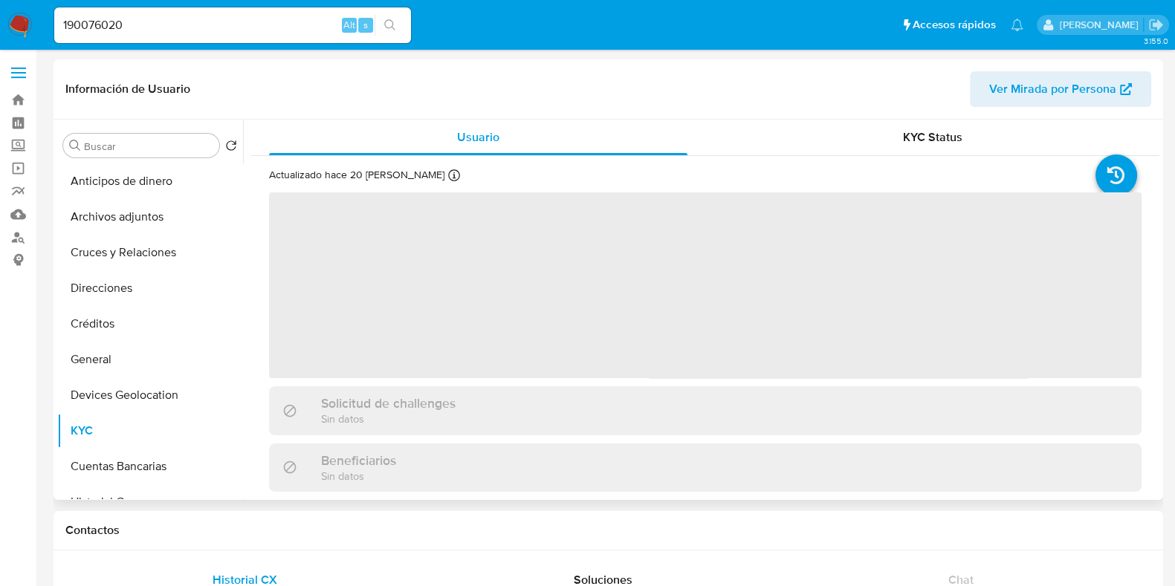
select select "10"
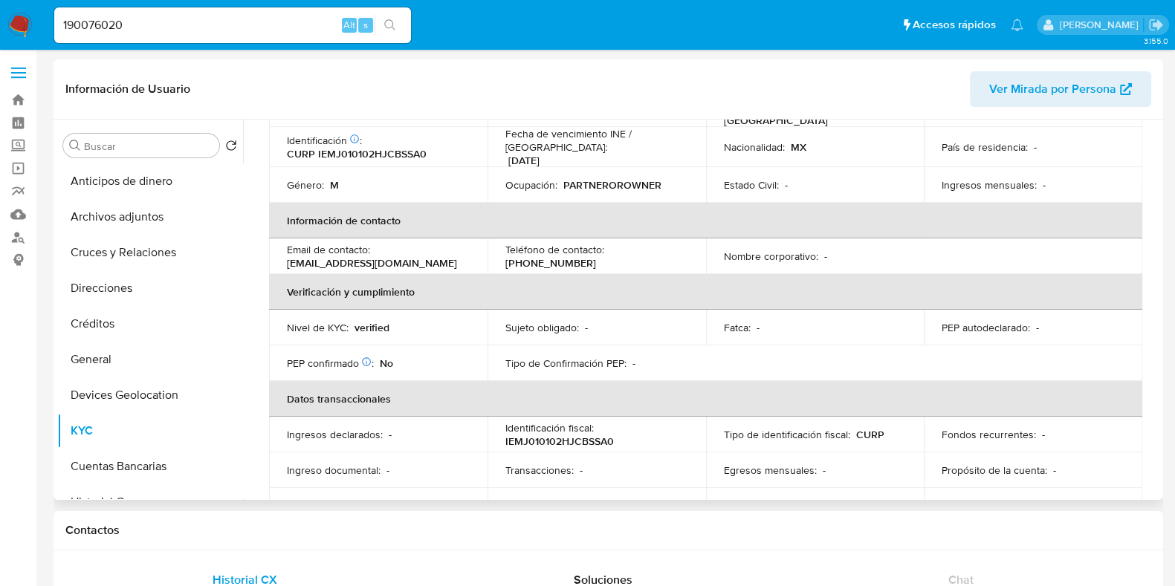
scroll to position [279, 0]
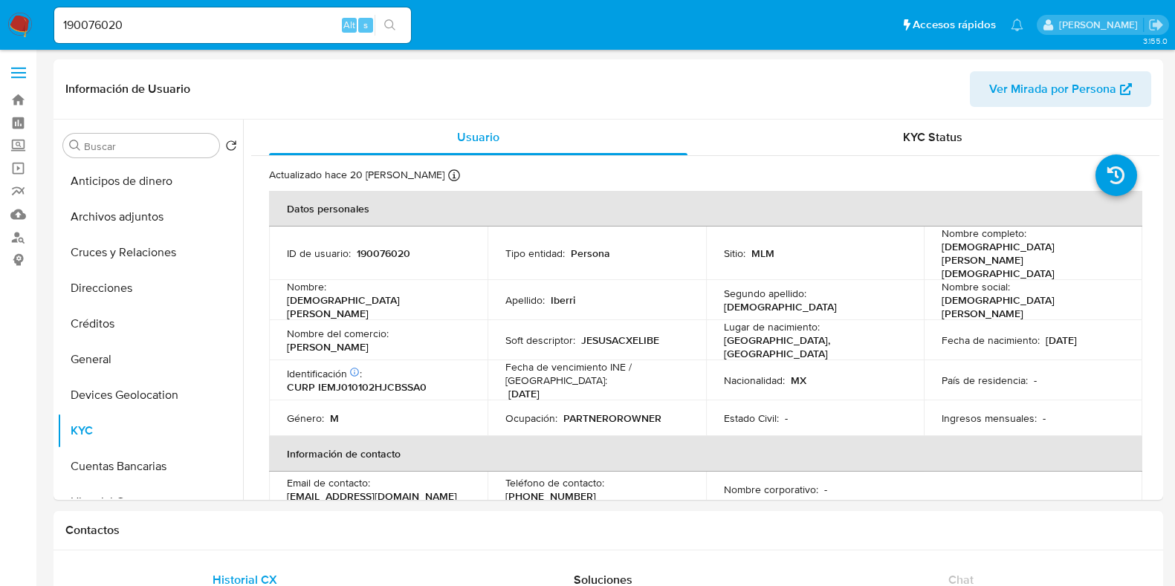
select select "10"
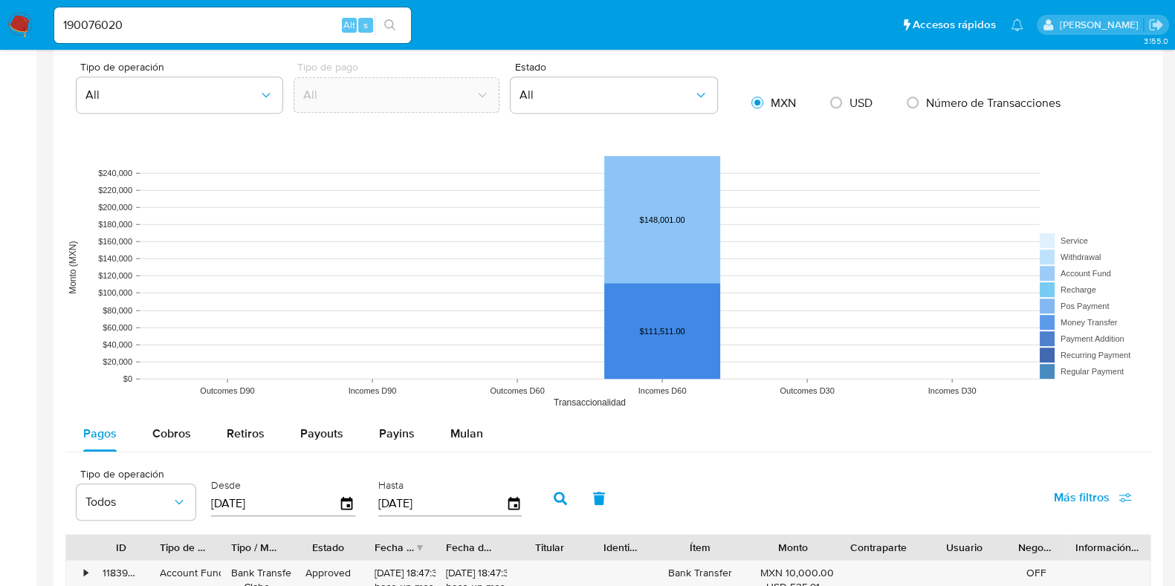
scroll to position [1207, 0]
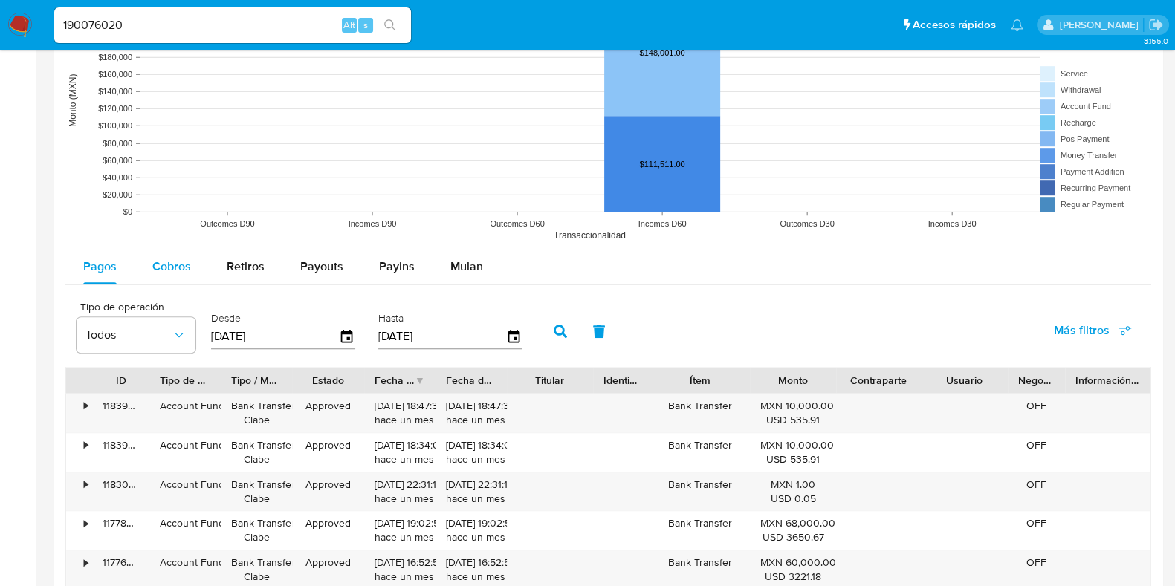
click at [171, 266] on span "Cobros" at bounding box center [171, 266] width 39 height 17
select select "10"
click at [344, 268] on button "Payouts" at bounding box center [321, 267] width 79 height 36
select select "10"
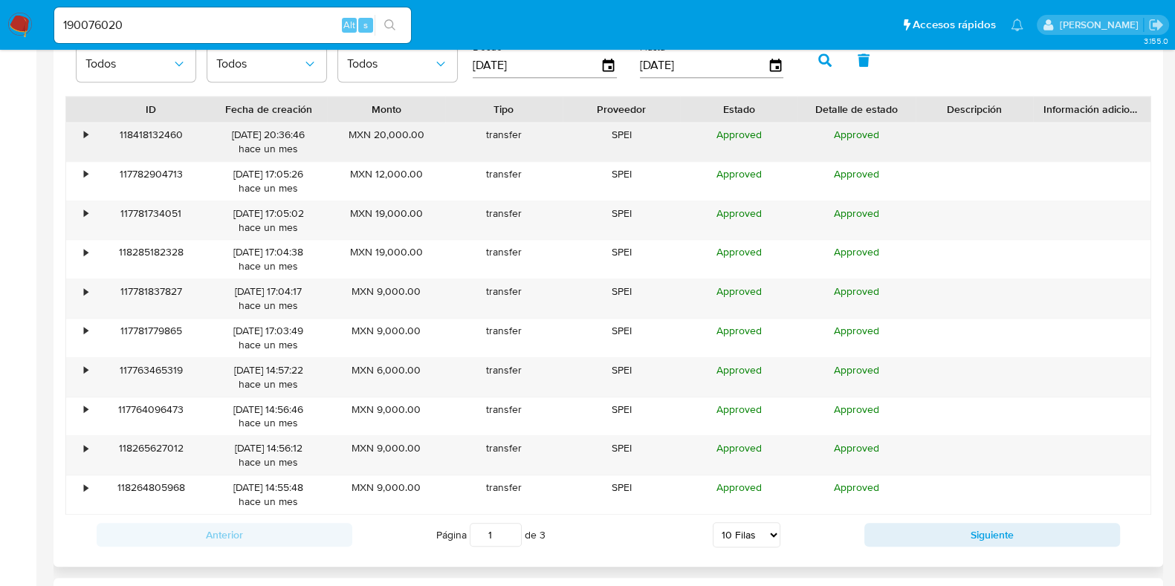
scroll to position [1486, 0]
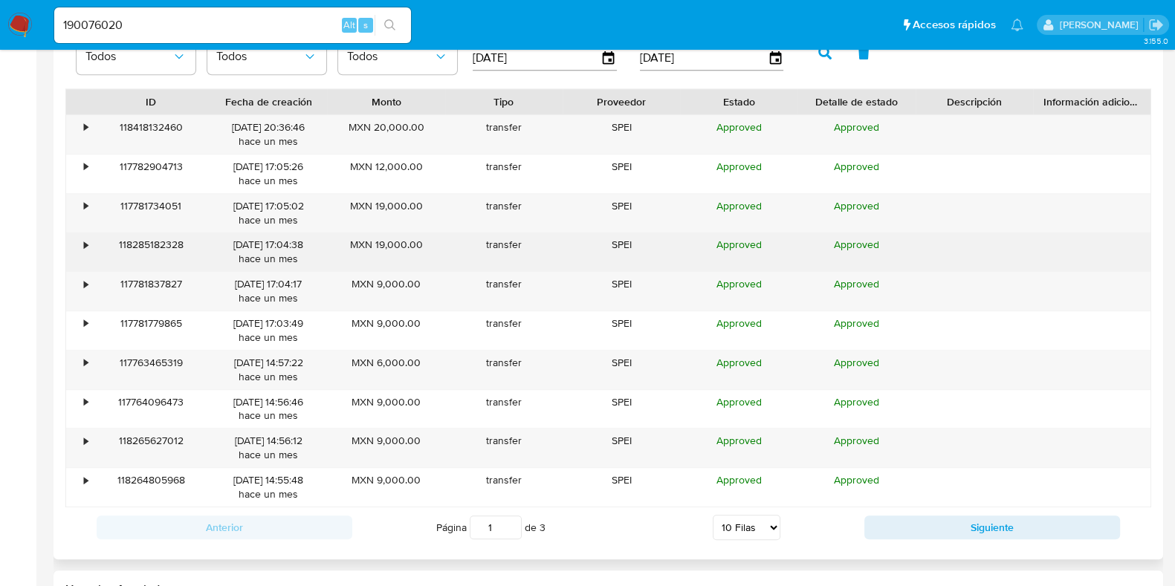
click at [85, 249] on div "•" at bounding box center [86, 245] width 4 height 14
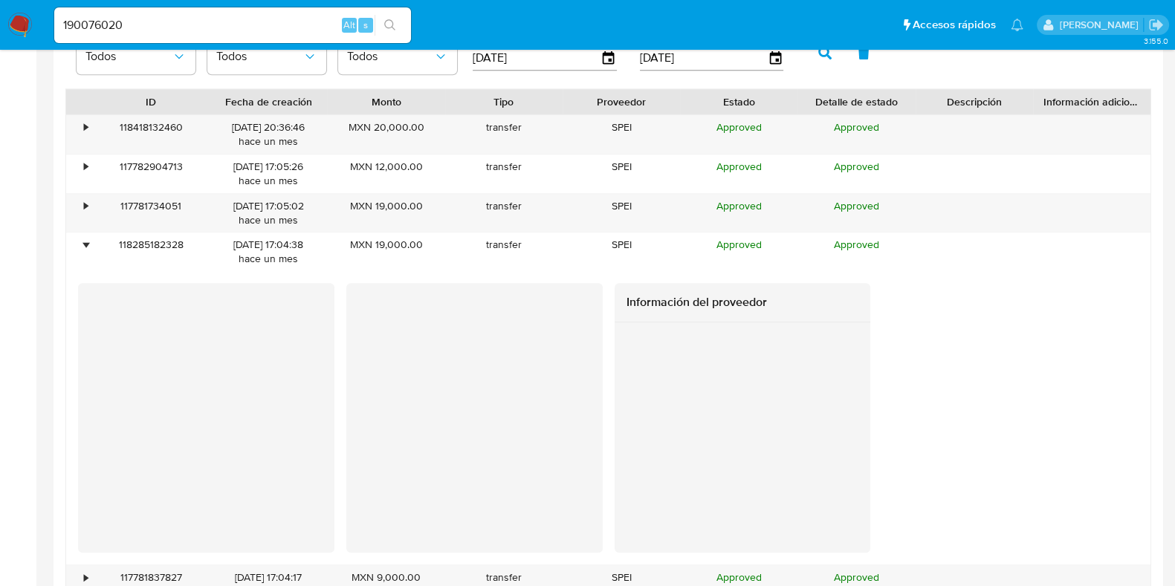
click at [103, 18] on input "190076020" at bounding box center [232, 25] width 357 height 19
paste input "30866675"
type input "308666750"
click at [387, 25] on icon "search-icon" at bounding box center [390, 25] width 12 height 12
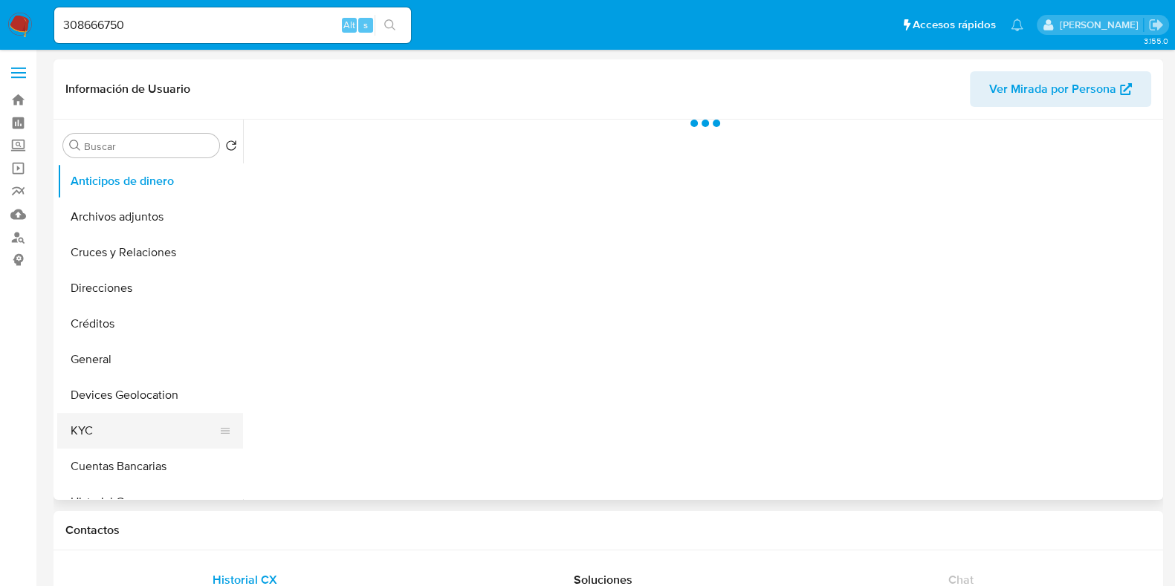
click at [121, 420] on button "KYC" at bounding box center [144, 431] width 174 height 36
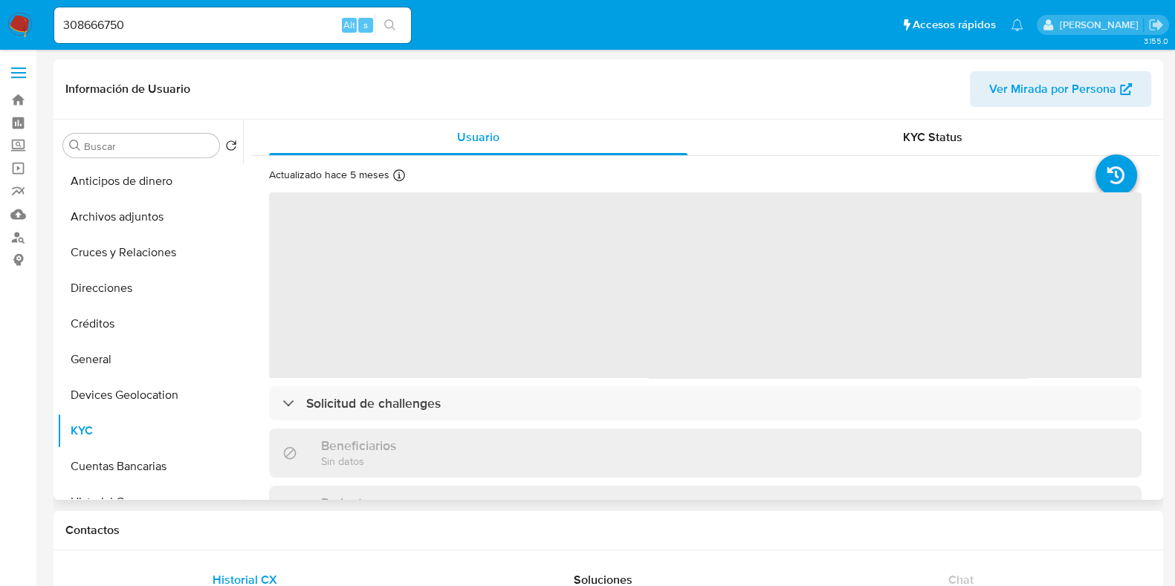
select select "10"
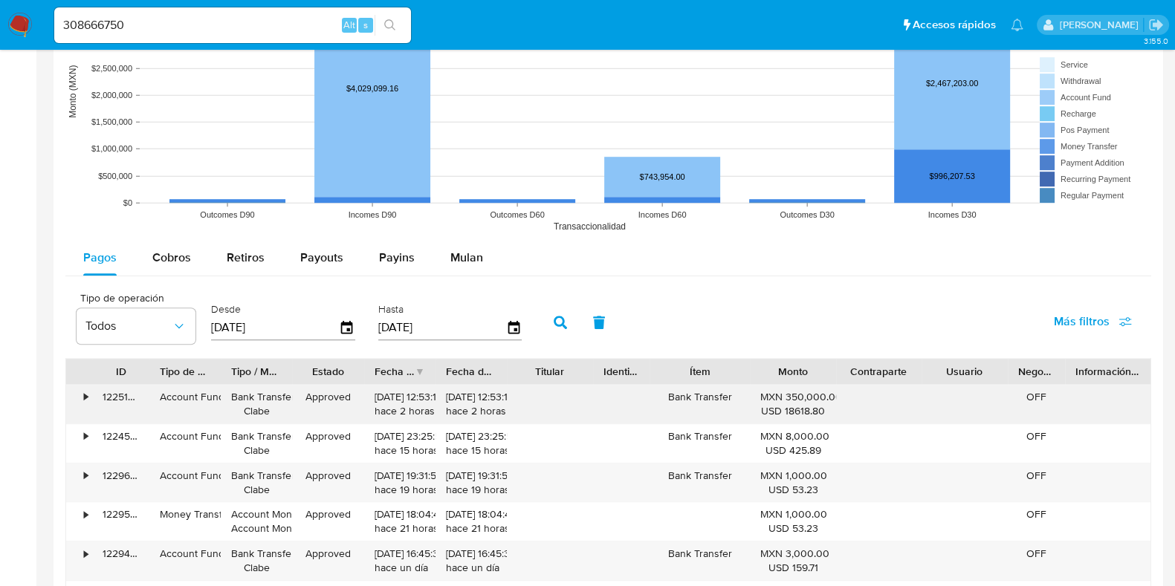
scroll to position [1300, 0]
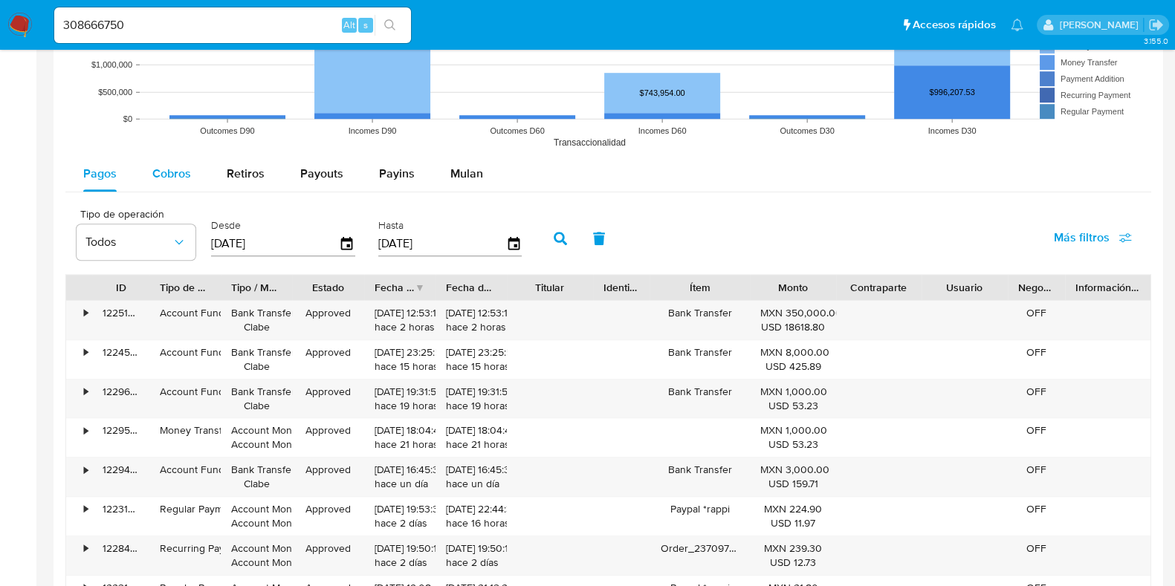
click at [202, 175] on button "Cobros" at bounding box center [172, 174] width 74 height 36
select select "10"
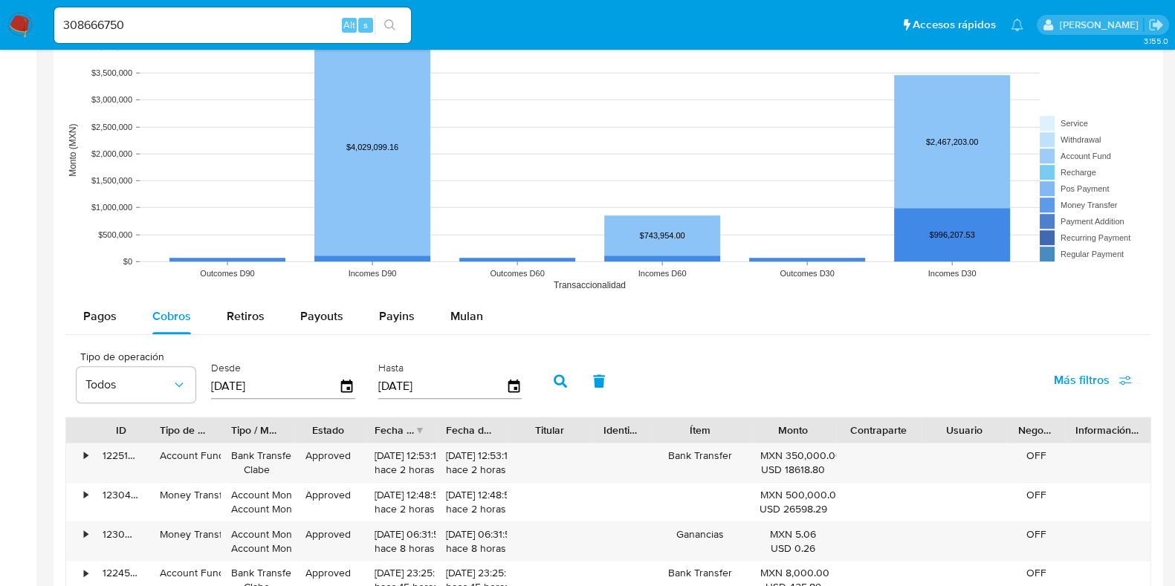
scroll to position [1081, 0]
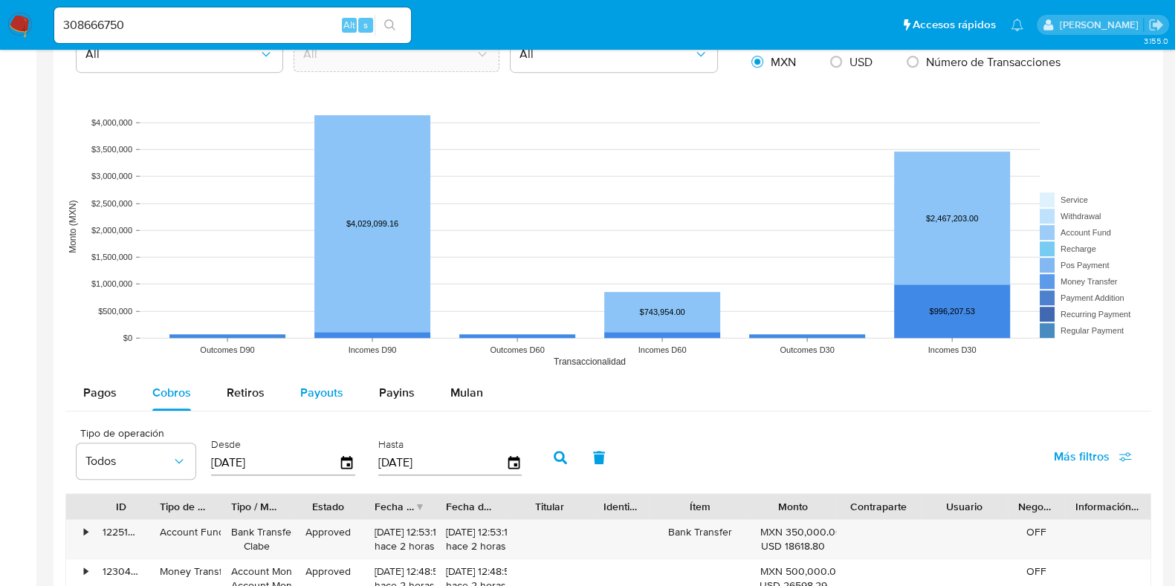
click at [321, 392] on span "Payouts" at bounding box center [321, 392] width 43 height 17
select select "10"
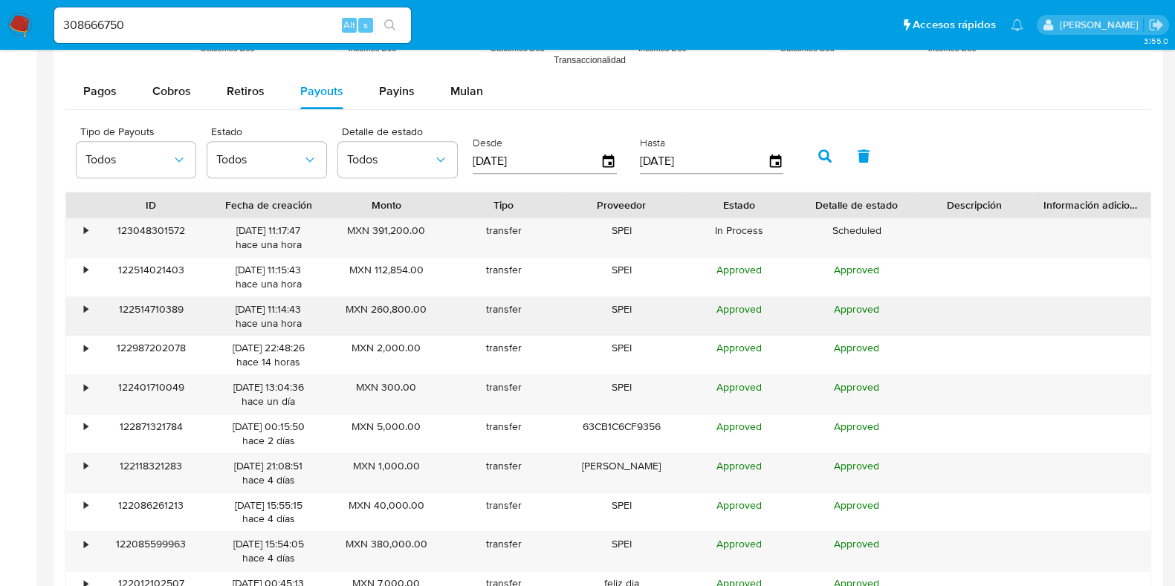
scroll to position [1452, 0]
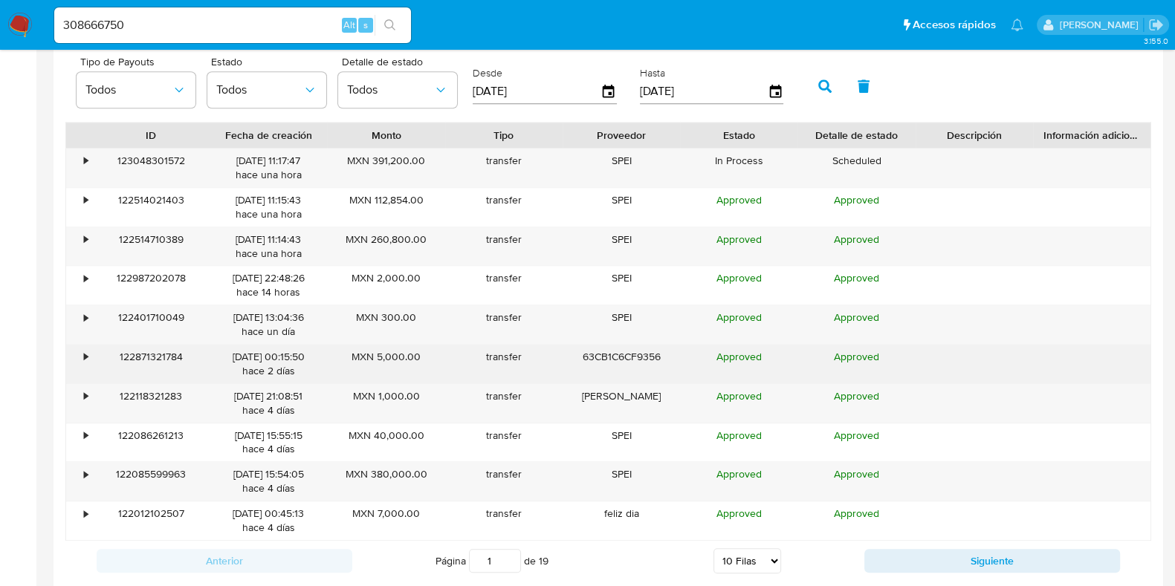
click at [81, 362] on div "•" at bounding box center [79, 364] width 26 height 39
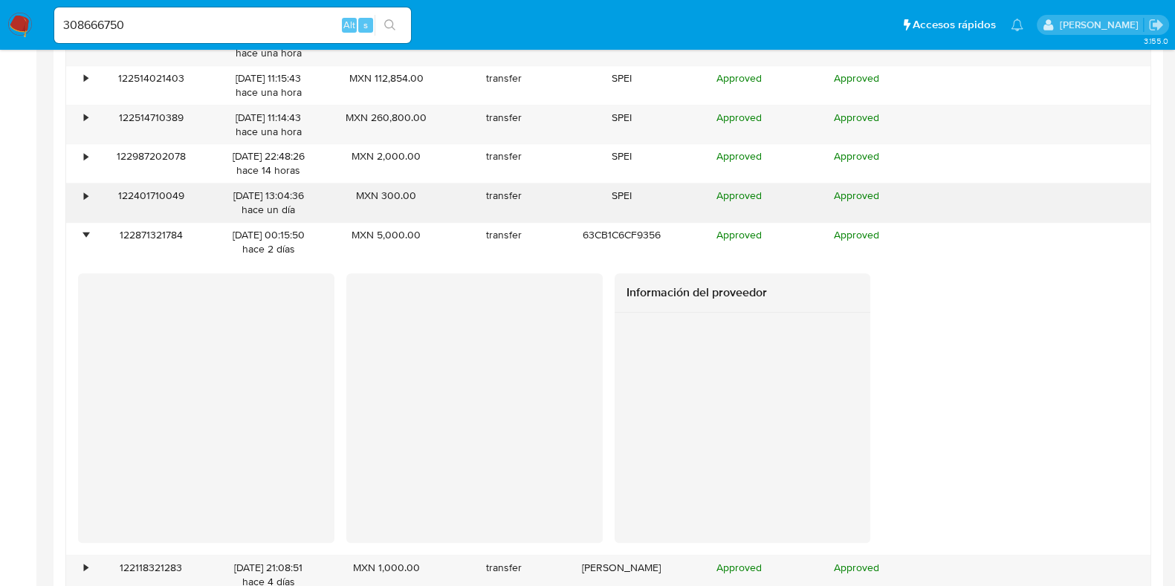
scroll to position [1545, 0]
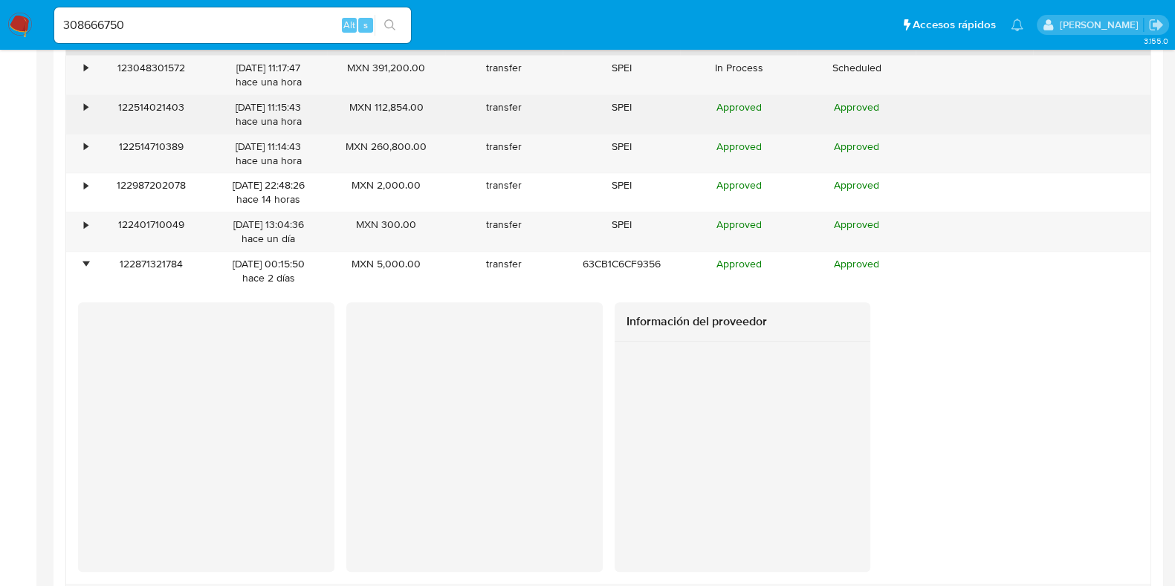
click at [78, 108] on div "•" at bounding box center [79, 114] width 26 height 39
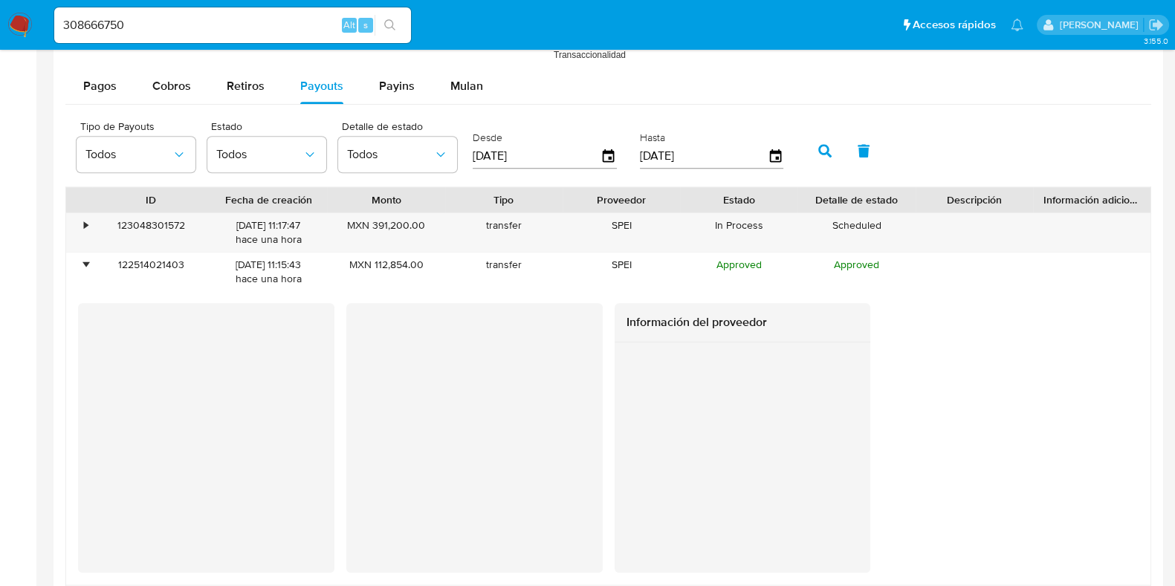
scroll to position [1359, 0]
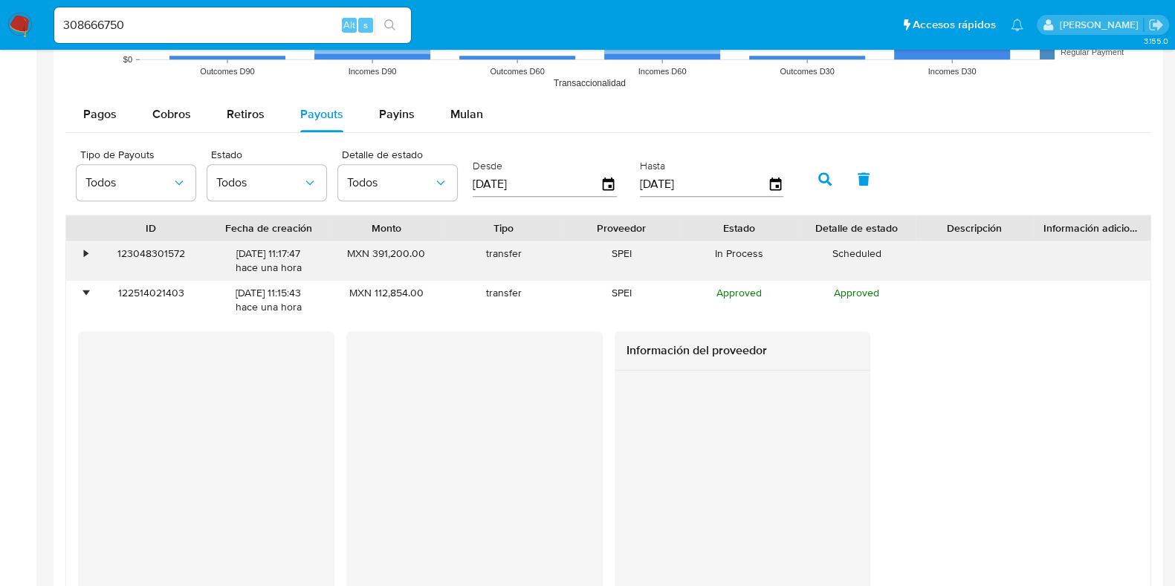
click at [79, 260] on div "•" at bounding box center [79, 261] width 26 height 39
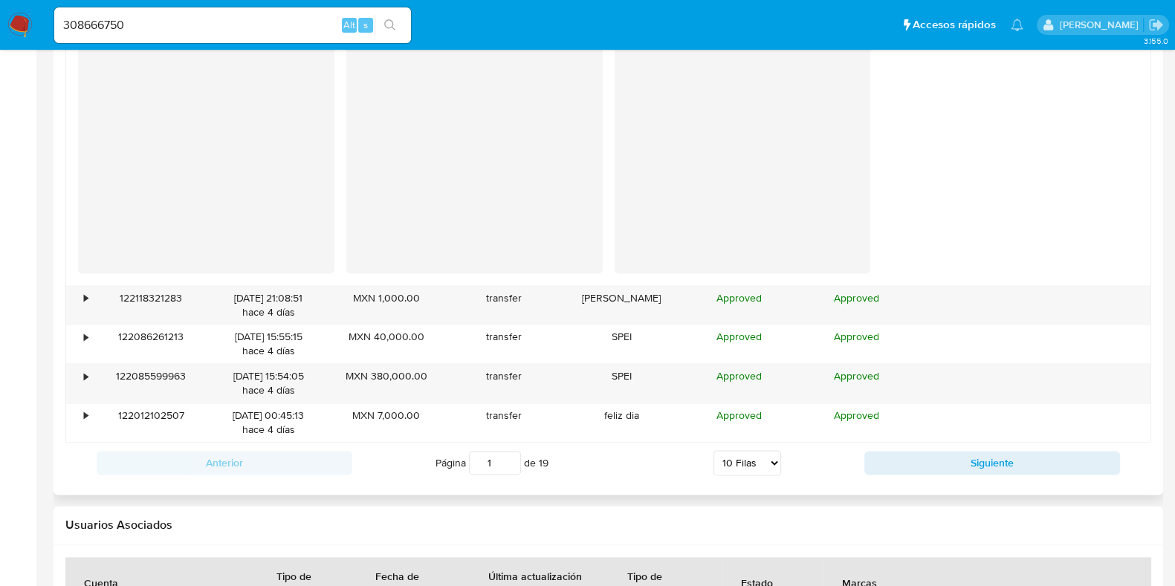
scroll to position [2474, 0]
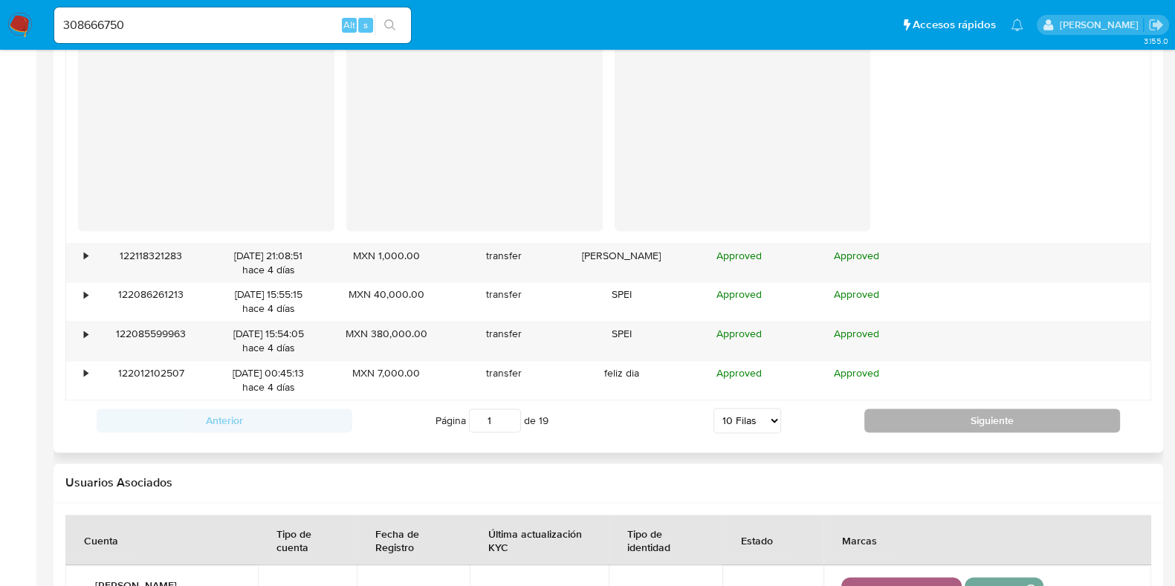
click at [899, 412] on button "Siguiente" at bounding box center [992, 421] width 256 height 24
type input "2"
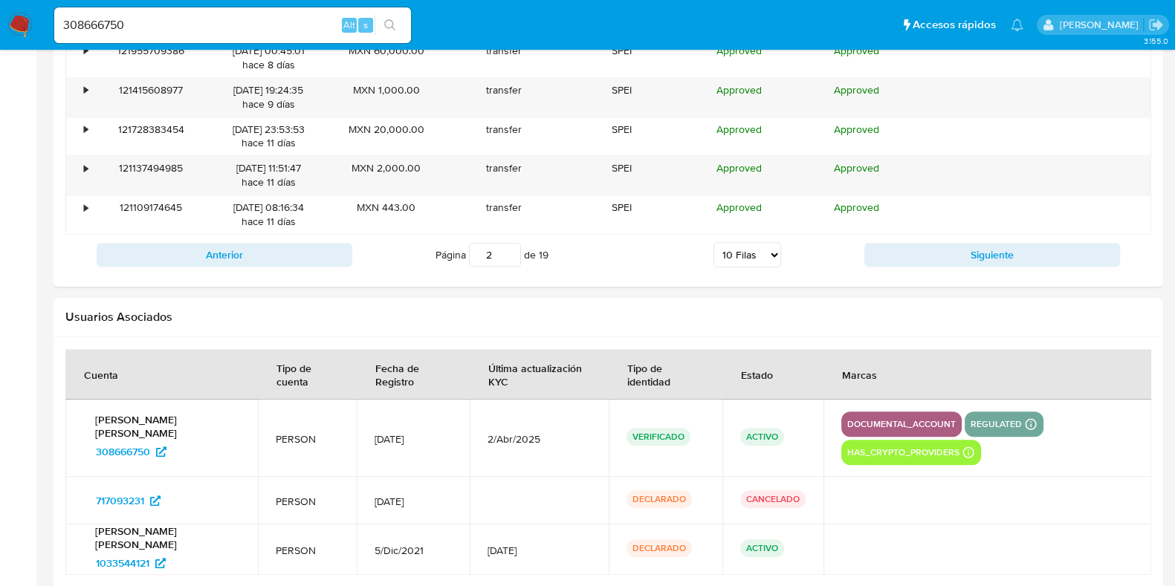
scroll to position [1731, 0]
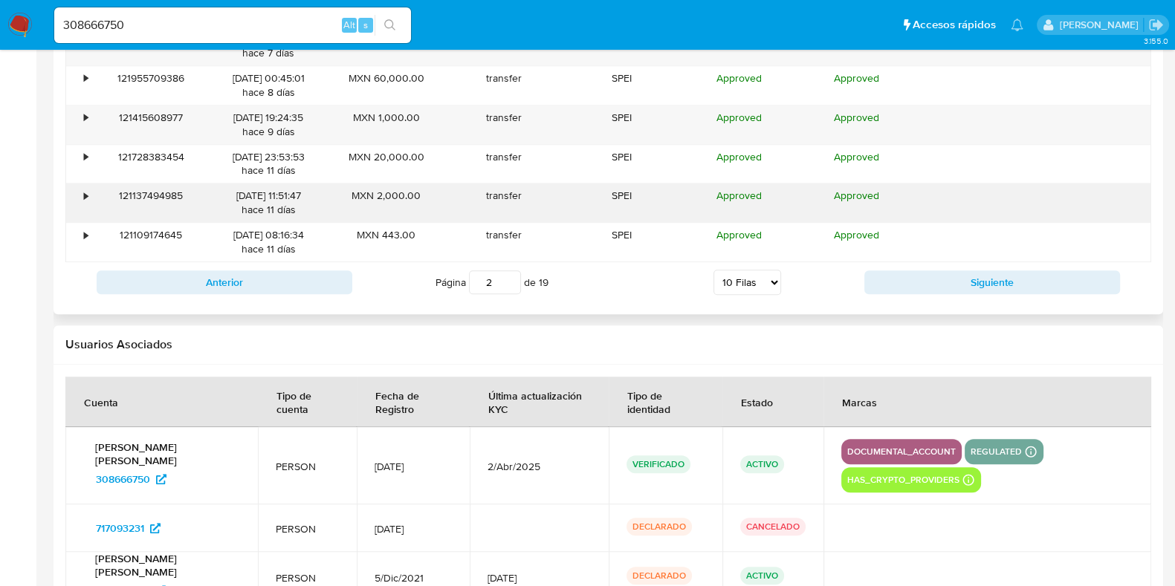
click at [86, 193] on div "•" at bounding box center [86, 196] width 4 height 14
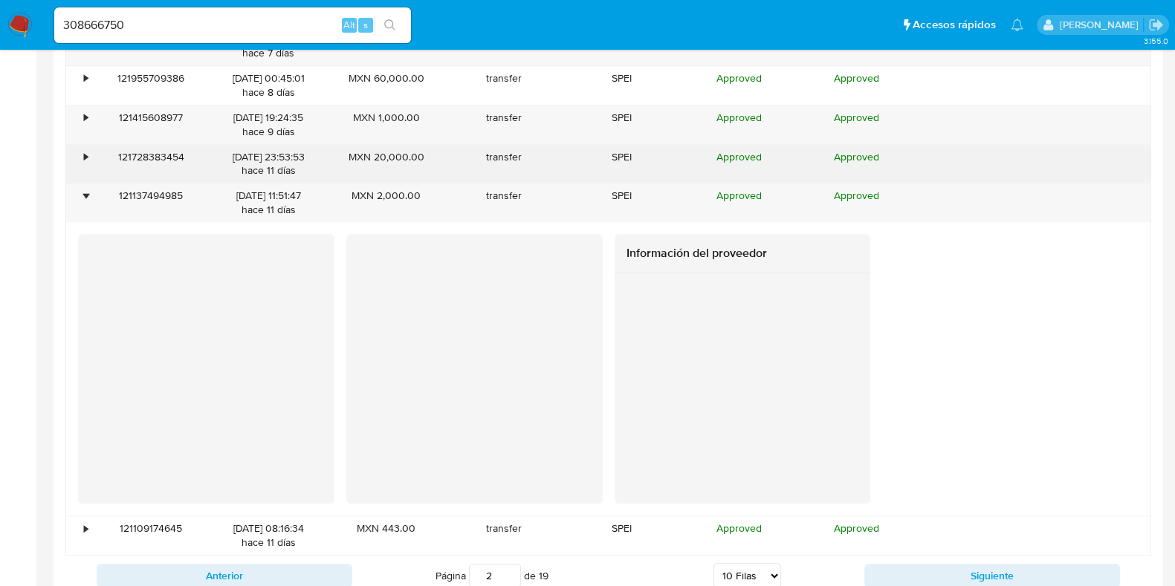
click at [83, 161] on div "•" at bounding box center [79, 164] width 26 height 39
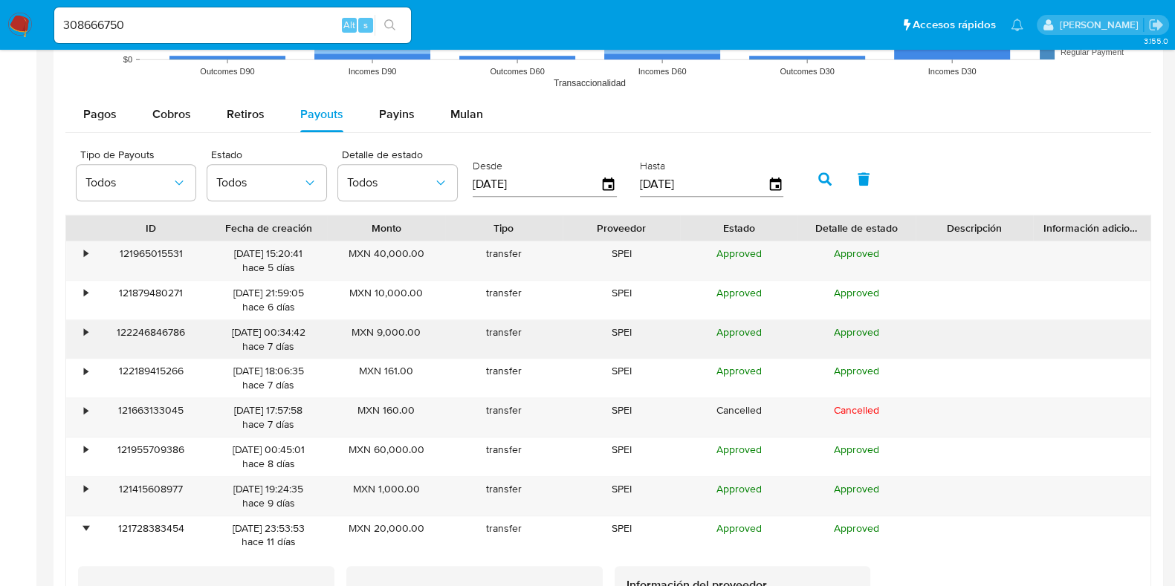
scroll to position [1174, 0]
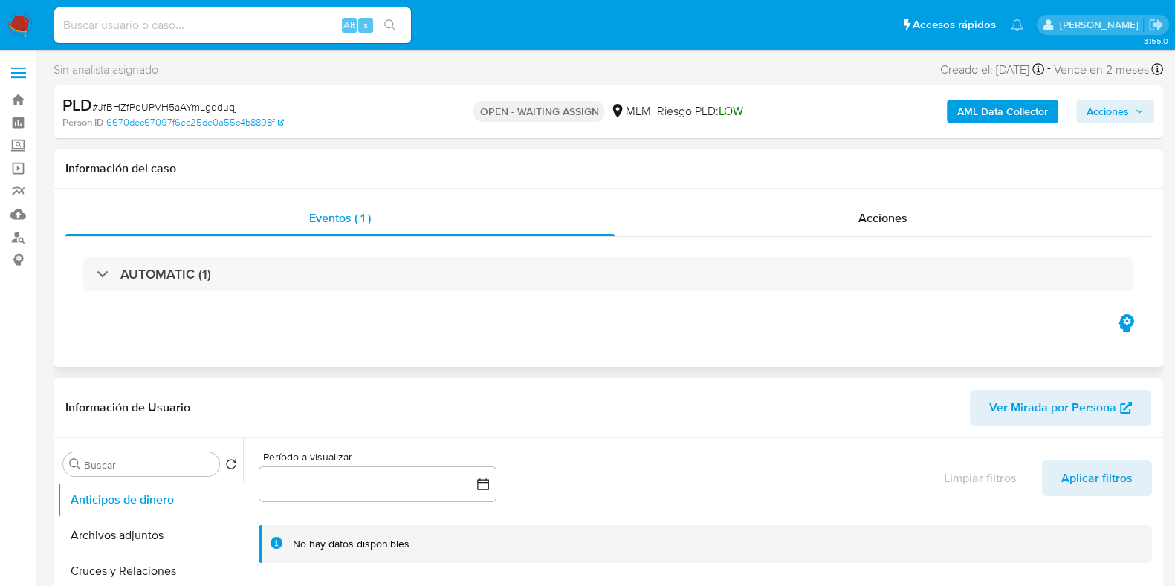
select select "10"
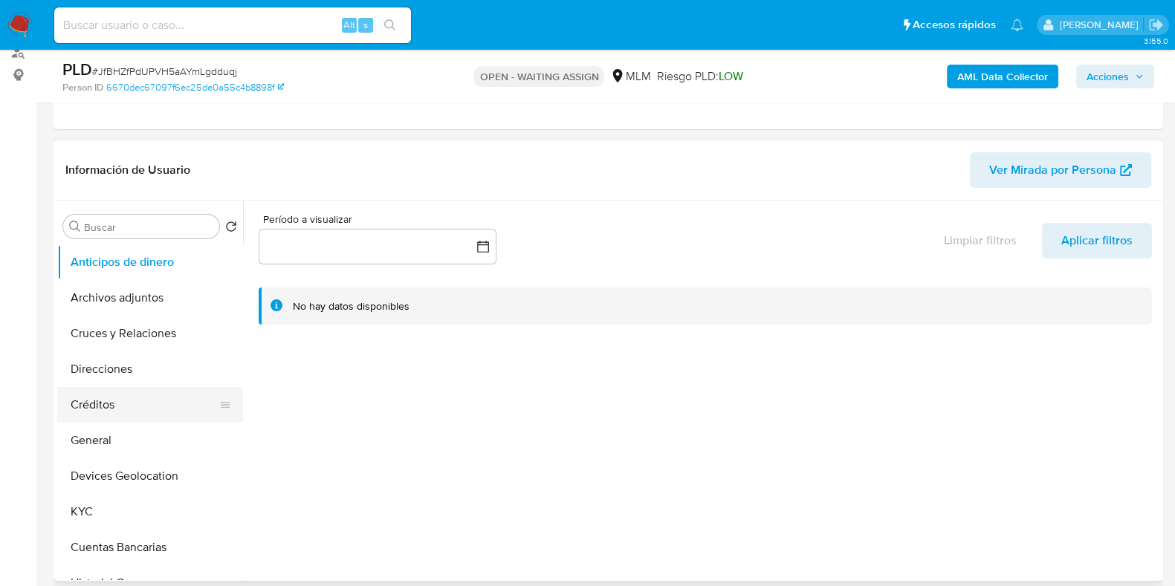
scroll to position [92, 0]
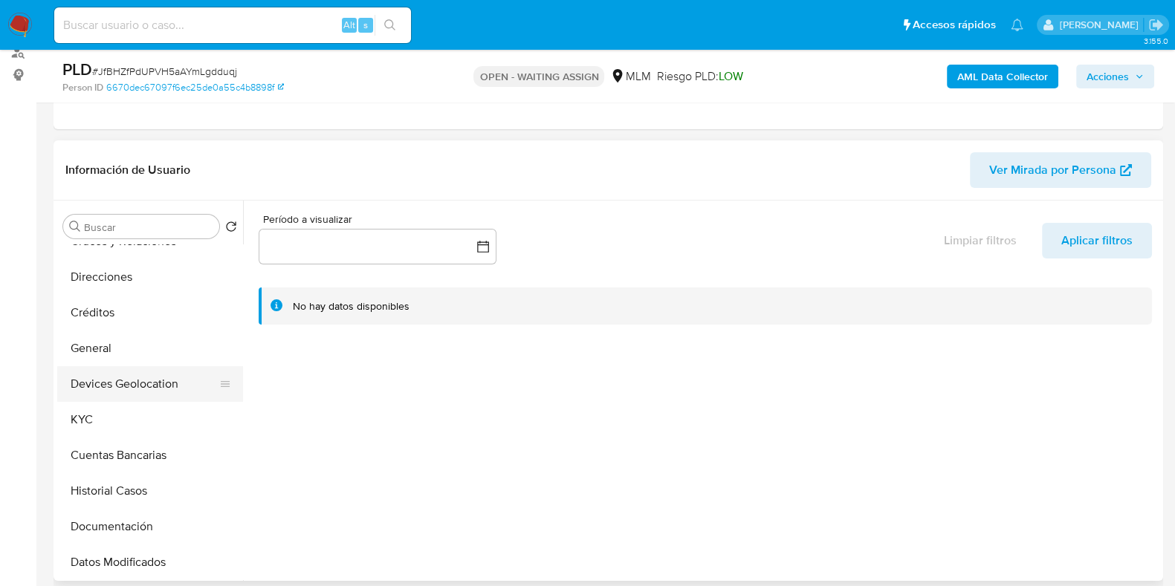
click at [93, 366] on button "Devices Geolocation" at bounding box center [144, 384] width 174 height 36
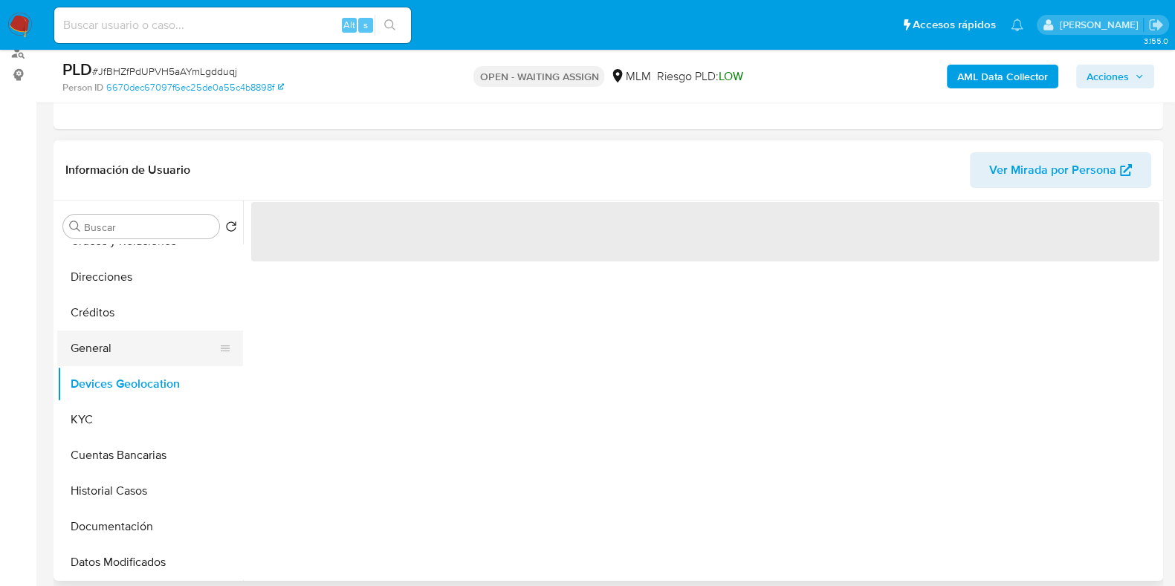
click at [111, 347] on button "General" at bounding box center [144, 349] width 174 height 36
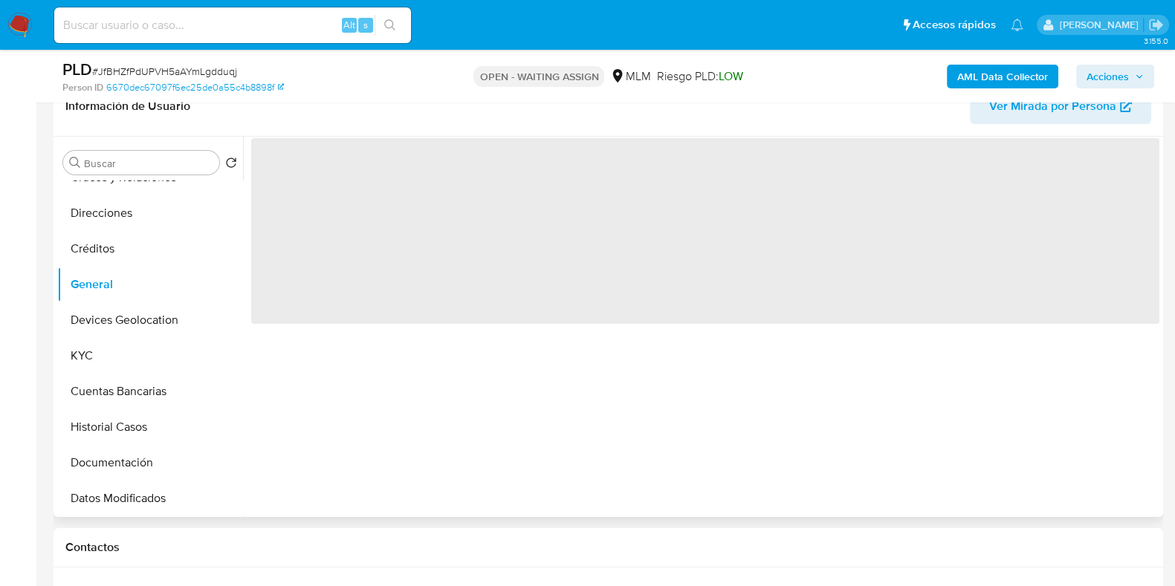
scroll to position [279, 0]
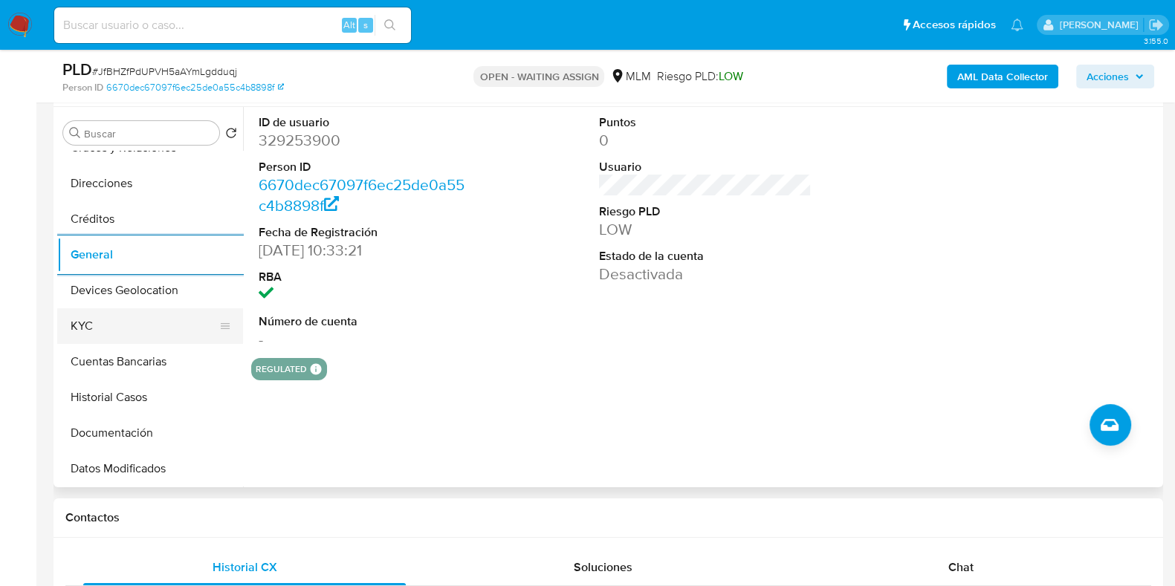
click at [119, 329] on button "KYC" at bounding box center [144, 326] width 174 height 36
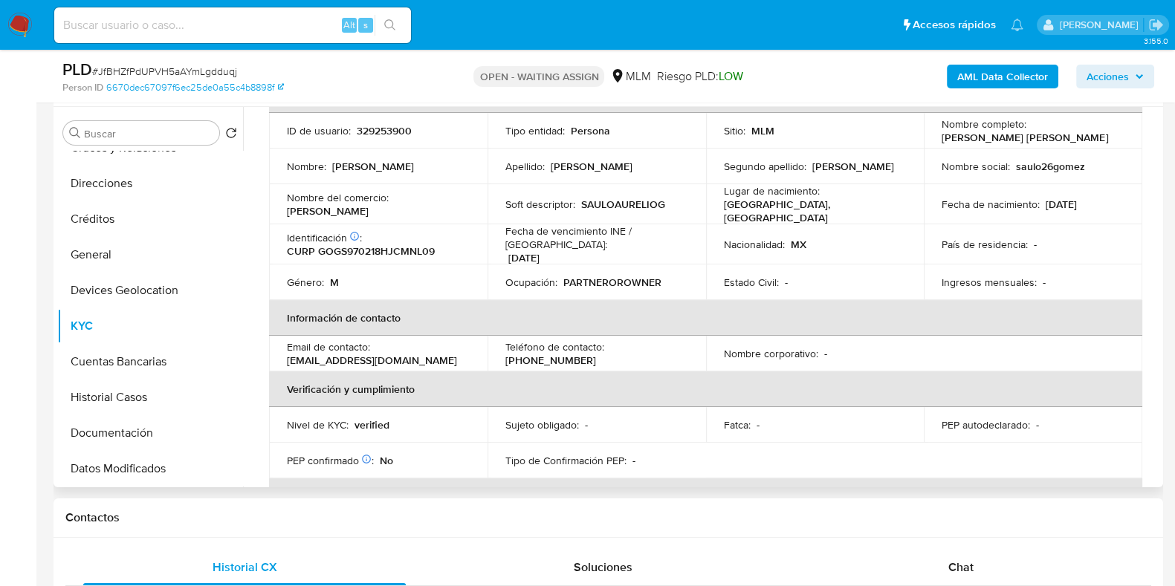
scroll to position [92, 0]
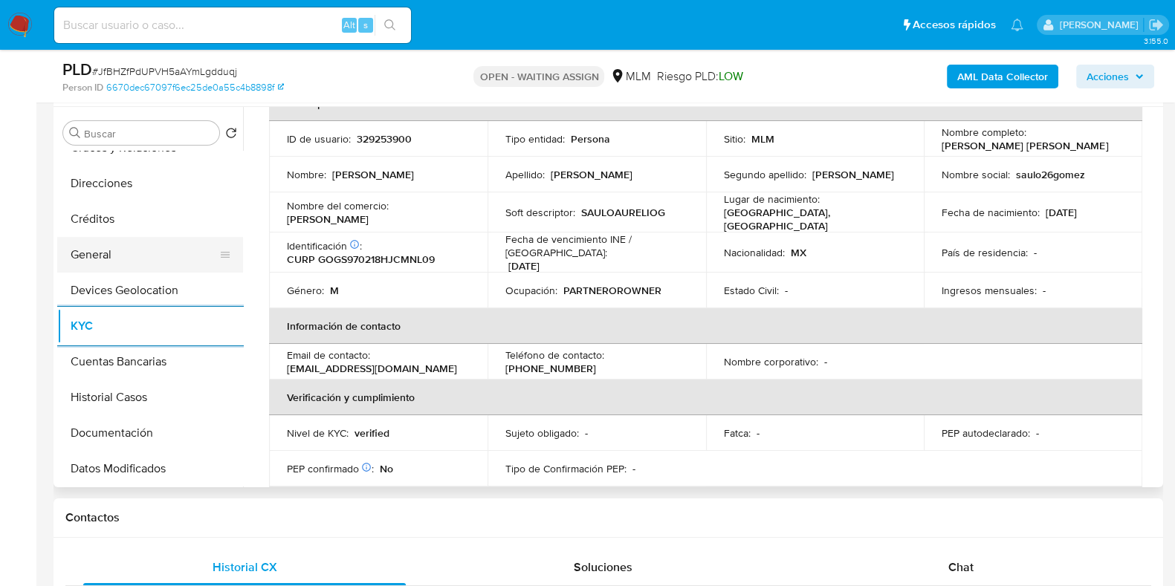
click at [172, 264] on button "General" at bounding box center [144, 255] width 174 height 36
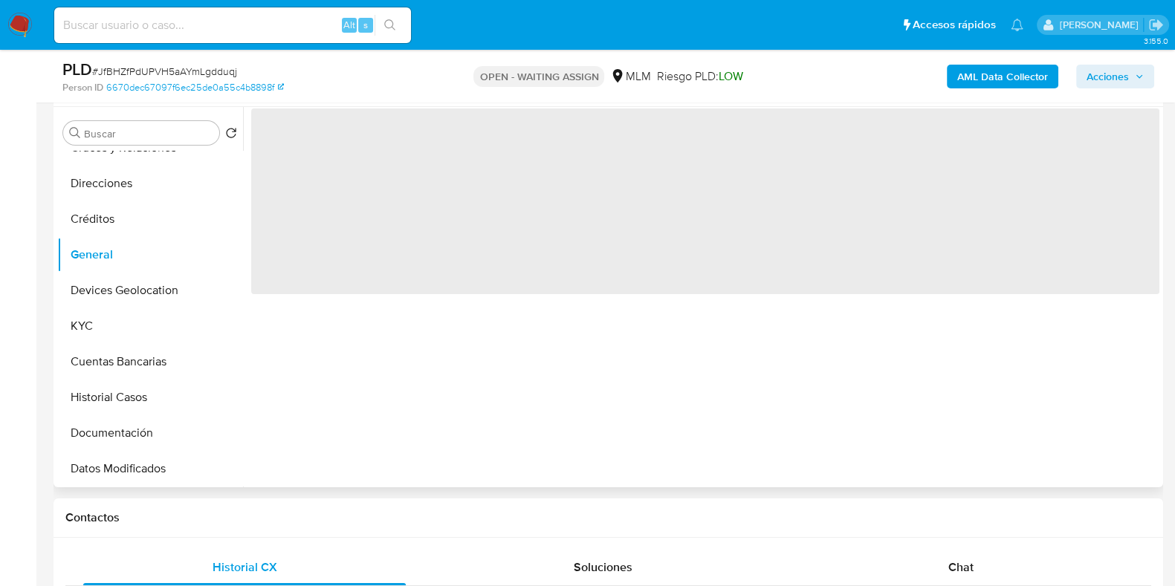
scroll to position [0, 0]
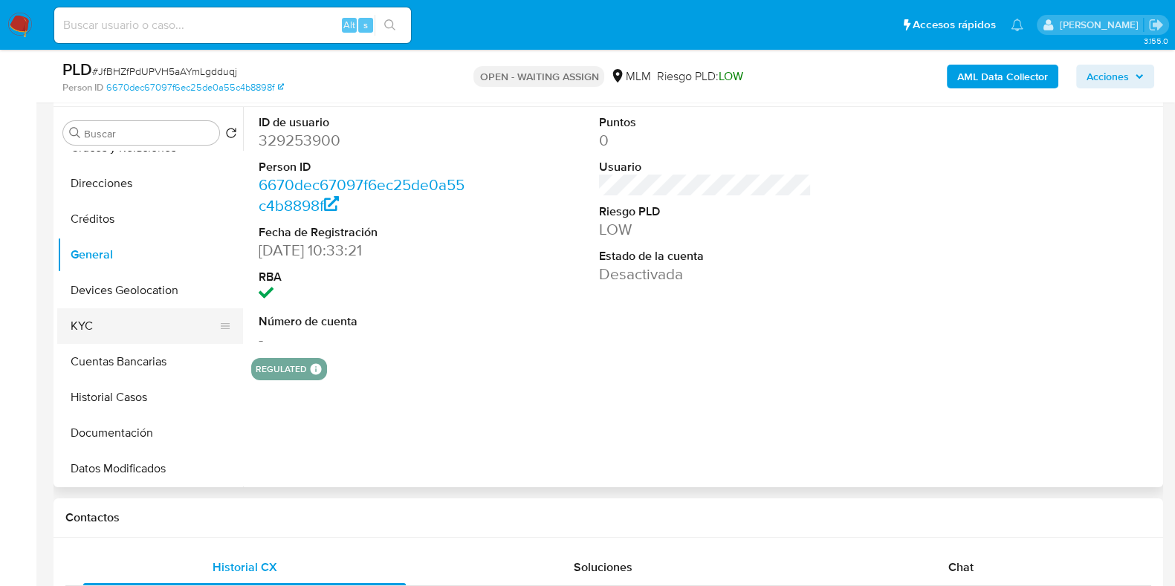
click at [79, 334] on button "KYC" at bounding box center [144, 326] width 174 height 36
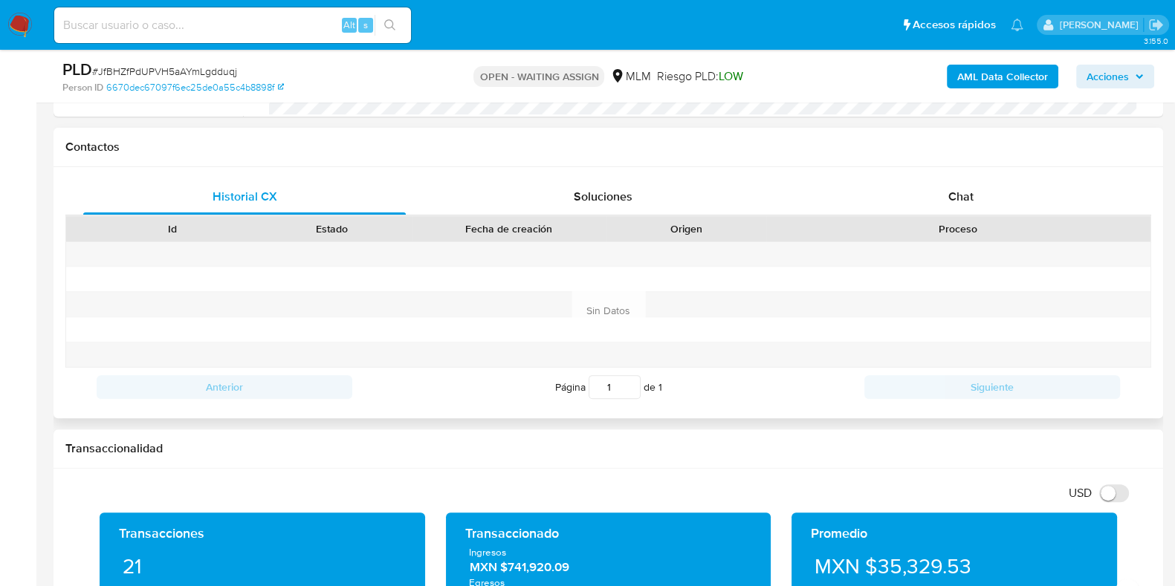
scroll to position [836, 0]
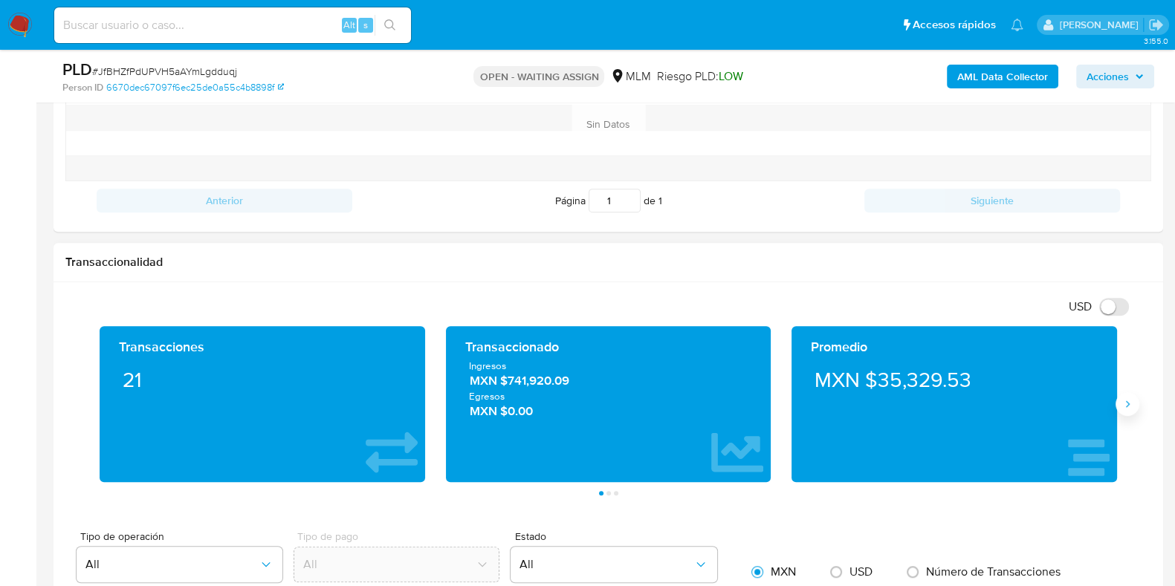
click at [1124, 407] on icon "Siguiente" at bounding box center [1128, 404] width 12 height 12
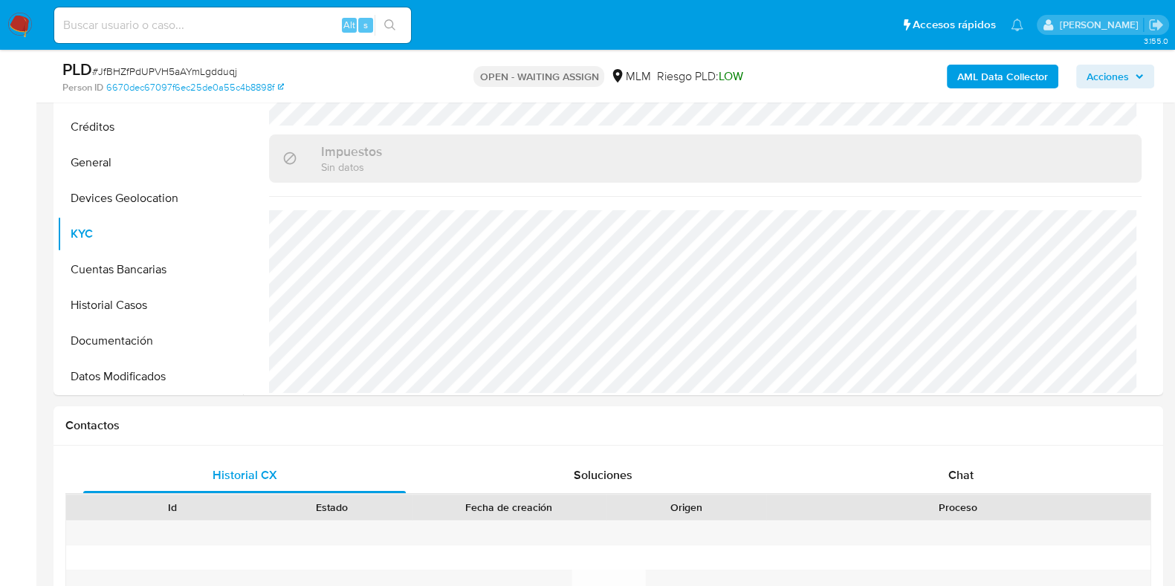
scroll to position [92, 0]
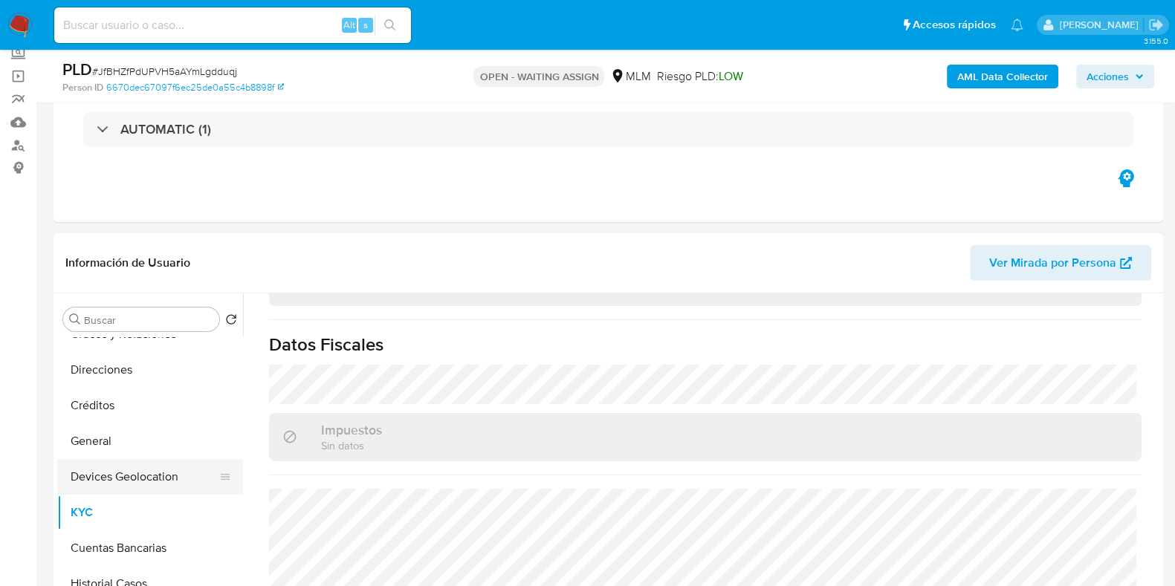
click at [134, 466] on button "Devices Geolocation" at bounding box center [144, 477] width 174 height 36
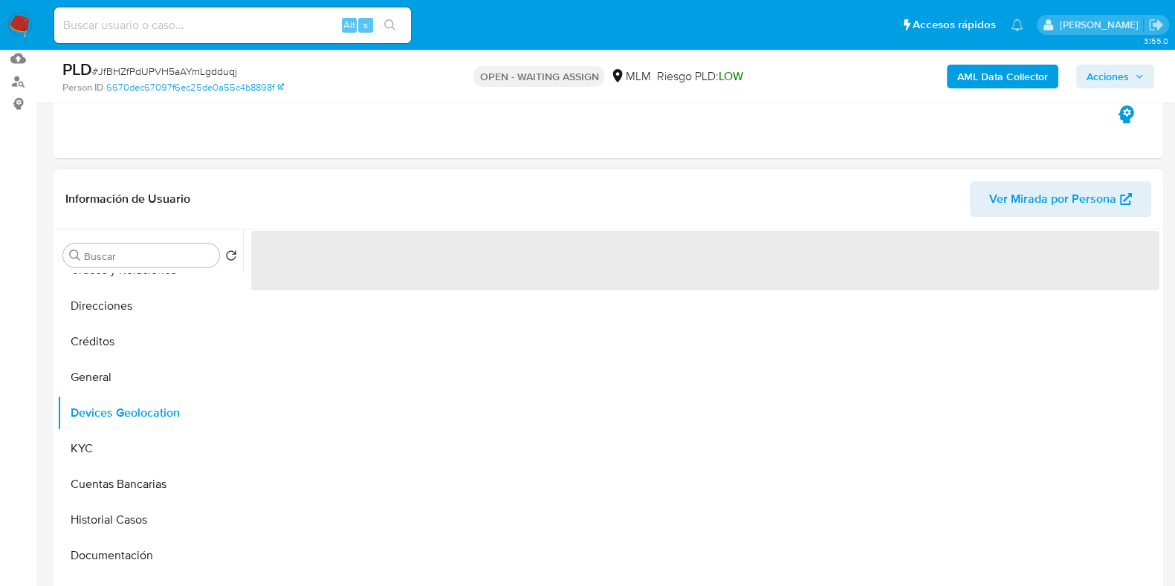
scroll to position [185, 0]
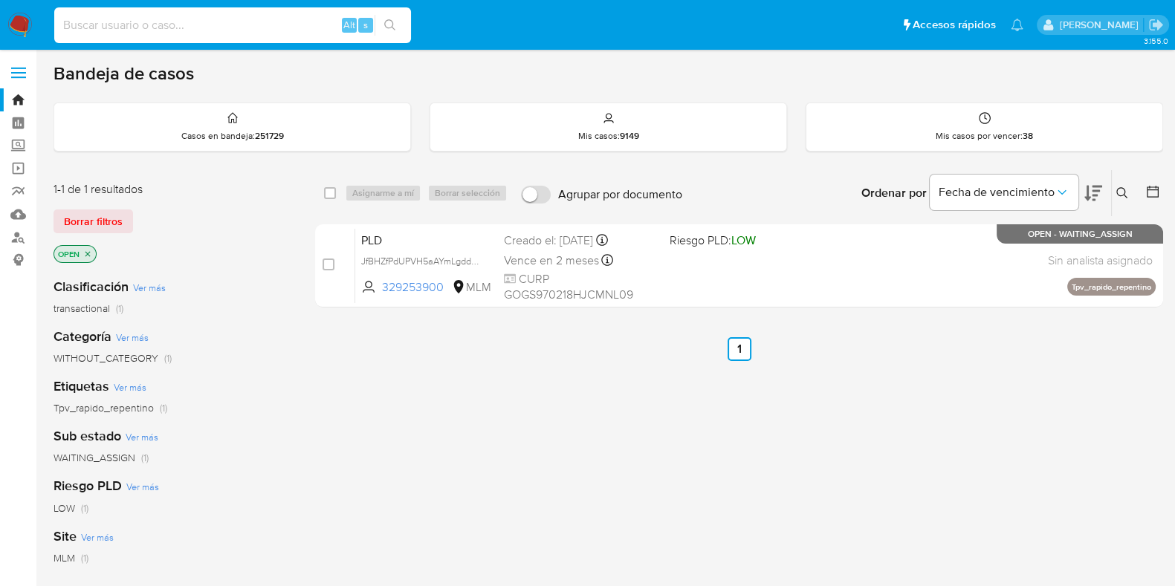
click at [209, 28] on input at bounding box center [232, 25] width 357 height 19
paste input "2550624531"
type input "2550624531"
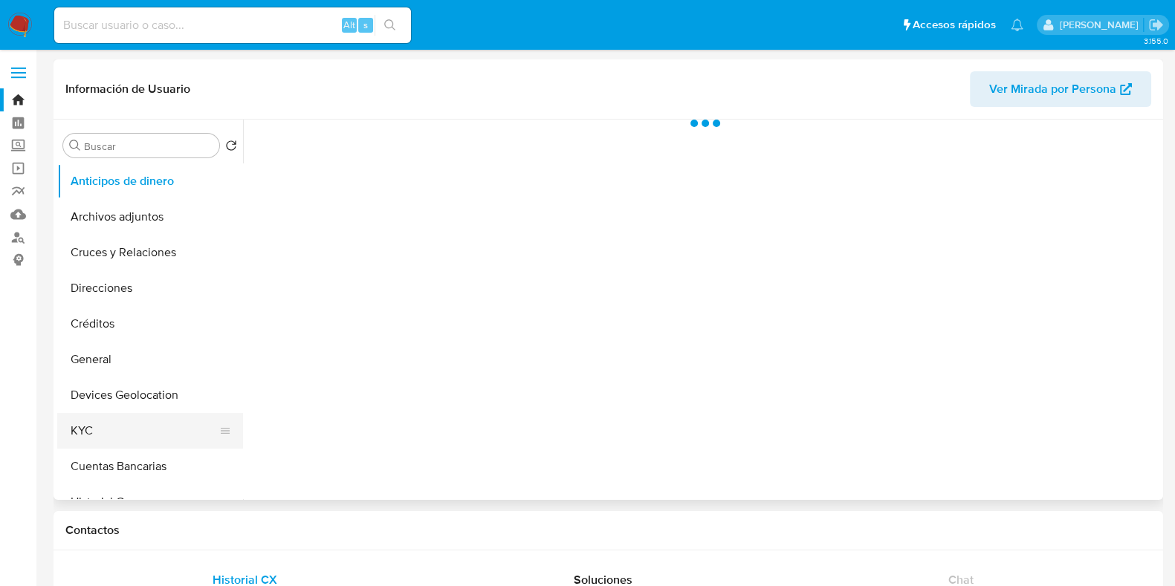
click at [84, 433] on button "KYC" at bounding box center [144, 431] width 174 height 36
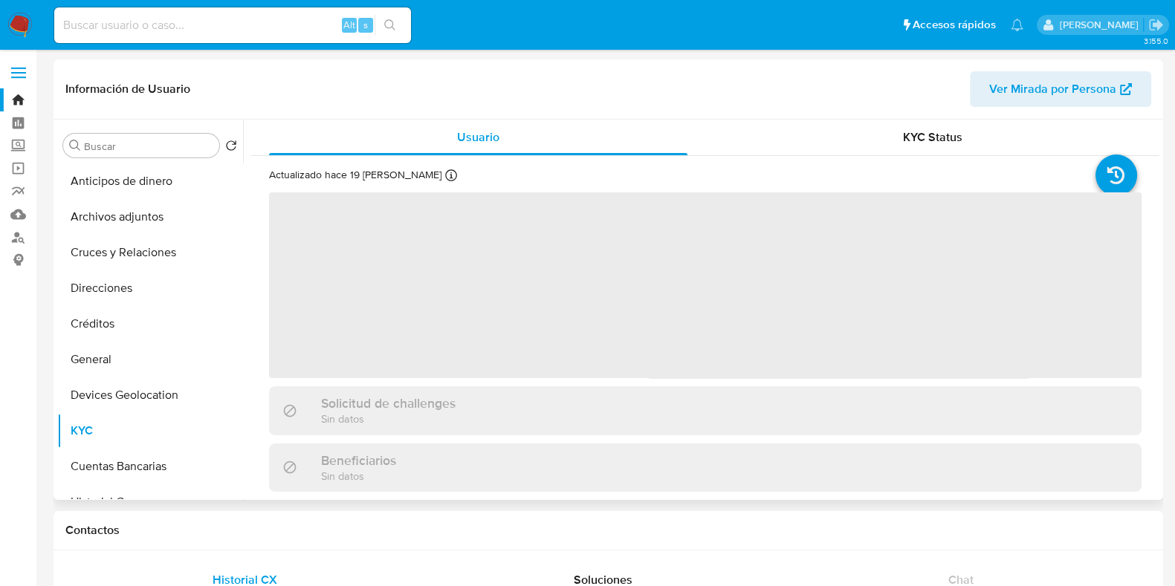
select select "10"
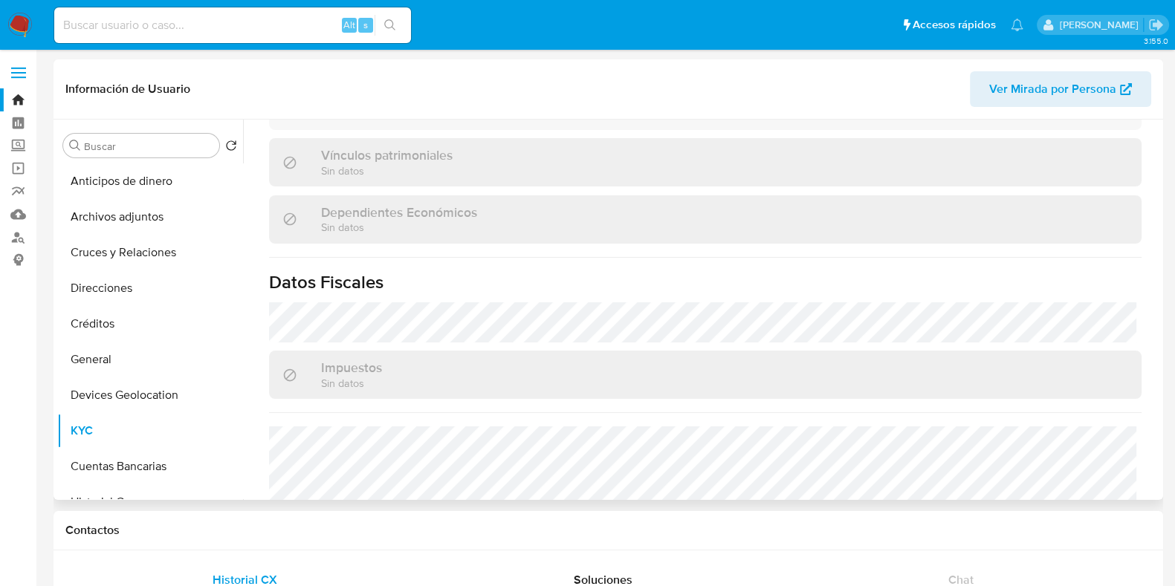
scroll to position [836, 0]
click at [152, 371] on button "General" at bounding box center [144, 360] width 174 height 36
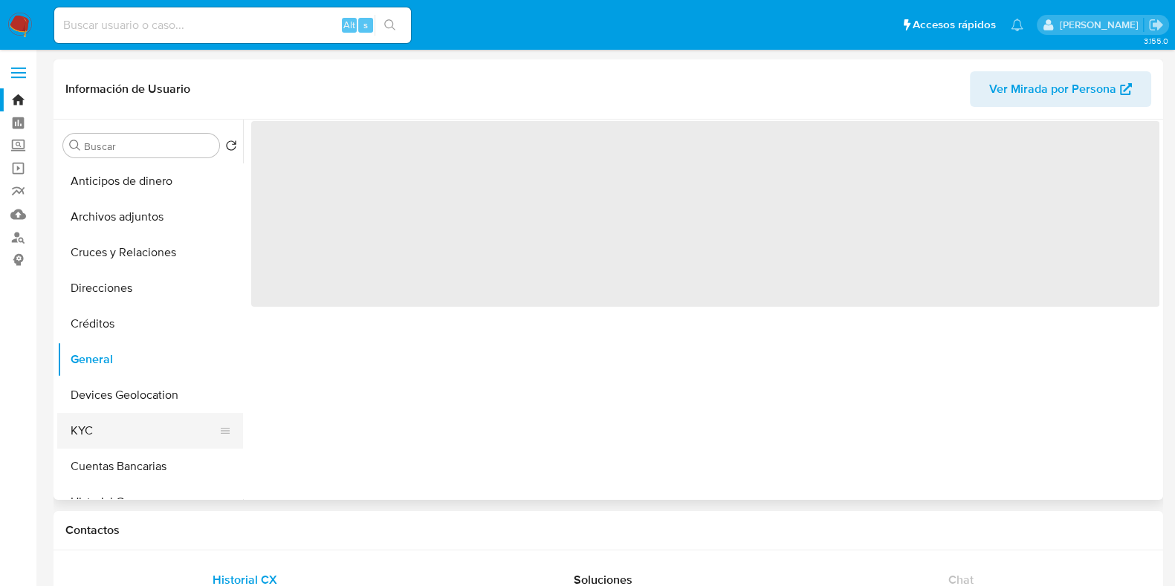
scroll to position [0, 0]
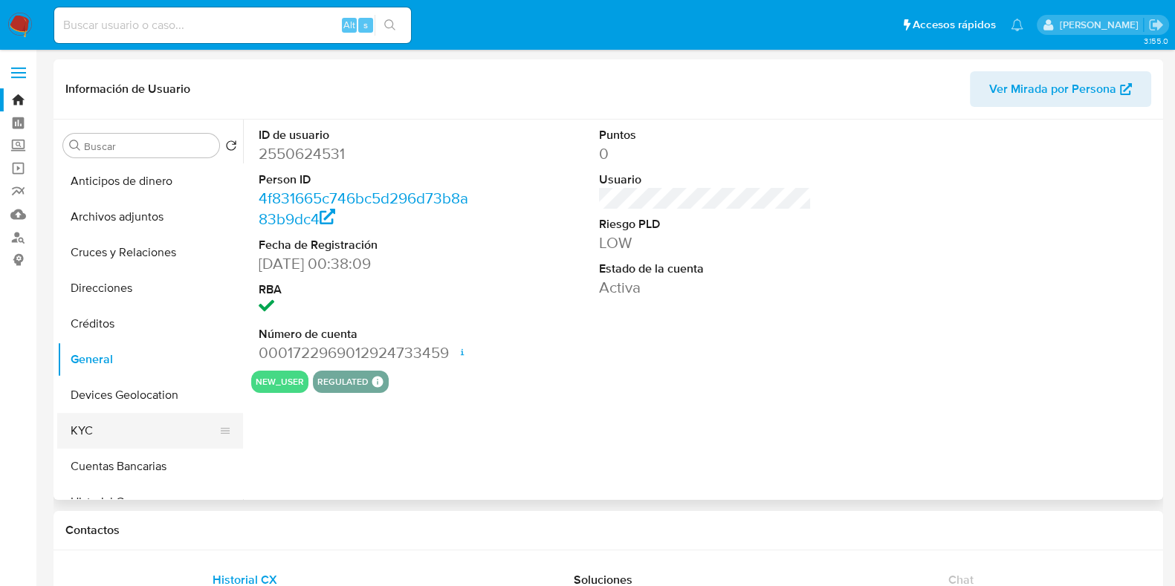
click at [135, 428] on button "KYC" at bounding box center [144, 431] width 174 height 36
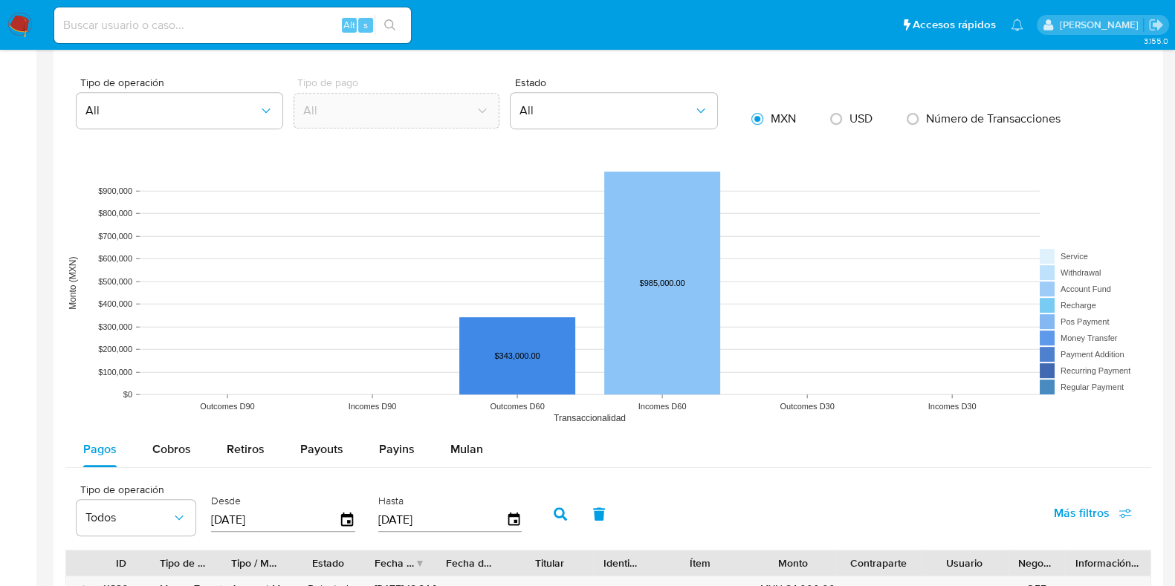
scroll to position [1022, 0]
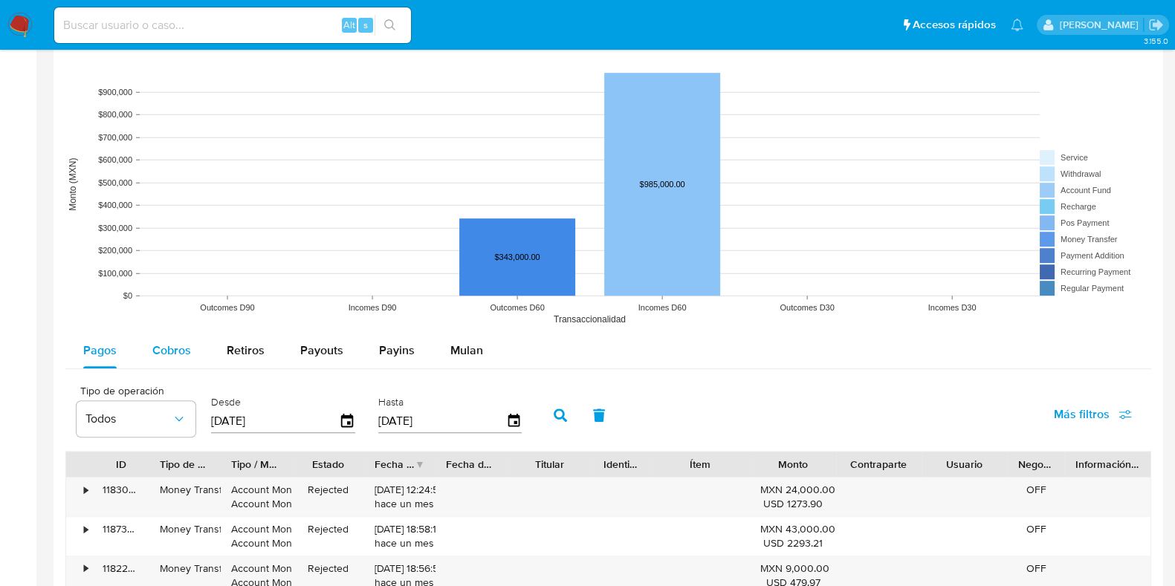
click at [194, 357] on button "Cobros" at bounding box center [172, 351] width 74 height 36
select select "10"
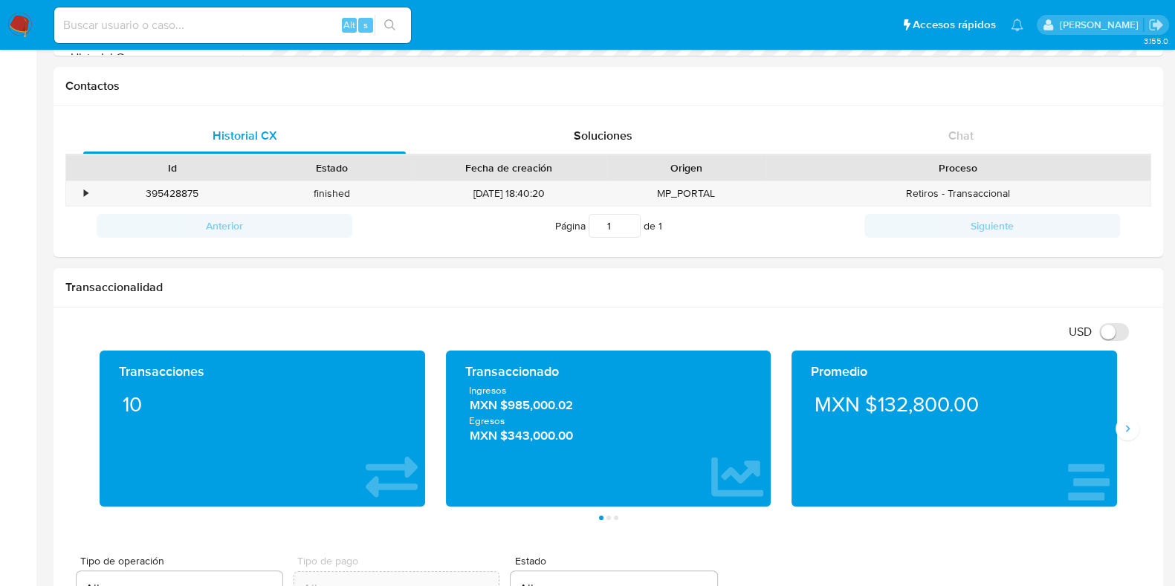
scroll to position [371, 0]
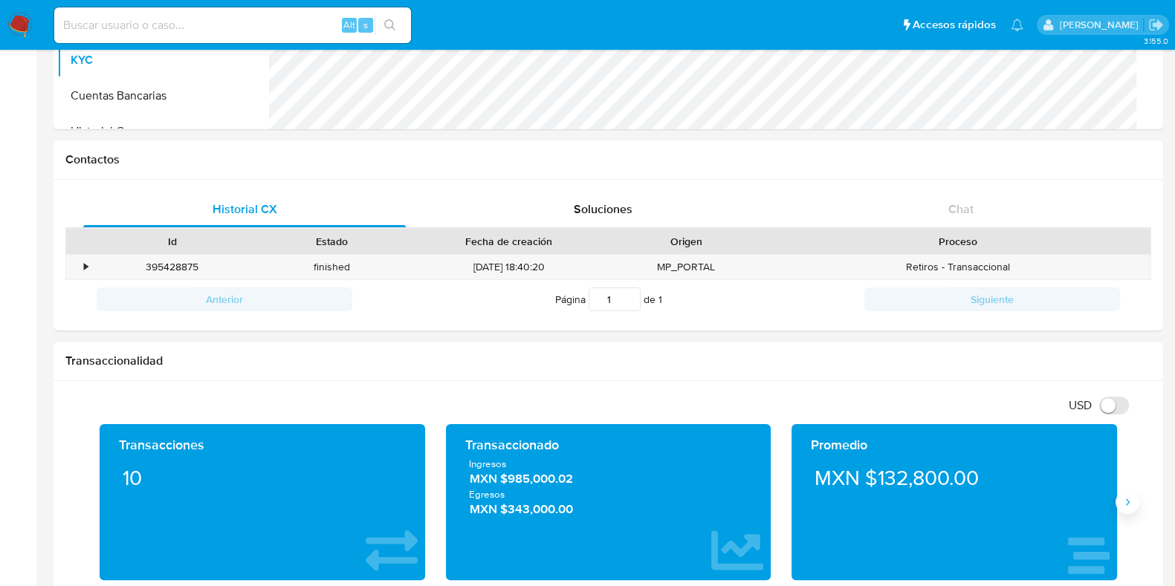
click at [1117, 499] on button "Siguiente" at bounding box center [1128, 503] width 24 height 24
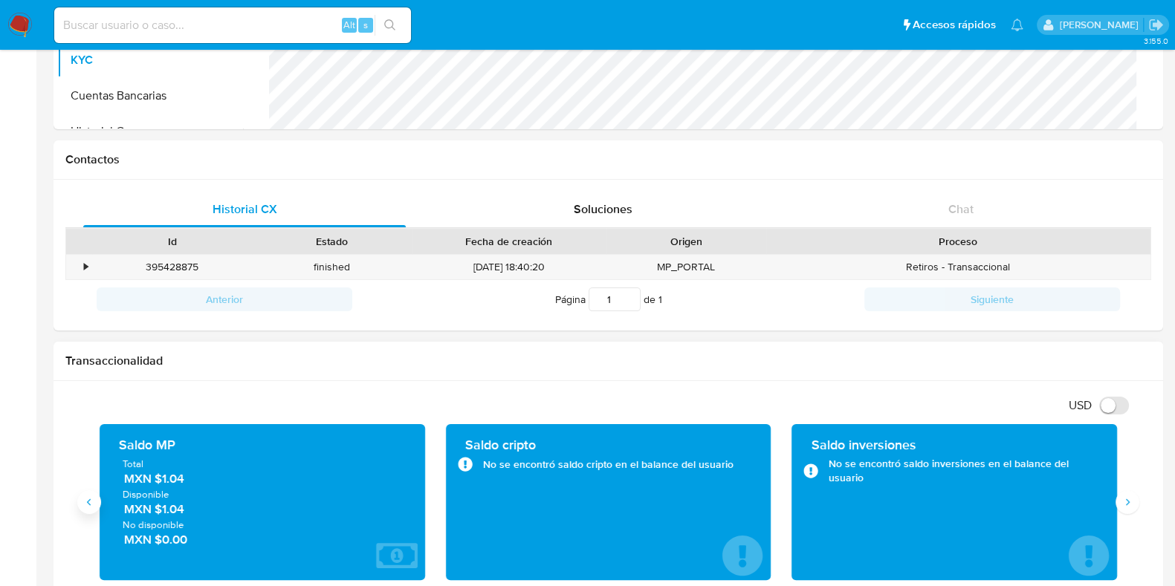
click at [89, 497] on icon "Anterior" at bounding box center [89, 503] width 12 height 12
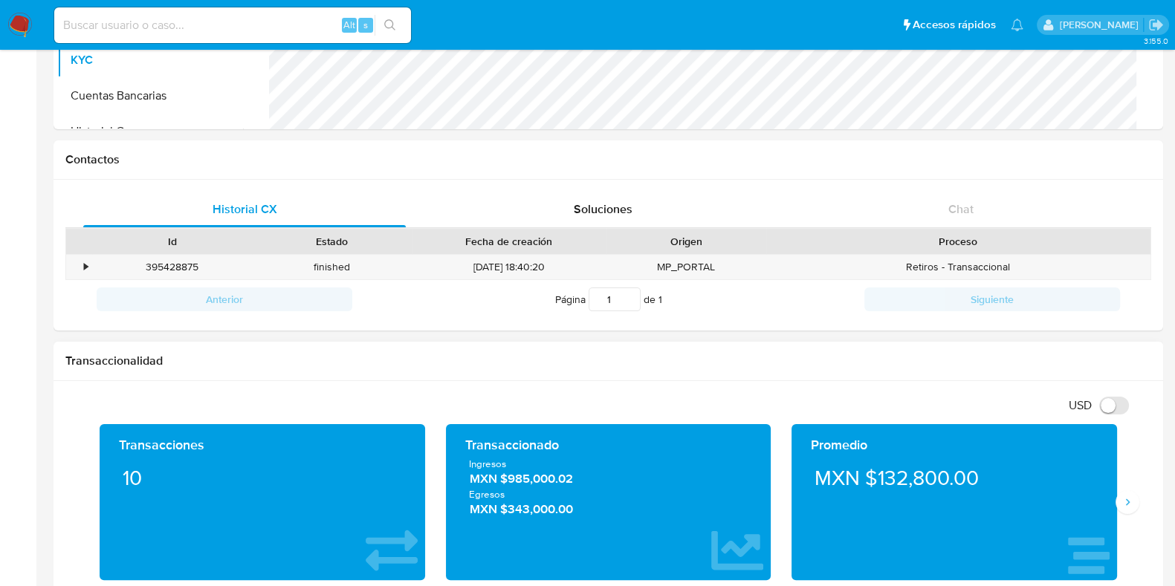
click at [531, 482] on span "MXN $985,000.02" at bounding box center [609, 479] width 278 height 17
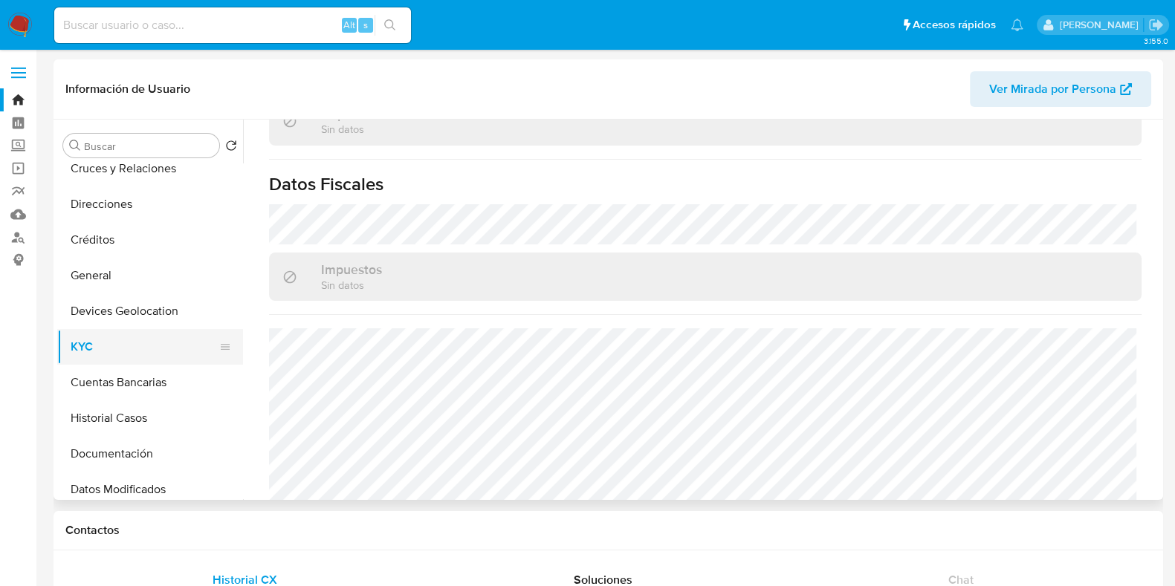
scroll to position [185, 0]
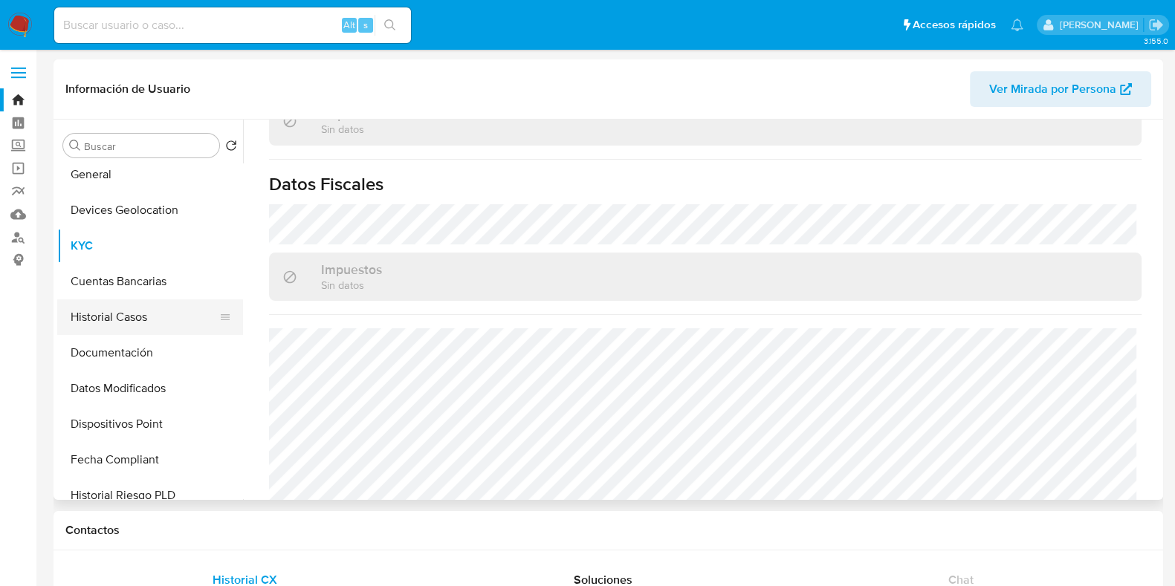
click at [122, 325] on button "Historial Casos" at bounding box center [144, 318] width 174 height 36
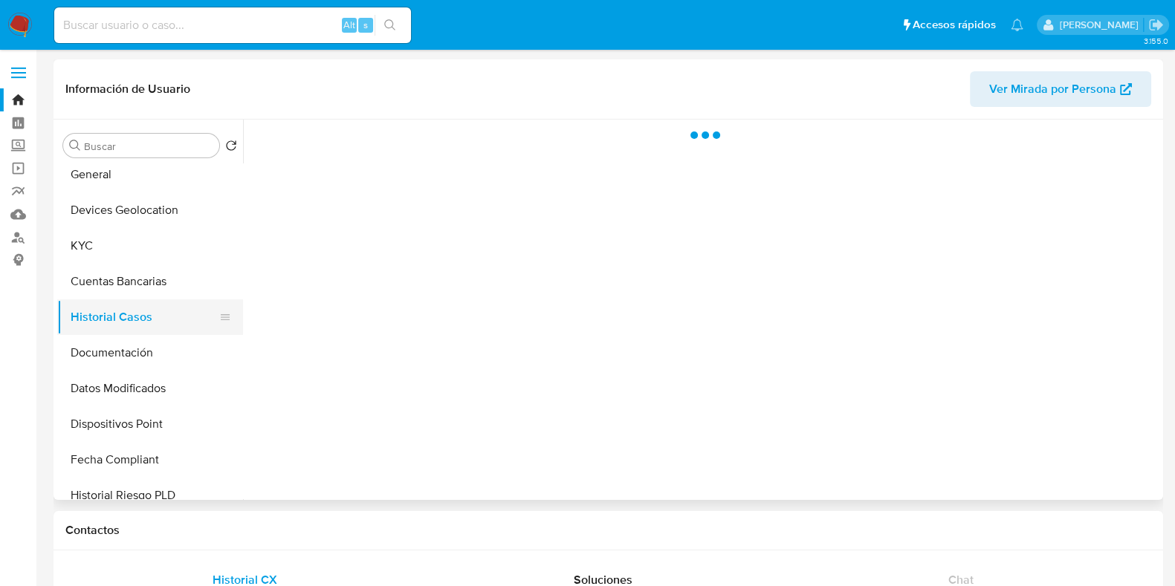
scroll to position [0, 0]
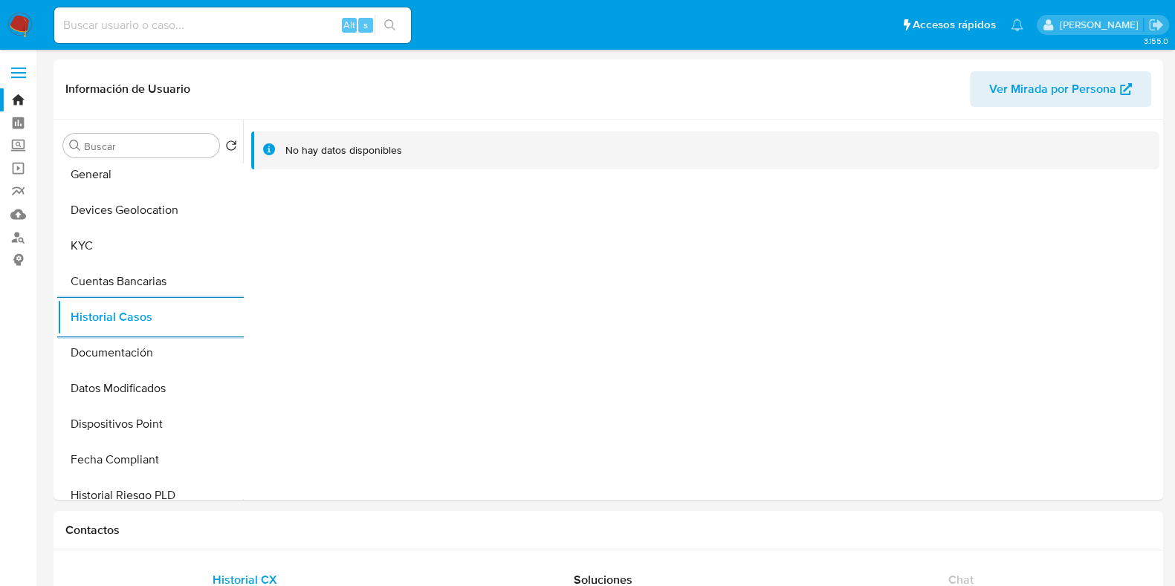
click at [152, 26] on input at bounding box center [232, 25] width 357 height 19
paste input "2549625645"
type input "2549625645"
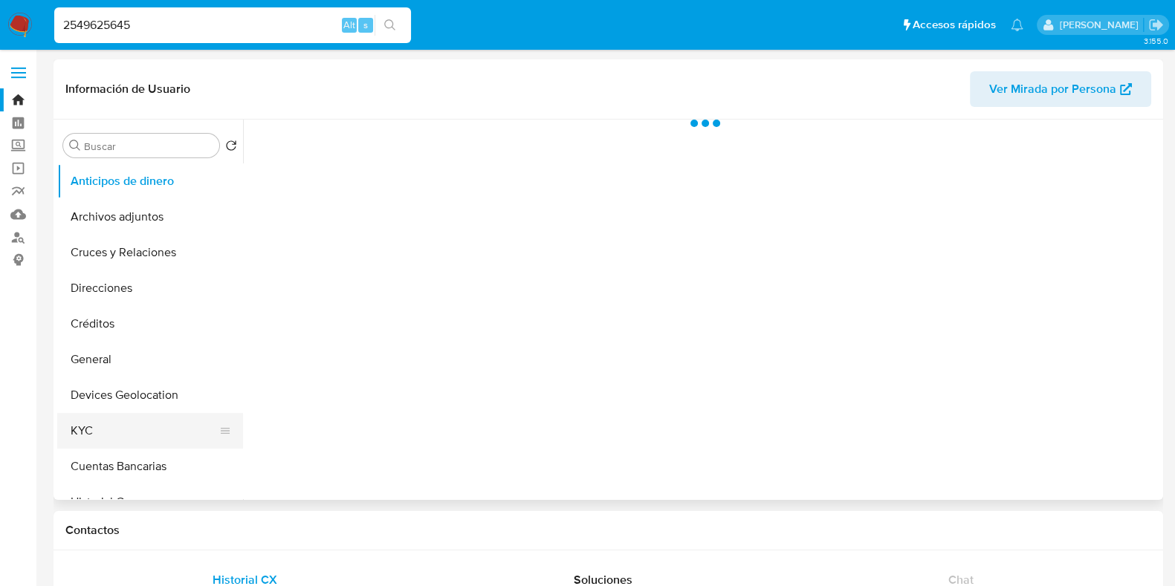
click at [111, 418] on button "KYC" at bounding box center [144, 431] width 174 height 36
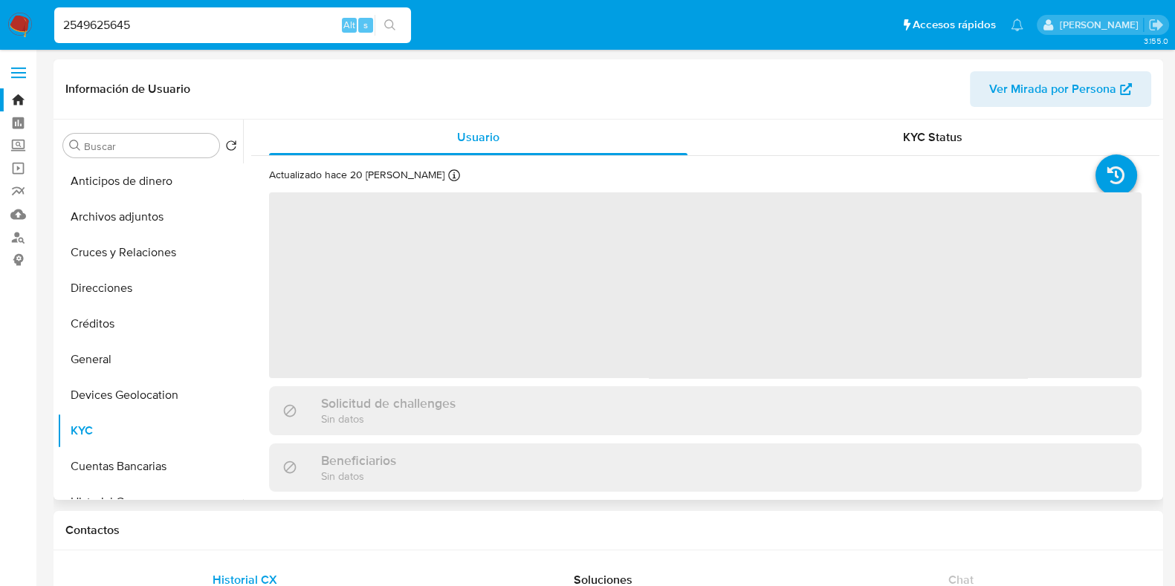
select select "10"
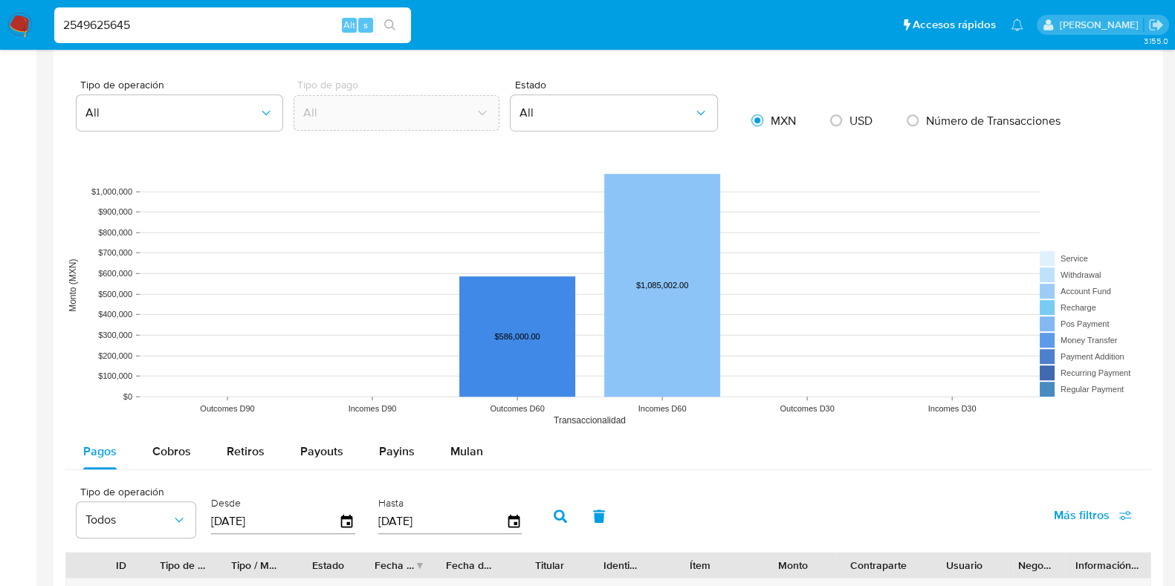
scroll to position [650, 0]
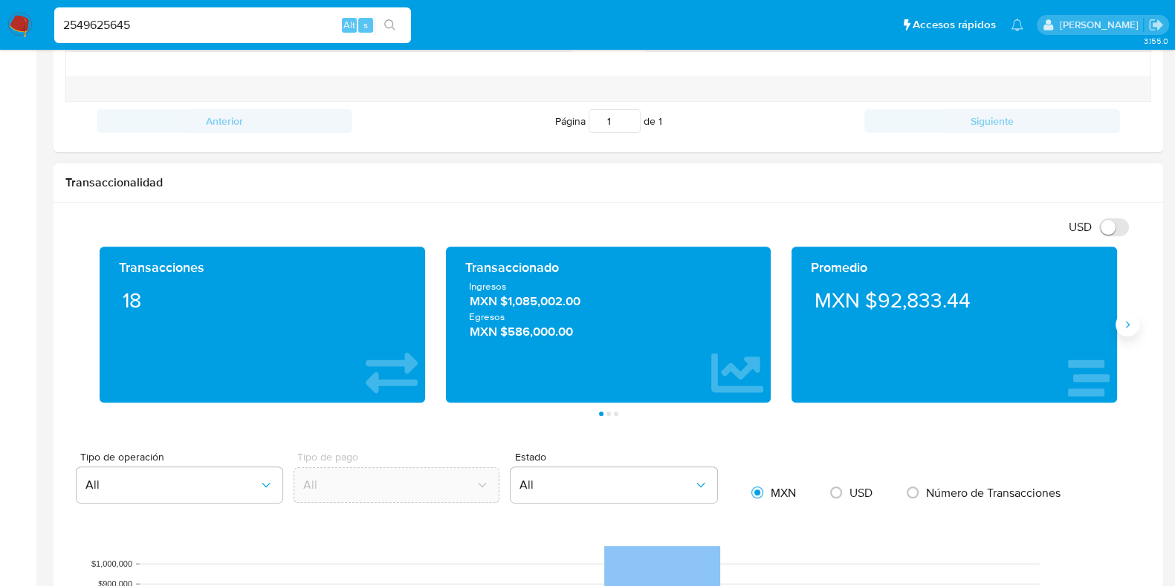
click at [1122, 319] on icon "Siguiente" at bounding box center [1128, 325] width 12 height 12
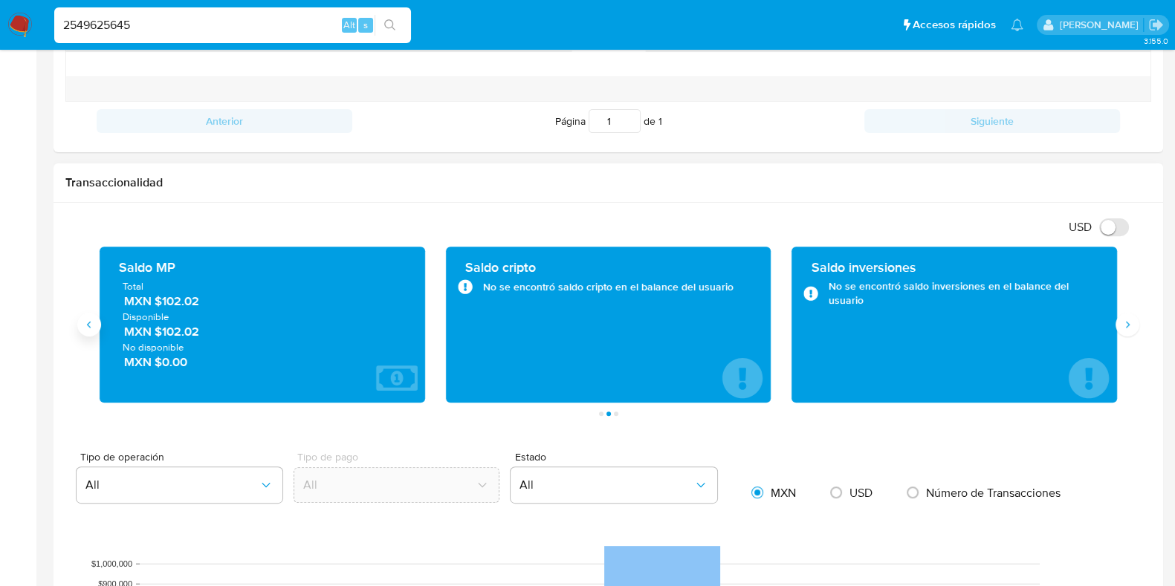
click at [91, 329] on button "Anterior" at bounding box center [89, 325] width 24 height 24
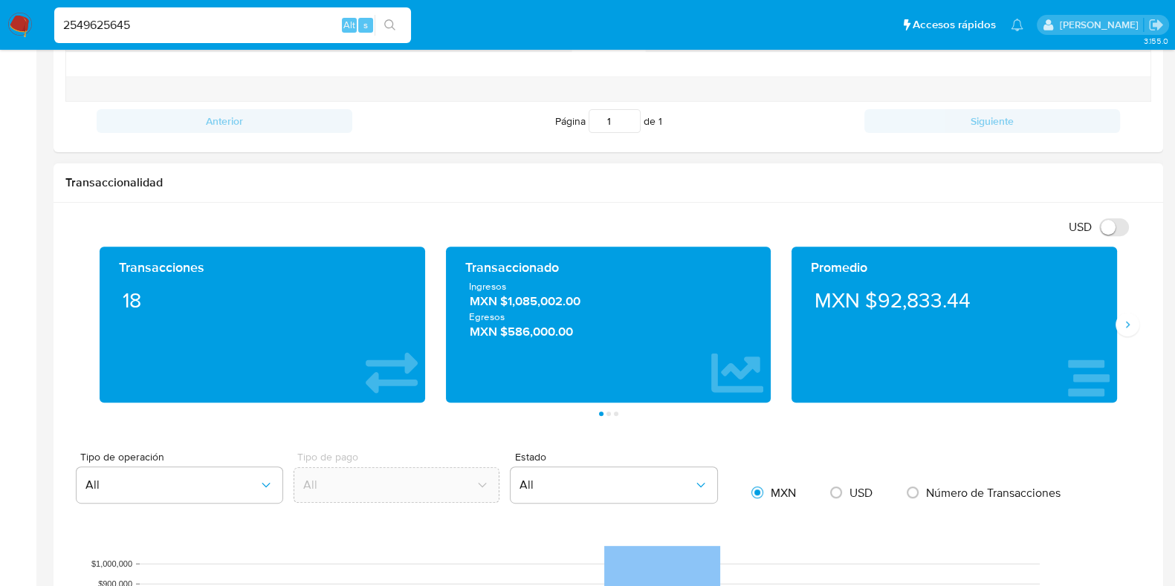
click at [539, 299] on span "MXN $1,085,002.00" at bounding box center [609, 301] width 278 height 17
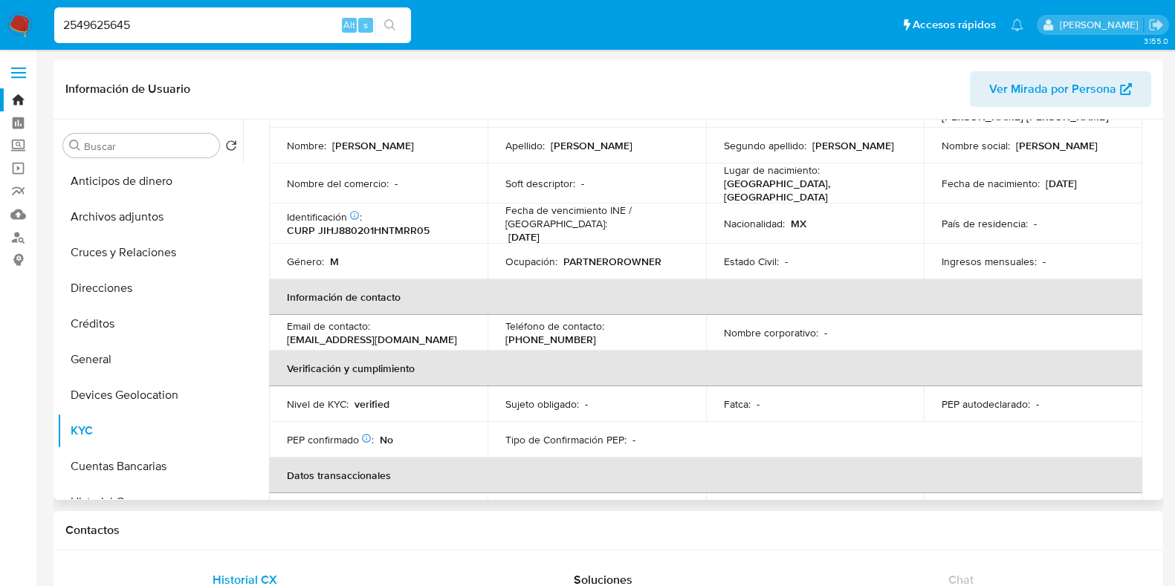
scroll to position [4, 0]
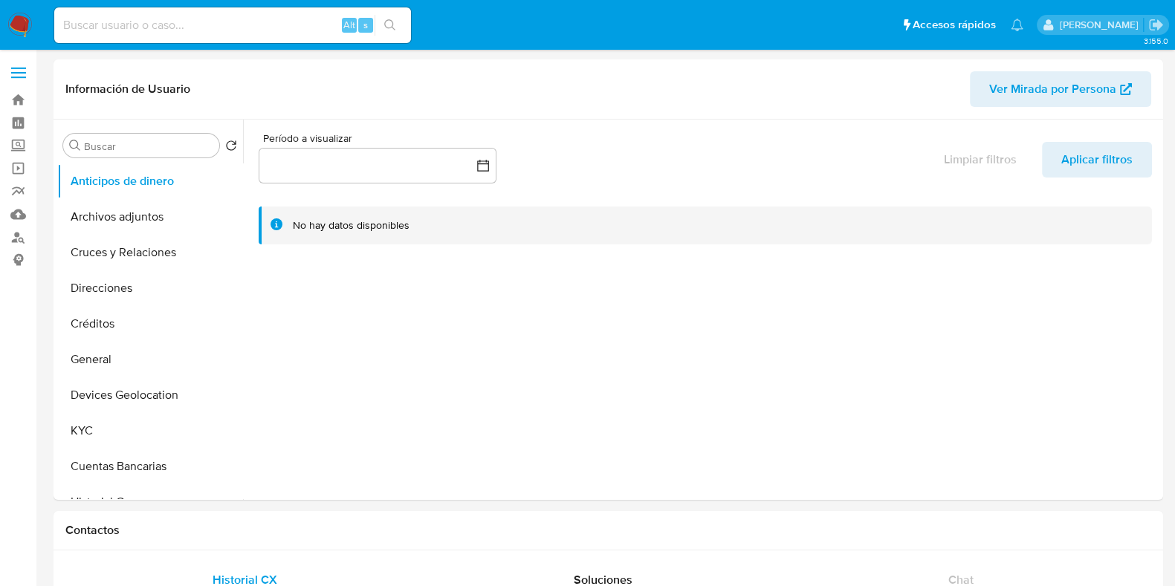
select select "10"
click at [134, 440] on button "KYC" at bounding box center [144, 431] width 174 height 36
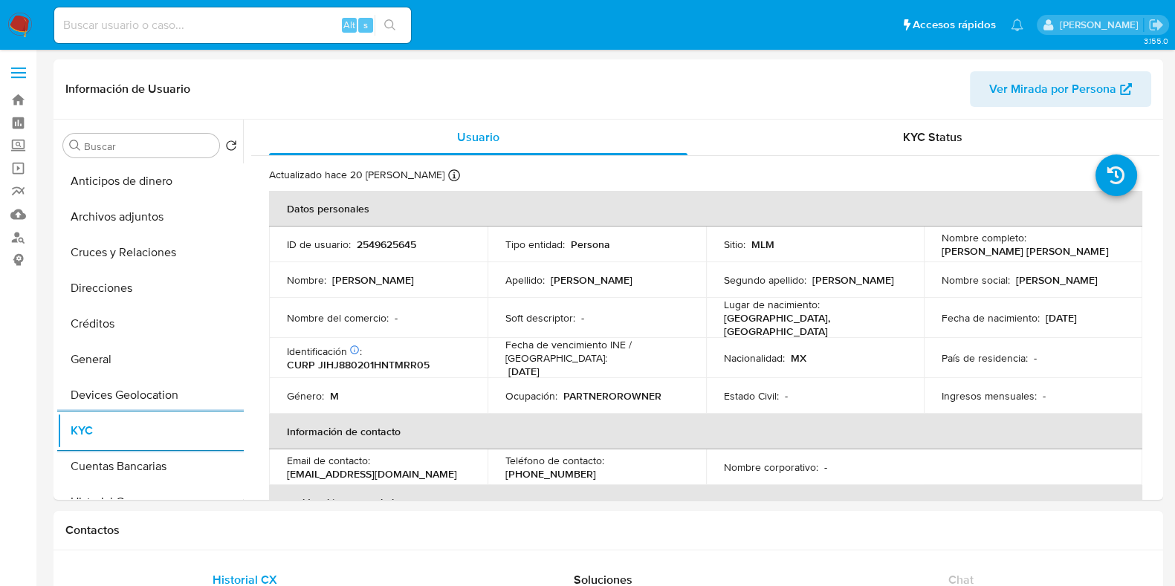
click at [22, 23] on img at bounding box center [19, 25] width 25 height 25
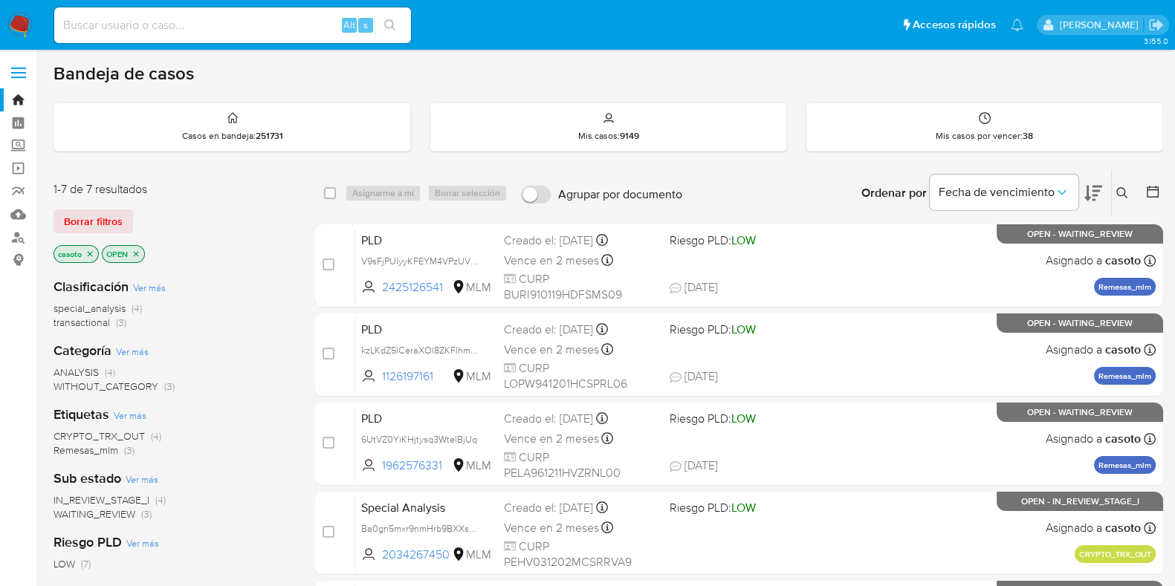
click at [94, 251] on icon "close-filter" at bounding box center [89, 254] width 9 height 9
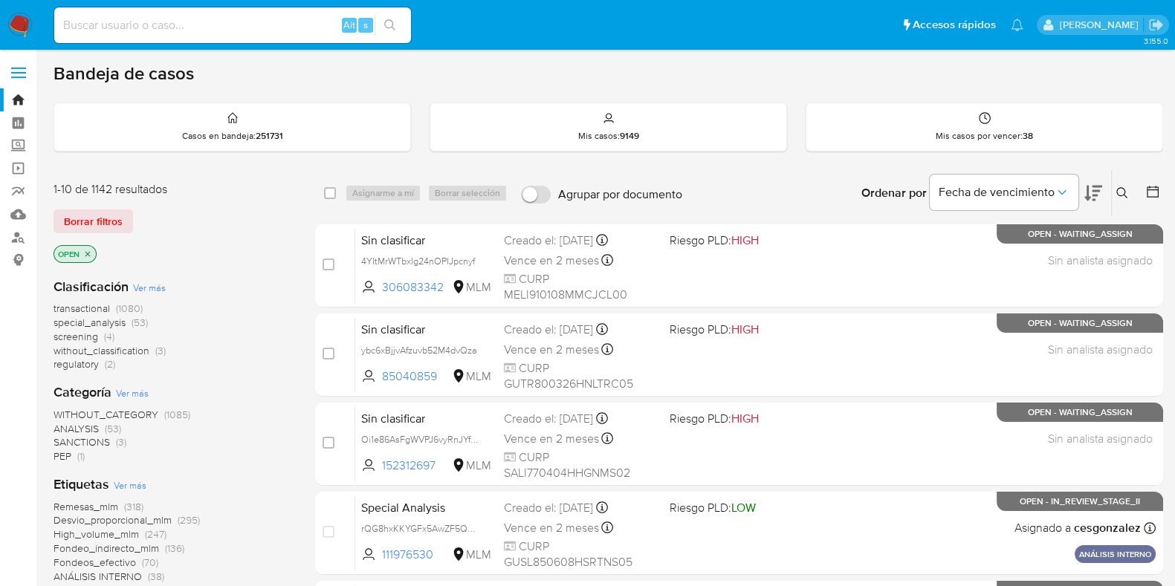
click at [1122, 194] on icon at bounding box center [1122, 193] width 12 height 12
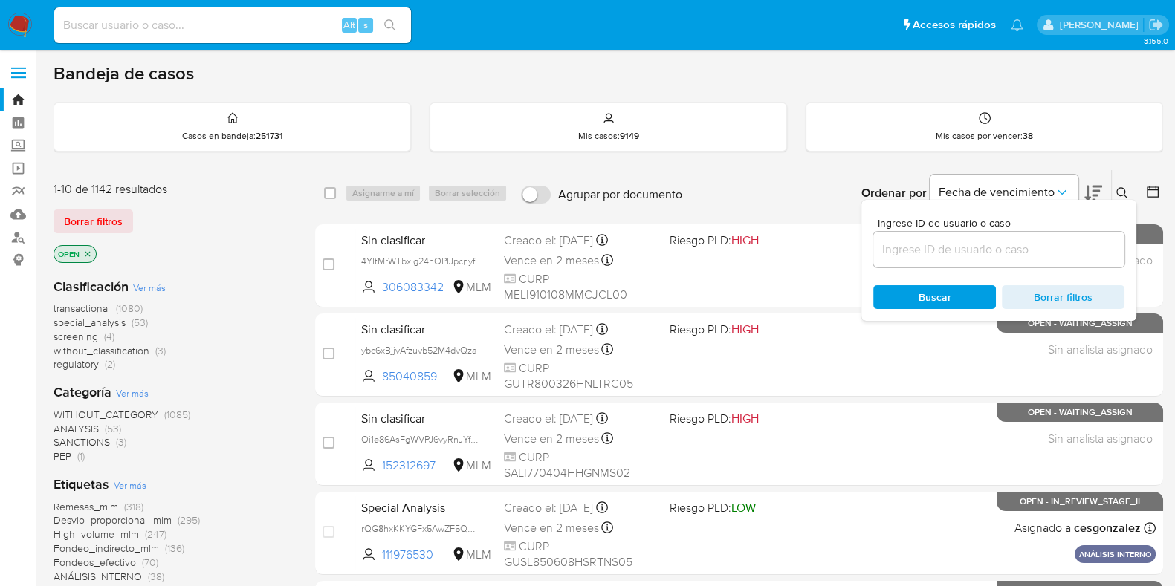
click at [911, 258] on input at bounding box center [998, 249] width 251 height 19
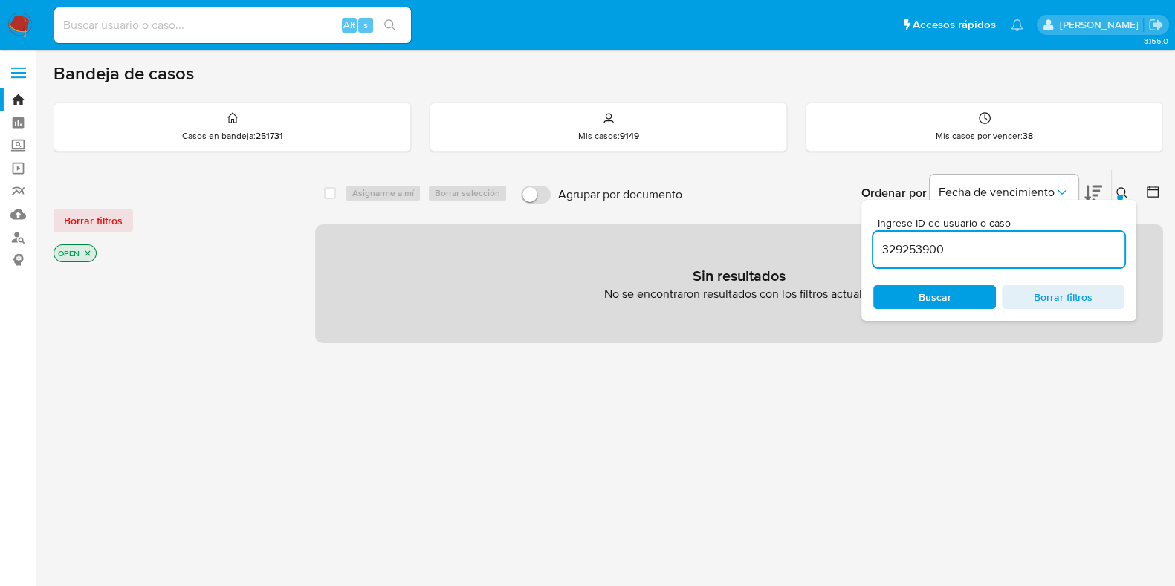
click at [1054, 254] on input "329253900" at bounding box center [998, 249] width 251 height 19
type input "329253900"
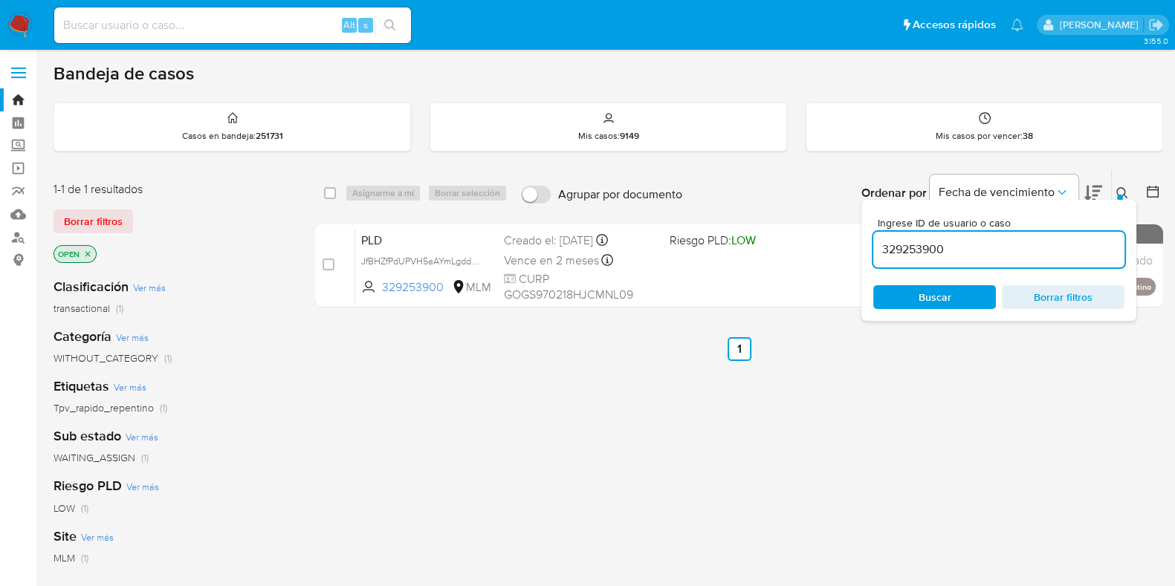
click at [1115, 198] on div "Ingrese ID de usuario o caso 329253900 Buscar Borrar filtros" at bounding box center [1123, 193] width 25 height 46
click at [1116, 190] on icon at bounding box center [1122, 193] width 12 height 12
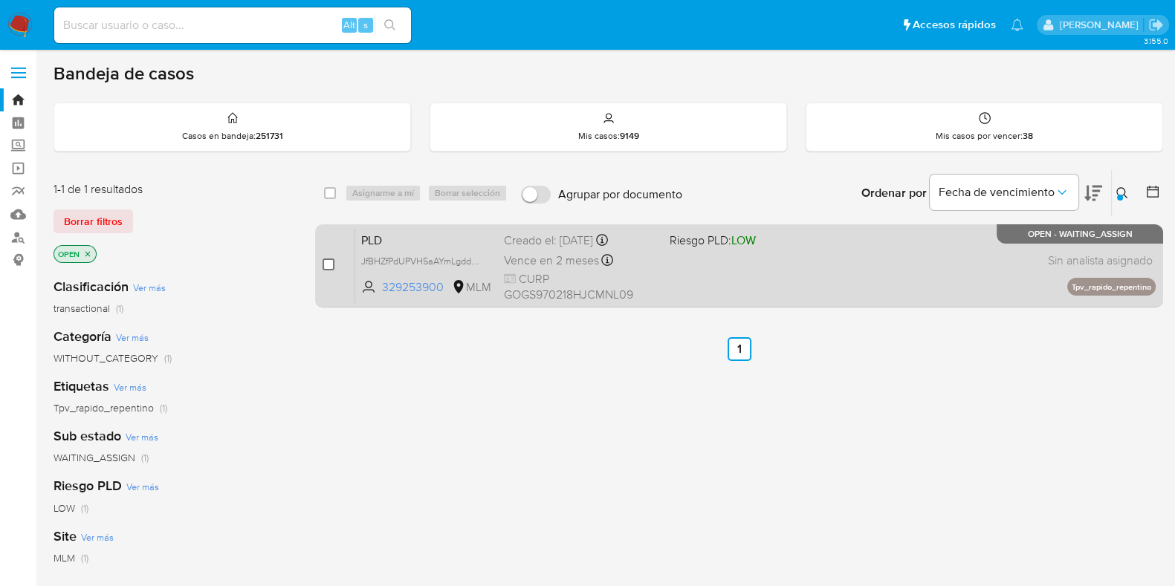
click at [331, 261] on input "checkbox" at bounding box center [329, 265] width 12 height 12
checkbox input "true"
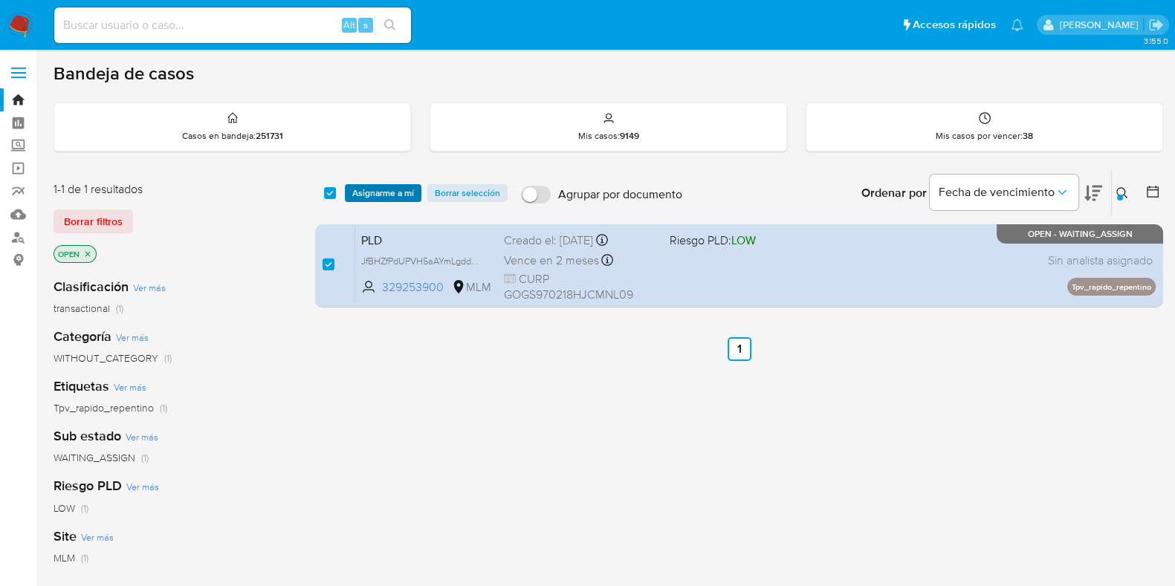
click at [377, 197] on span "Asignarme a mí" at bounding box center [383, 193] width 62 height 15
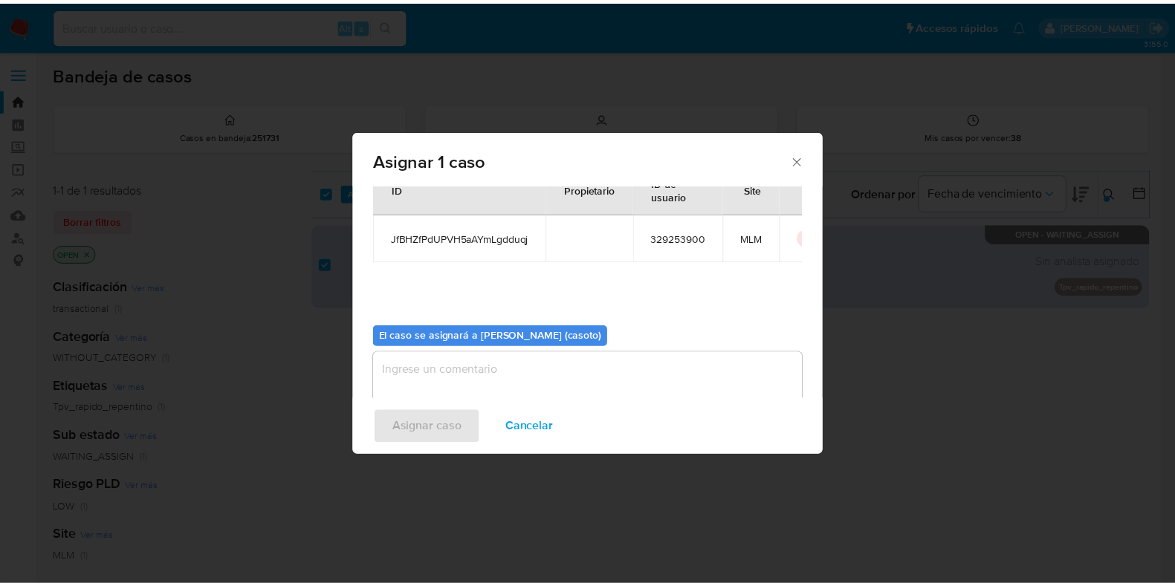
scroll to position [77, 0]
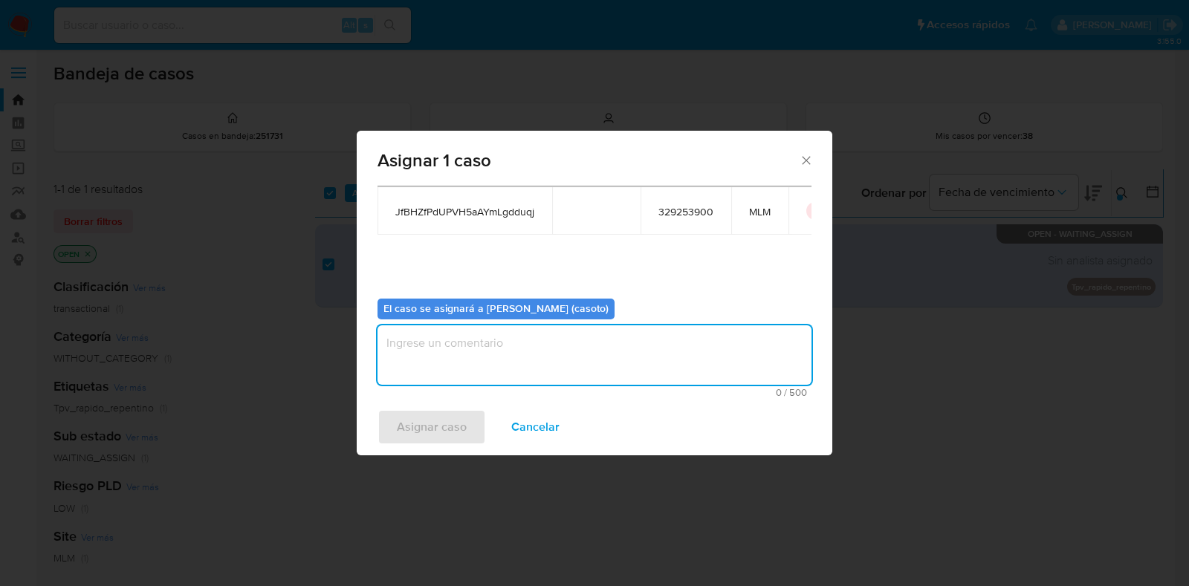
click at [553, 348] on textarea "assign-modal" at bounding box center [595, 355] width 434 height 59
type textarea "l1"
click at [433, 420] on span "Asignar caso" at bounding box center [432, 427] width 70 height 33
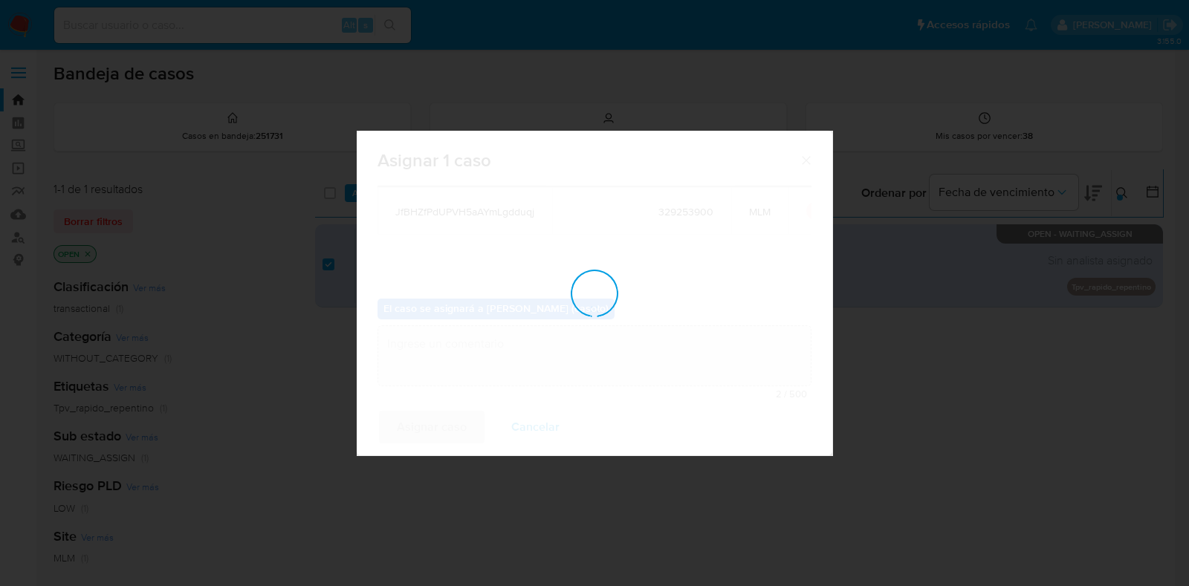
checkbox input "false"
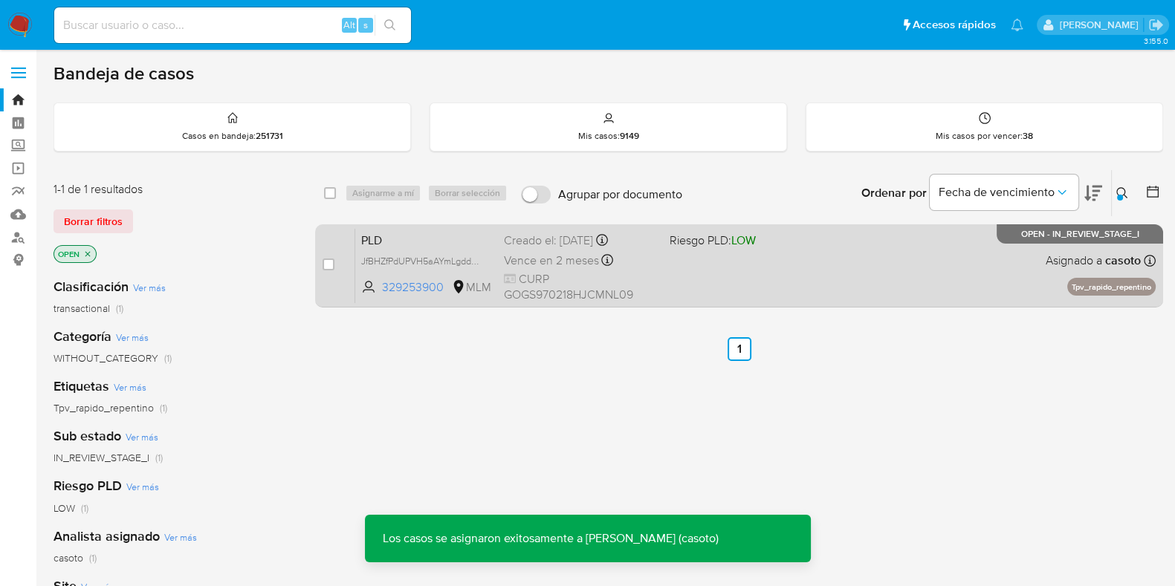
click at [900, 279] on div "PLD JfBHZfPdUPVH5aAYmLgdduqj 329253900 MLM Riesgo PLD: LOW Creado el: 12/08/202…" at bounding box center [755, 265] width 801 height 75
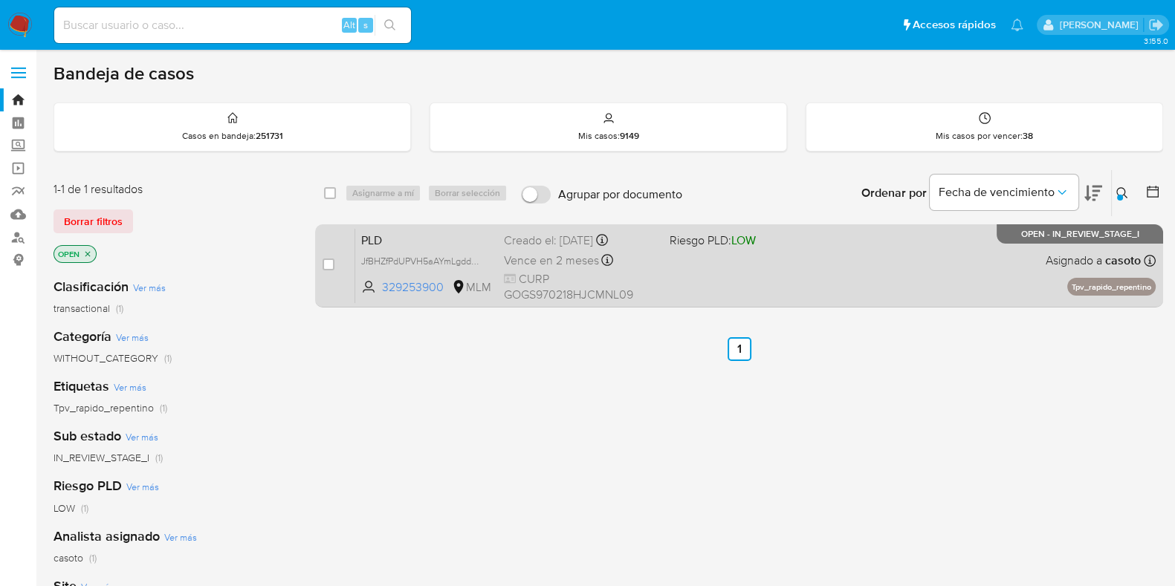
click at [753, 250] on div "PLD JfBHZfPdUPVH5aAYmLgdduqj 329253900 MLM Riesgo PLD: LOW Creado el: 12/08/202…" at bounding box center [755, 265] width 801 height 75
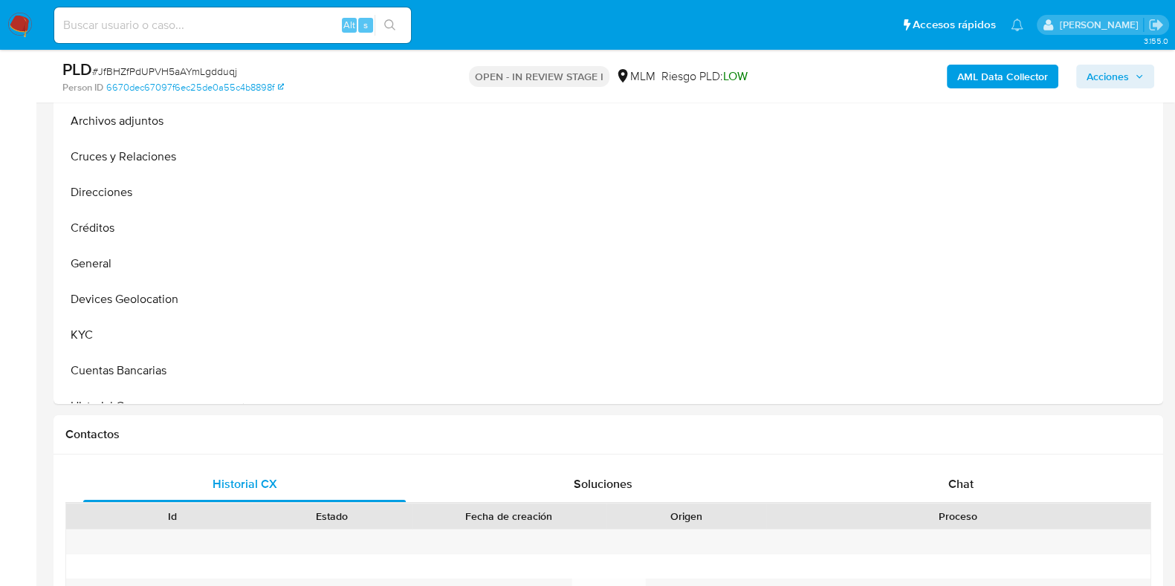
scroll to position [371, 0]
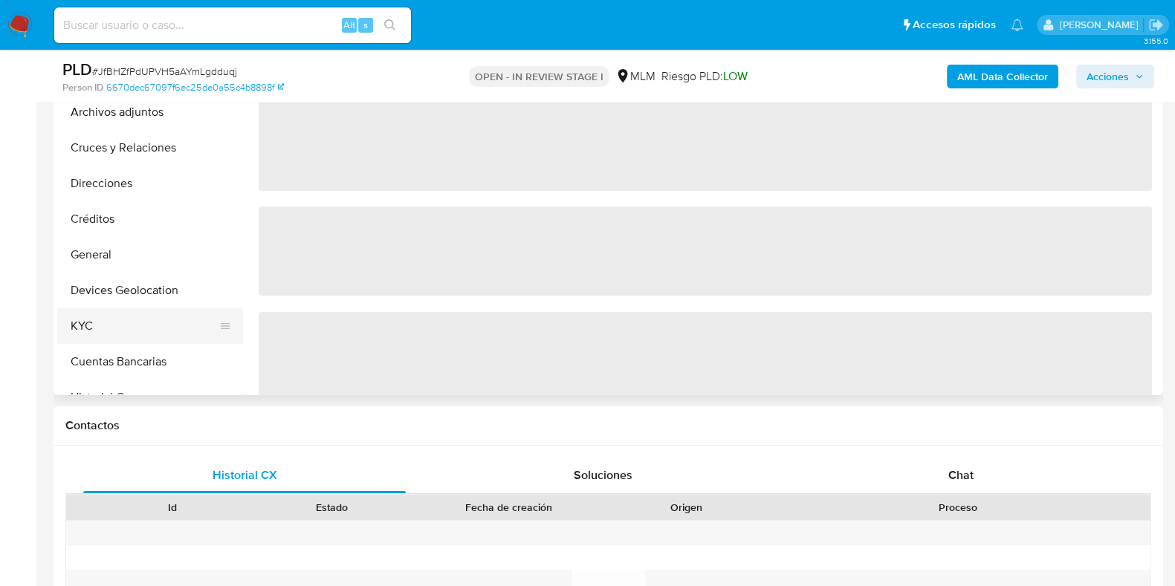
click at [108, 308] on button "KYC" at bounding box center [144, 326] width 174 height 36
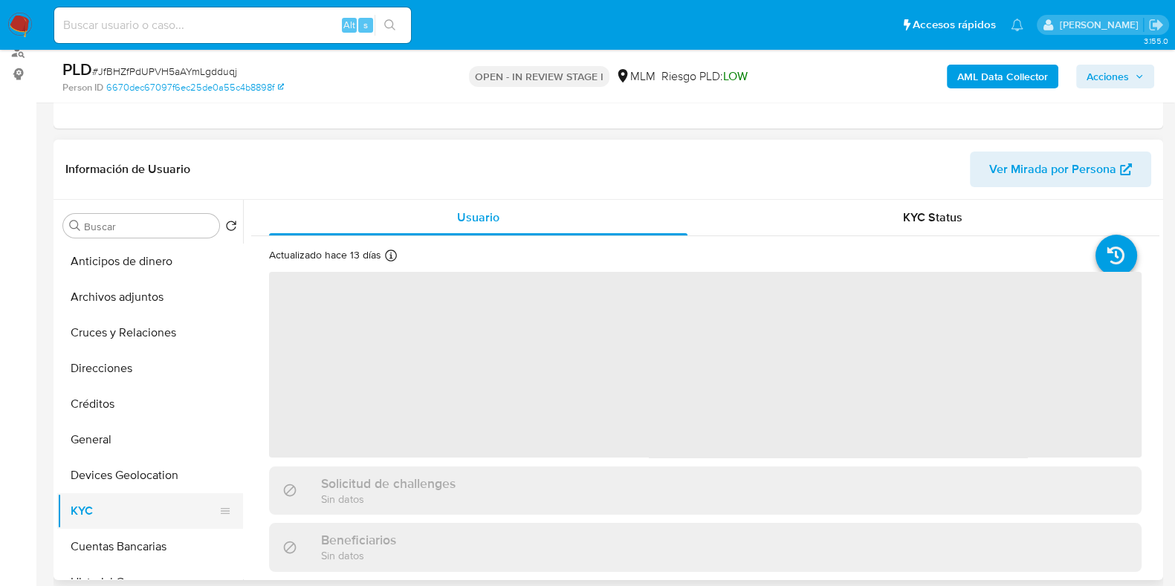
select select "10"
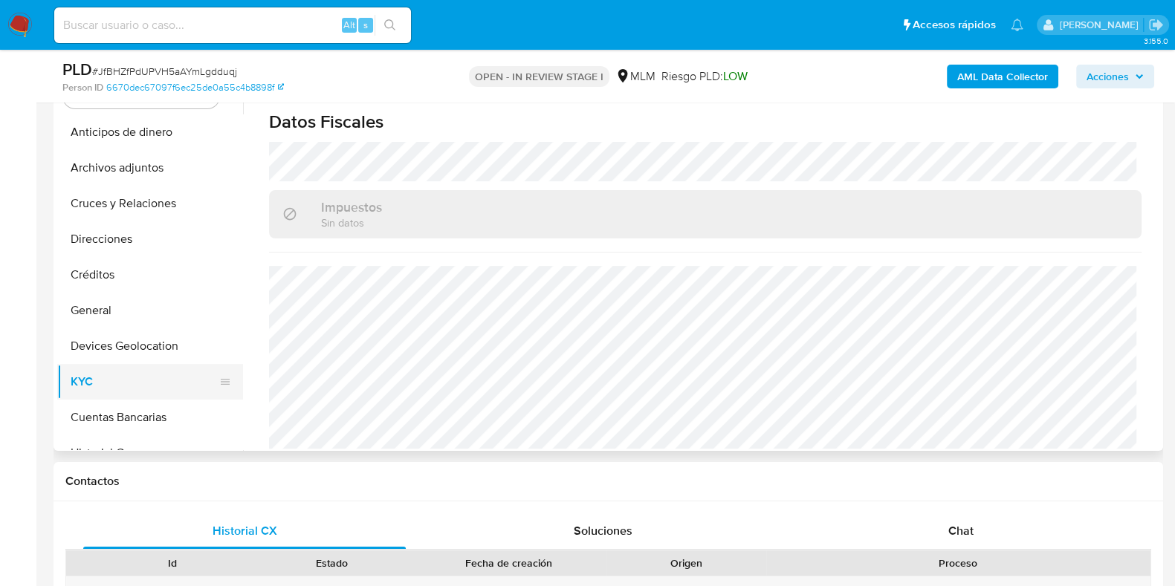
scroll to position [279, 0]
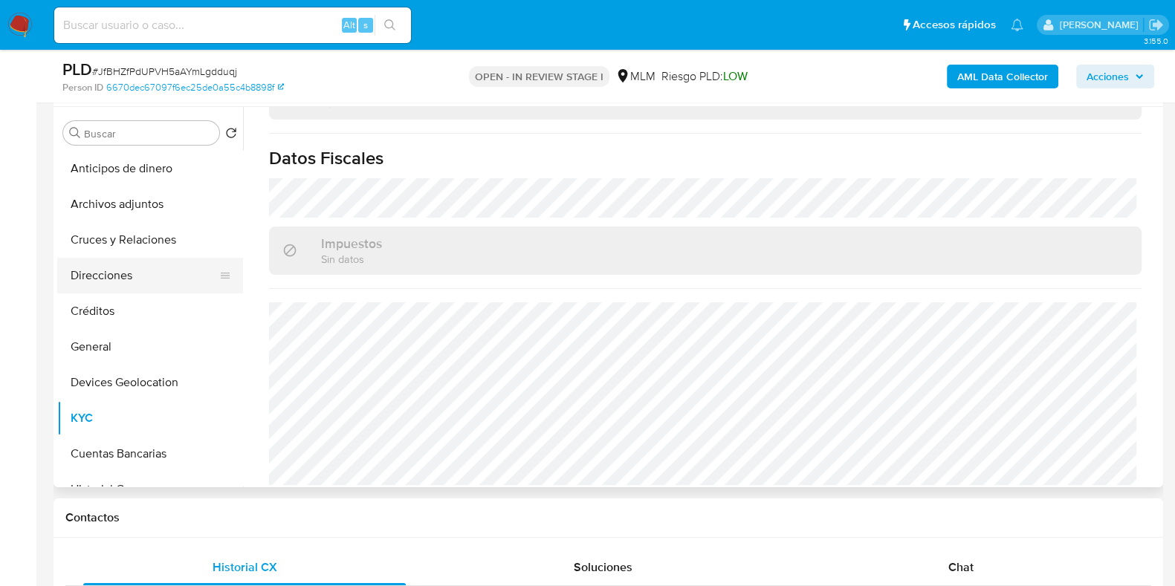
click at [115, 285] on button "Direcciones" at bounding box center [144, 276] width 174 height 36
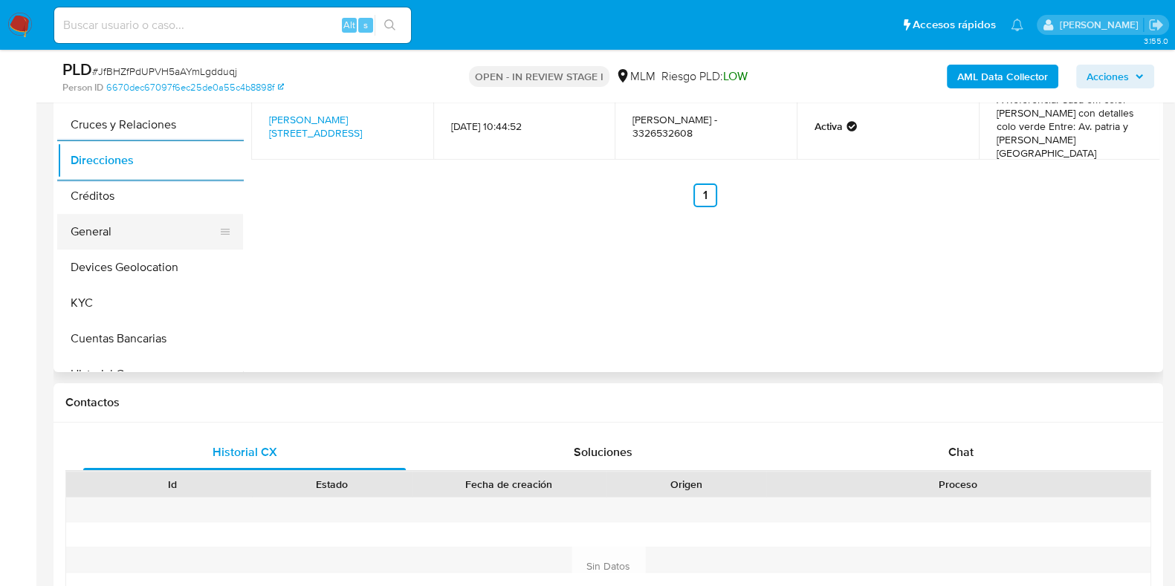
scroll to position [371, 0]
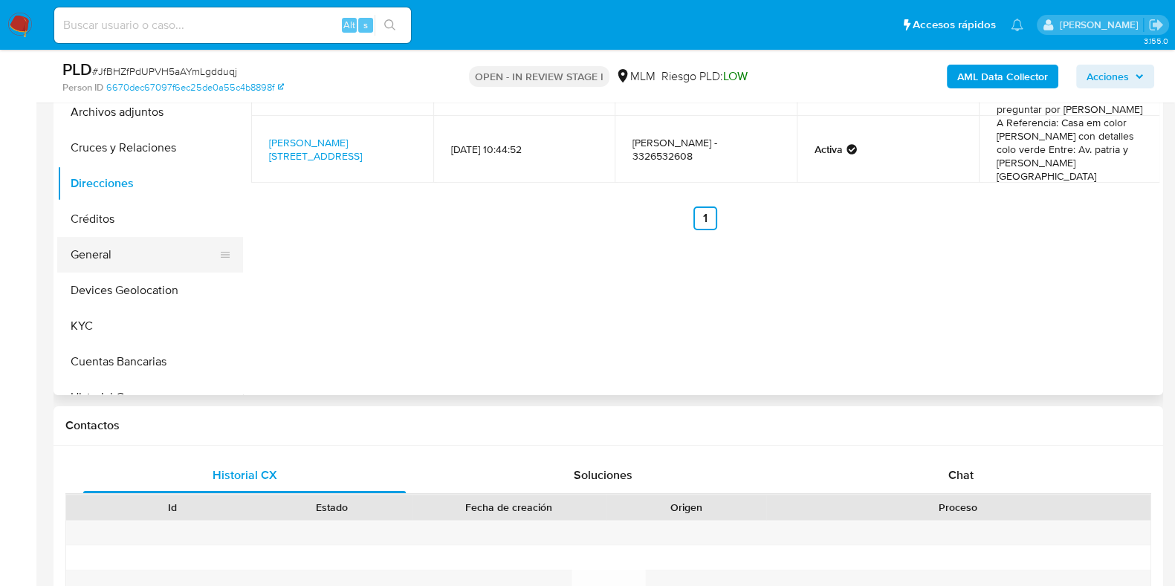
click at [123, 251] on button "General" at bounding box center [144, 255] width 174 height 36
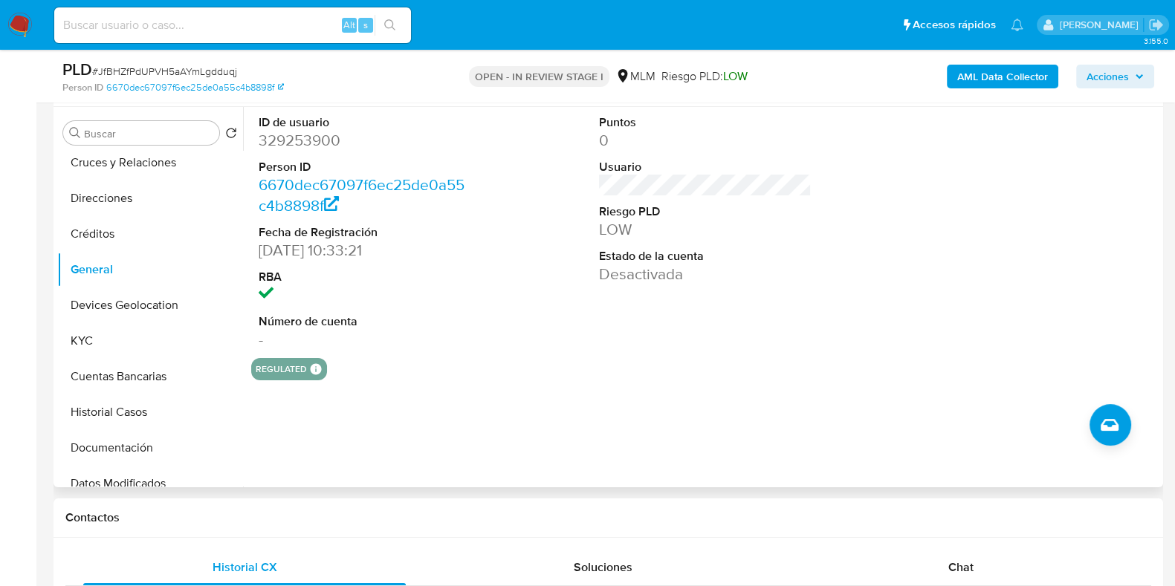
scroll to position [185, 0]
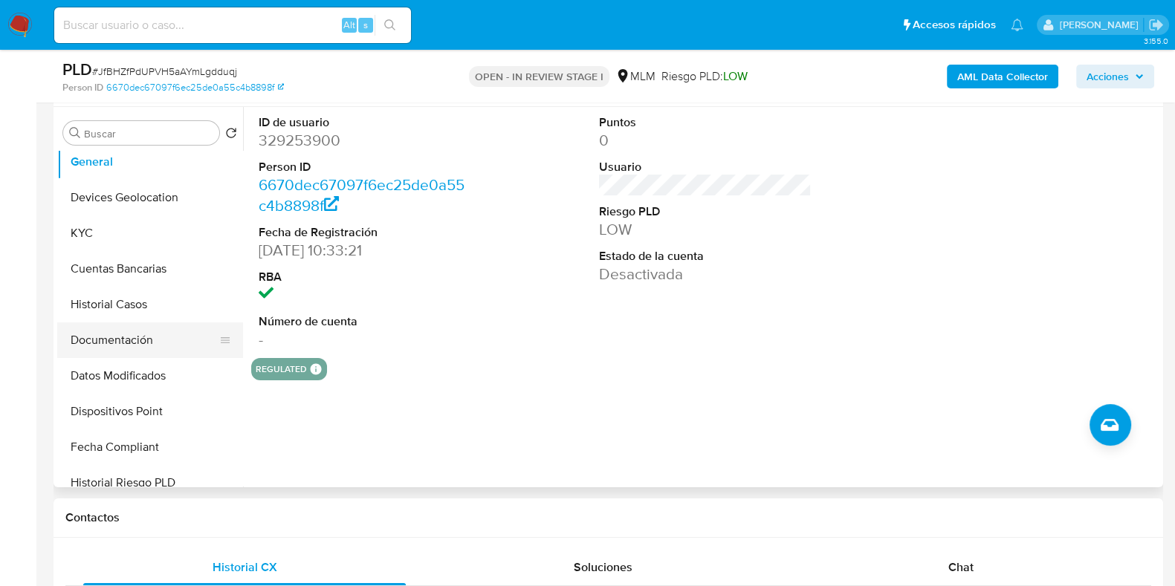
click at [118, 343] on button "Documentación" at bounding box center [144, 341] width 174 height 36
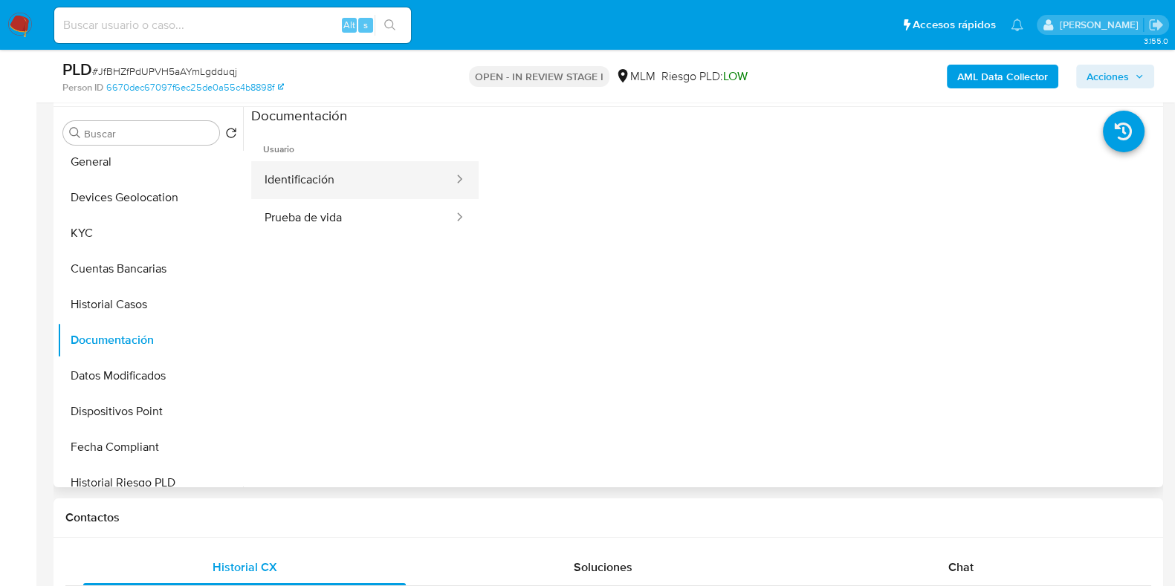
click at [317, 184] on button "Identificación" at bounding box center [353, 180] width 204 height 38
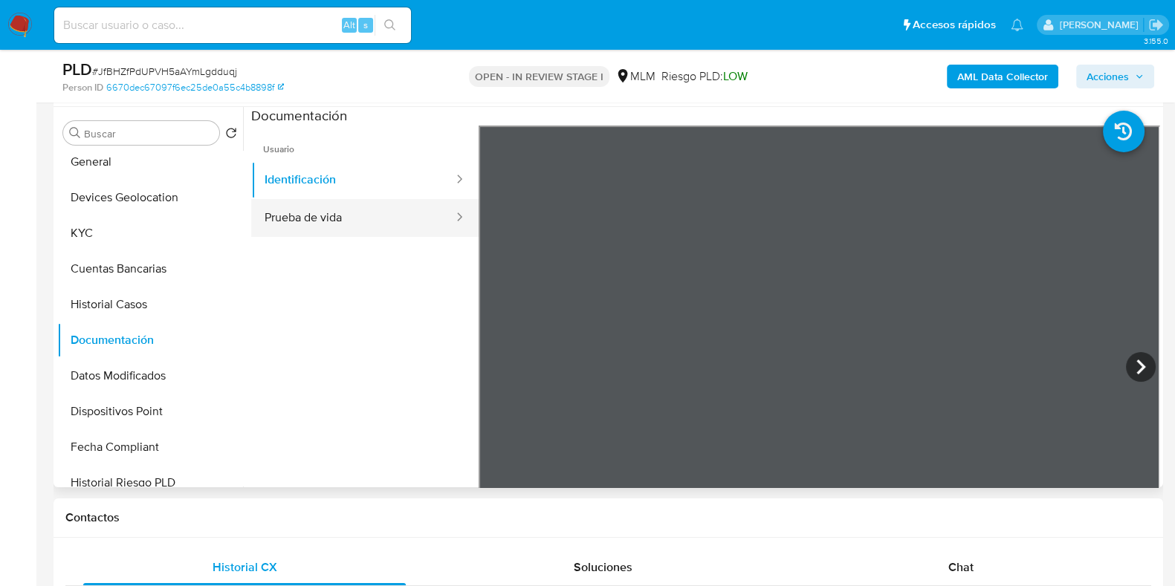
click at [340, 230] on button "Prueba de vida" at bounding box center [353, 218] width 204 height 38
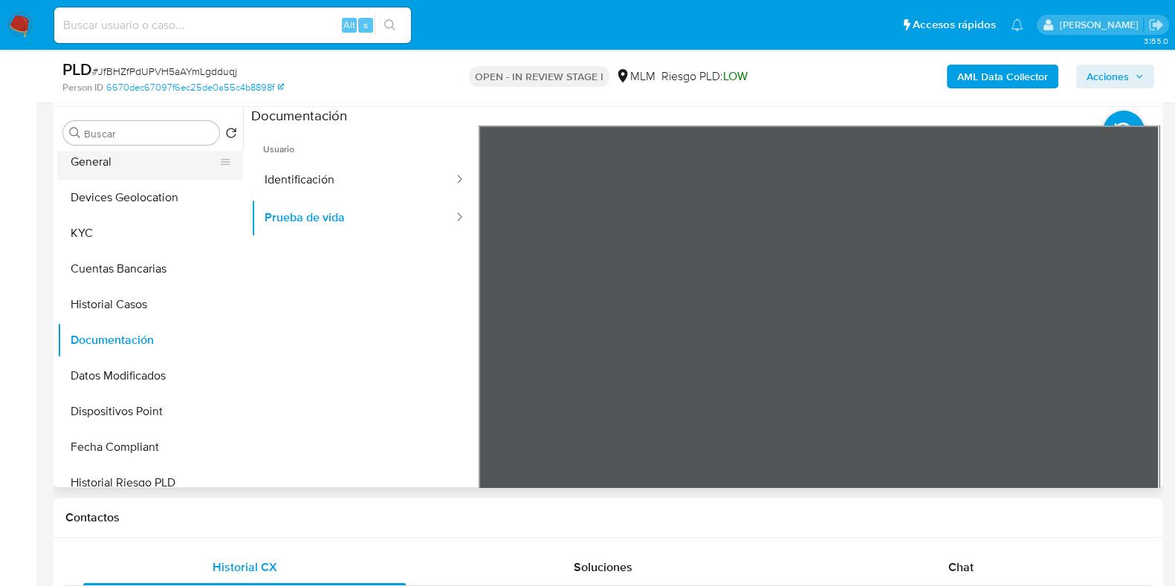
click at [104, 165] on button "General" at bounding box center [144, 162] width 174 height 36
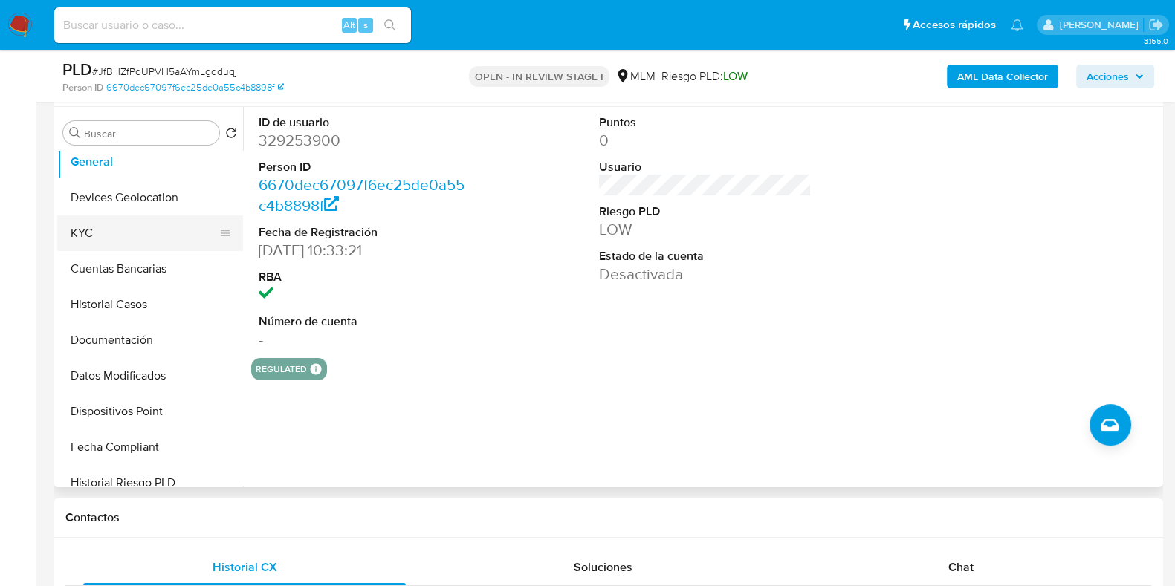
click at [100, 217] on button "KYC" at bounding box center [144, 234] width 174 height 36
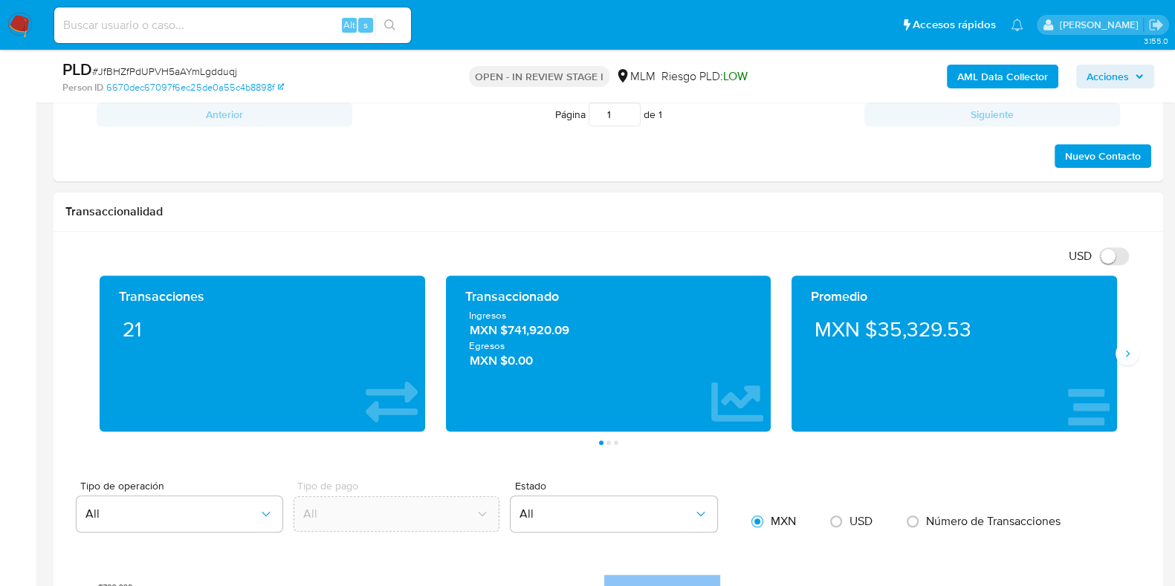
scroll to position [929, 0]
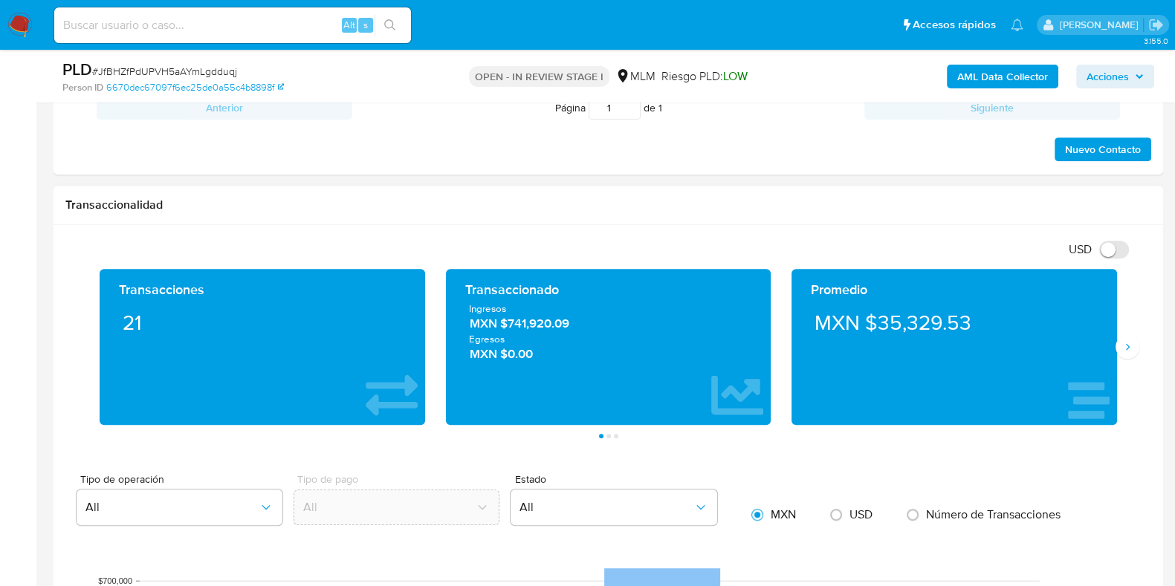
click at [1122, 353] on button "Siguiente" at bounding box center [1128, 347] width 24 height 24
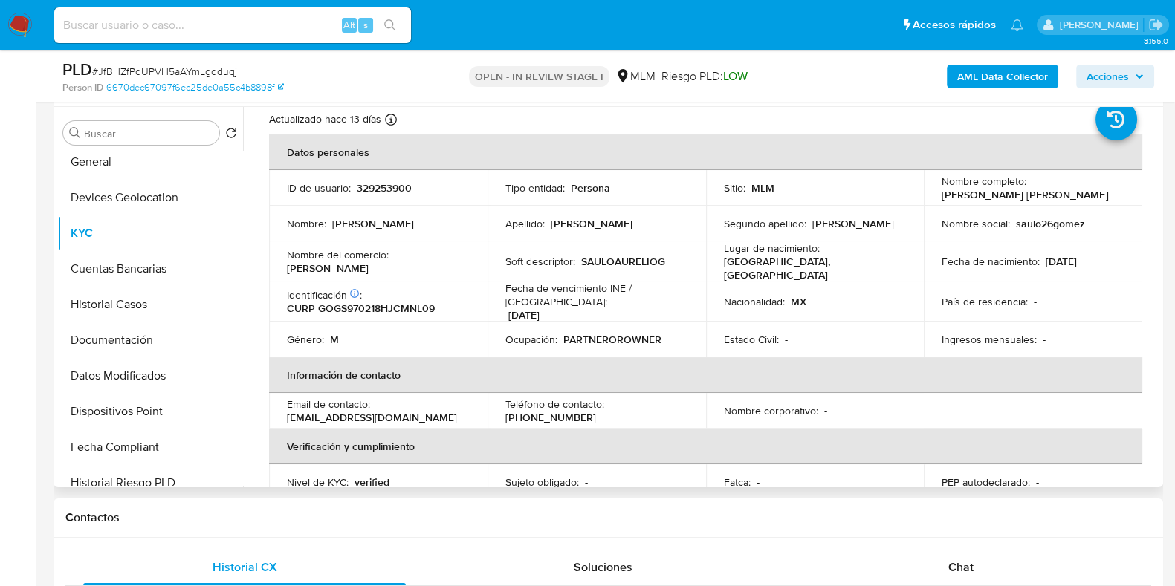
scroll to position [0, 0]
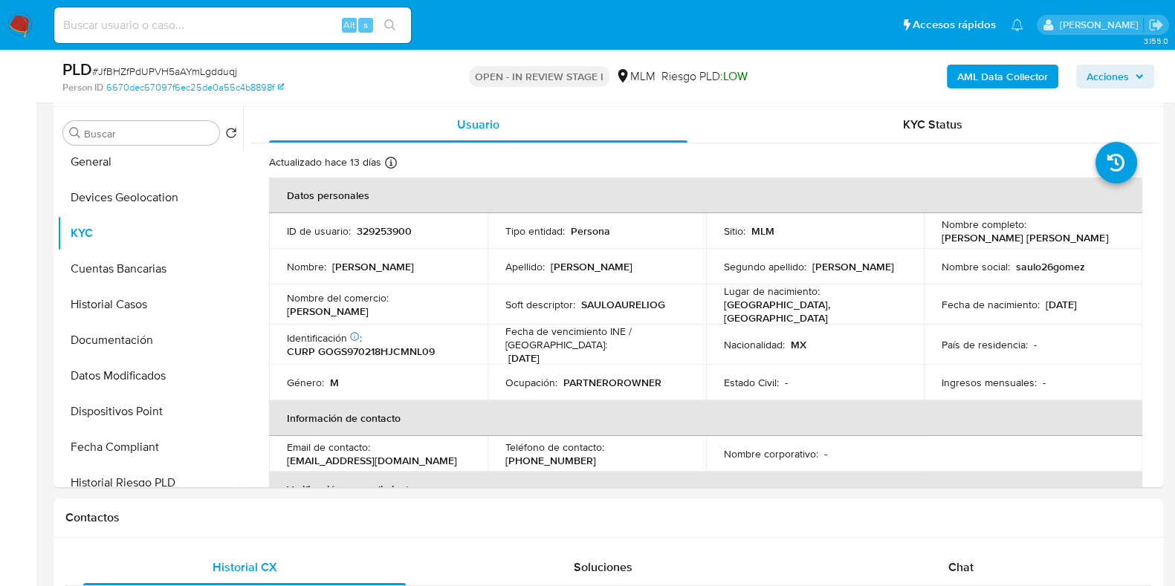
drag, startPoint x: 1084, startPoint y: 242, endPoint x: 853, endPoint y: 80, distance: 282.9
click at [929, 236] on td "Nombre completo : Saulo Aurelio Gomez Gonzalez" at bounding box center [1033, 231] width 219 height 36
copy p "Saulo Aurelio Gomez Gonzalez"
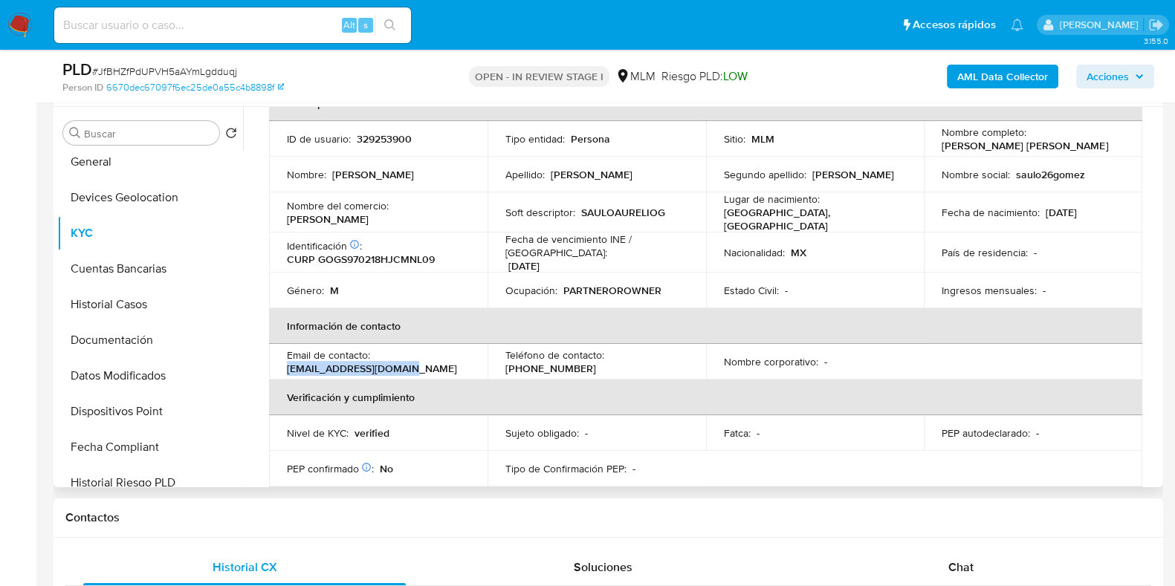
drag, startPoint x: 419, startPoint y: 360, endPoint x: 281, endPoint y: 361, distance: 138.3
click at [277, 363] on td "Email de contacto : saulo26gomez@gmail.com" at bounding box center [378, 362] width 219 height 36
copy p "saulo26gomez@gmail.com"
click at [596, 362] on p "(33) 33821349" at bounding box center [550, 368] width 91 height 13
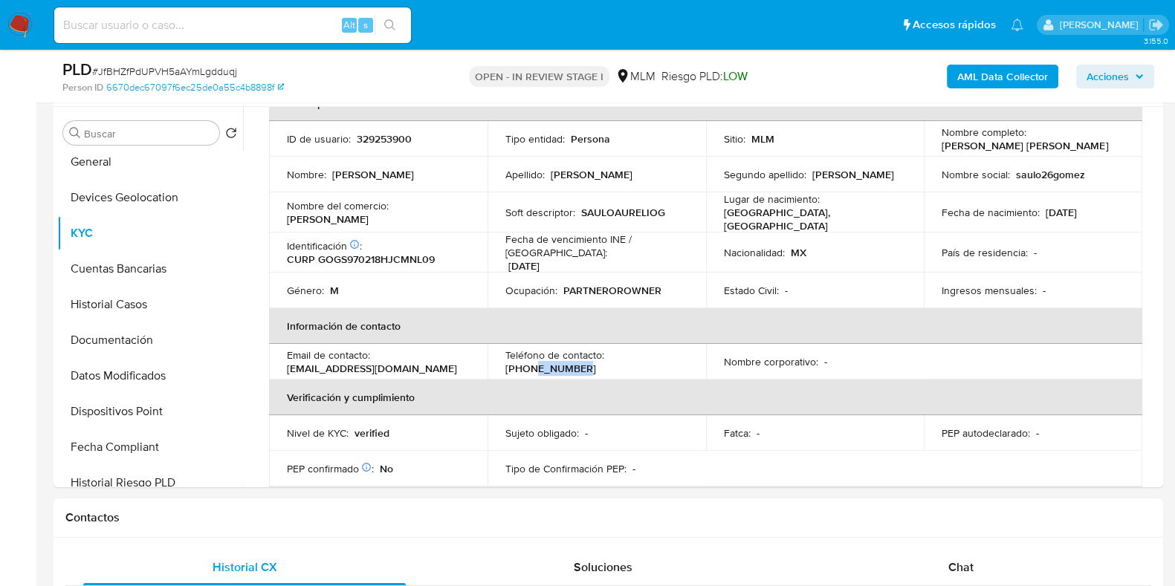
copy p "33821349"
click at [219, 31] on input at bounding box center [232, 25] width 357 height 19
paste input "392479450"
type input "392479450"
click at [383, 19] on button "search-icon" at bounding box center [390, 25] width 30 height 21
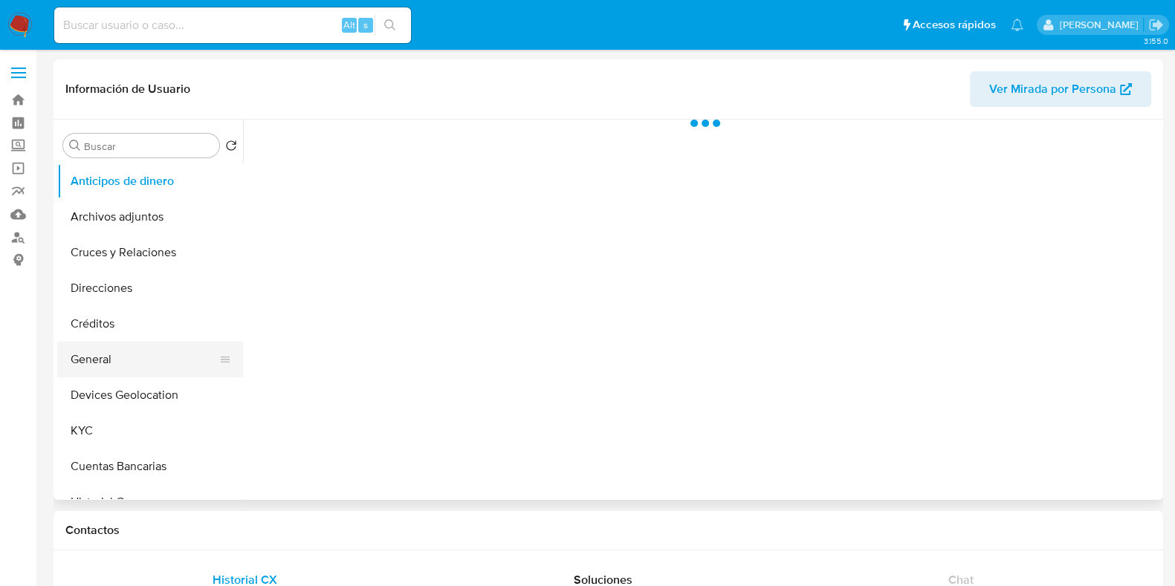
click at [111, 358] on button "General" at bounding box center [144, 360] width 174 height 36
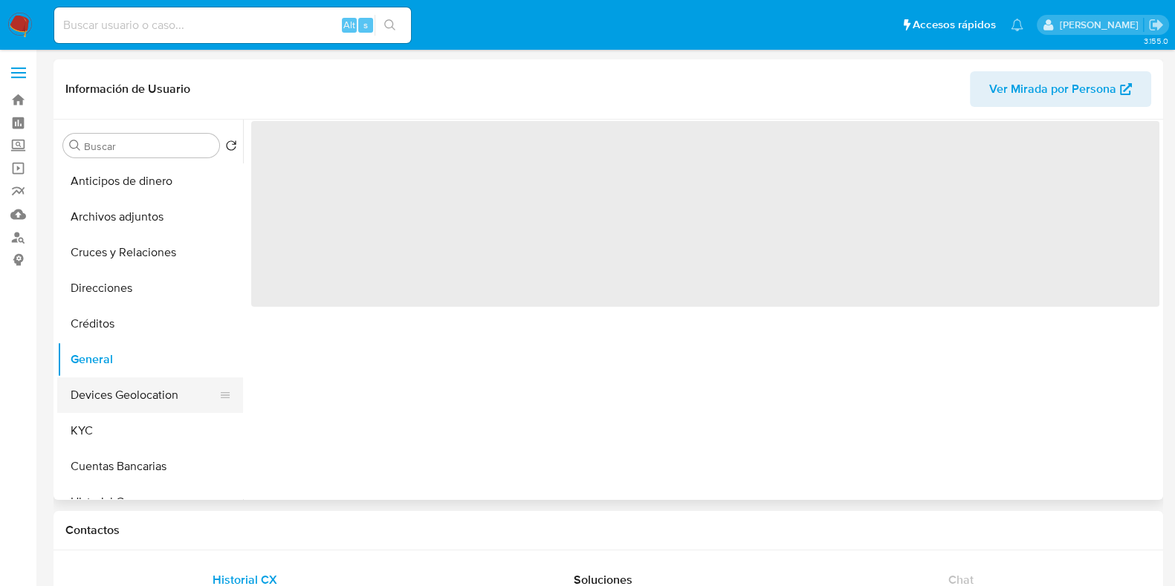
select select "10"
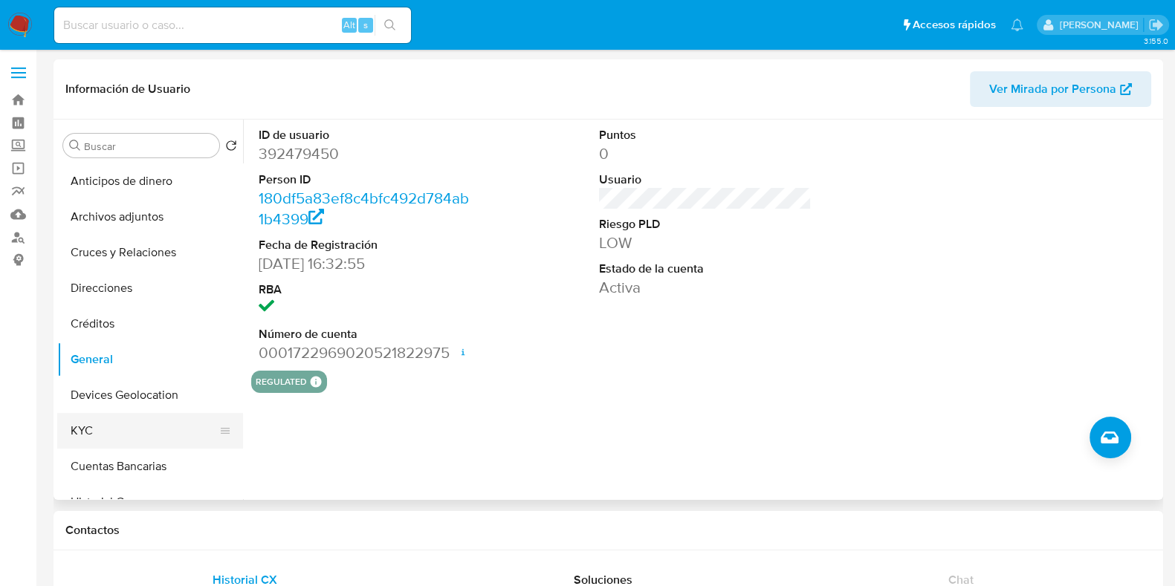
click at [102, 422] on button "KYC" at bounding box center [144, 431] width 174 height 36
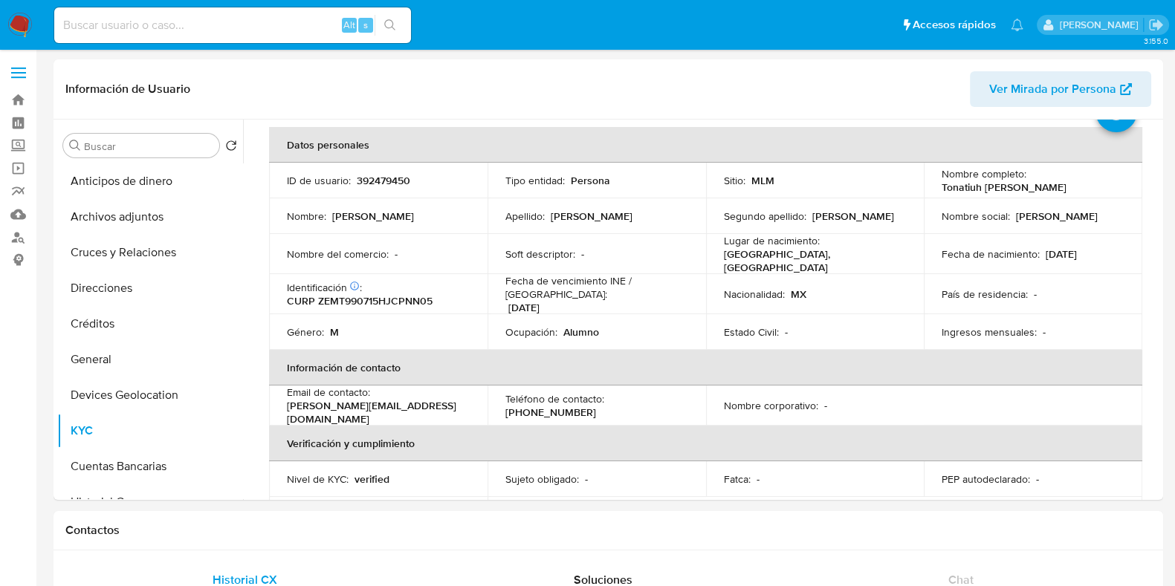
scroll to position [92, 0]
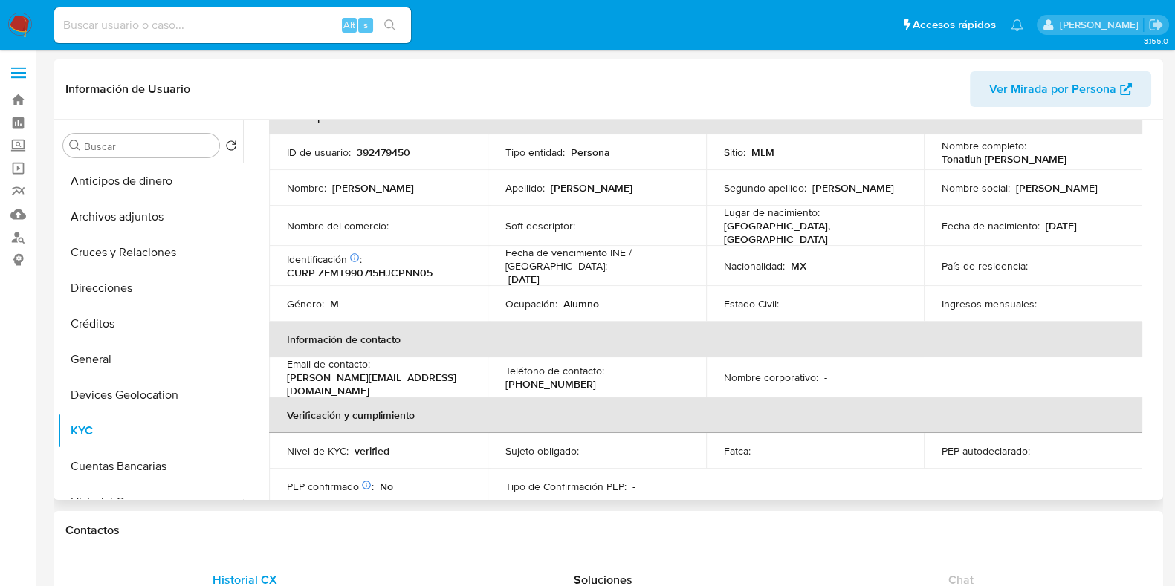
drag, startPoint x: 1090, startPoint y: 221, endPoint x: 1041, endPoint y: 222, distance: 49.1
click at [1046, 222] on p "15/07/1999" at bounding box center [1061, 225] width 31 height 13
copy p "15/07/1999"
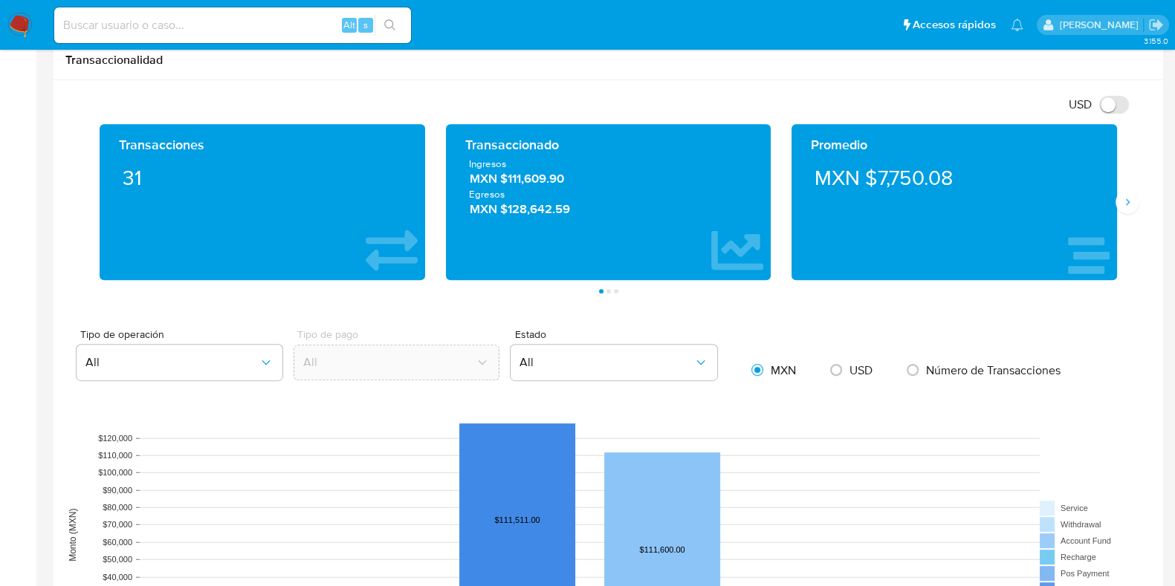
scroll to position [743, 0]
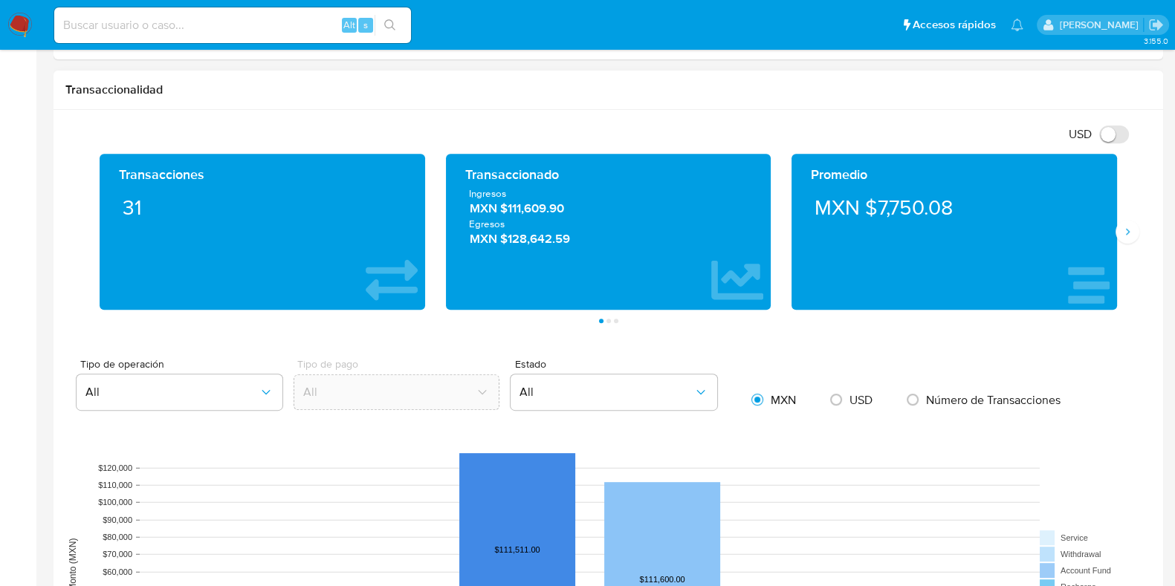
click at [543, 210] on span "MXN $111,609.90" at bounding box center [609, 208] width 278 height 17
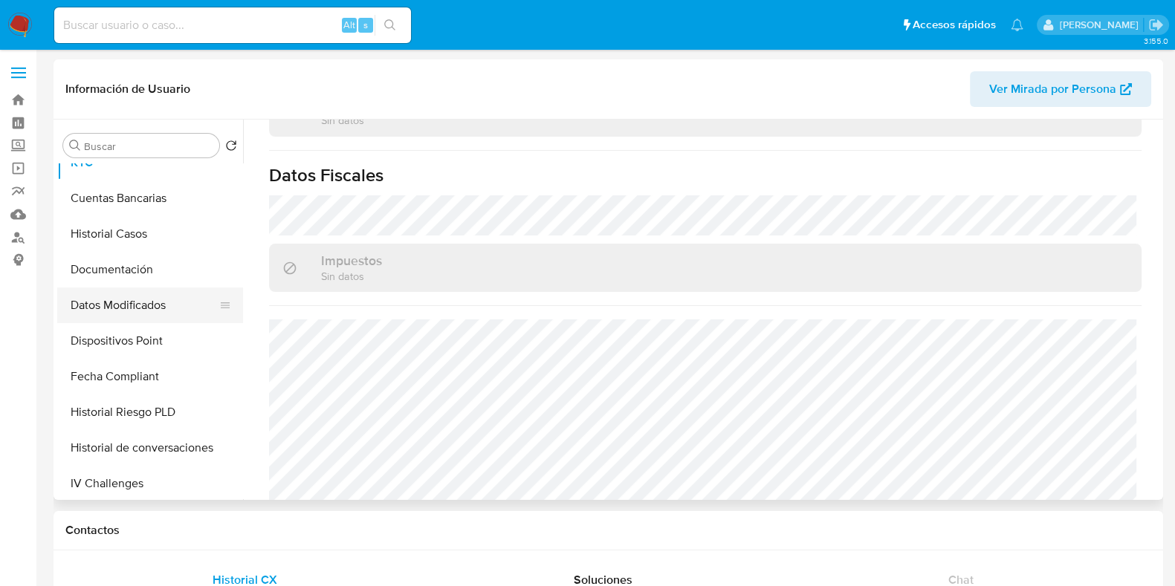
scroll to position [279, 0]
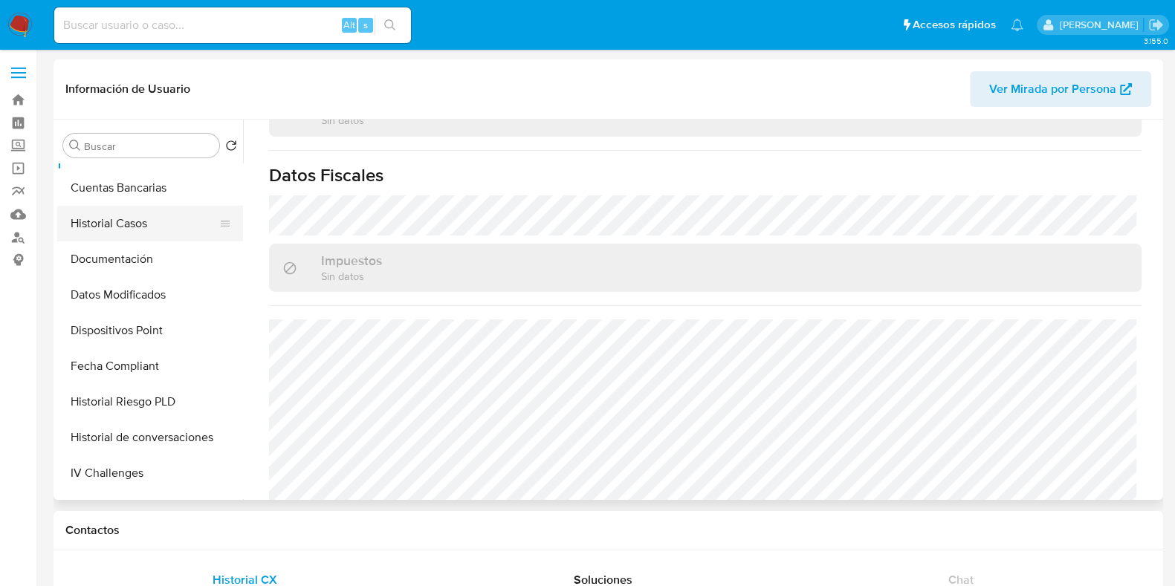
click at [110, 232] on button "Historial Casos" at bounding box center [144, 224] width 174 height 36
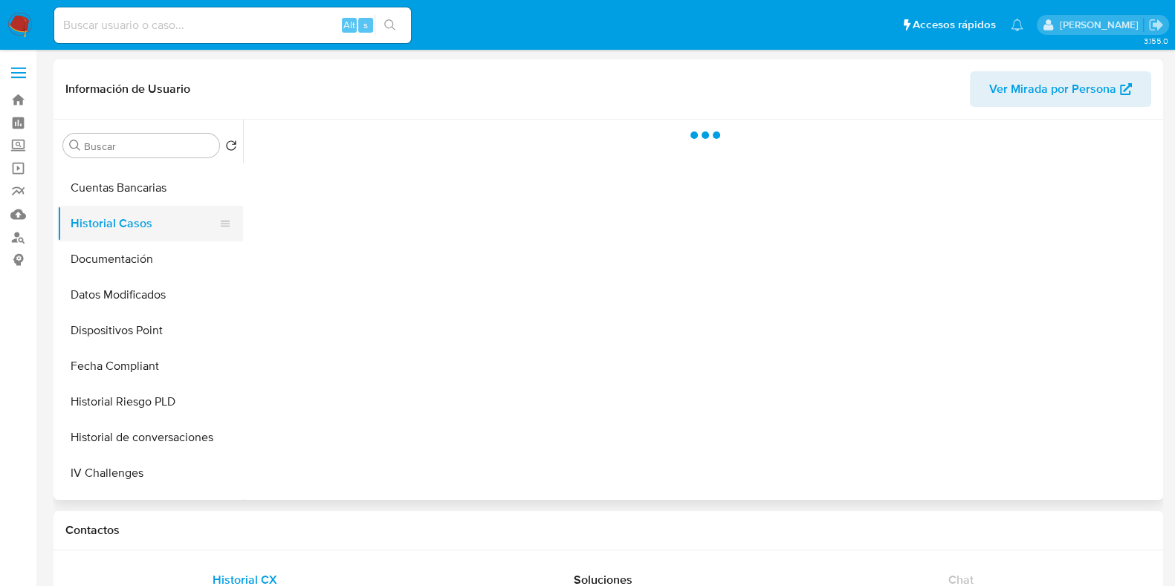
scroll to position [0, 0]
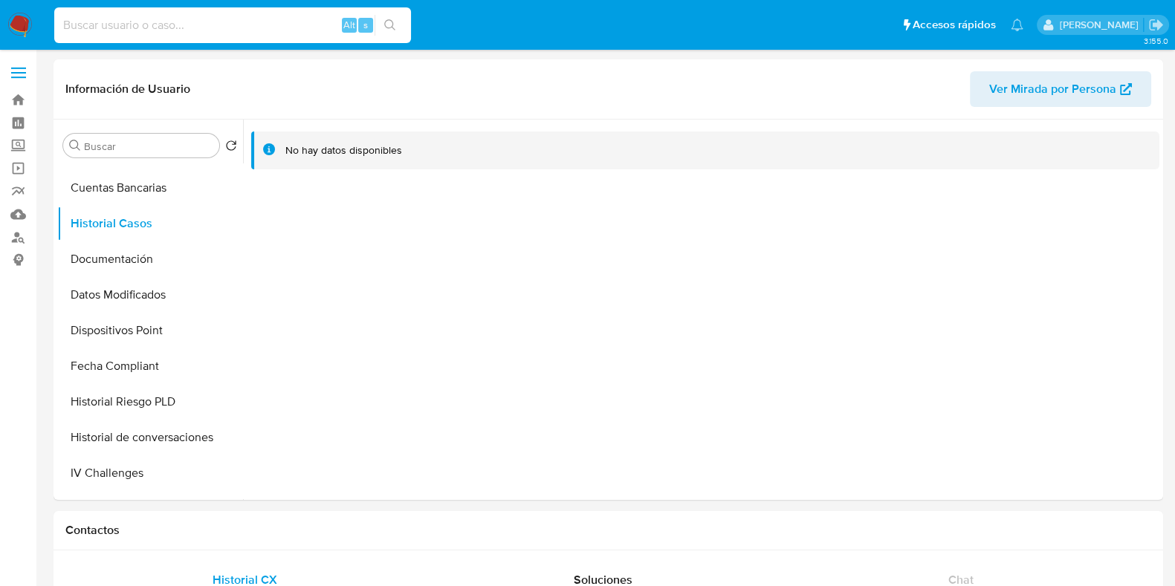
click at [202, 25] on input at bounding box center [232, 25] width 357 height 19
paste input "2542363699"
type input "2542363699"
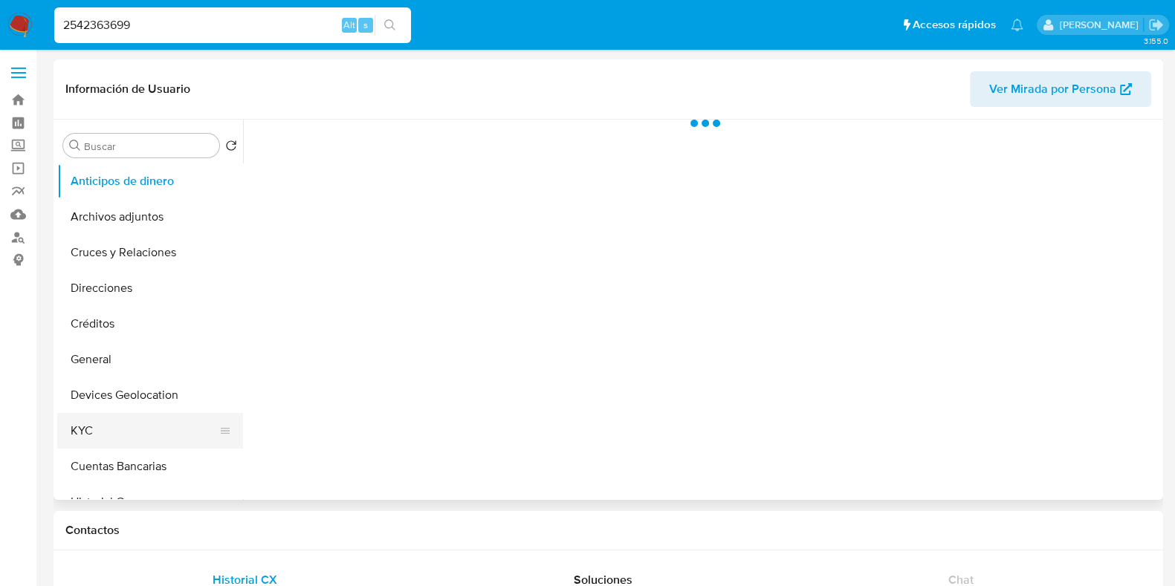
click at [100, 427] on button "KYC" at bounding box center [144, 431] width 174 height 36
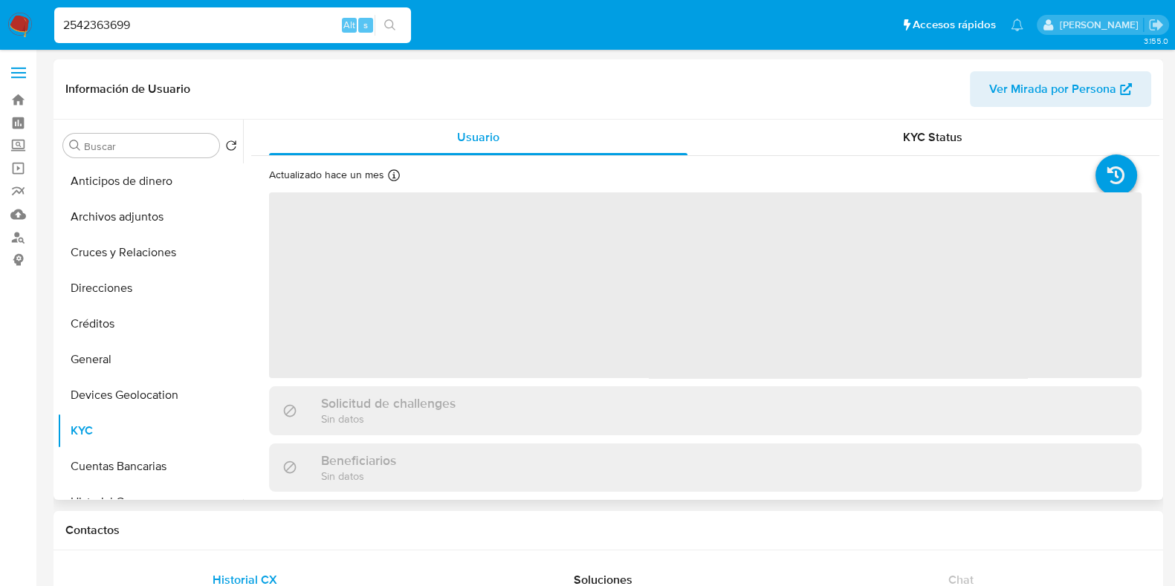
select select "10"
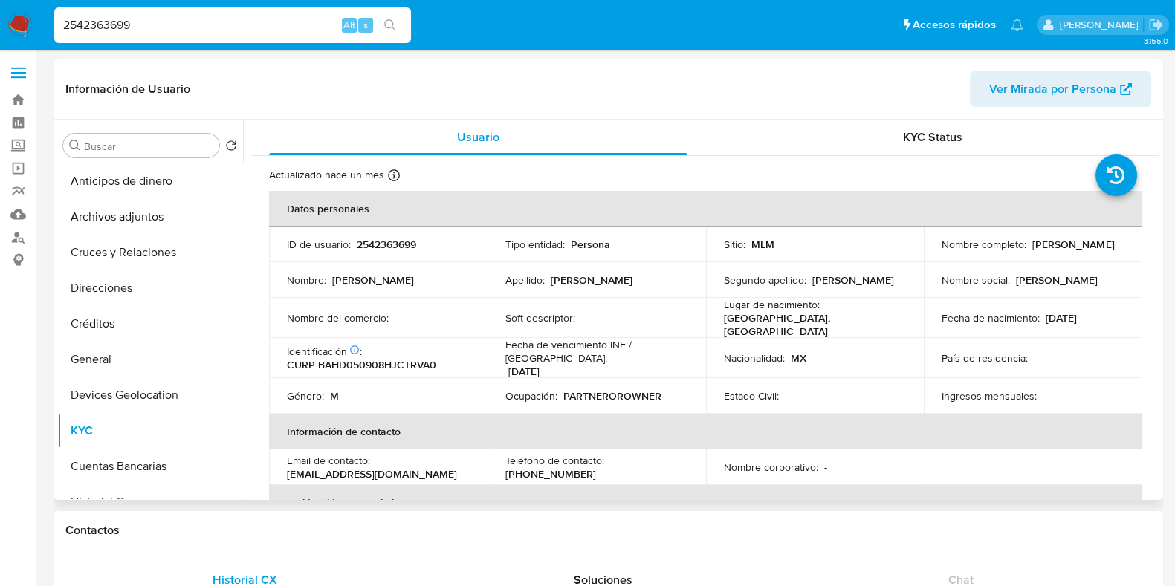
click at [1063, 315] on p "08/09/2005" at bounding box center [1061, 317] width 31 height 13
click at [1103, 319] on div "Fecha de nacimiento : 08/09/2005" at bounding box center [1033, 317] width 183 height 13
drag, startPoint x: 1104, startPoint y: 317, endPoint x: 1044, endPoint y: 318, distance: 59.5
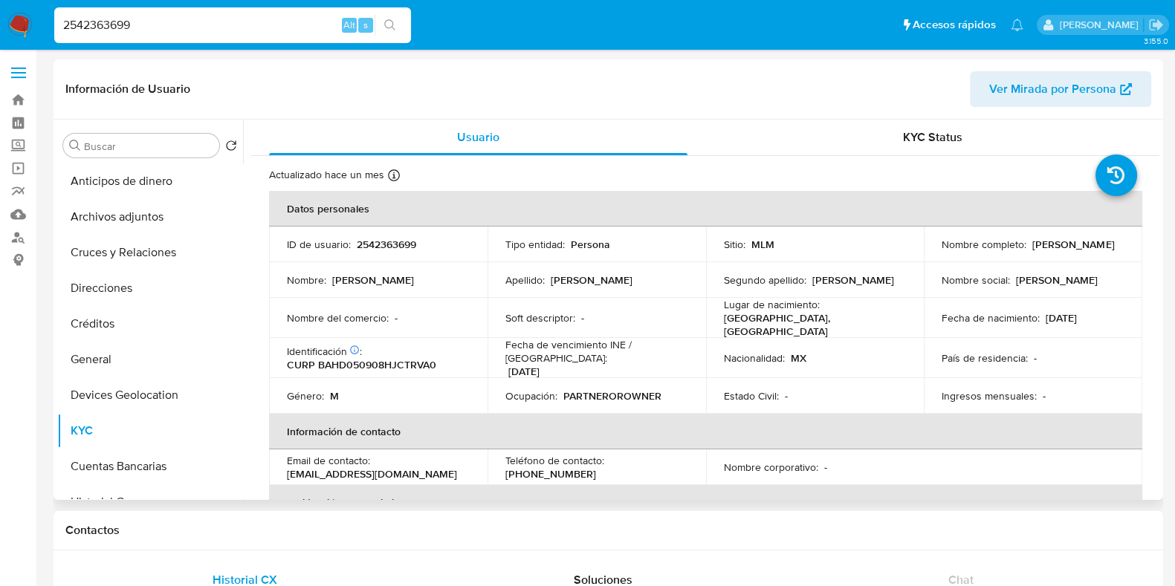
click at [1044, 318] on div "Fecha de nacimiento : 08/09/2005" at bounding box center [1033, 317] width 183 height 13
copy p "08/09/2005"
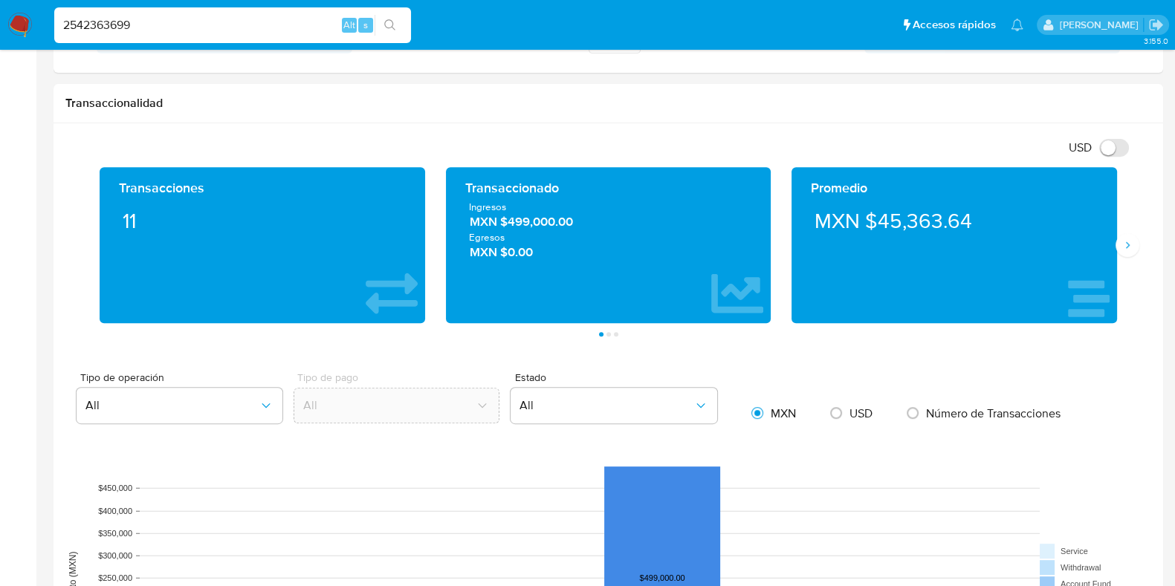
scroll to position [650, 0]
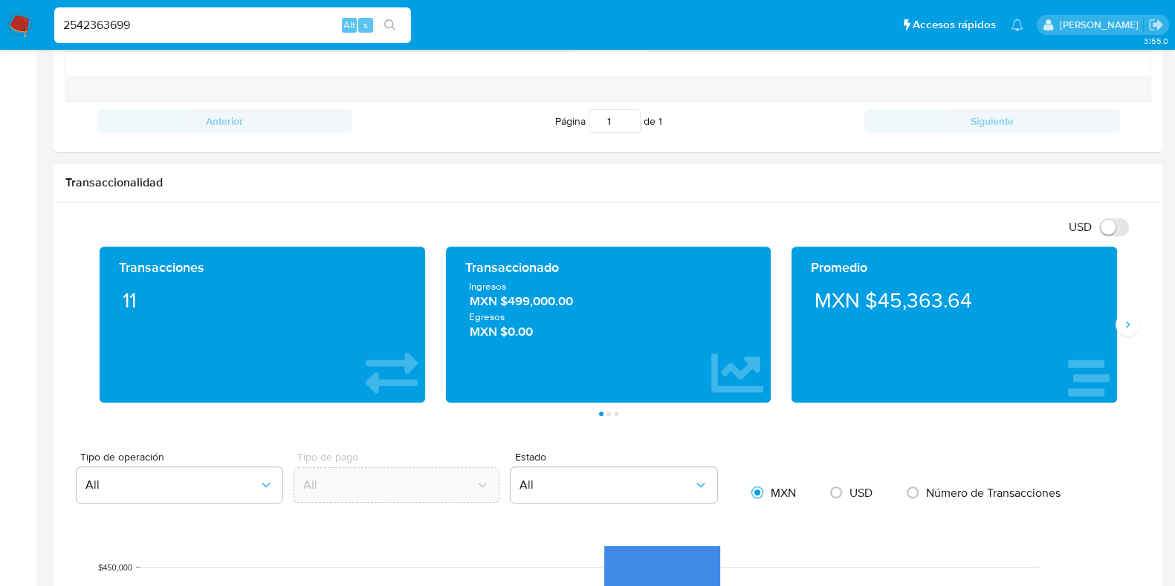
click at [566, 303] on span "MXN $499,000.00" at bounding box center [609, 301] width 278 height 17
click at [1119, 325] on button "Siguiente" at bounding box center [1128, 325] width 24 height 24
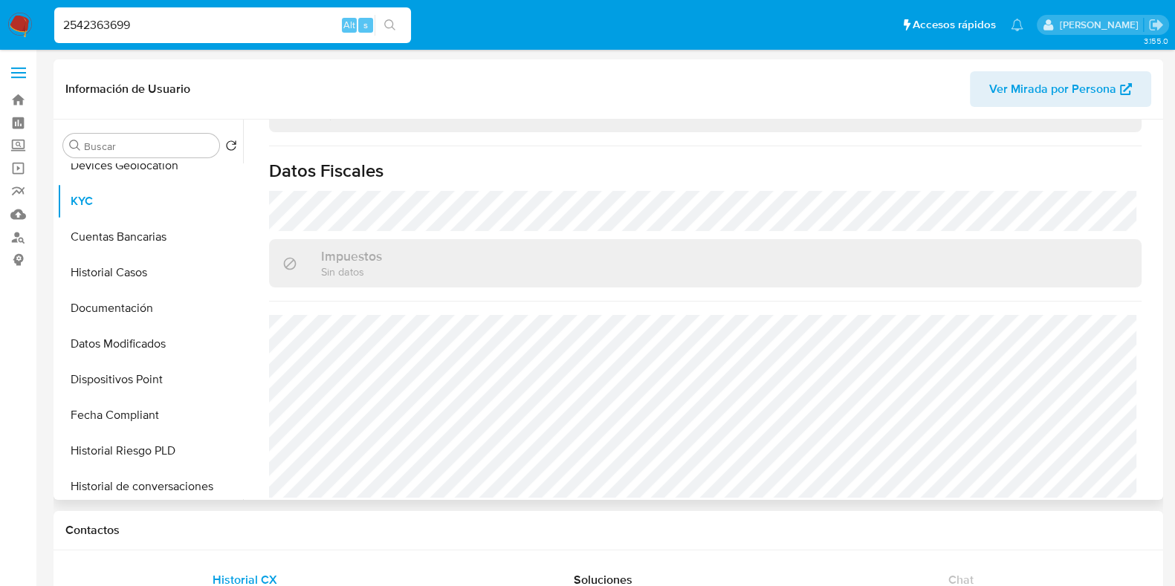
scroll to position [279, 0]
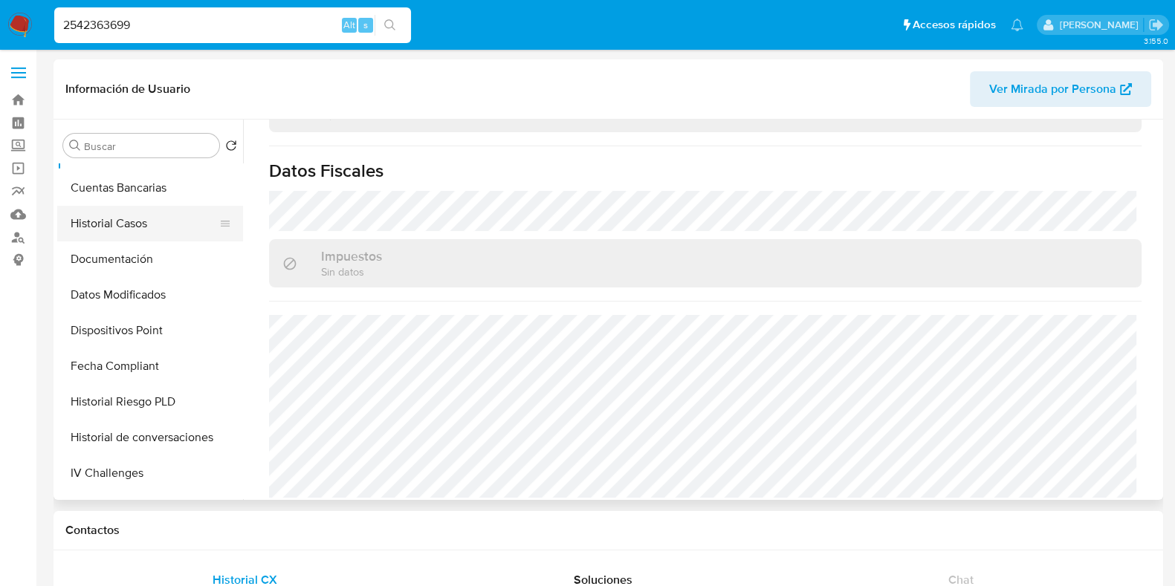
click at [121, 226] on button "Historial Casos" at bounding box center [144, 224] width 174 height 36
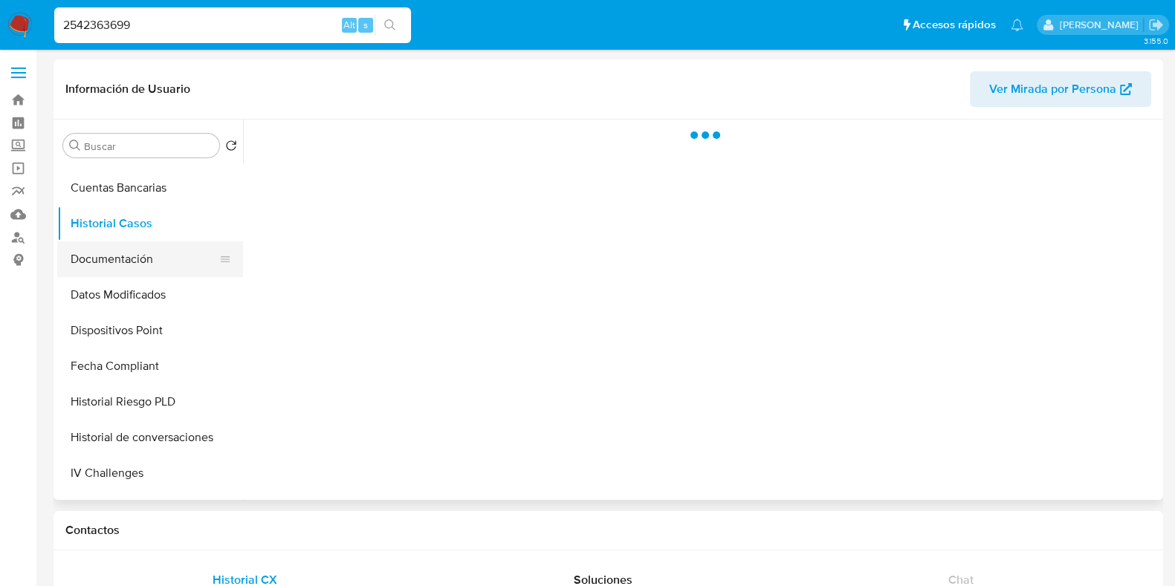
scroll to position [0, 0]
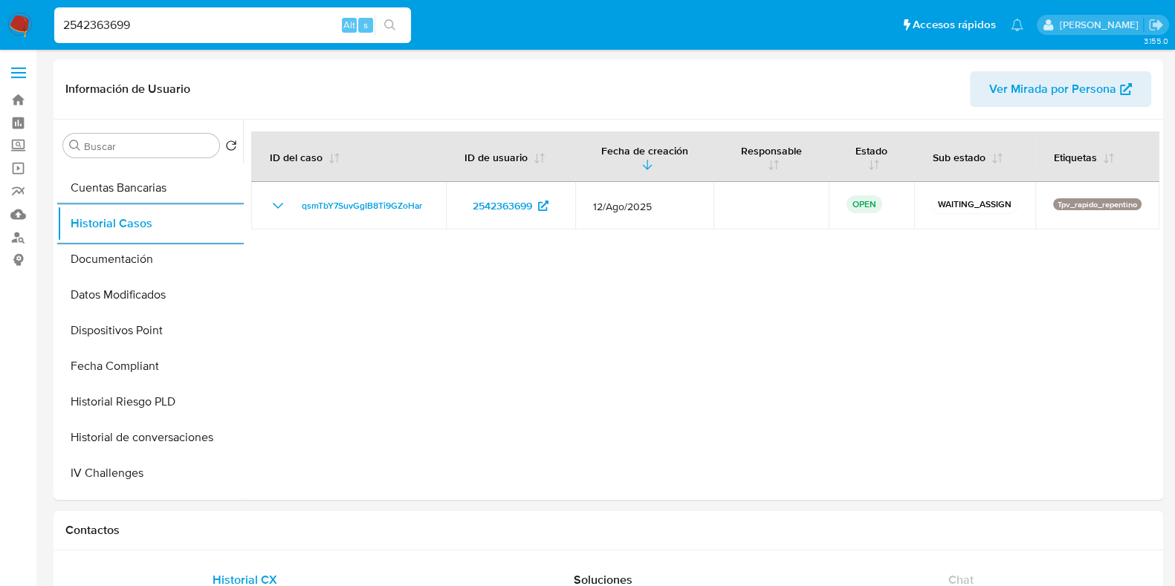
click at [105, 25] on input "2542363699" at bounding box center [232, 25] width 357 height 19
paste input "60851536"
type input "260851536"
click at [386, 20] on icon "search-icon" at bounding box center [390, 25] width 12 height 12
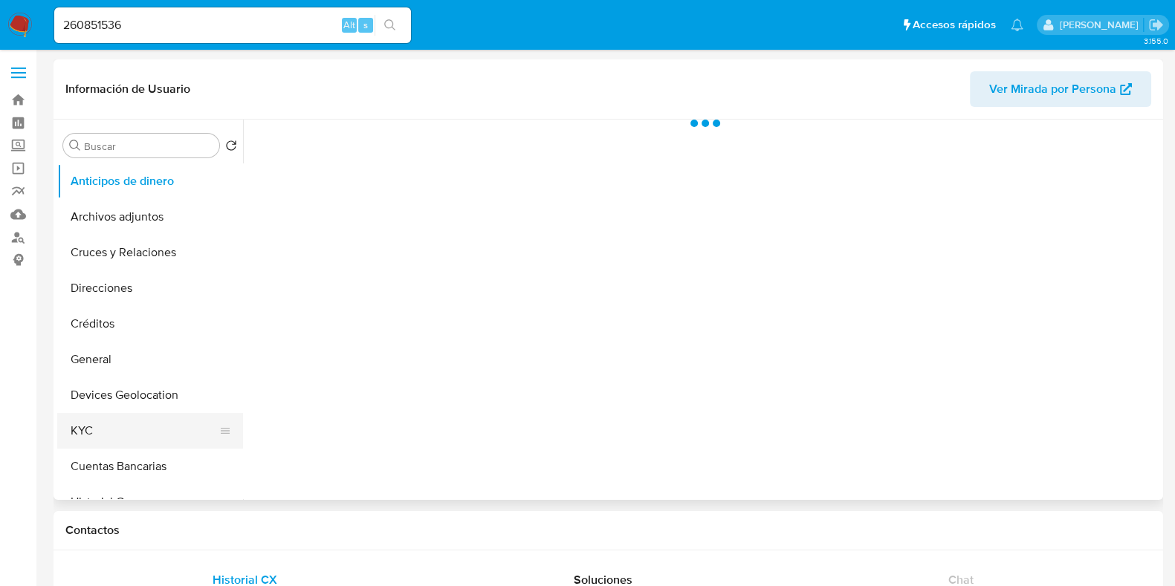
click at [88, 429] on button "KYC" at bounding box center [144, 431] width 174 height 36
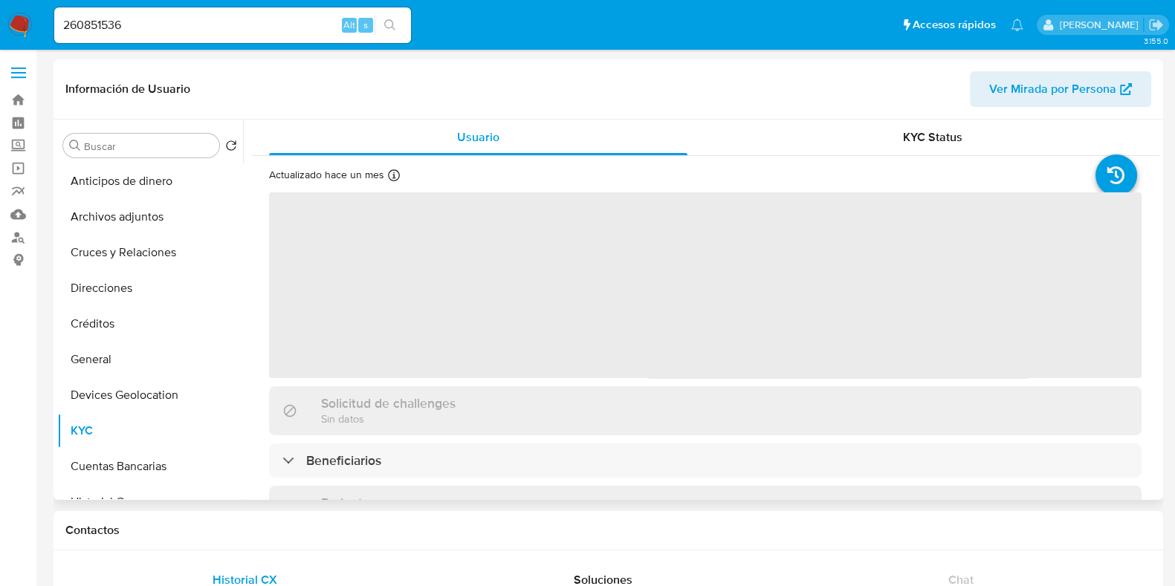
select select "10"
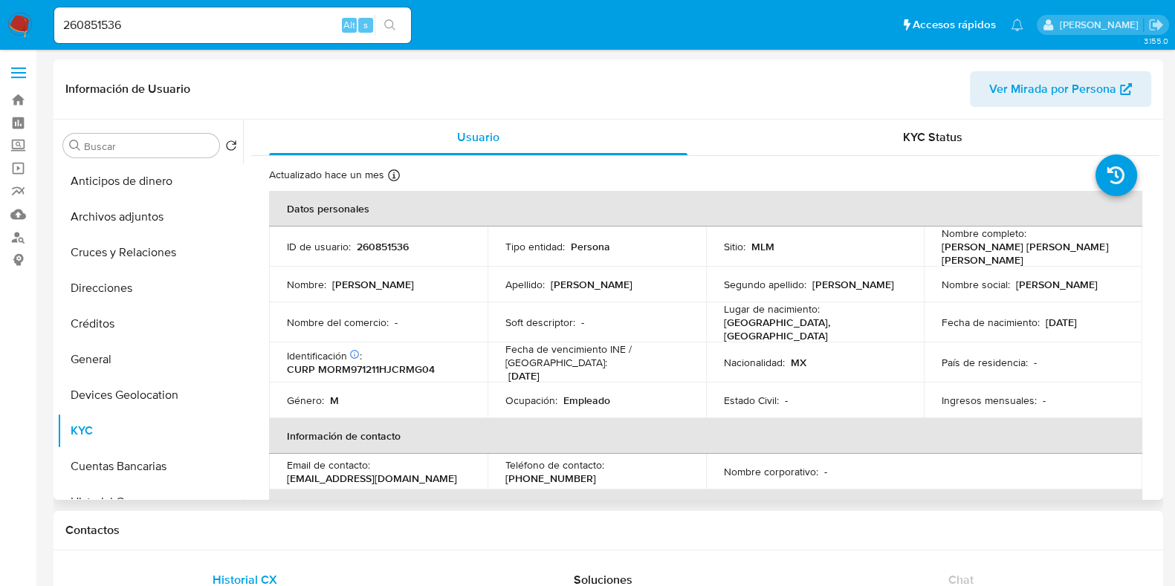
click at [1072, 316] on p "11/12/1997" at bounding box center [1061, 322] width 31 height 13
click at [1077, 317] on p "11/12/1997" at bounding box center [1061, 322] width 31 height 13
drag, startPoint x: 1090, startPoint y: 317, endPoint x: 1003, endPoint y: 345, distance: 90.5
click at [1041, 322] on div "Fecha de nacimiento : 11/12/1997" at bounding box center [1033, 322] width 183 height 13
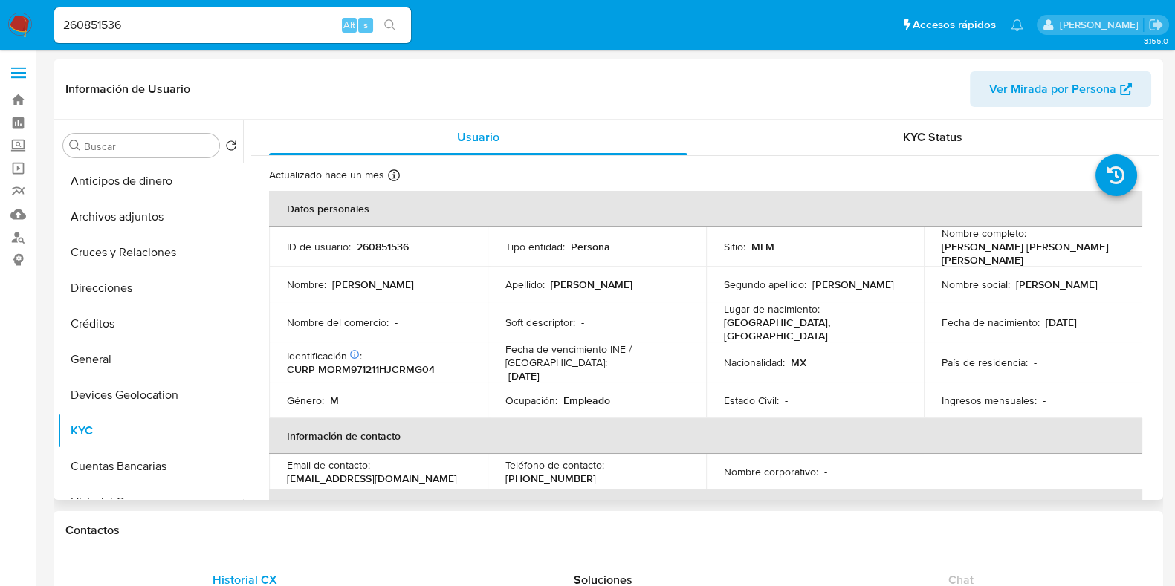
copy p "11/12/1997"
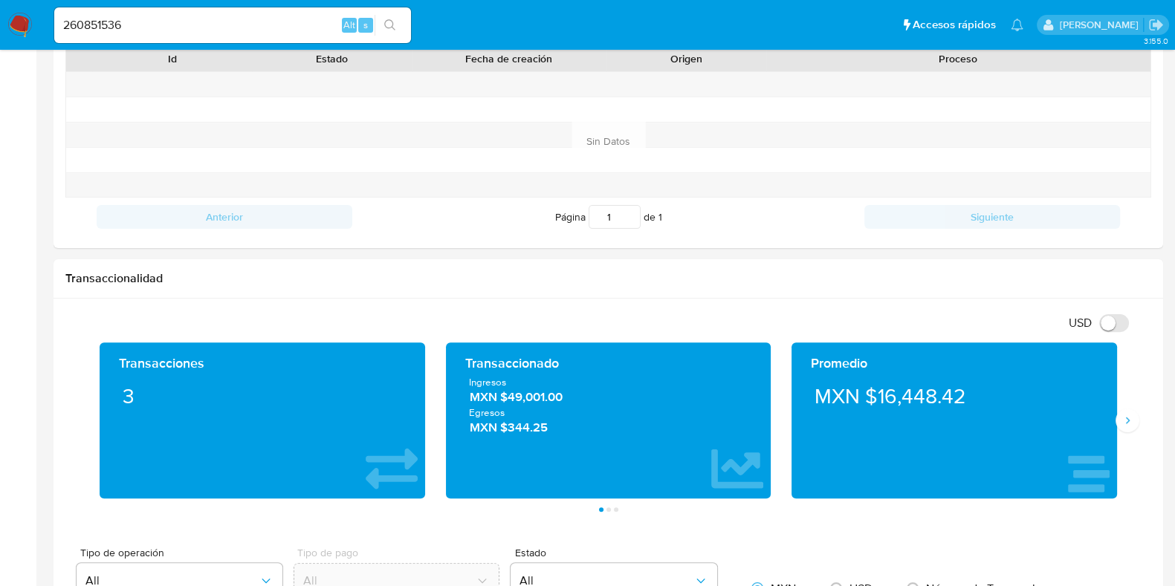
scroll to position [557, 0]
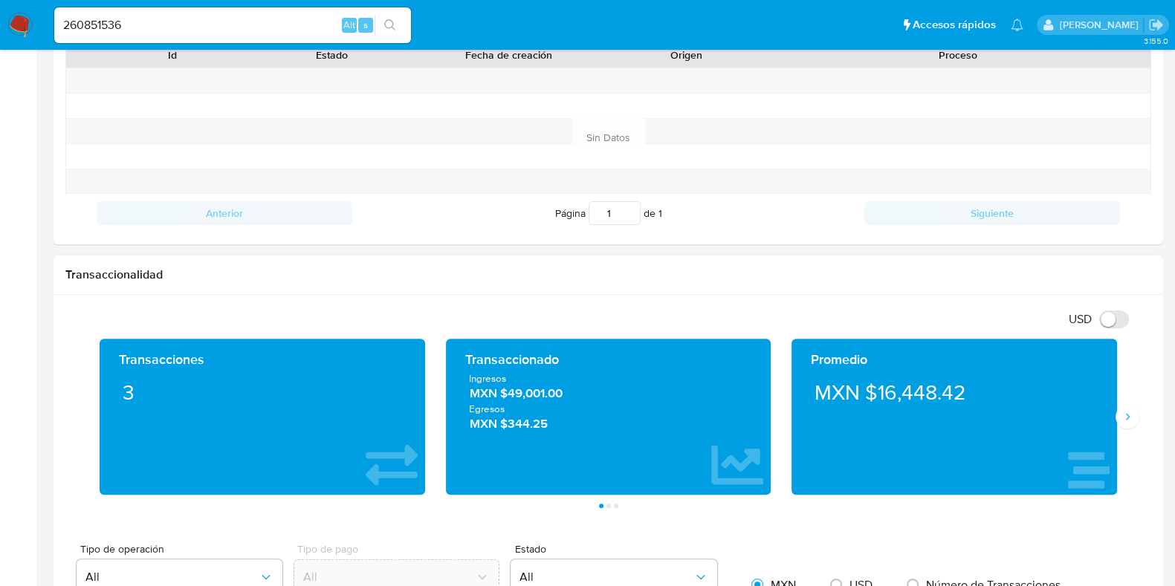
click at [537, 399] on span "MXN $49,001.00" at bounding box center [609, 393] width 278 height 17
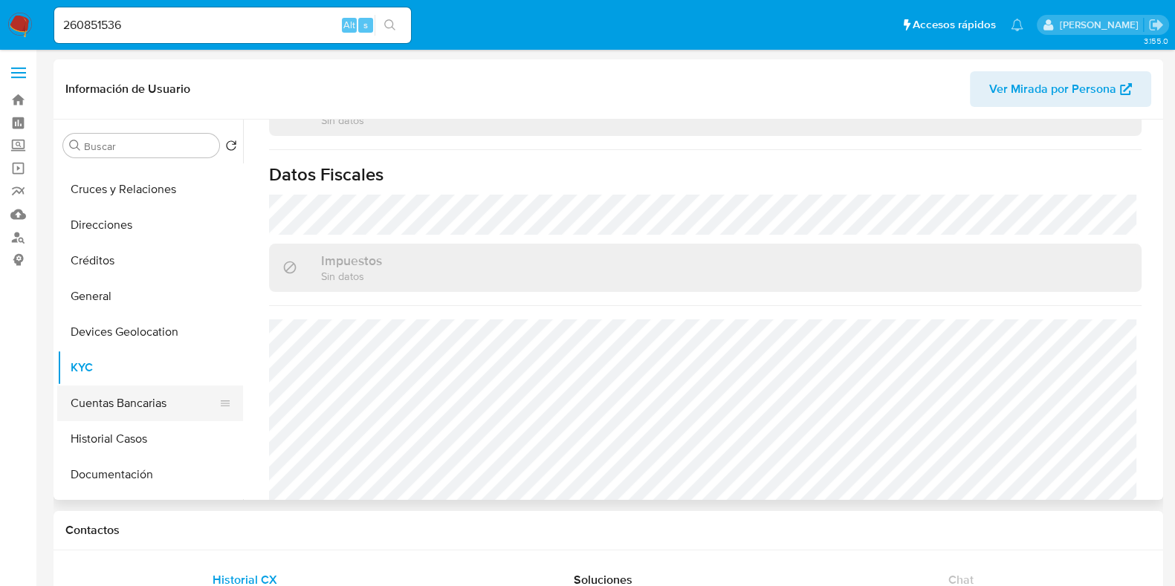
scroll to position [92, 0]
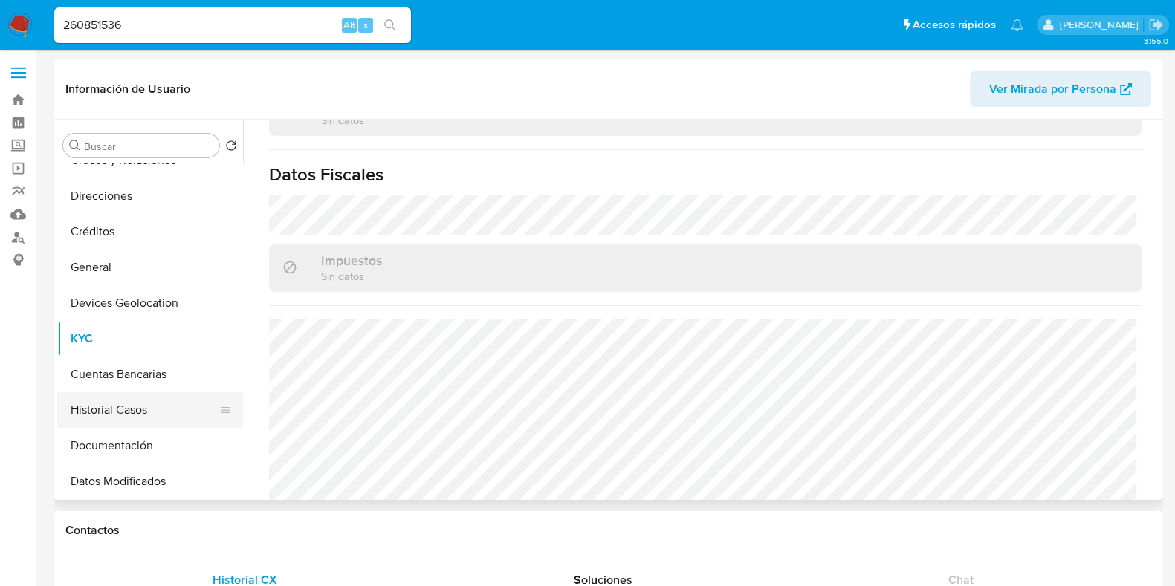
click at [126, 407] on button "Historial Casos" at bounding box center [144, 410] width 174 height 36
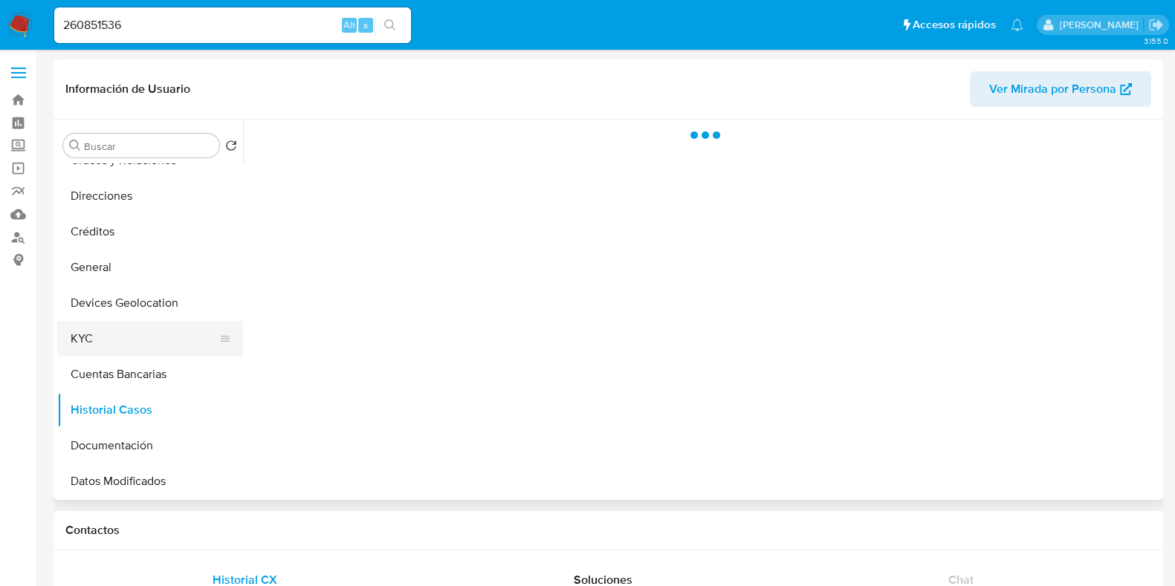
scroll to position [0, 0]
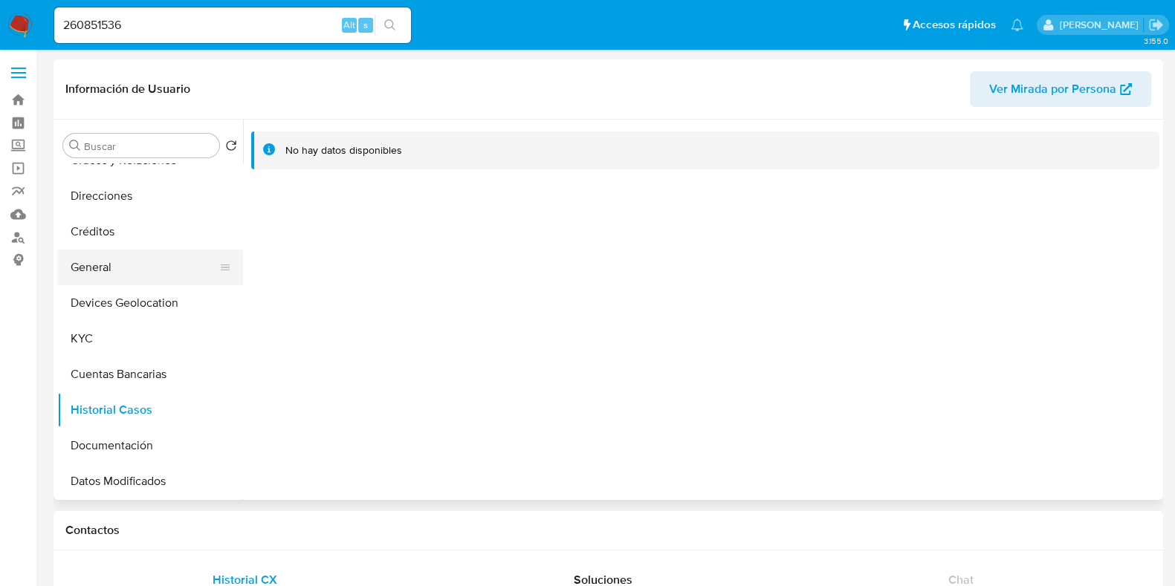
click at [109, 259] on button "General" at bounding box center [144, 268] width 174 height 36
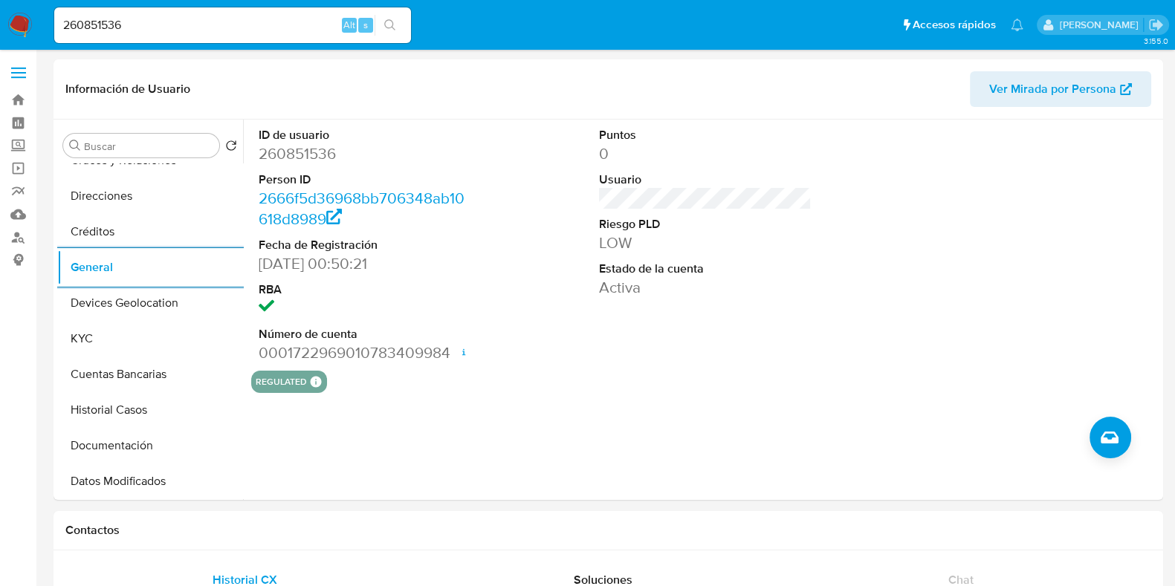
click at [71, 27] on input "260851536" at bounding box center [232, 25] width 357 height 19
paste input "732592204"
click at [66, 28] on input "732592204" at bounding box center [232, 25] width 357 height 19
type input "732592204"
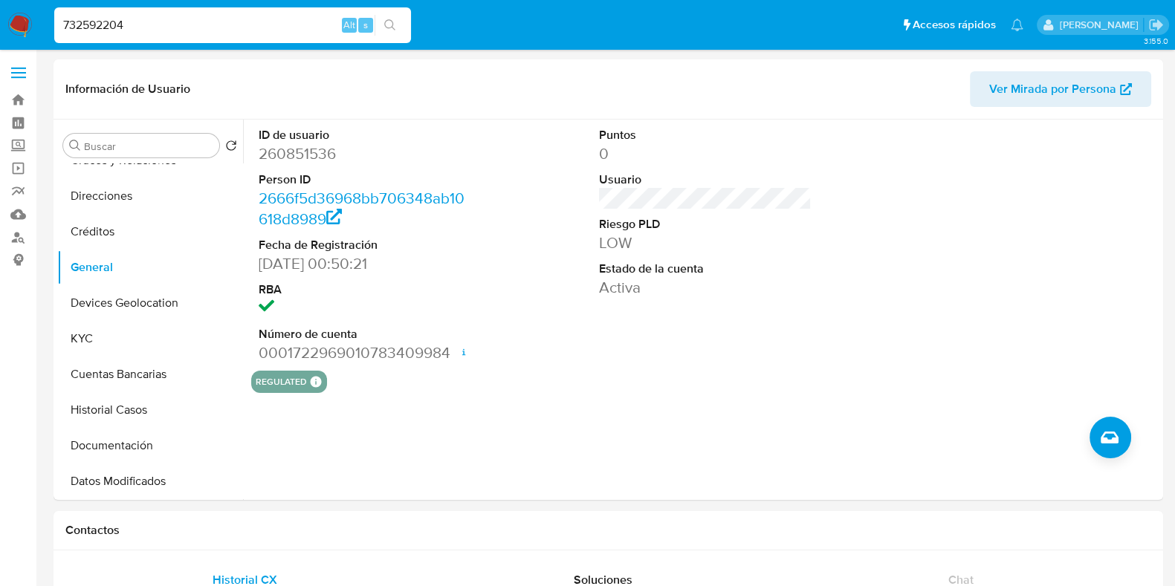
click at [399, 25] on button "search-icon" at bounding box center [390, 25] width 30 height 21
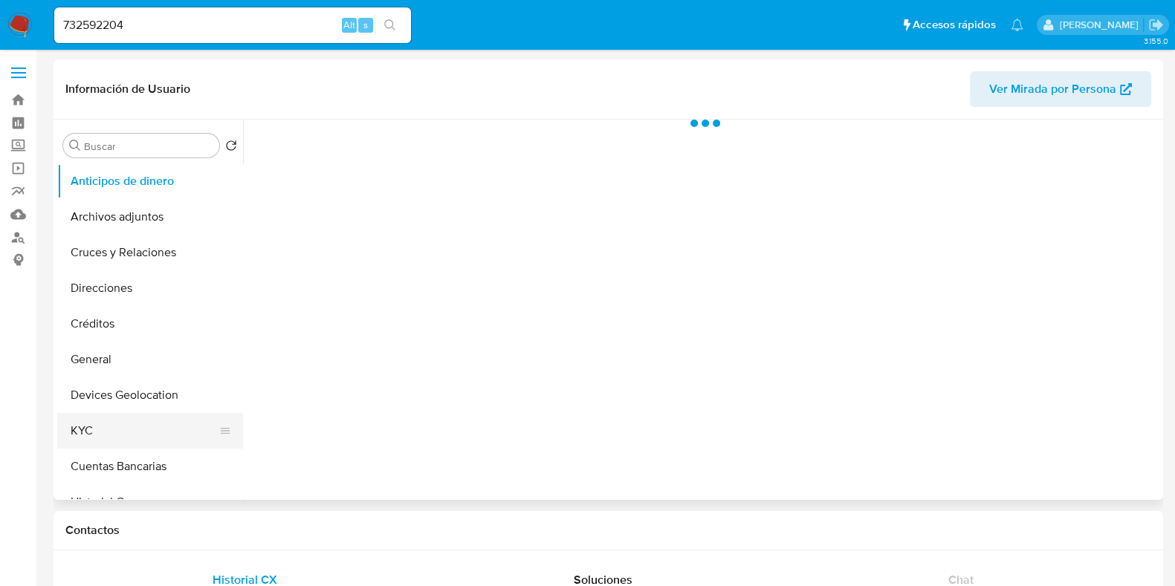
click at [110, 416] on button "KYC" at bounding box center [144, 431] width 174 height 36
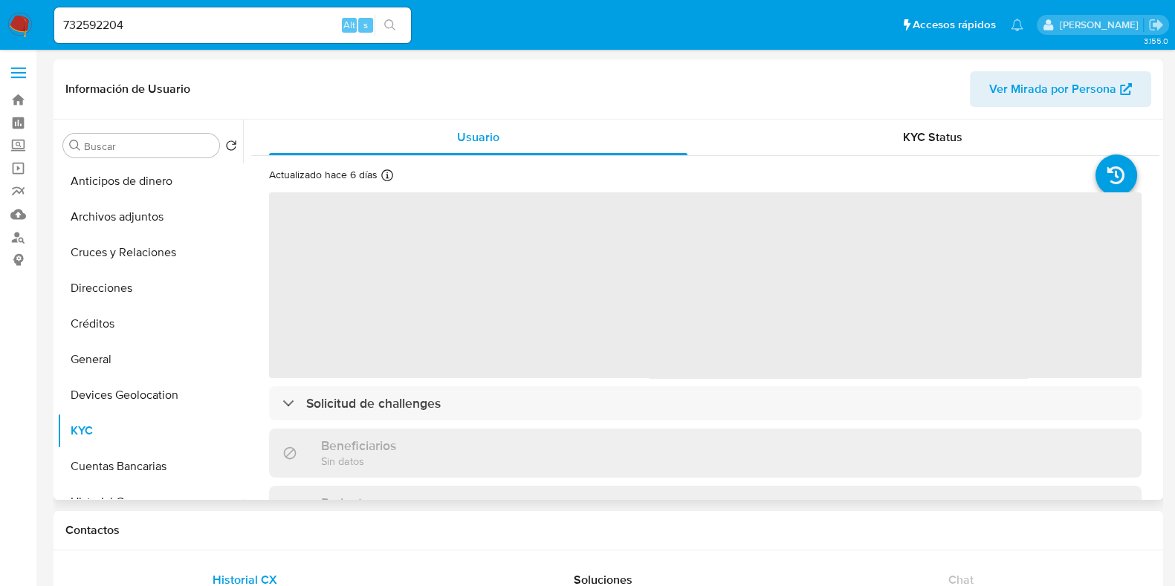
select select "10"
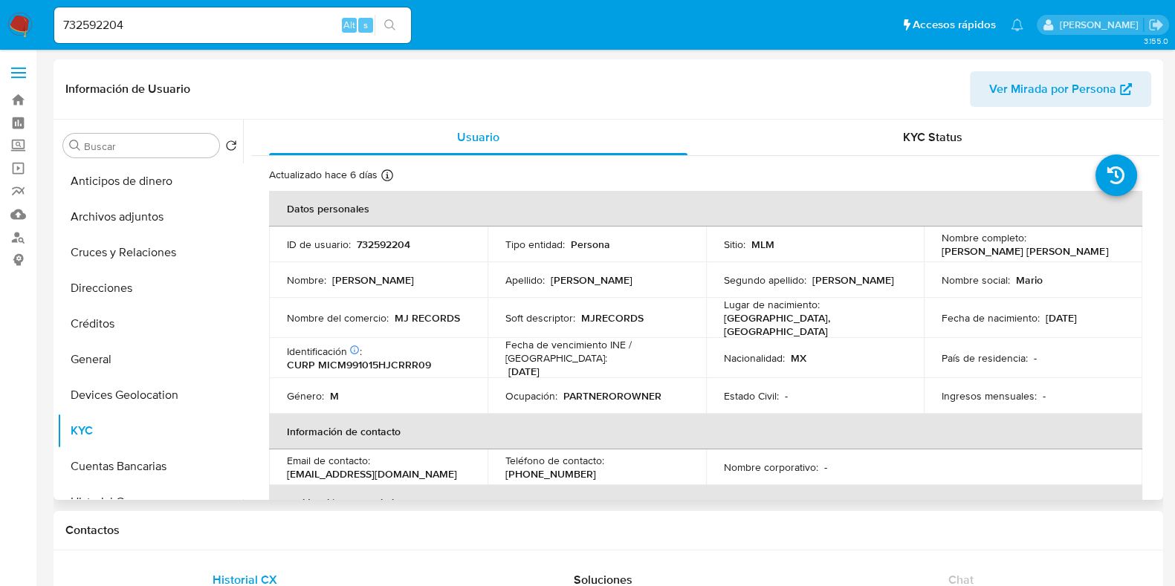
drag, startPoint x: 1094, startPoint y: 310, endPoint x: 1034, endPoint y: 348, distance: 71.1
click at [1041, 323] on td "Fecha de nacimiento : 15/10/1999" at bounding box center [1033, 318] width 219 height 40
copy p "15/10/1999"
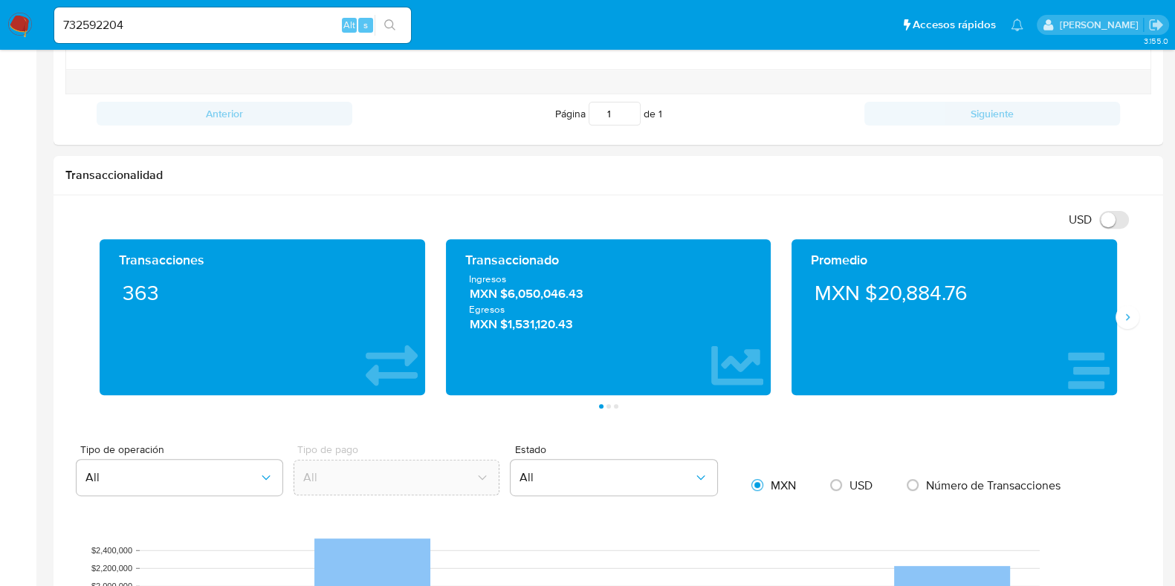
scroll to position [836, 0]
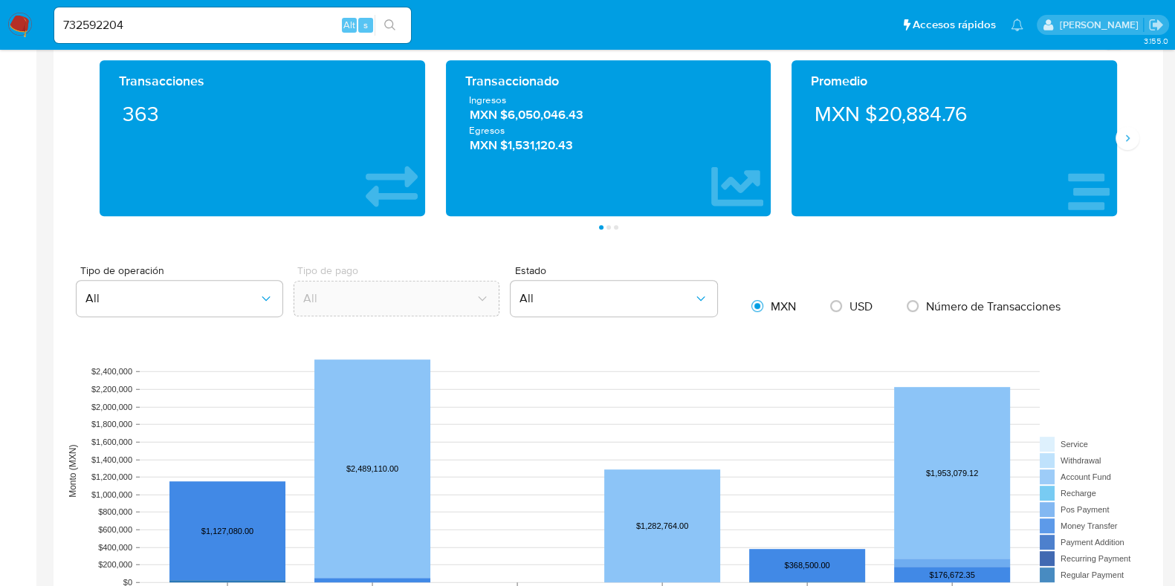
click at [561, 117] on span "MXN $6,050,046.43" at bounding box center [609, 114] width 278 height 17
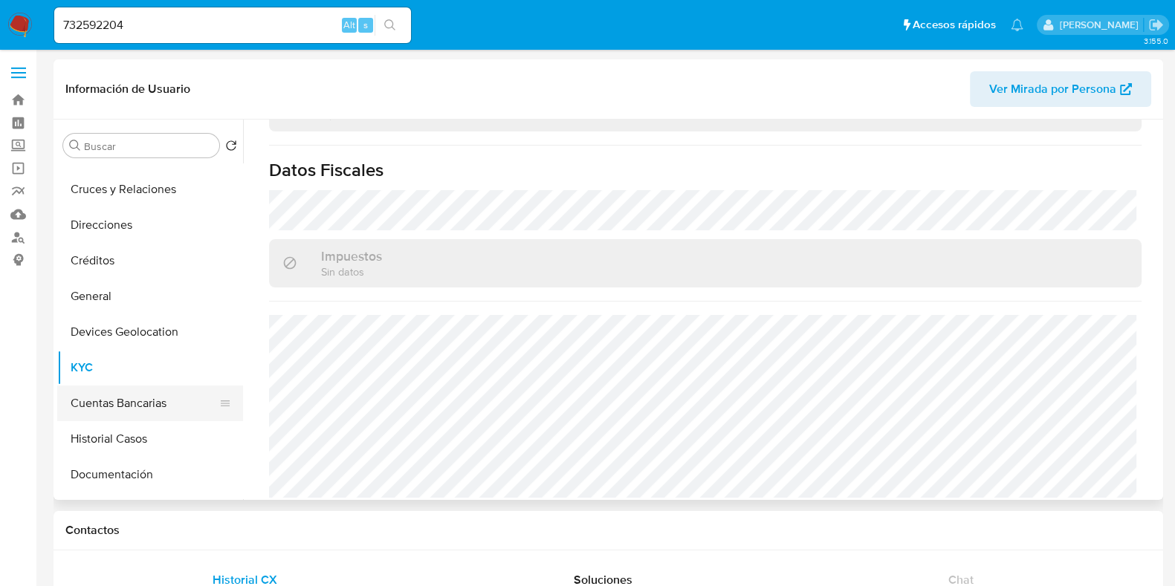
scroll to position [92, 0]
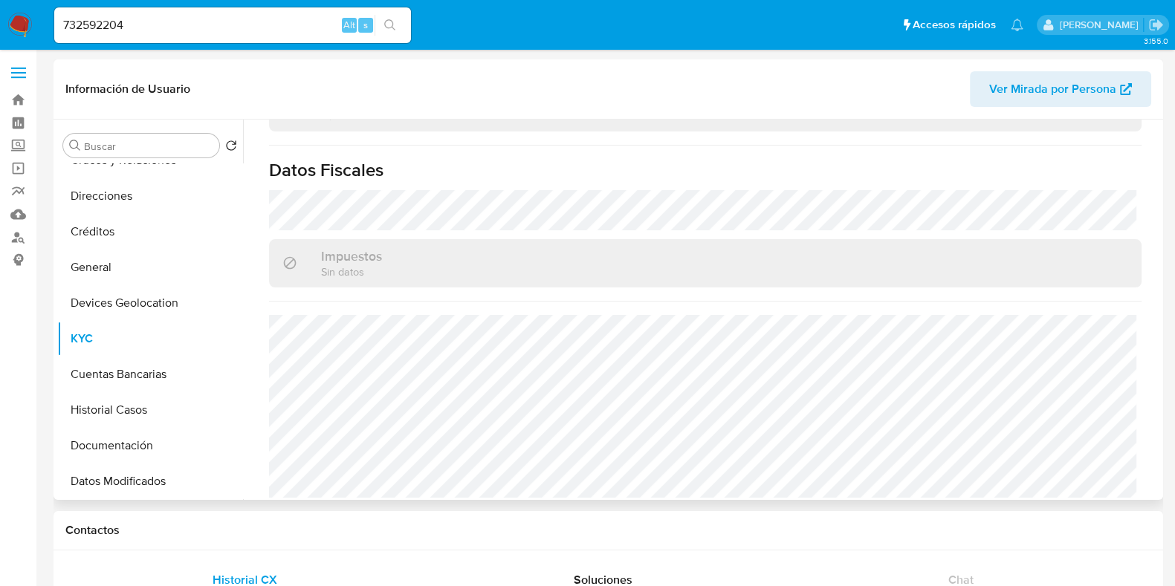
drag, startPoint x: 120, startPoint y: 403, endPoint x: 261, endPoint y: 395, distance: 141.4
click at [119, 403] on button "Historial Casos" at bounding box center [150, 410] width 186 height 36
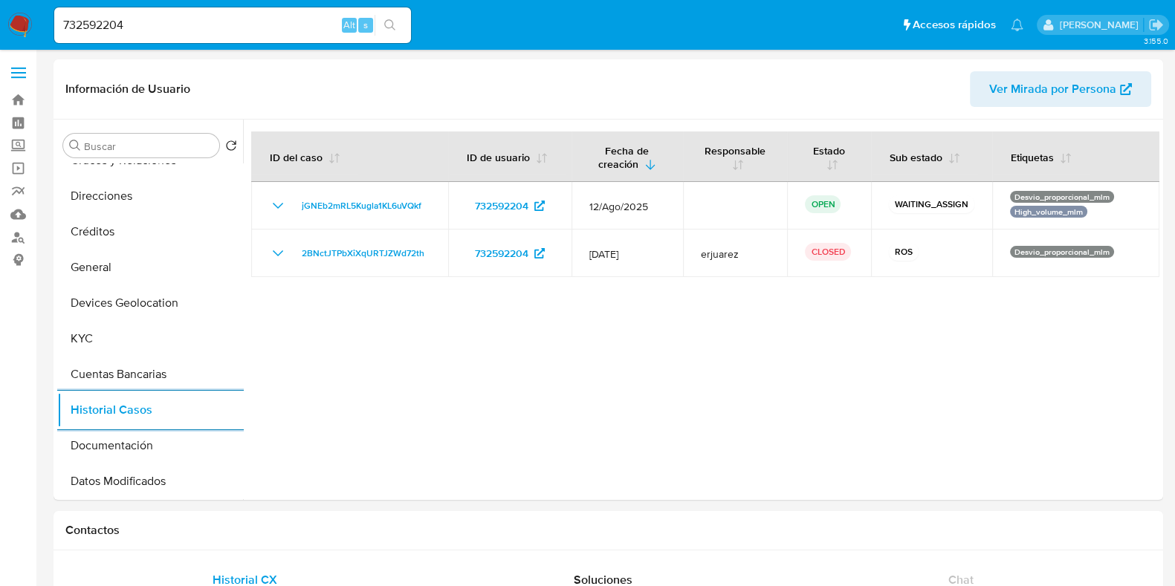
click at [85, 20] on input "732592204" at bounding box center [232, 25] width 357 height 19
paste input "2566756758"
type input "2566756758"
click at [385, 27] on icon "search-icon" at bounding box center [390, 25] width 12 height 12
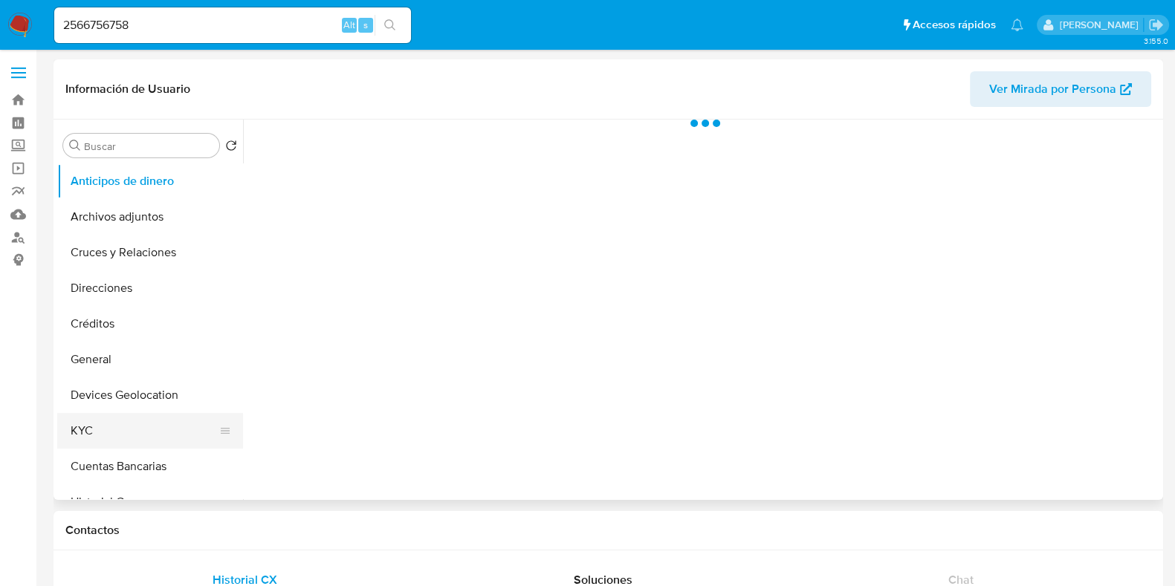
click at [106, 436] on button "KYC" at bounding box center [144, 431] width 174 height 36
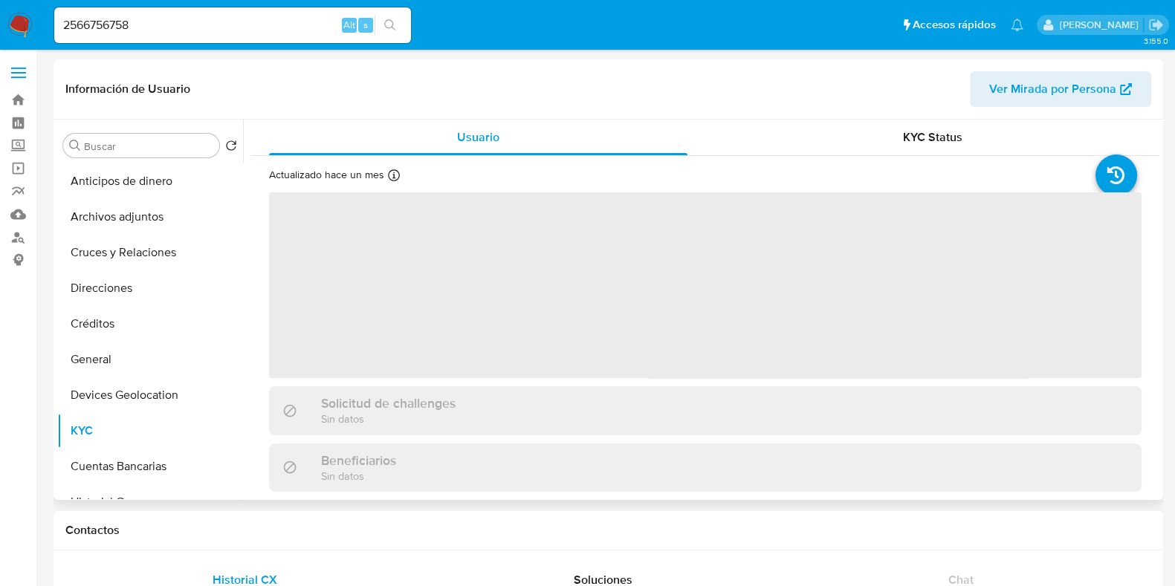
select select "10"
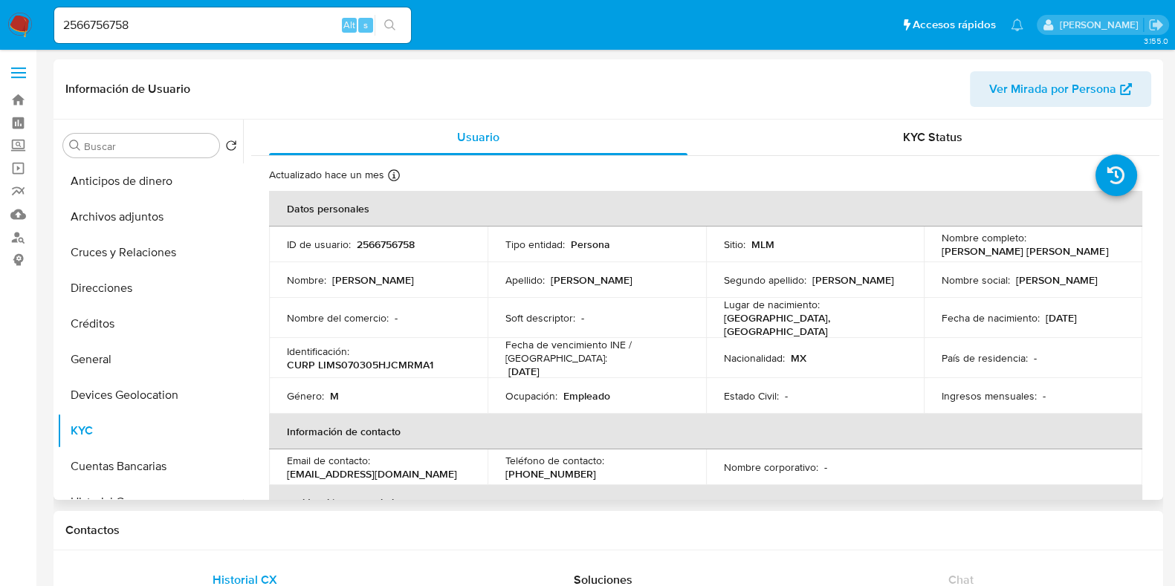
drag, startPoint x: 1096, startPoint y: 317, endPoint x: 1044, endPoint y: 319, distance: 52.8
click at [1044, 319] on div "Fecha de nacimiento : 05/03/2007" at bounding box center [1033, 317] width 183 height 13
copy p "05/03/2007"
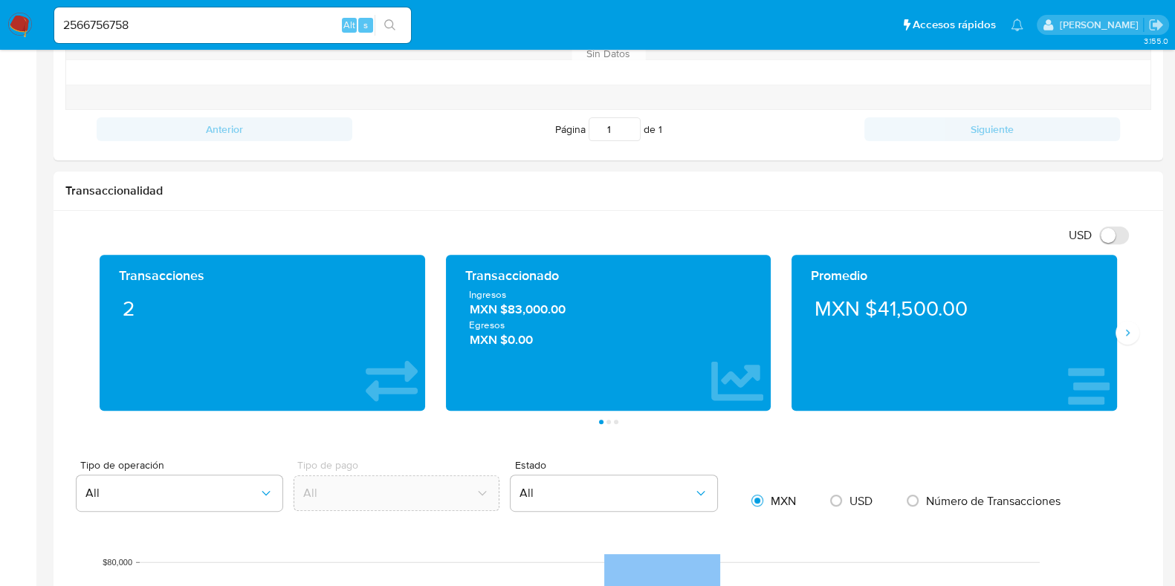
scroll to position [650, 0]
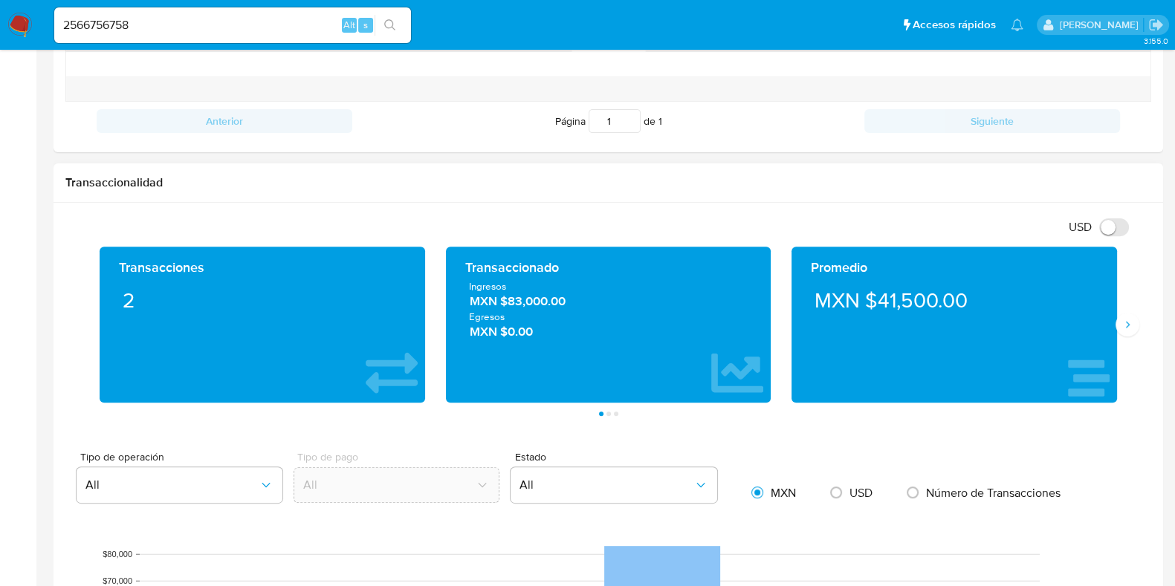
click at [541, 299] on span "MXN $83,000.00" at bounding box center [609, 301] width 278 height 17
click at [109, 26] on input "2566756758" at bounding box center [232, 25] width 357 height 19
paste input "190076020"
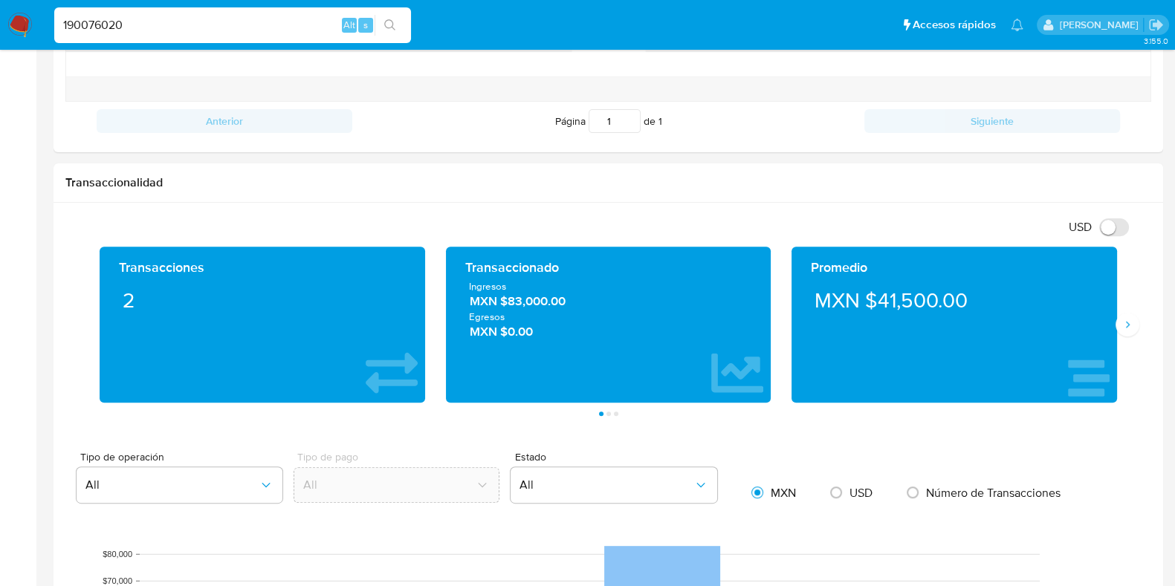
type input "190076020"
click at [394, 20] on icon "search-icon" at bounding box center [390, 25] width 12 height 12
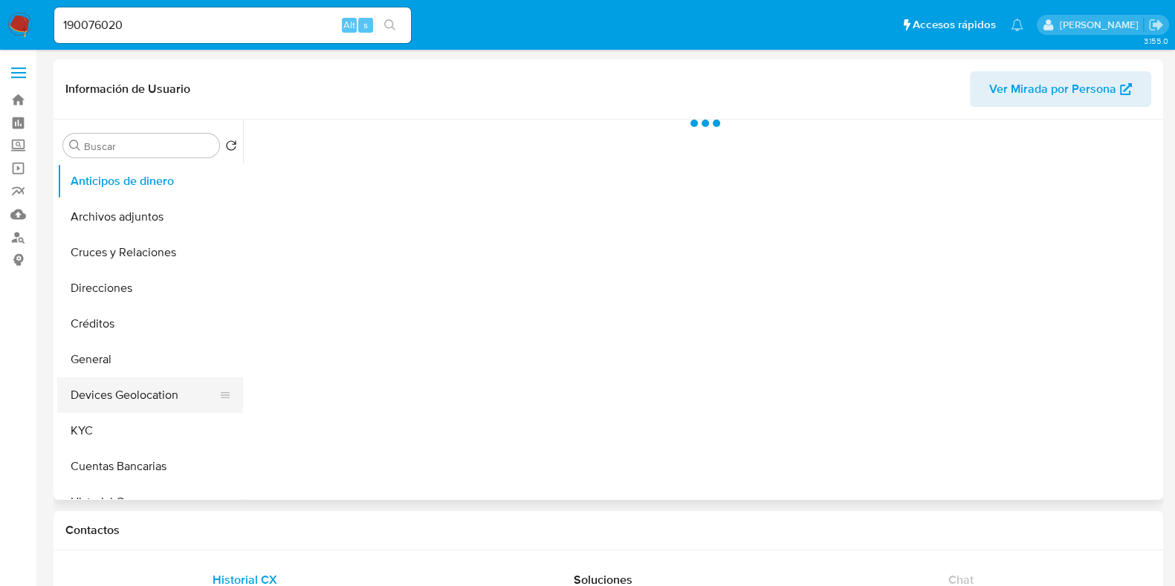
drag, startPoint x: 97, startPoint y: 424, endPoint x: 154, endPoint y: 403, distance: 60.5
click at [97, 425] on button "KYC" at bounding box center [150, 431] width 186 height 36
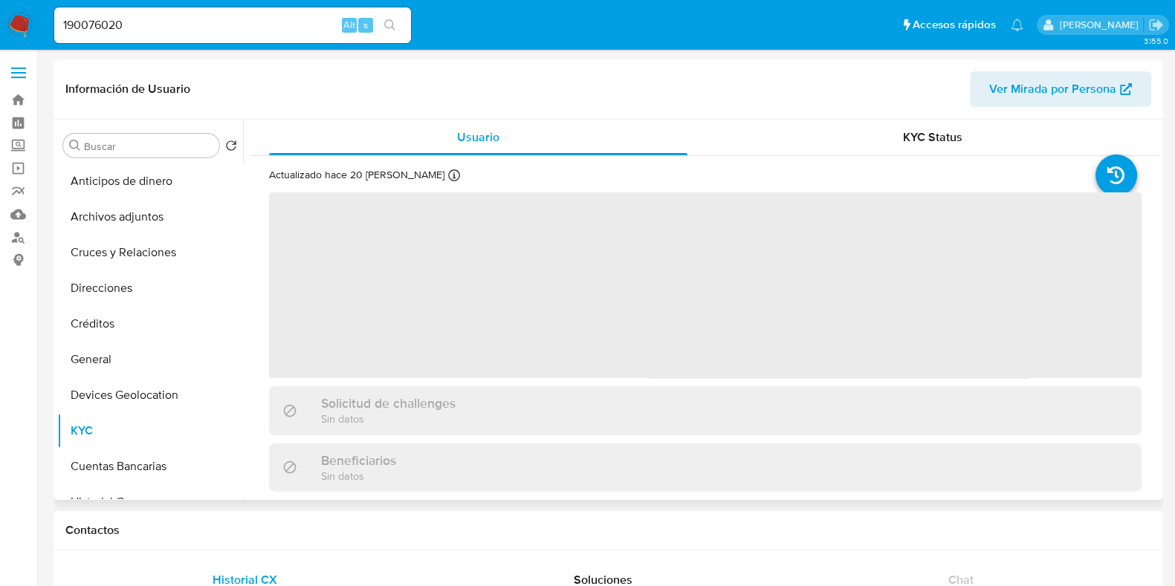
select select "10"
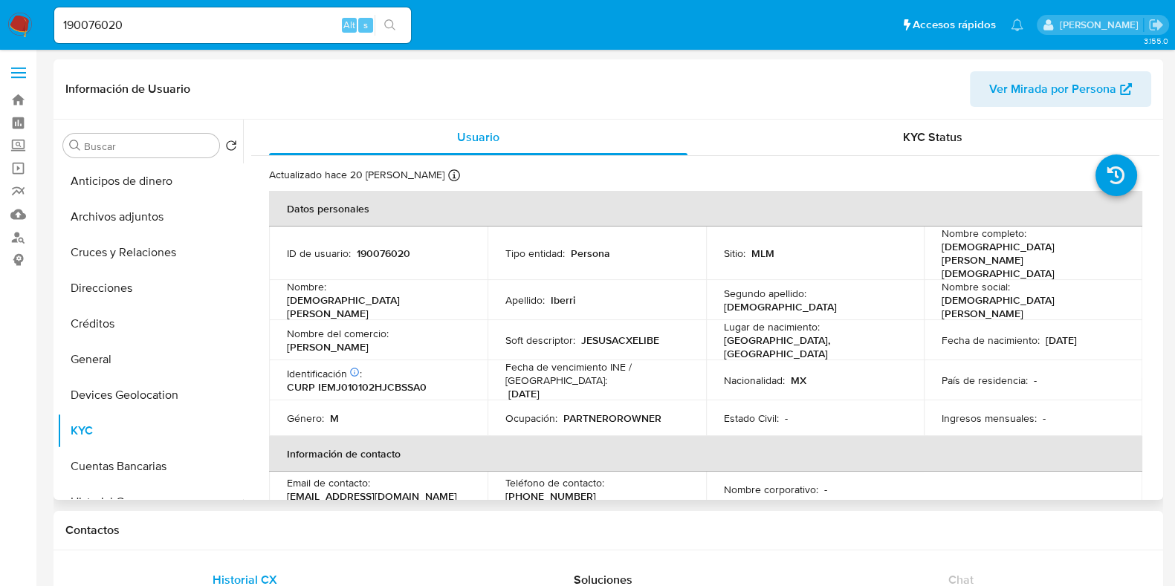
drag, startPoint x: 1099, startPoint y: 317, endPoint x: 1039, endPoint y: 318, distance: 59.5
click at [1039, 334] on div "Fecha de nacimiento : 02/01/2001" at bounding box center [1033, 340] width 183 height 13
copy div "02/01/2001"
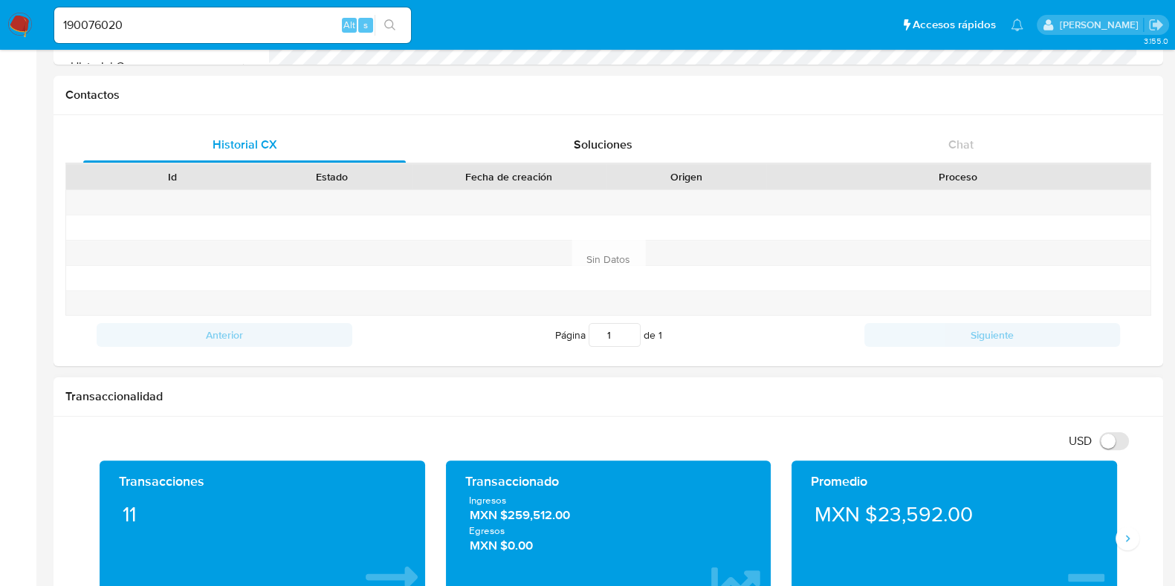
scroll to position [465, 0]
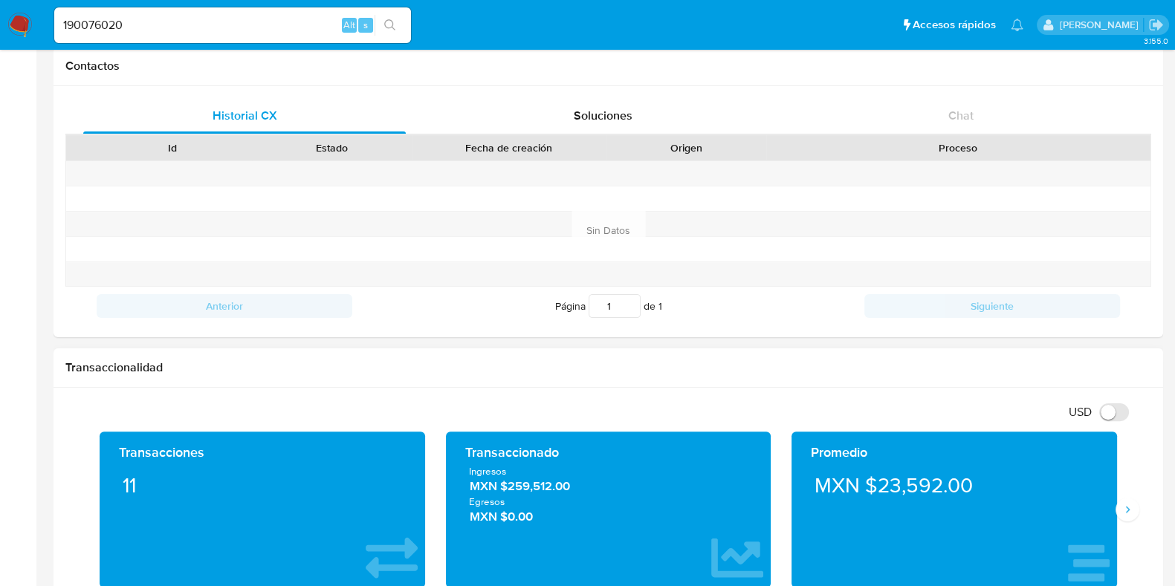
click at [550, 492] on span "MXN $259,512.00" at bounding box center [609, 486] width 278 height 17
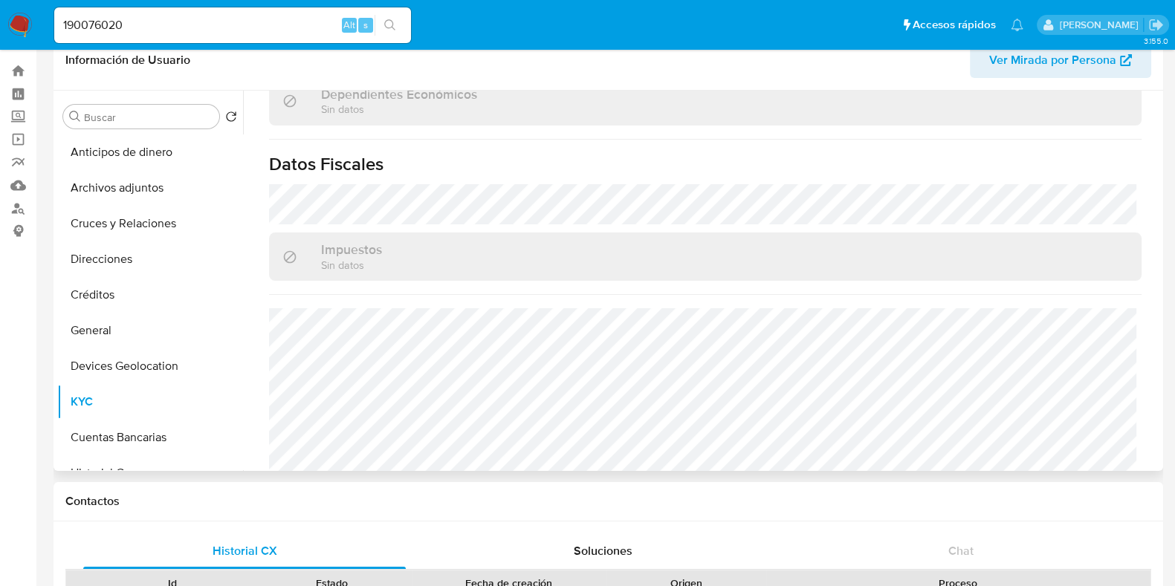
scroll to position [0, 0]
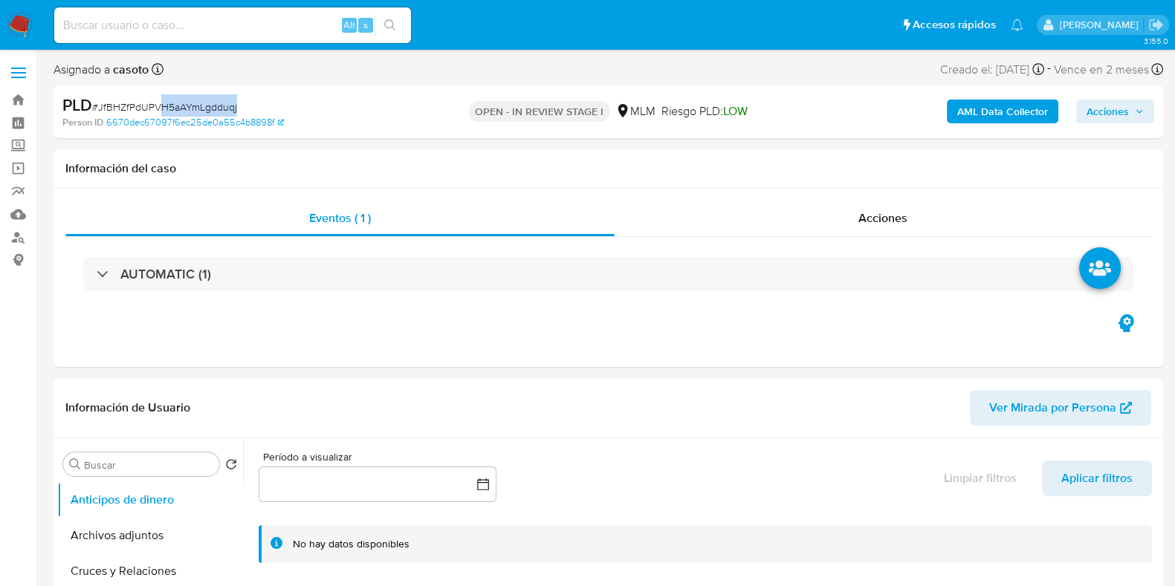
select select "10"
drag, startPoint x: 236, startPoint y: 106, endPoint x: 97, endPoint y: 109, distance: 139.8
click at [97, 109] on div "PLD # JfBHZfPdUPVH5aAYmLgdduqj" at bounding box center [241, 105] width 358 height 22
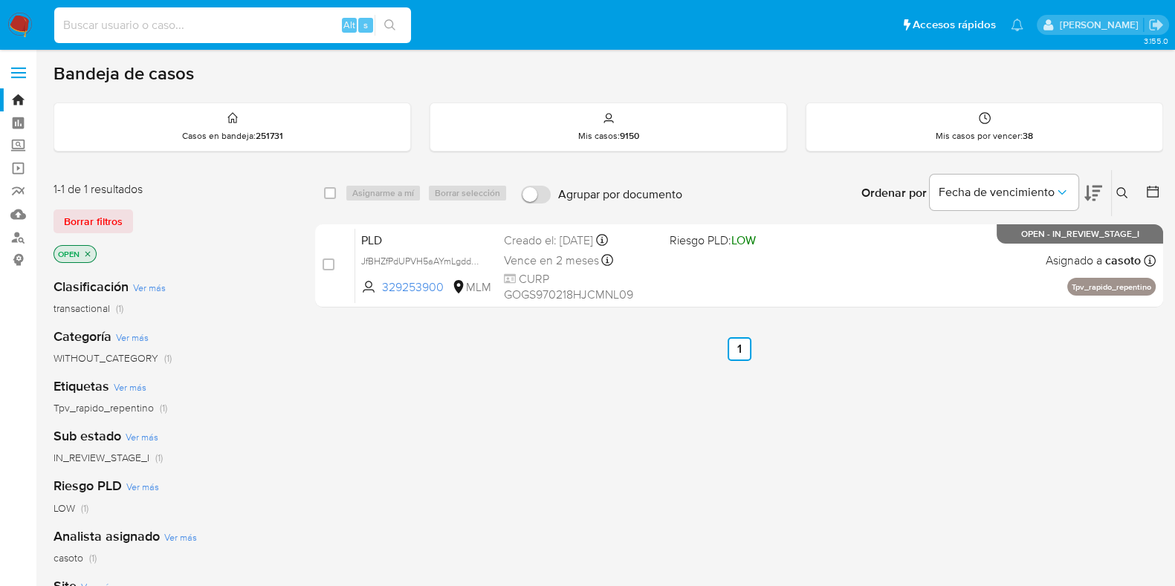
click at [243, 23] on input at bounding box center [232, 25] width 357 height 19
paste input "1878893224"
type input "1878893224"
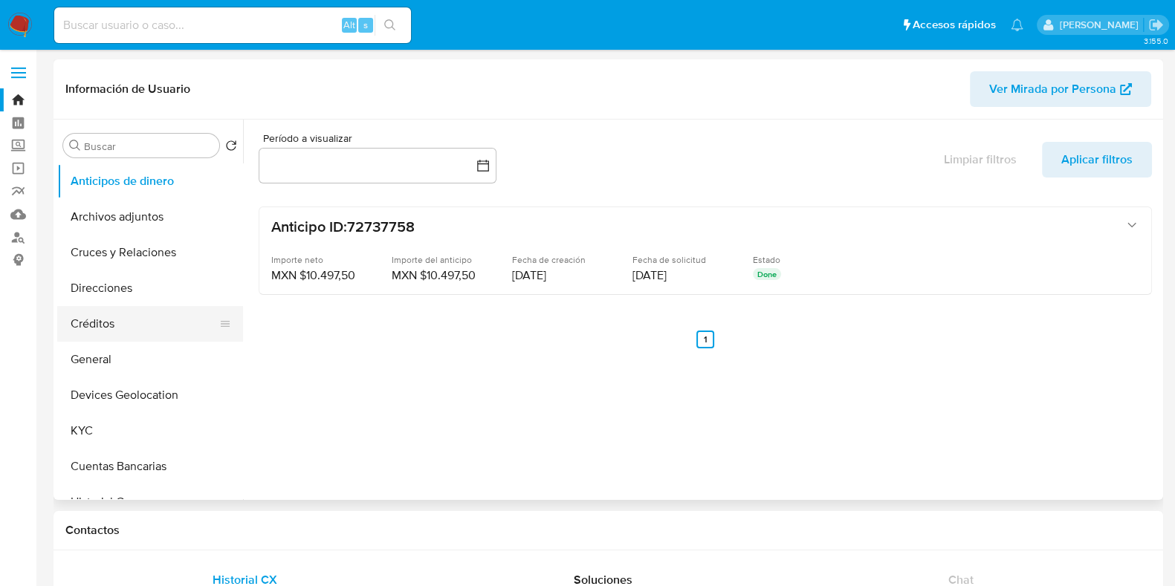
select select "10"
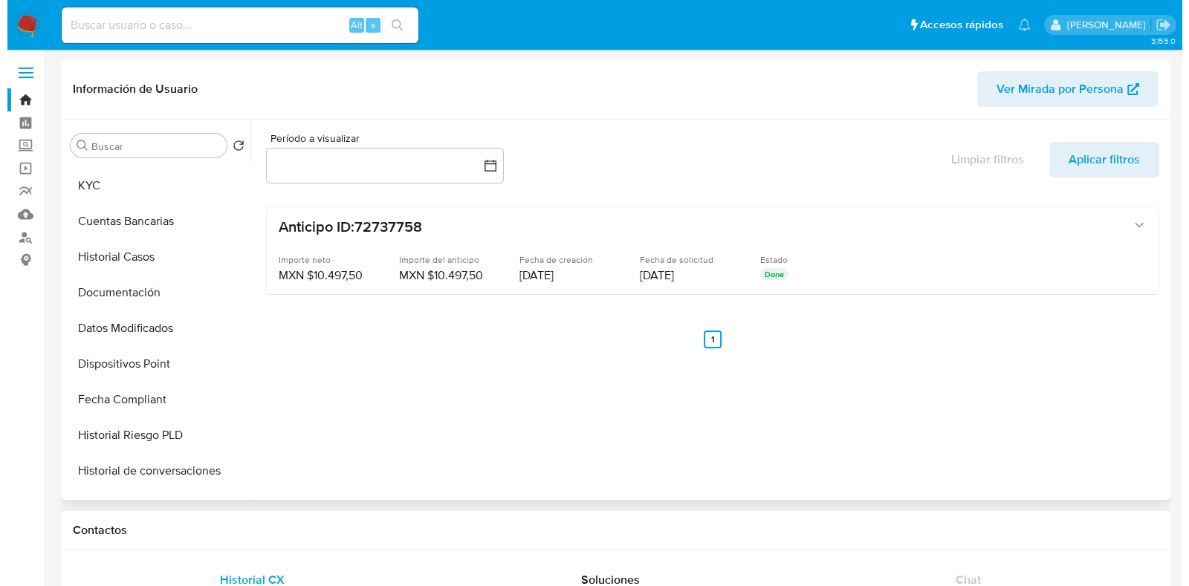
scroll to position [279, 0]
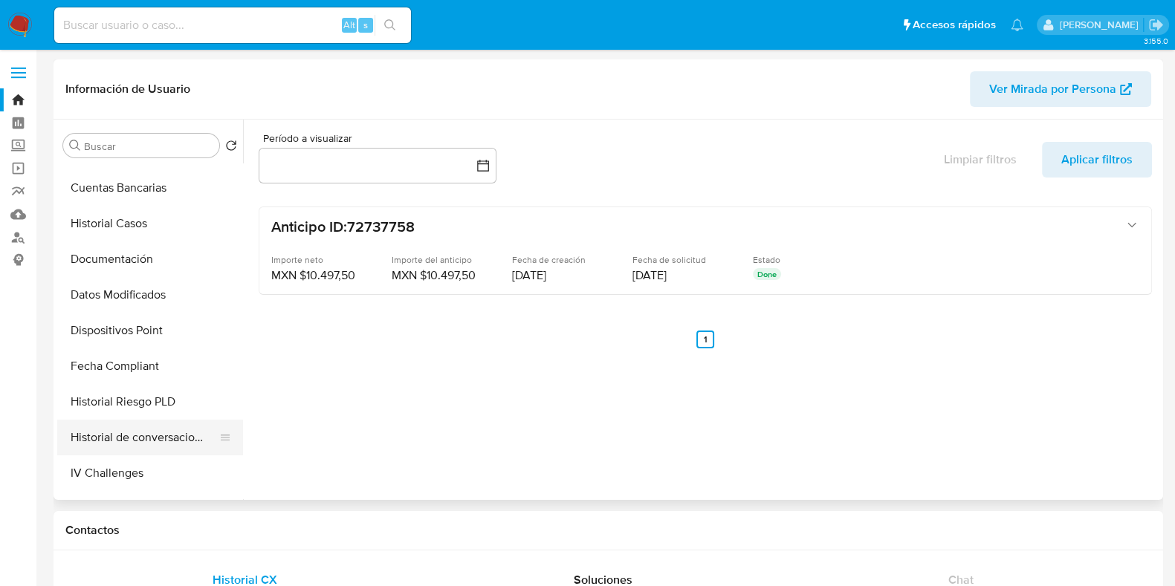
click at [126, 441] on button "Historial de conversaciones" at bounding box center [144, 438] width 174 height 36
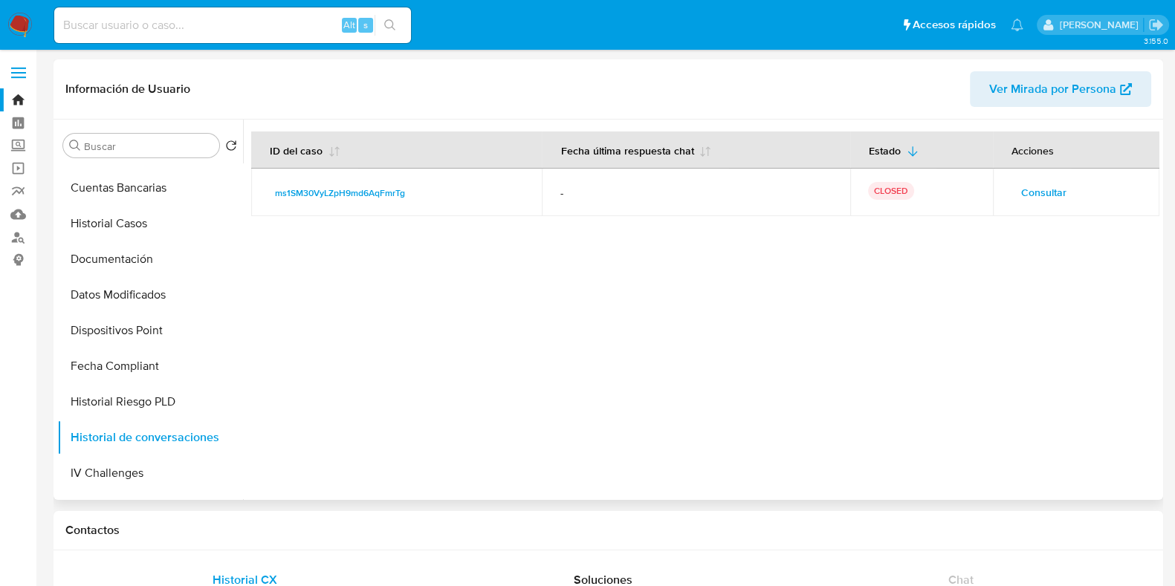
click at [1026, 193] on span "Consultar" at bounding box center [1043, 192] width 45 height 21
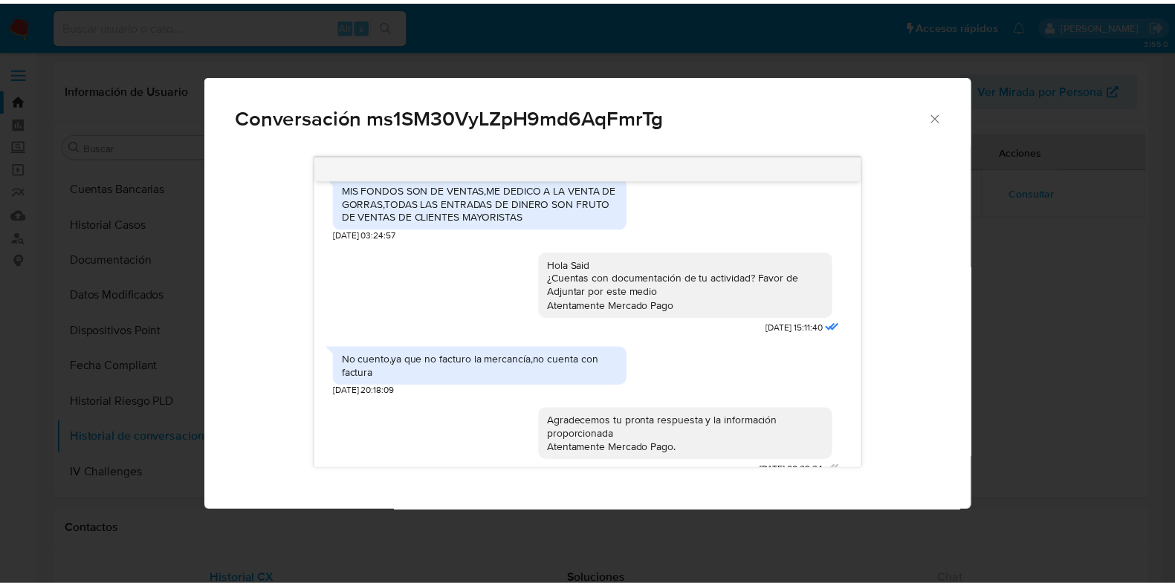
scroll to position [337, 0]
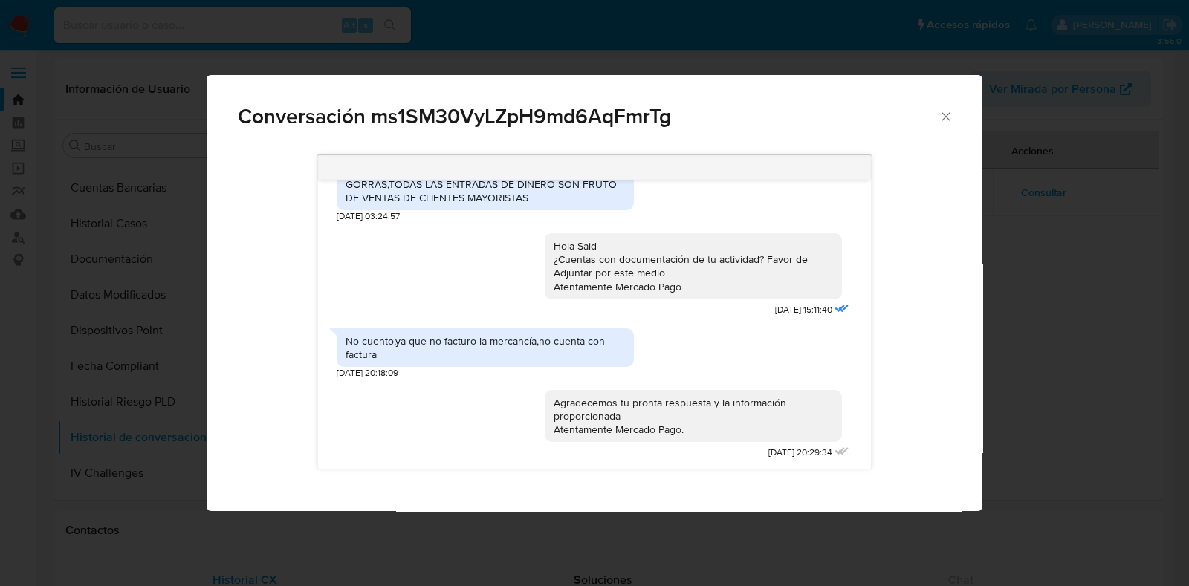
click at [940, 114] on icon "Cerrar" at bounding box center [946, 116] width 15 height 15
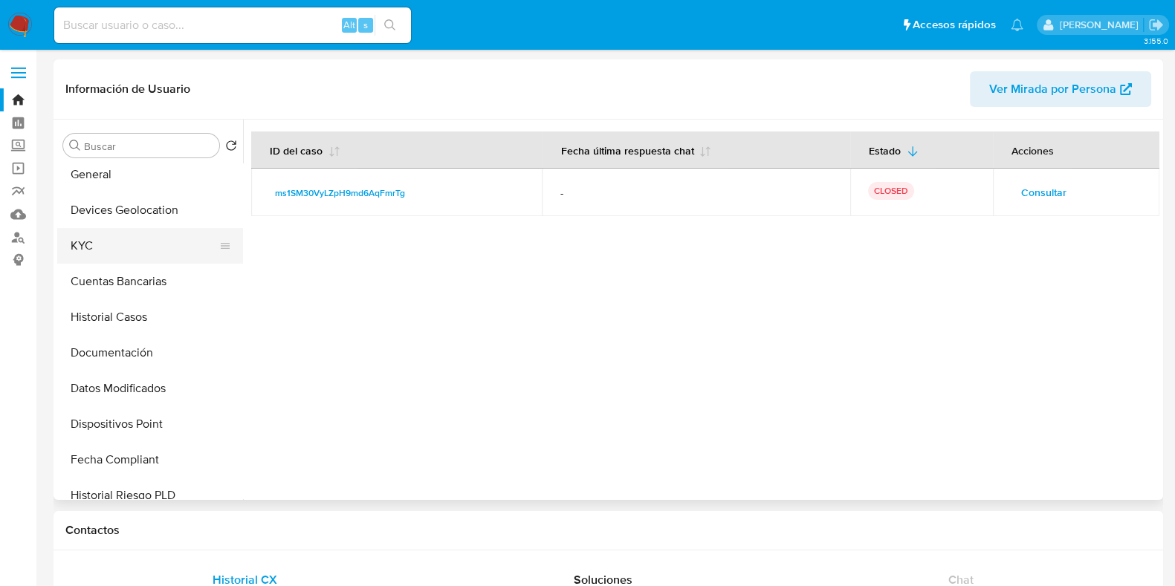
scroll to position [92, 0]
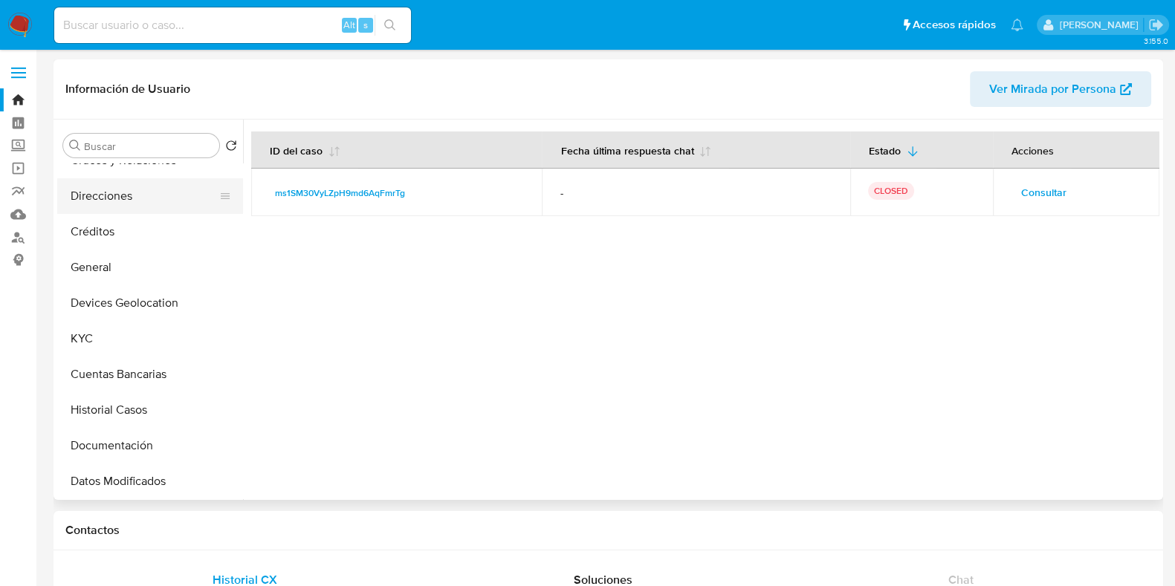
click at [119, 210] on button "Direcciones" at bounding box center [144, 196] width 174 height 36
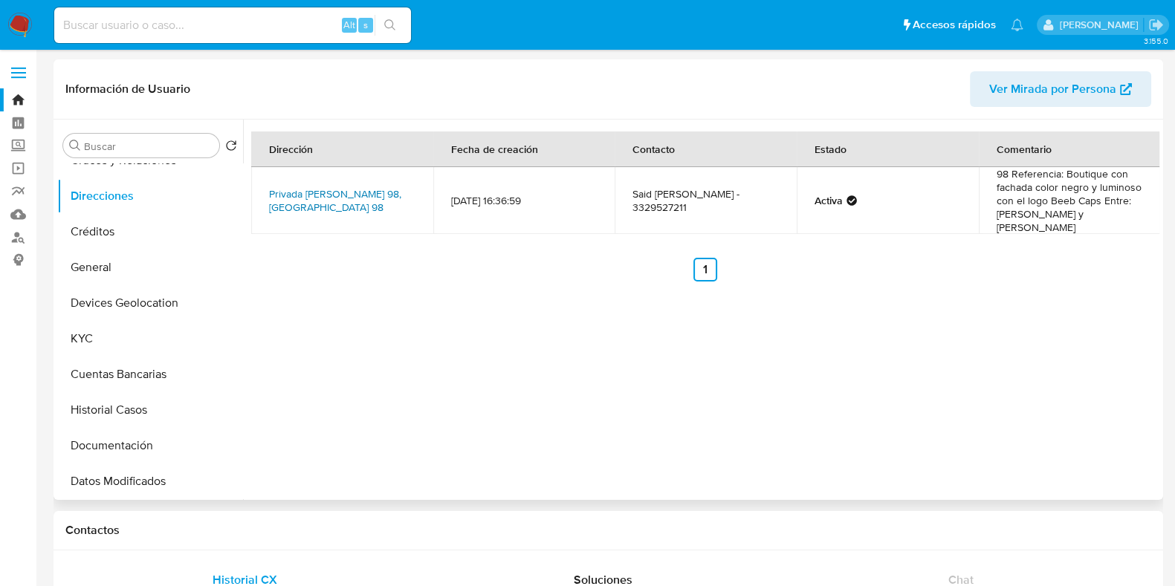
click at [313, 194] on link "Privada [PERSON_NAME] 98, [GEOGRAPHIC_DATA] 98" at bounding box center [335, 201] width 132 height 28
